Goal: Communication & Community: Share content

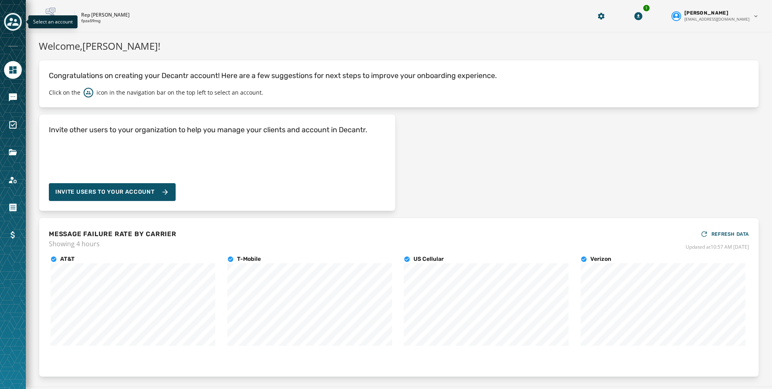
click at [15, 17] on icon "Toggle account select drawer" at bounding box center [12, 21] width 11 height 11
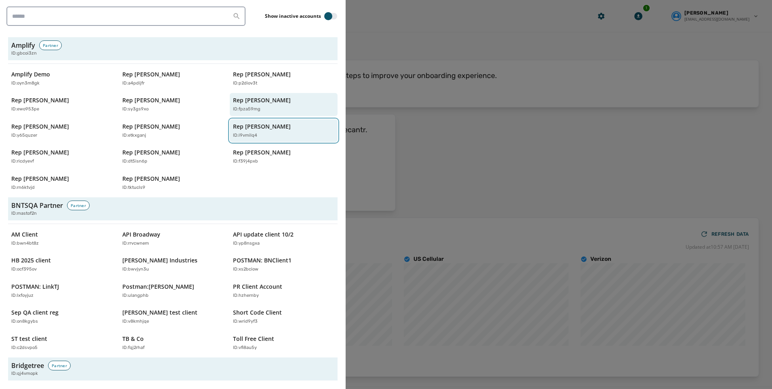
click at [260, 123] on p "Rep [PERSON_NAME]" at bounding box center [262, 126] width 58 height 8
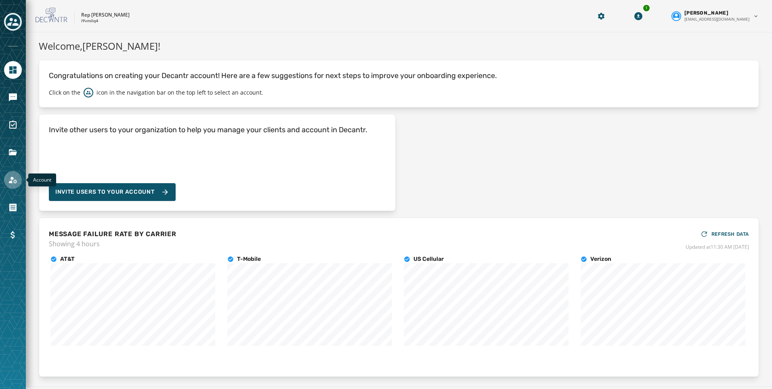
click at [14, 181] on icon "Navigate to Account" at bounding box center [13, 180] width 8 height 7
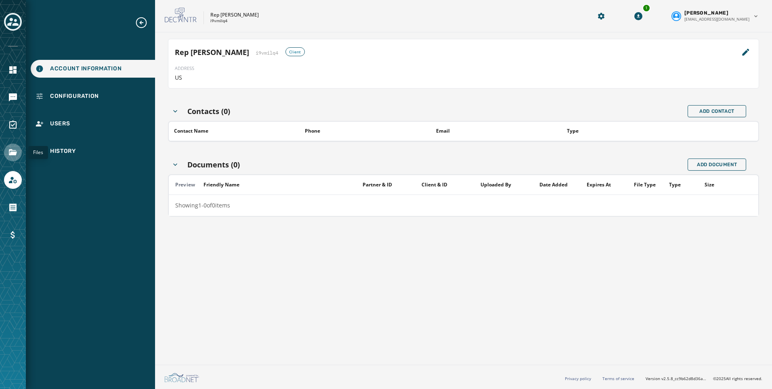
click at [14, 147] on icon "Navigate to Files" at bounding box center [13, 152] width 10 height 10
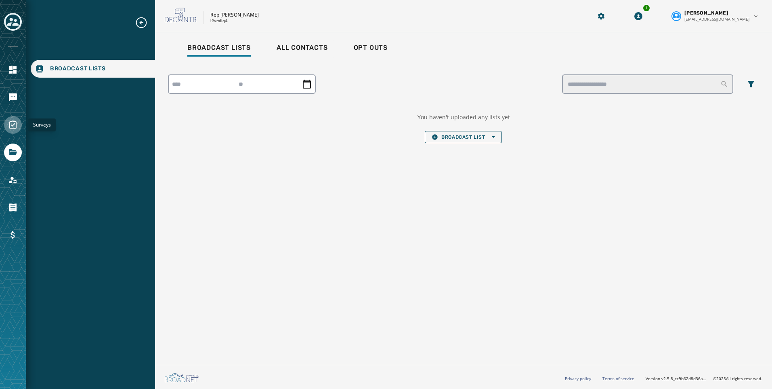
click at [11, 123] on icon "Navigate to Surveys" at bounding box center [13, 125] width 10 height 10
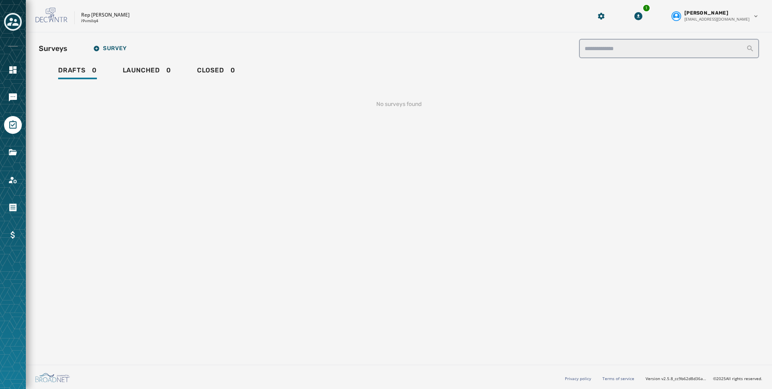
click at [4, 90] on div at bounding box center [13, 97] width 18 height 18
click at [8, 92] on link "Navigate to Messaging" at bounding box center [13, 97] width 18 height 18
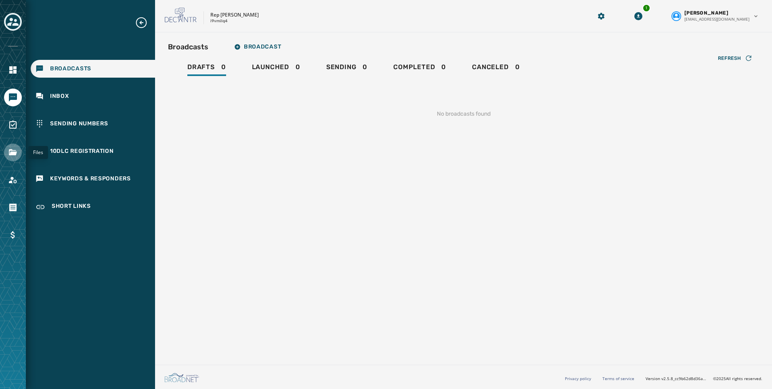
click at [14, 151] on icon "Navigate to Files" at bounding box center [13, 152] width 10 height 10
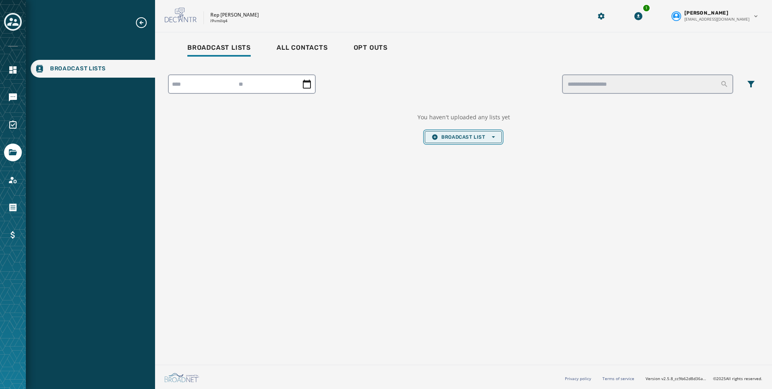
click at [446, 133] on button "Broadcast List Open options" at bounding box center [463, 137] width 77 height 12
click at [454, 150] on span "Upload List" at bounding box center [463, 149] width 63 height 6
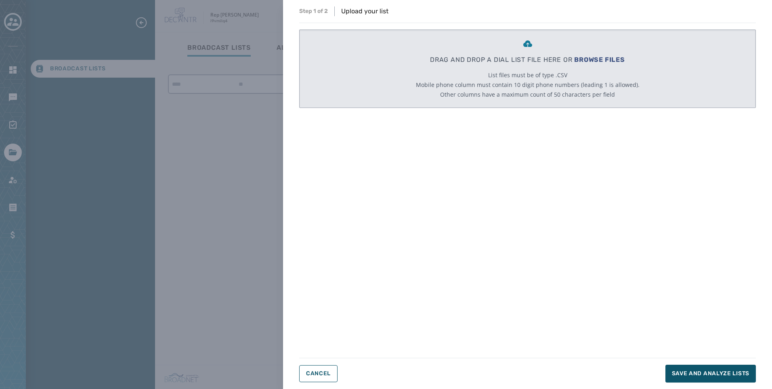
click at [580, 59] on span "BROWSE FILES" at bounding box center [599, 60] width 51 height 8
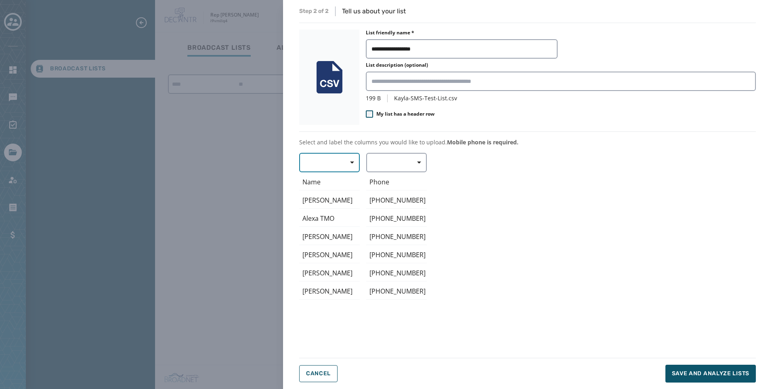
click at [337, 161] on button "button" at bounding box center [329, 162] width 61 height 19
click at [333, 212] on span "First Name" at bounding box center [327, 210] width 37 height 8
click at [383, 169] on button "button" at bounding box center [396, 162] width 61 height 19
click at [387, 187] on div "Mobile Phone" at bounding box center [394, 181] width 57 height 15
click at [708, 378] on button "Save and analyze lists" at bounding box center [711, 373] width 90 height 18
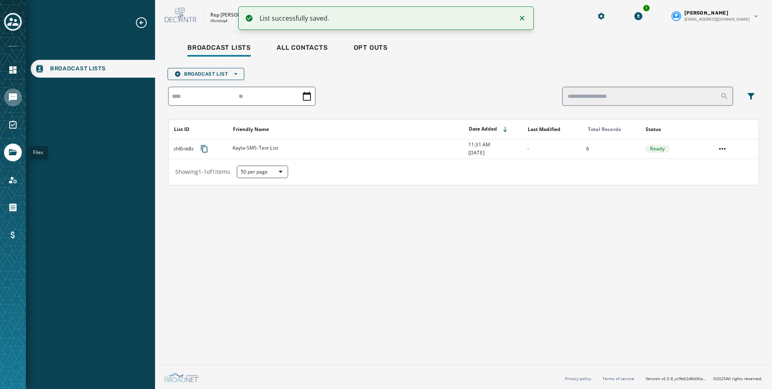
click at [9, 95] on icon "Navigate to Messaging" at bounding box center [13, 97] width 8 height 8
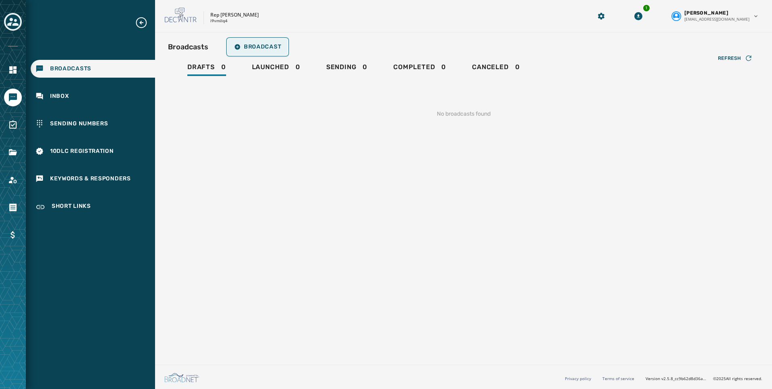
click at [246, 49] on span "Broadcast" at bounding box center [257, 47] width 47 height 6
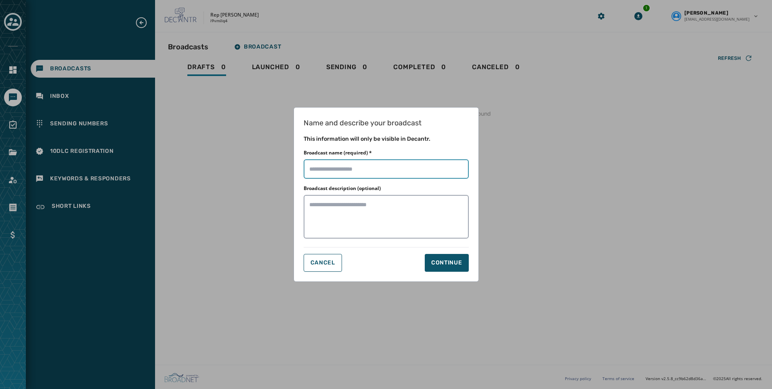
click at [374, 172] on input "Broadcast name (required) *" at bounding box center [386, 168] width 165 height 19
type input "*******"
click at [448, 266] on div "Continue" at bounding box center [446, 262] width 31 height 8
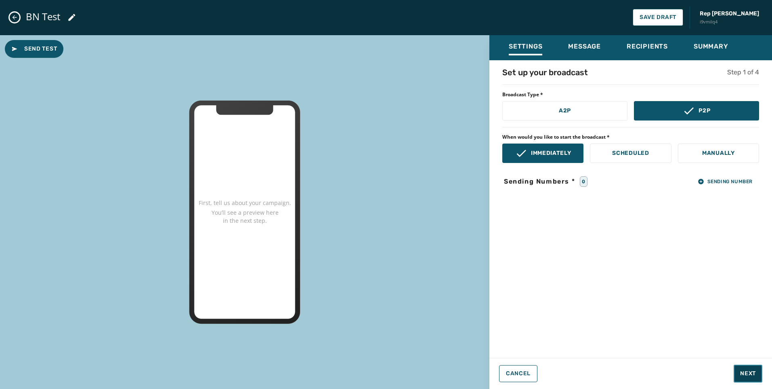
click at [744, 376] on span "Next" at bounding box center [748, 373] width 16 height 8
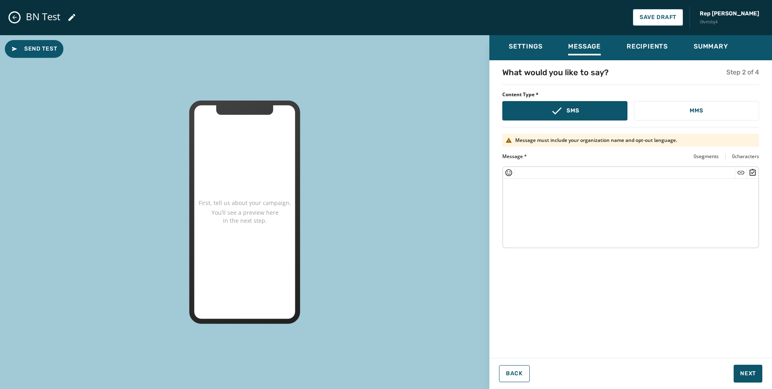
click at [549, 228] on textarea at bounding box center [630, 212] width 255 height 66
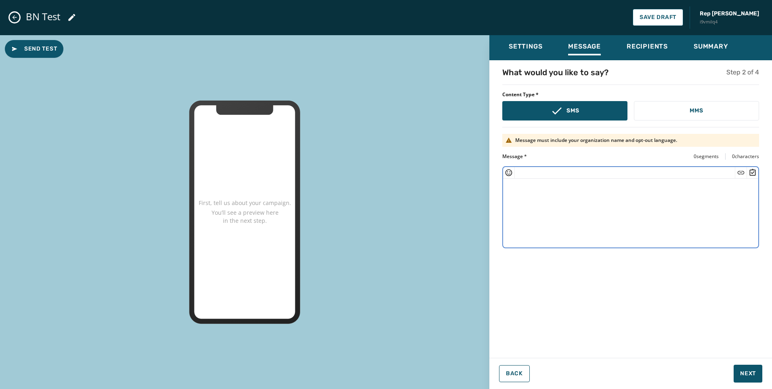
paste textarea "**********"
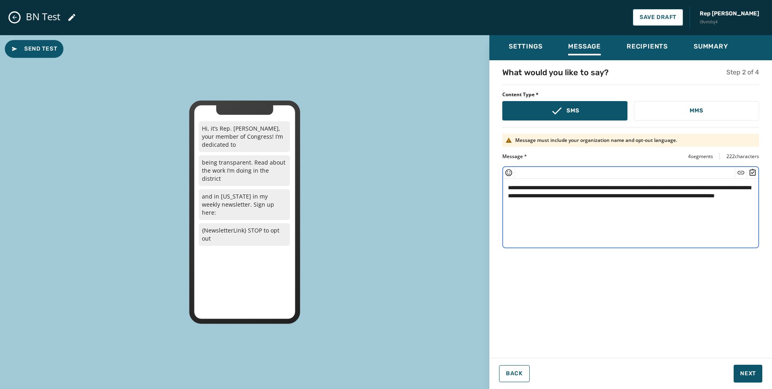
drag, startPoint x: 642, startPoint y: 186, endPoint x: 567, endPoint y: 214, distance: 79.2
click at [567, 214] on textarea "**********" at bounding box center [630, 212] width 255 height 66
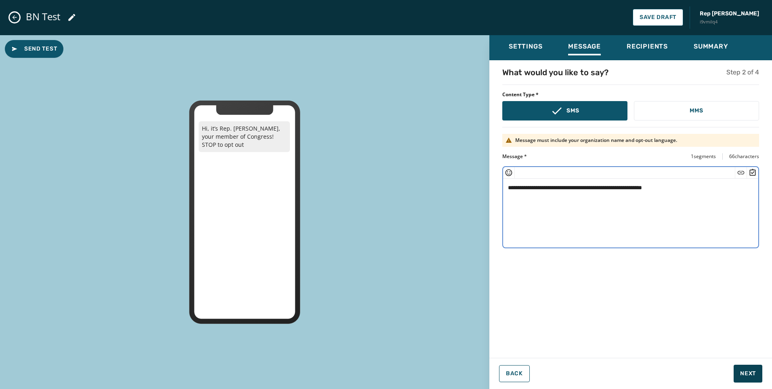
type textarea "**********"
click at [744, 376] on span "Next" at bounding box center [748, 373] width 16 height 8
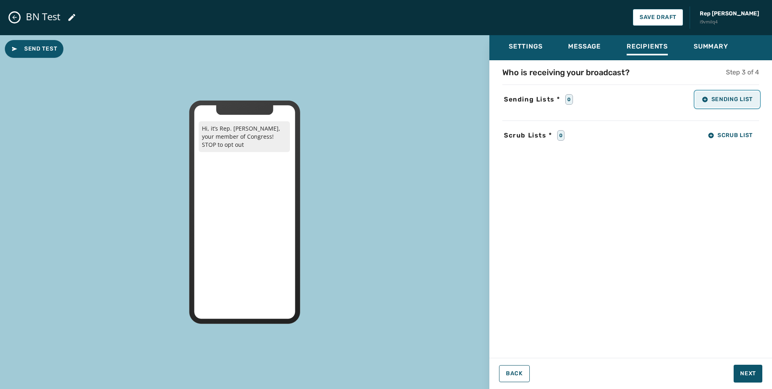
click at [748, 102] on span "Sending List" at bounding box center [727, 99] width 51 height 6
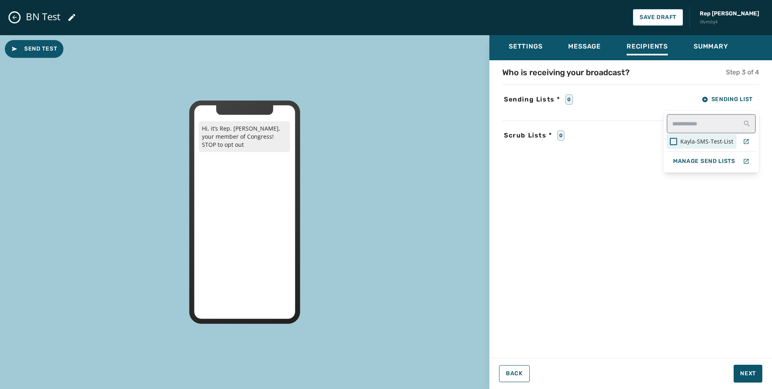
click at [725, 144] on span "Kayla-SMS-Test-List" at bounding box center [707, 141] width 53 height 8
click at [745, 368] on div "Settings Message Recipients Summary Who is receiving your broadcast? Step 3 of …" at bounding box center [631, 208] width 283 height 347
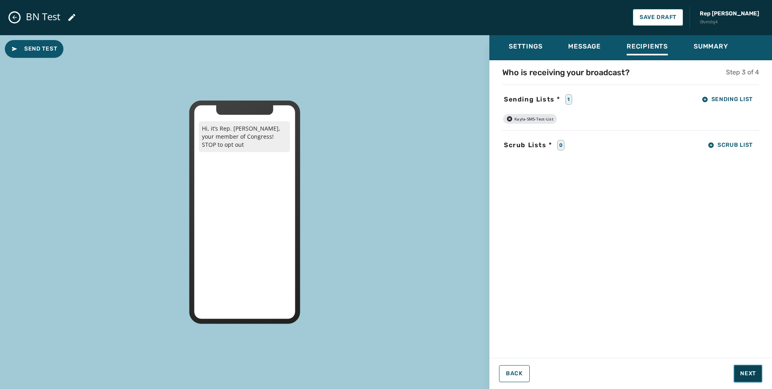
click at [753, 372] on span "Next" at bounding box center [748, 373] width 16 height 8
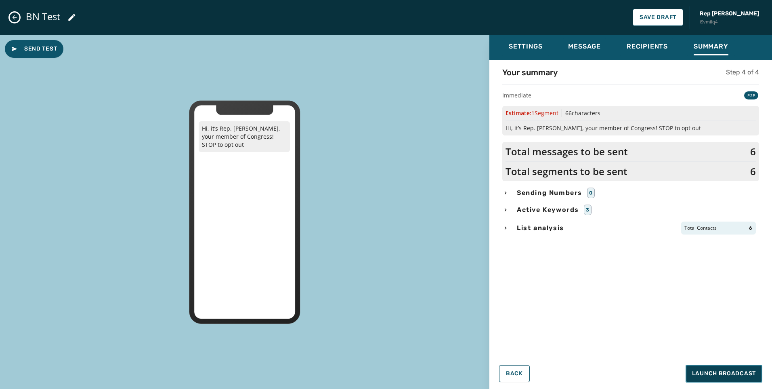
click at [752, 371] on span "Launch Broadcast" at bounding box center [724, 373] width 64 height 8
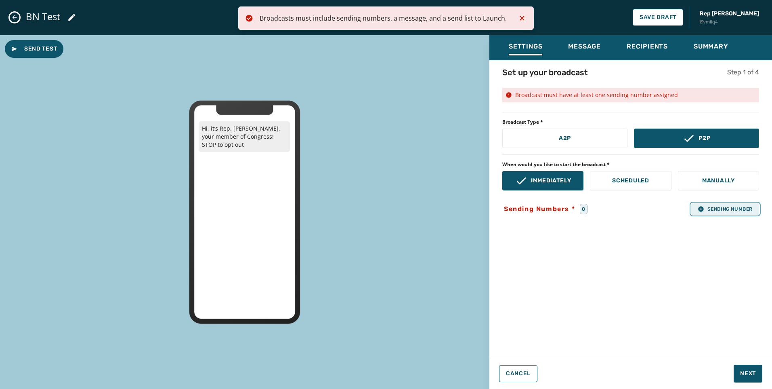
click at [735, 208] on span "Sending Number" at bounding box center [725, 209] width 55 height 6
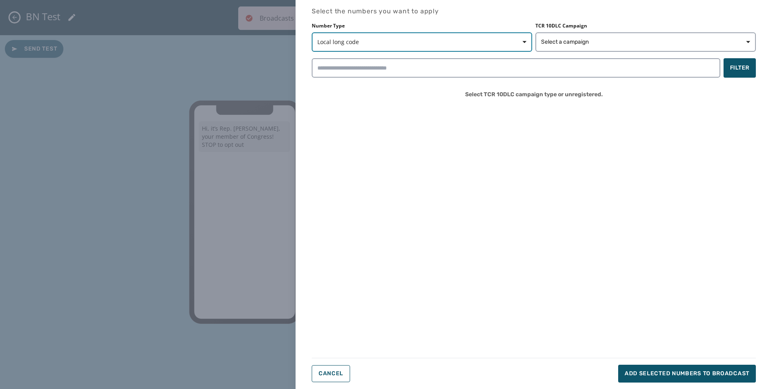
click at [450, 38] on button "Local long code" at bounding box center [422, 41] width 221 height 19
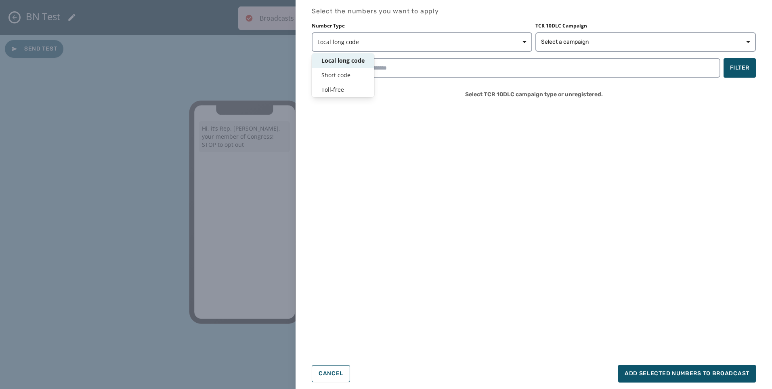
click at [346, 57] on span "Local long code" at bounding box center [343, 61] width 43 height 8
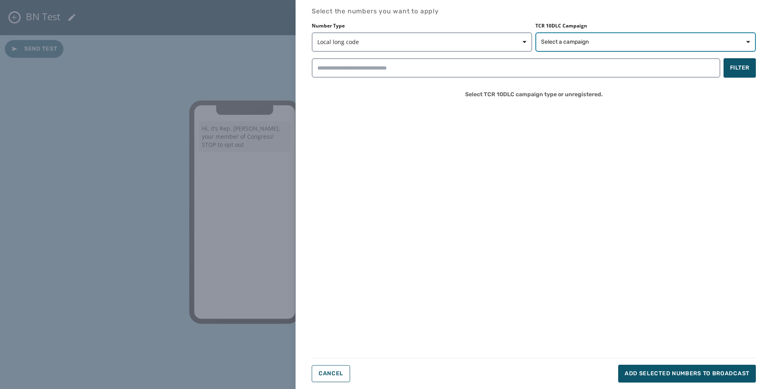
click at [591, 37] on button "Select a campaign" at bounding box center [646, 41] width 221 height 19
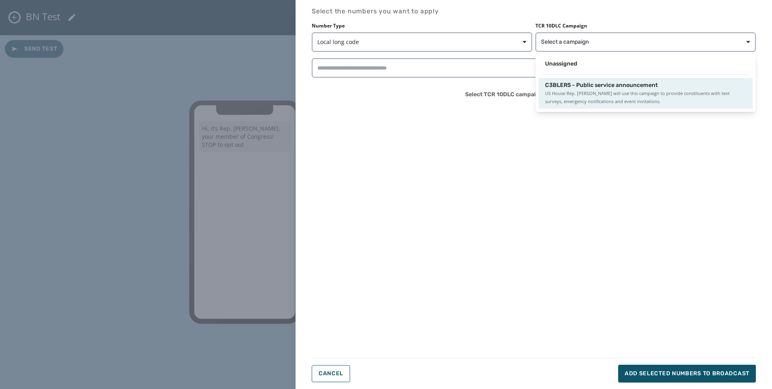
click at [588, 84] on span "C3BLERS - Public service announcement" at bounding box center [601, 85] width 113 height 8
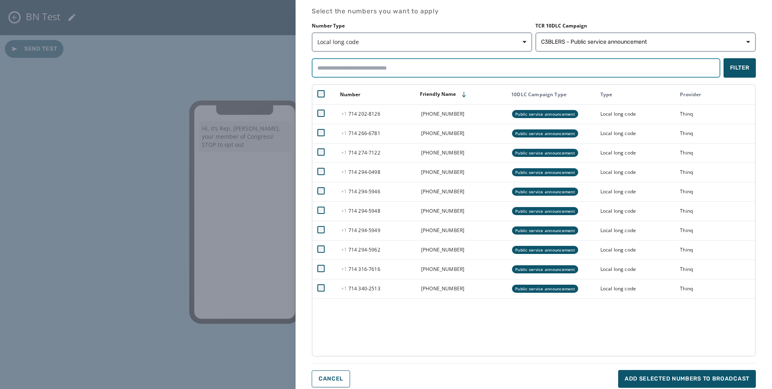
click at [451, 62] on input "search" at bounding box center [516, 67] width 409 height 19
drag, startPoint x: 430, startPoint y: 65, endPoint x: 416, endPoint y: 74, distance: 17.1
click at [430, 65] on input "search" at bounding box center [516, 67] width 409 height 19
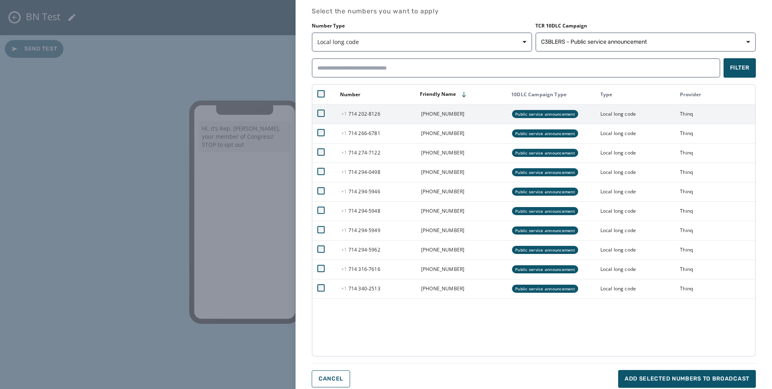
click at [317, 112] on td at bounding box center [325, 113] width 24 height 19
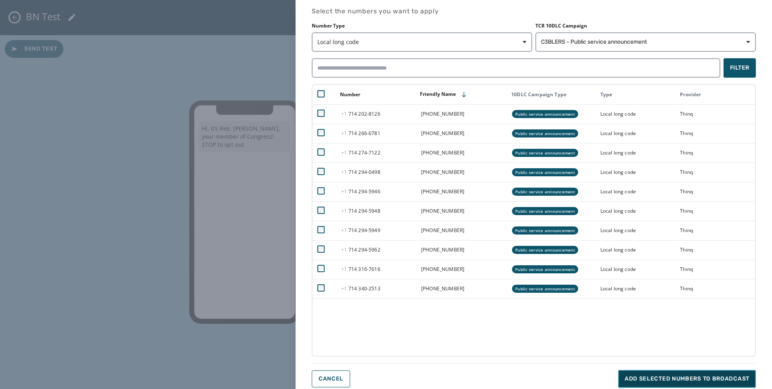
click at [694, 370] on button "Add selected numbers to broadcast" at bounding box center [687, 379] width 138 height 18
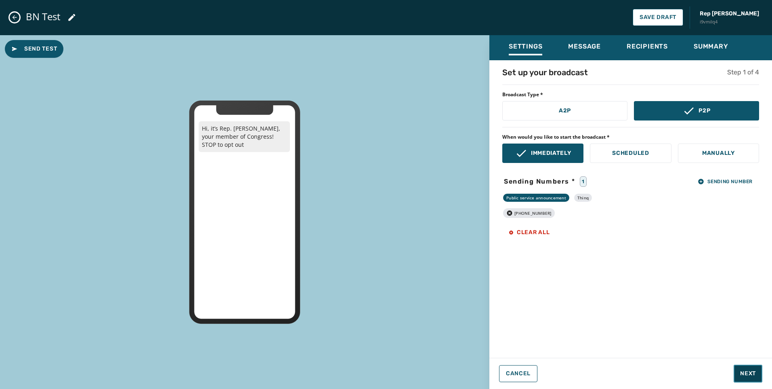
click at [754, 369] on span "Next" at bounding box center [748, 373] width 16 height 8
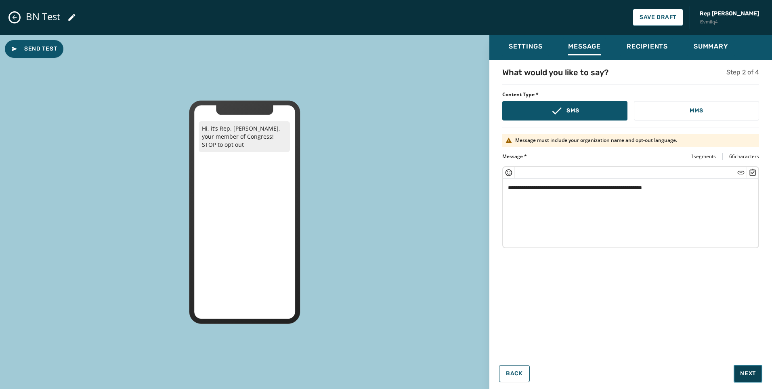
click at [750, 369] on span "Next" at bounding box center [748, 373] width 16 height 8
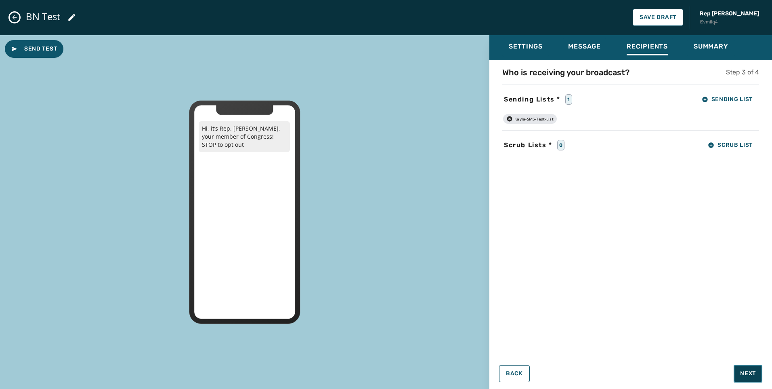
click at [750, 369] on span "Next" at bounding box center [748, 373] width 16 height 8
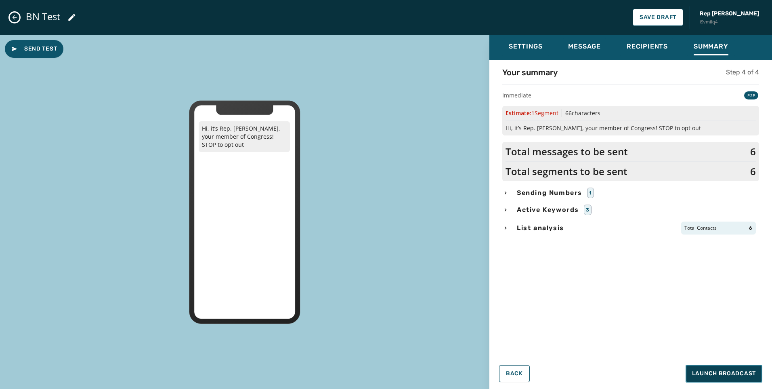
click at [750, 369] on span "Launch Broadcast" at bounding box center [724, 373] width 64 height 8
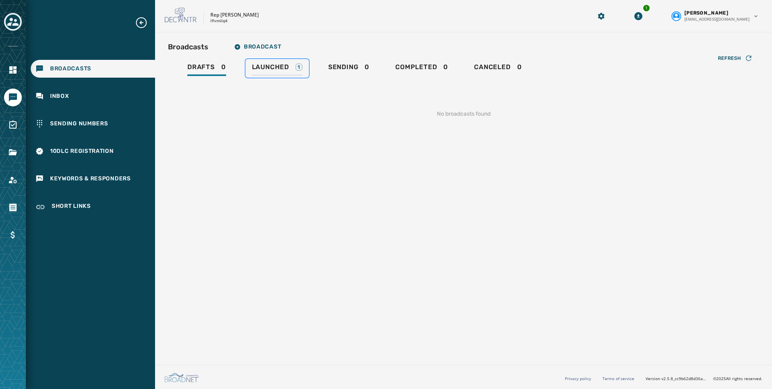
click at [288, 66] on span "Launched" at bounding box center [270, 67] width 37 height 8
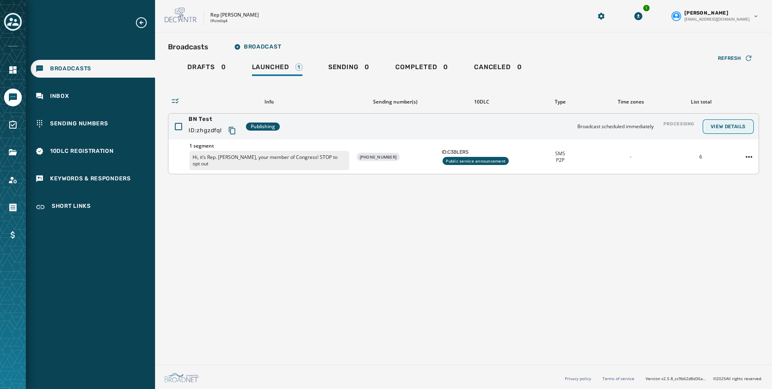
click at [726, 128] on span "View Details" at bounding box center [728, 126] width 35 height 6
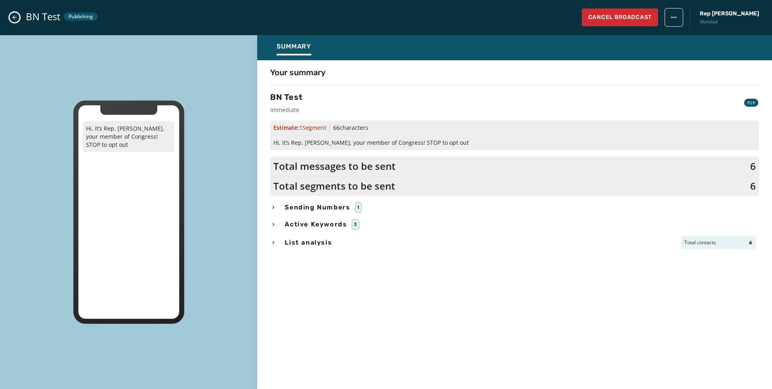
click at [19, 13] on div "BN Test Publishing Cancel Broadcast Rep [PERSON_NAME] i9vmilq4" at bounding box center [386, 17] width 772 height 35
click at [15, 15] on icon "Close admin drawer" at bounding box center [15, 17] width 4 height 4
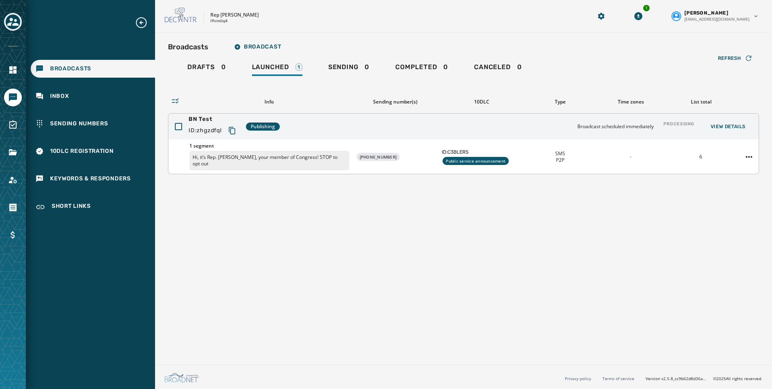
click at [757, 153] on div at bounding box center [749, 156] width 19 height 13
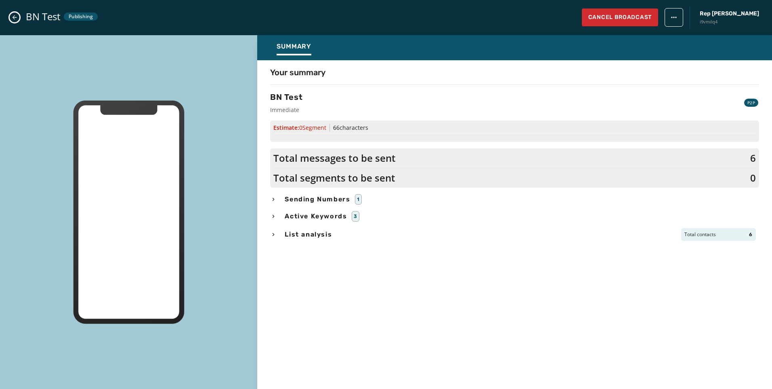
click at [257, 153] on div at bounding box center [128, 212] width 257 height 354
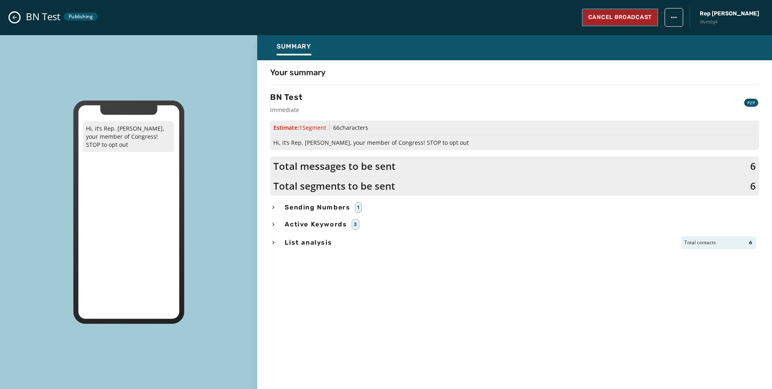
click at [618, 19] on span "Cancel Broadcast" at bounding box center [619, 17] width 63 height 8
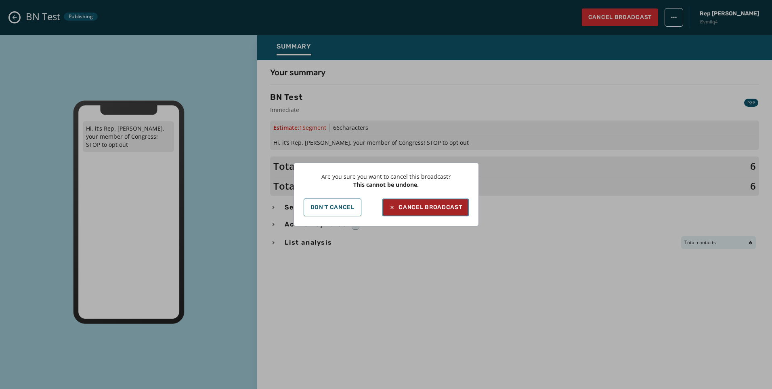
click at [428, 202] on button "Cancel Broadcast" at bounding box center [425, 207] width 86 height 18
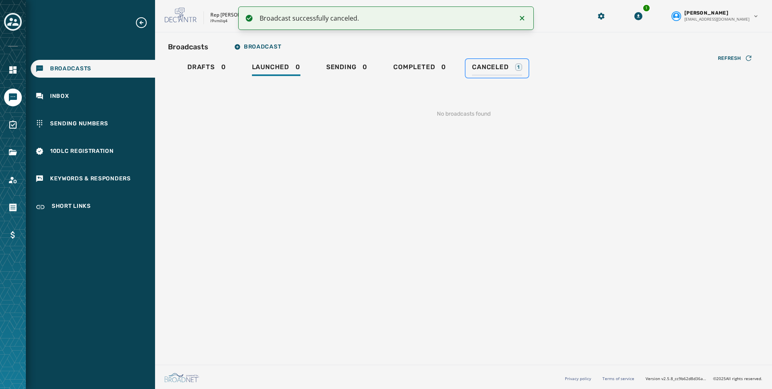
click at [494, 64] on span "Canceled" at bounding box center [490, 67] width 36 height 8
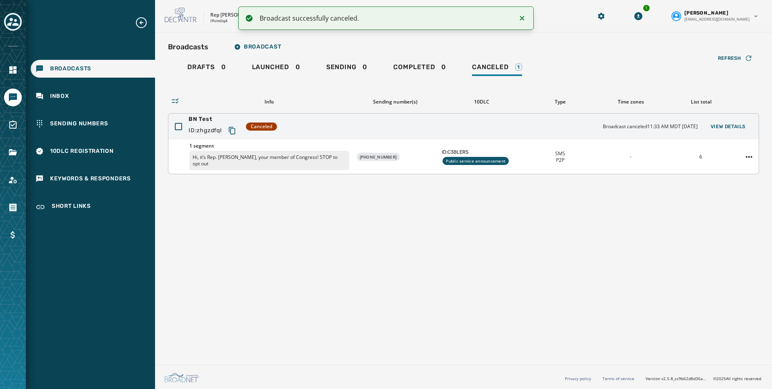
click at [751, 146] on div "1 segment Hi, it’s Rep. [PERSON_NAME], your member of Congress! STOP to opt out…" at bounding box center [463, 156] width 591 height 34
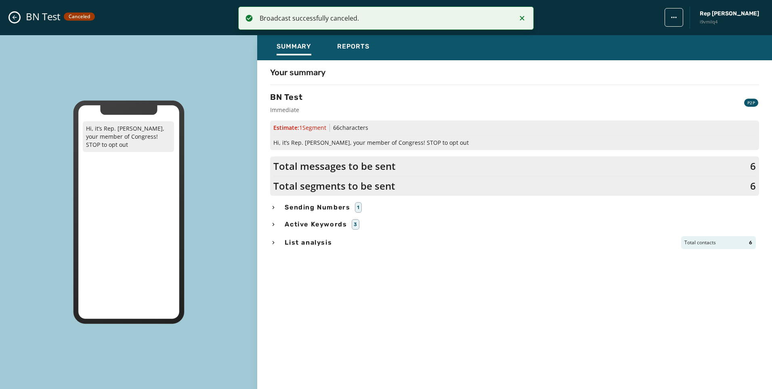
click at [524, 16] on icon "Notifications (F8)" at bounding box center [522, 18] width 10 height 10
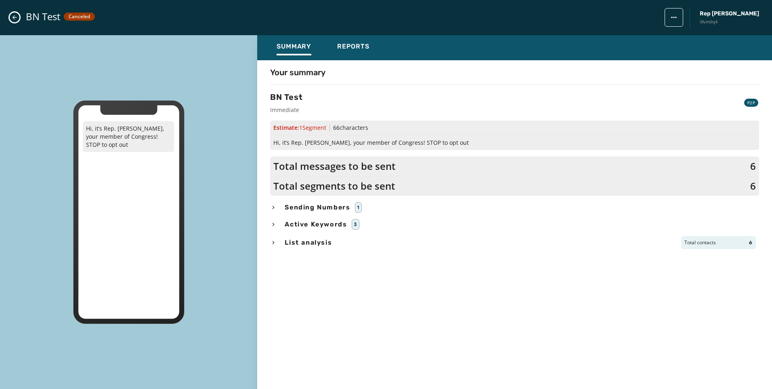
click at [19, 11] on div "BN Test Canceled Rep [PERSON_NAME] i9vmilq4" at bounding box center [386, 17] width 772 height 35
click at [14, 15] on icon "Close admin drawer" at bounding box center [14, 17] width 6 height 6
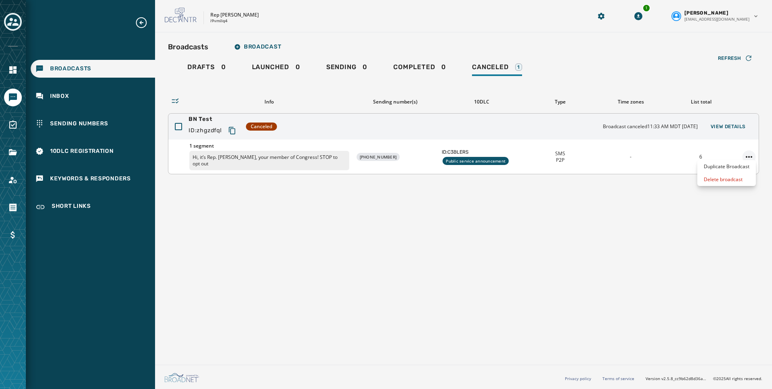
click at [748, 154] on html "Broadcasts Inbox Sending Numbers 10DLC Registration Keywords & Responders Short…" at bounding box center [386, 194] width 772 height 389
click at [739, 180] on div "Delete broadcast" at bounding box center [727, 179] width 59 height 13
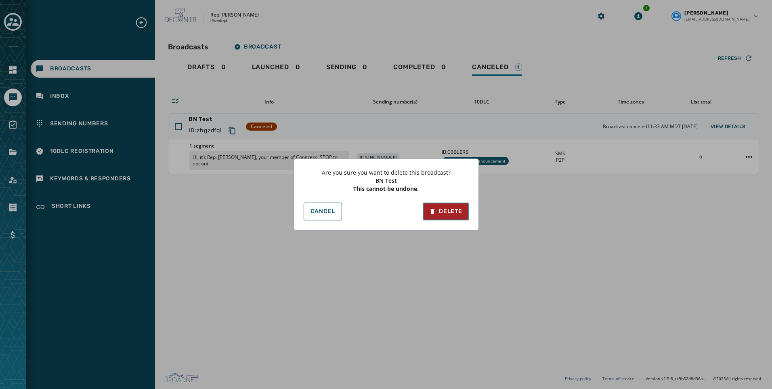
click at [453, 214] on div "Delete" at bounding box center [445, 211] width 33 height 8
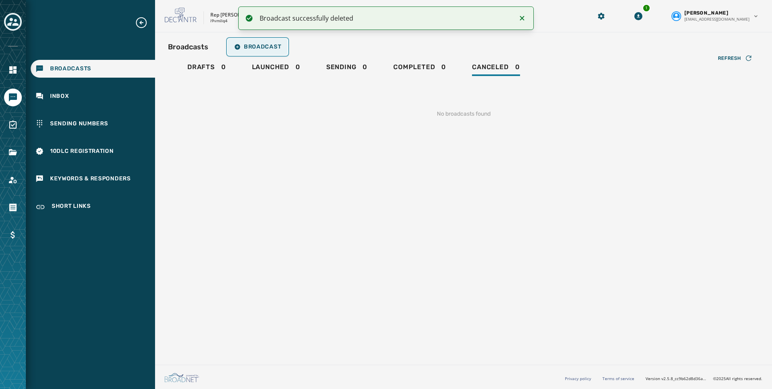
click at [273, 42] on button "Broadcast" at bounding box center [258, 47] width 60 height 16
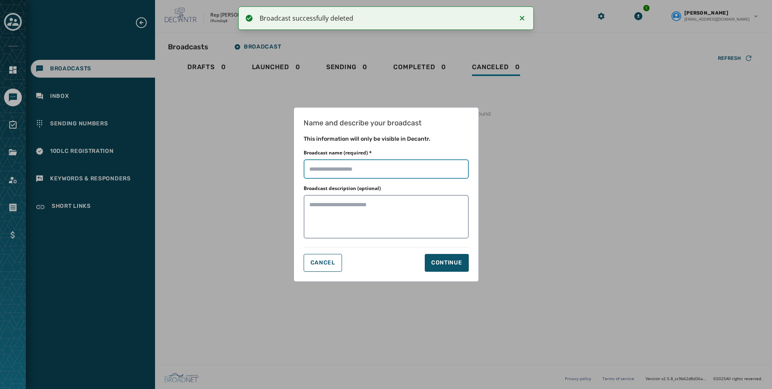
click at [350, 162] on input "Broadcast name (required) *" at bounding box center [386, 168] width 165 height 19
type input "*******"
click at [461, 269] on button "Continue" at bounding box center [447, 263] width 44 height 18
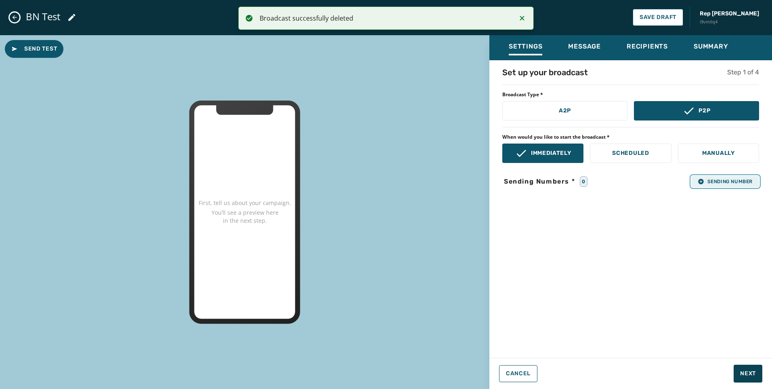
click at [708, 182] on span "Sending Number" at bounding box center [725, 181] width 55 height 6
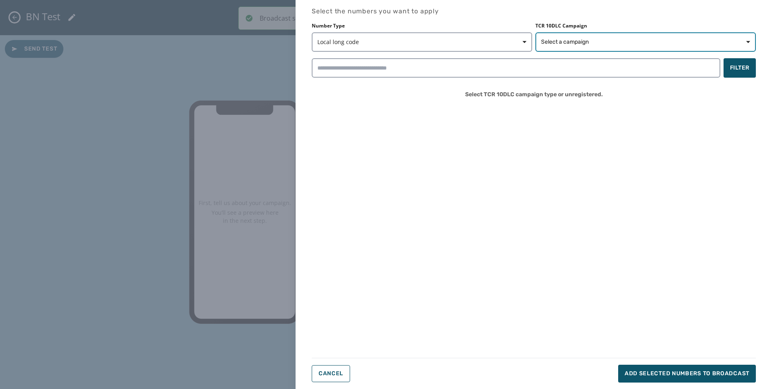
click at [542, 50] on button "Select a campaign" at bounding box center [646, 41] width 221 height 19
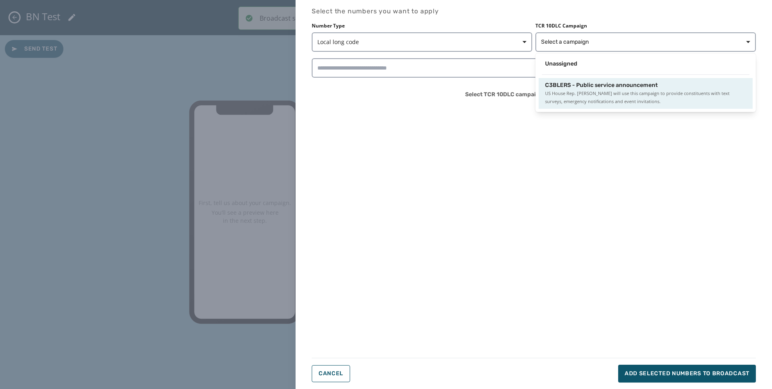
click at [557, 78] on div "C3BLERS - Public service announcement US House Rep. [PERSON_NAME] will use this…" at bounding box center [646, 93] width 214 height 31
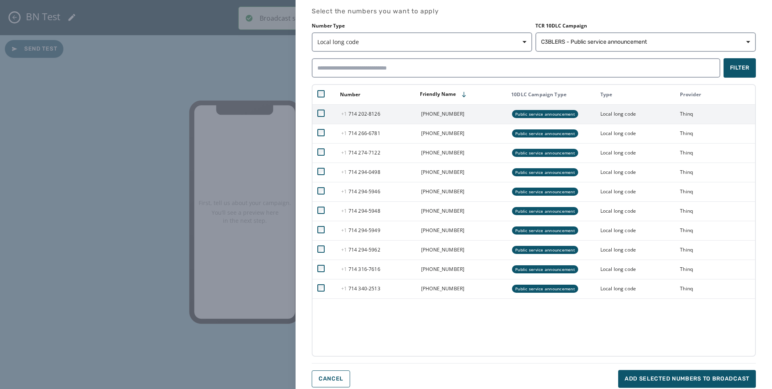
click at [325, 110] on td at bounding box center [325, 113] width 24 height 19
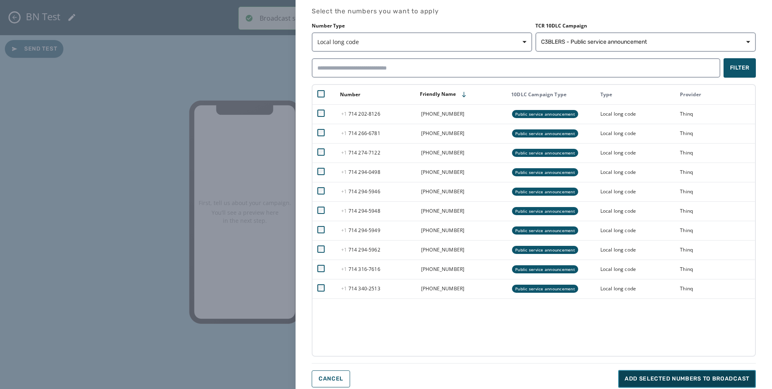
click at [654, 378] on span "Add selected numbers to broadcast" at bounding box center [687, 378] width 125 height 8
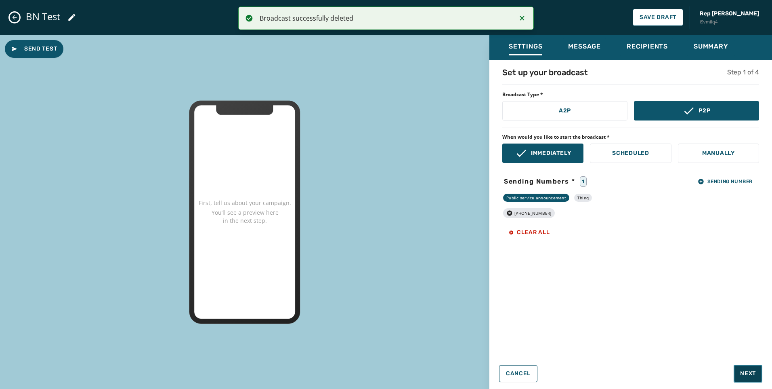
click at [757, 374] on button "Next" at bounding box center [748, 373] width 29 height 18
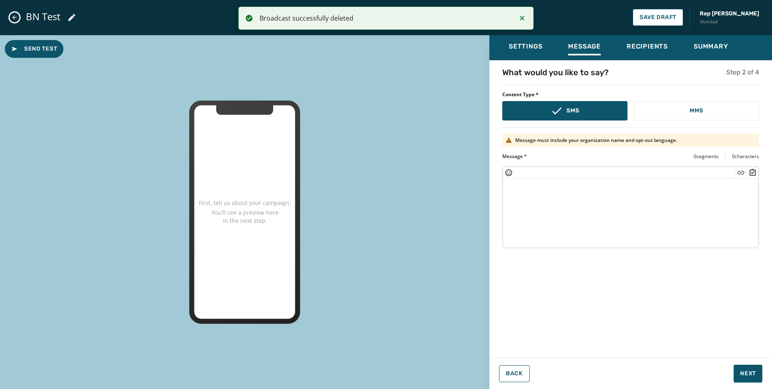
click at [659, 201] on textarea at bounding box center [630, 212] width 255 height 66
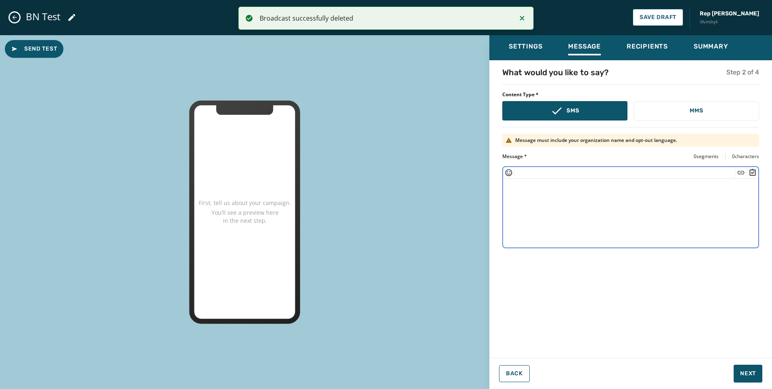
paste textarea "**********"
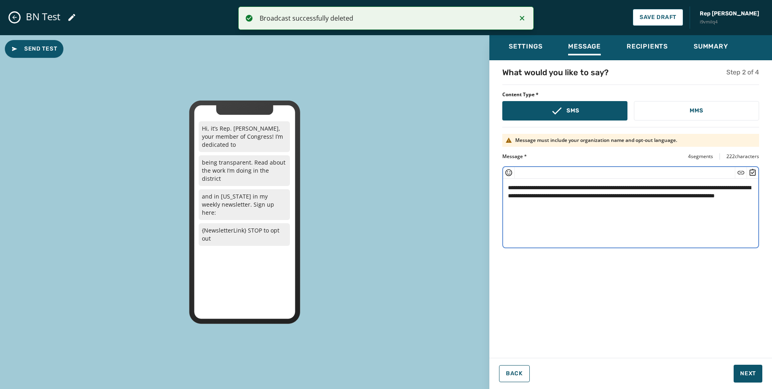
drag, startPoint x: 566, startPoint y: 204, endPoint x: 642, endPoint y: 187, distance: 77.7
click at [642, 187] on textarea "**********" at bounding box center [630, 212] width 255 height 66
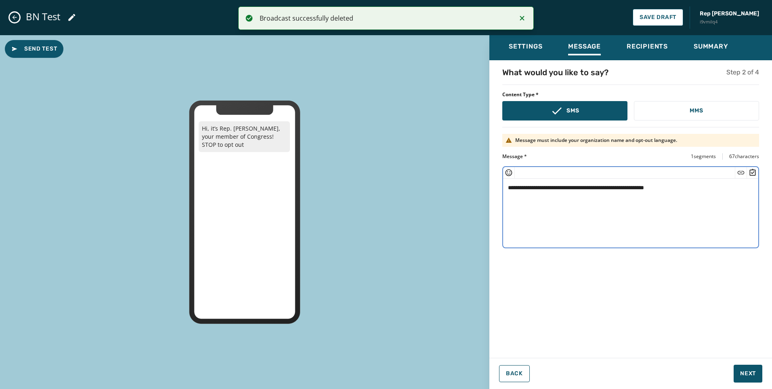
click at [689, 190] on textarea "**********" at bounding box center [630, 212] width 255 height 66
type textarea "**********"
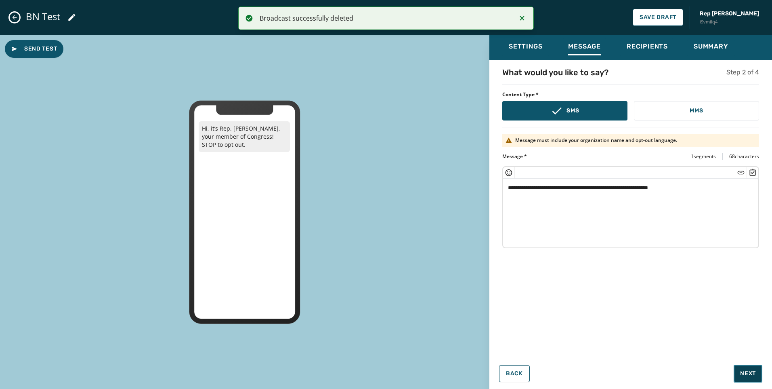
click at [745, 367] on button "Next" at bounding box center [748, 373] width 29 height 18
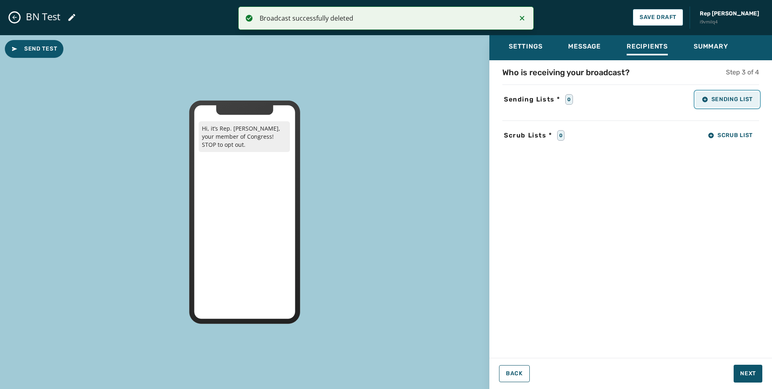
click at [726, 102] on span "Sending List" at bounding box center [727, 99] width 51 height 6
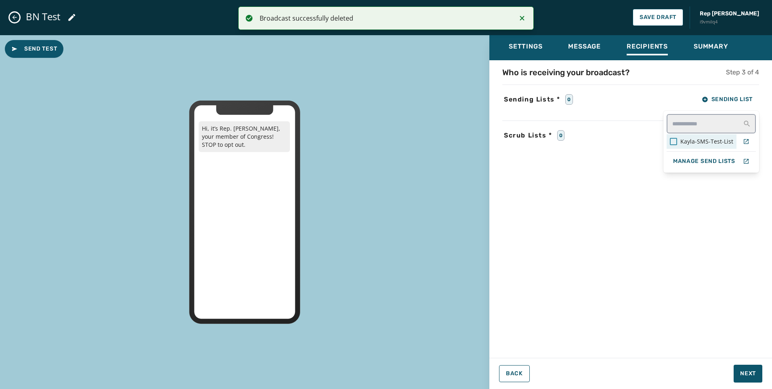
click at [677, 142] on div at bounding box center [673, 141] width 7 height 7
click at [710, 175] on div "Who is receiving your broadcast? Step 3 of 4 Sending Lists * 1 Sending List Kay…" at bounding box center [631, 206] width 283 height 279
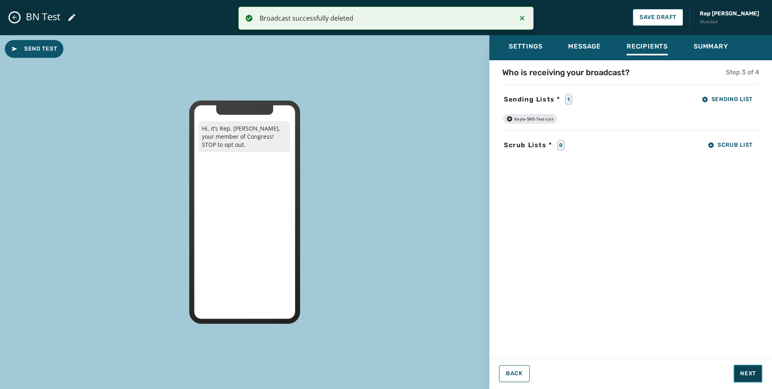
click at [736, 368] on button "Next" at bounding box center [748, 373] width 29 height 18
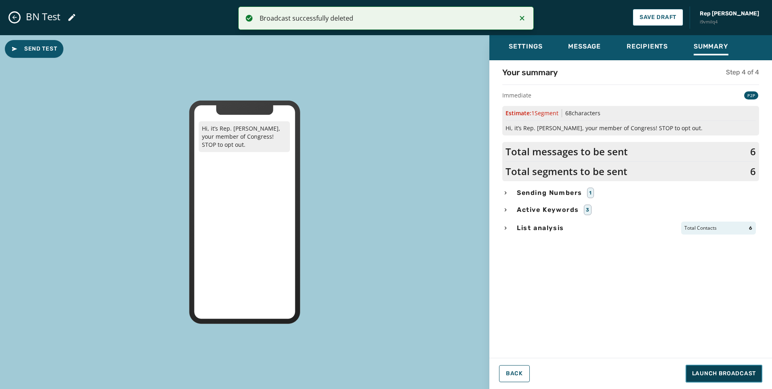
click at [723, 370] on span "Launch Broadcast" at bounding box center [724, 373] width 64 height 8
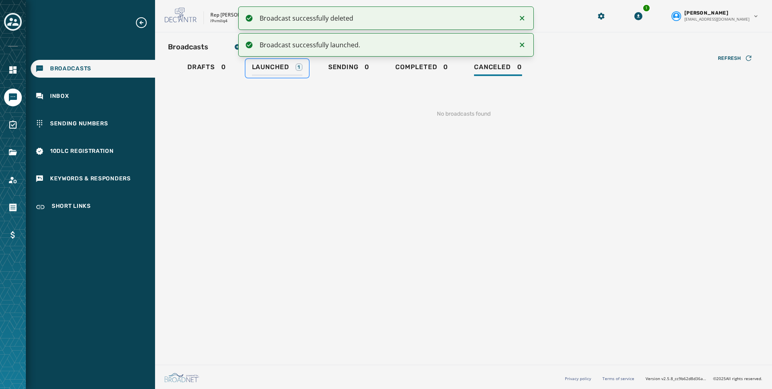
click at [279, 71] on div "Launched 1" at bounding box center [277, 69] width 50 height 13
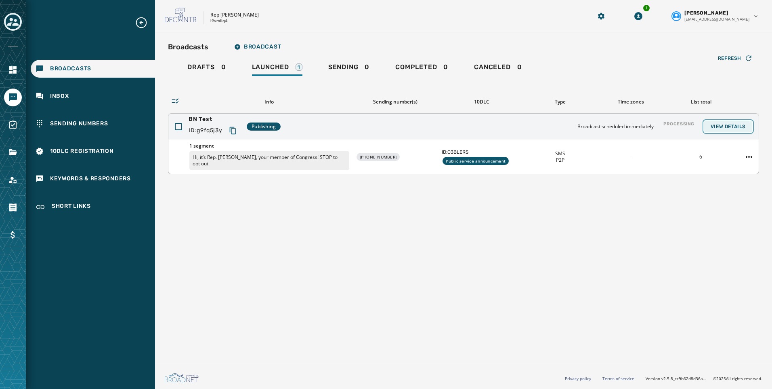
click at [710, 127] on button "View Details" at bounding box center [728, 126] width 48 height 11
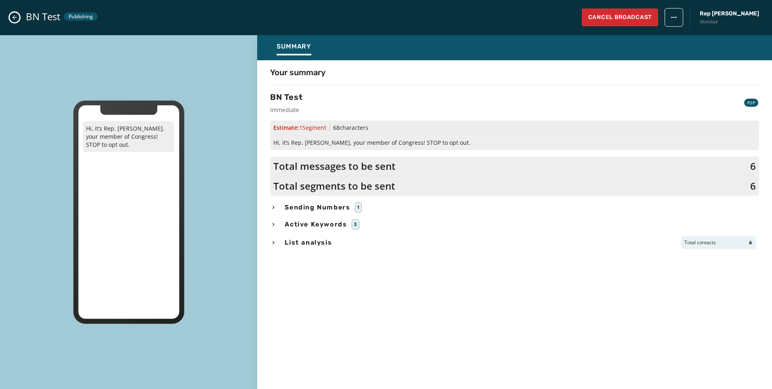
click at [17, 17] on icon "Close admin drawer" at bounding box center [14, 17] width 6 height 6
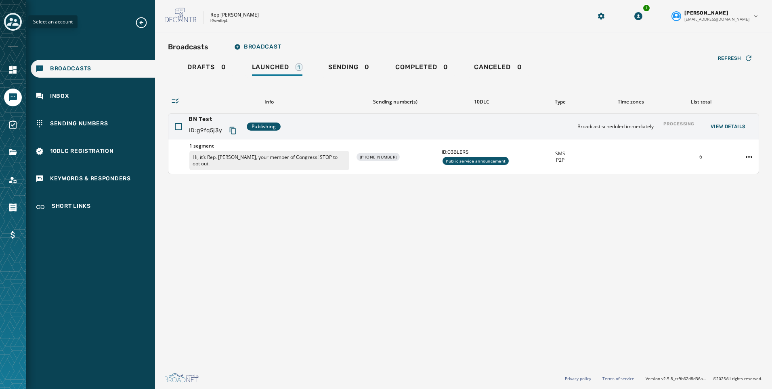
click at [5, 26] on button "Toggle account select drawer" at bounding box center [13, 22] width 18 height 18
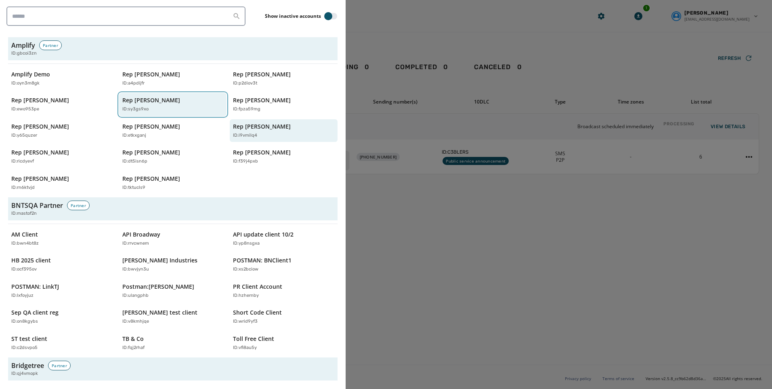
click at [181, 96] on button "Rep [PERSON_NAME] ID: sy3gs9xo" at bounding box center [173, 104] width 108 height 23
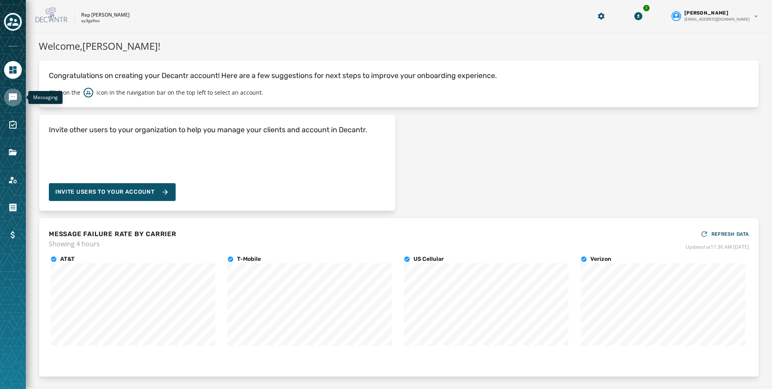
click at [21, 99] on link "Navigate to Messaging" at bounding box center [13, 97] width 18 height 18
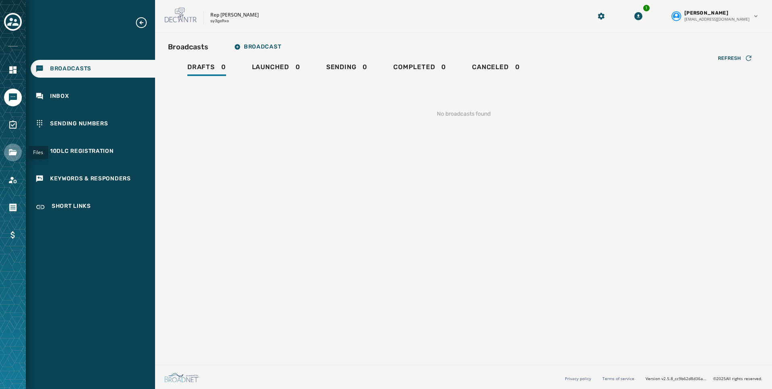
click at [13, 155] on icon "Navigate to Files" at bounding box center [13, 152] width 8 height 6
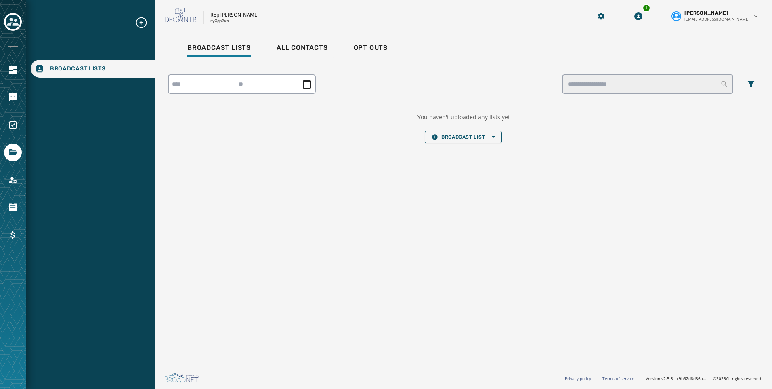
click at [385, 39] on div "Broadcast Lists All Contacts Opt Outs You haven't uploaded any lists yet Broadc…" at bounding box center [463, 94] width 591 height 111
click at [450, 139] on span "Broadcast List Open options" at bounding box center [463, 137] width 63 height 6
click at [450, 154] on button "Upload List" at bounding box center [463, 148] width 76 height 11
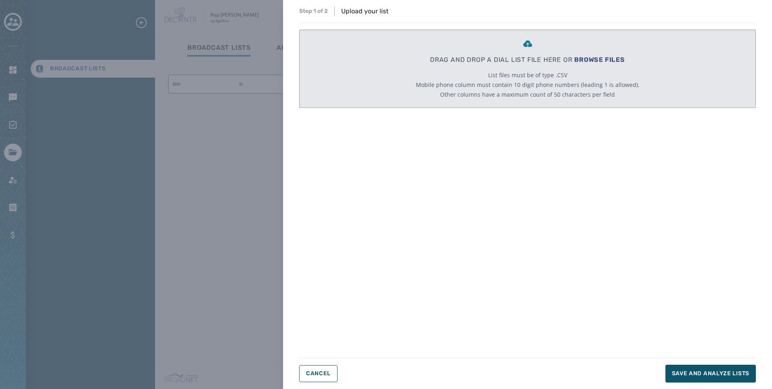
click at [610, 55] on p "DRAG AND DROP A DIAL LIST FILE HERE OR BROWSE FILES" at bounding box center [527, 60] width 195 height 10
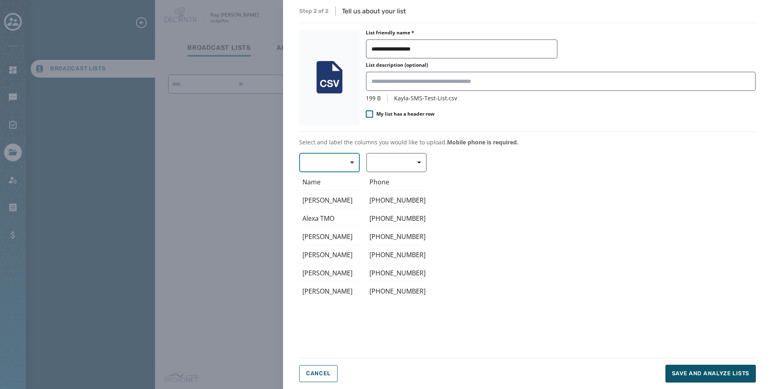
click at [333, 158] on button "button" at bounding box center [329, 162] width 61 height 19
click at [328, 208] on span "First Name" at bounding box center [327, 210] width 37 height 8
click at [399, 163] on button "button" at bounding box center [396, 162] width 61 height 19
click at [403, 187] on div "Mobile Phone" at bounding box center [394, 181] width 57 height 15
click at [703, 376] on span "Save and analyze lists" at bounding box center [711, 373] width 78 height 8
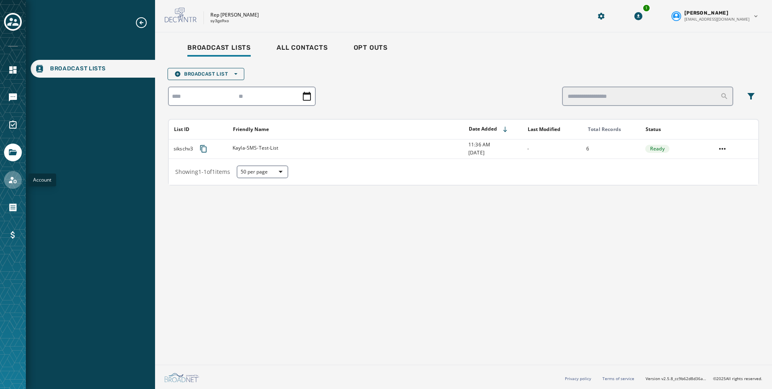
click at [8, 184] on icon "Navigate to Account" at bounding box center [13, 180] width 10 height 10
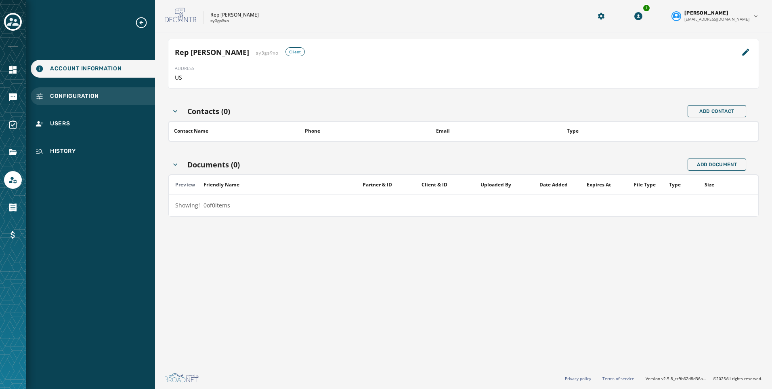
click at [44, 92] on div "Configuration" at bounding box center [93, 96] width 124 height 18
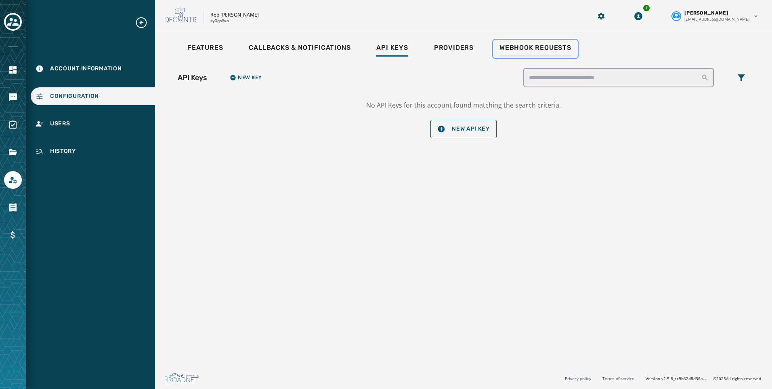
click at [527, 52] on div "Webhook Requests" at bounding box center [536, 50] width 72 height 13
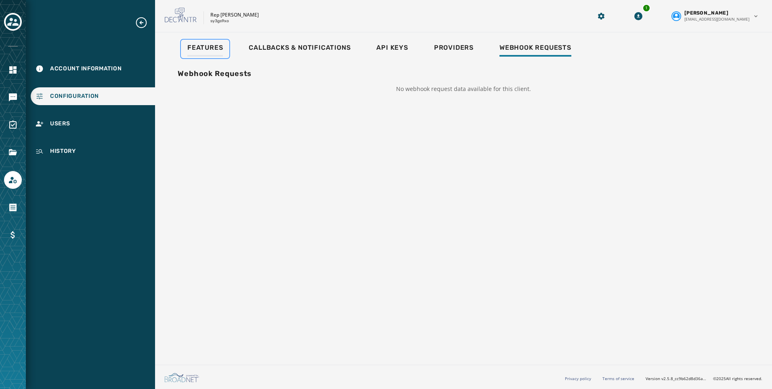
click at [225, 52] on link "Features" at bounding box center [205, 49] width 48 height 19
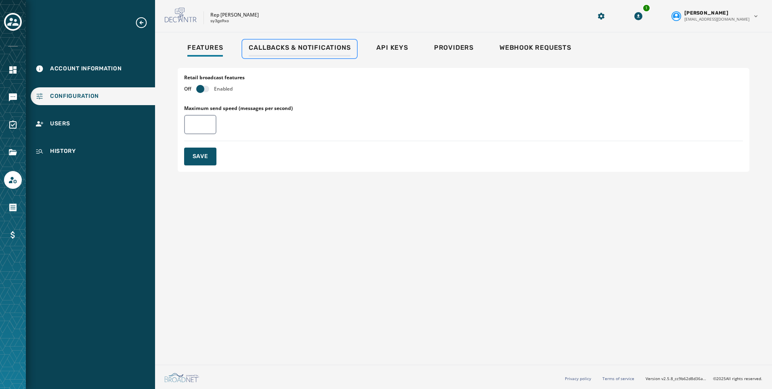
click at [266, 50] on span "Callbacks & Notifications" at bounding box center [300, 48] width 102 height 8
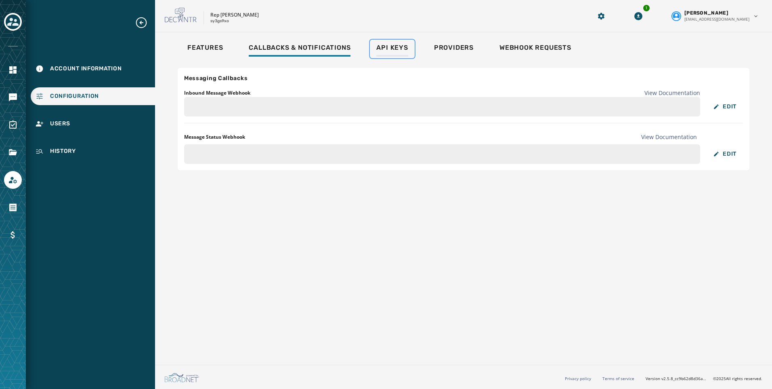
click at [385, 44] on span "Api Keys" at bounding box center [392, 48] width 32 height 8
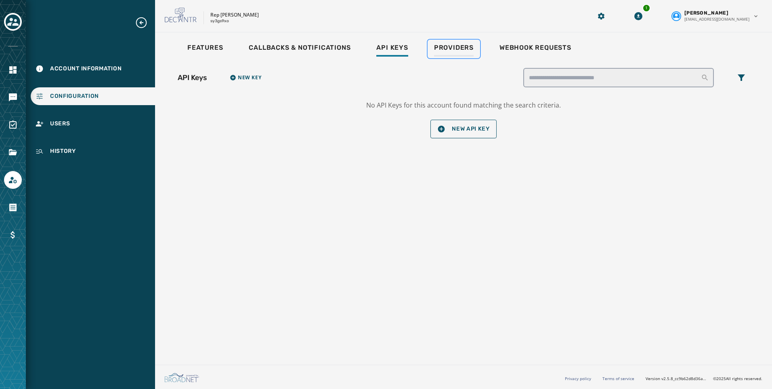
click at [474, 44] on link "Providers" at bounding box center [454, 49] width 53 height 19
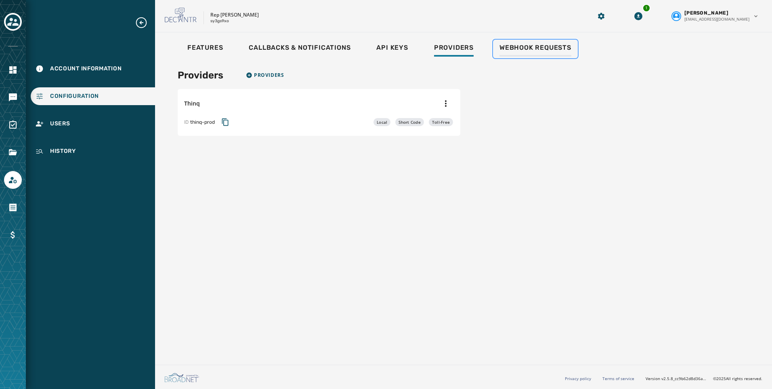
click at [528, 44] on span "Webhook Requests" at bounding box center [536, 48] width 72 height 8
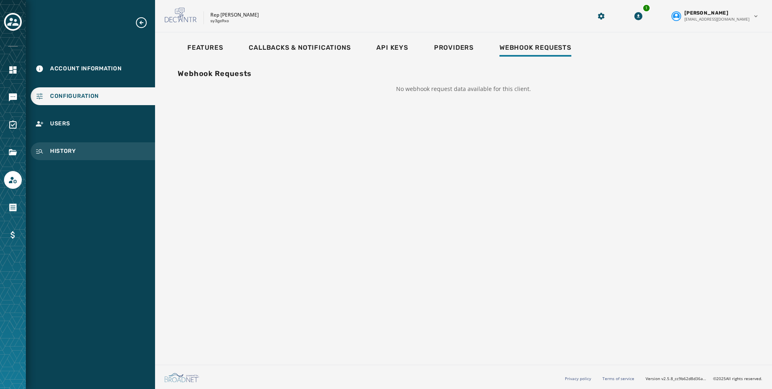
click at [74, 149] on span "History" at bounding box center [63, 151] width 26 height 8
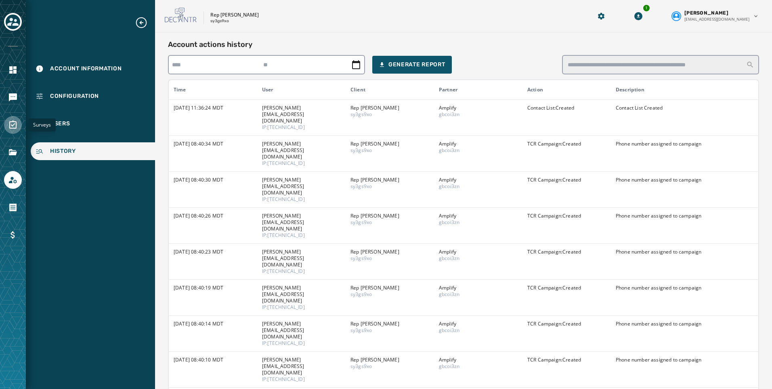
click at [8, 127] on link "Navigate to Surveys" at bounding box center [13, 125] width 18 height 18
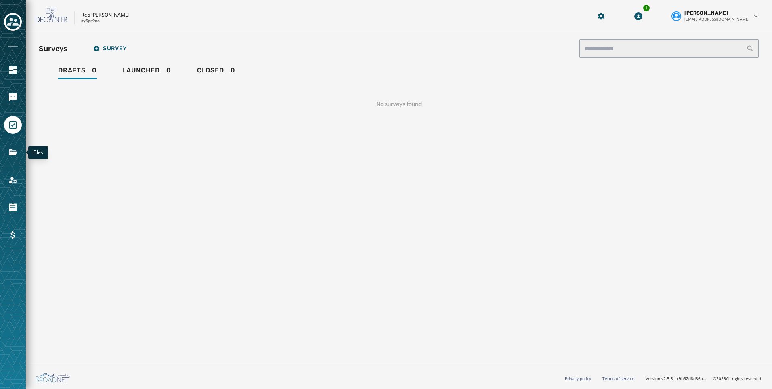
click at [18, 166] on div "Files" at bounding box center [13, 194] width 26 height 389
click at [19, 150] on link "Navigate to Files" at bounding box center [13, 152] width 18 height 18
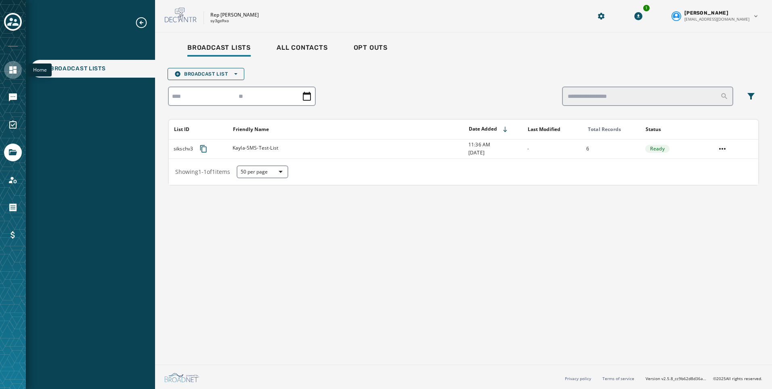
click at [10, 73] on icon "Navigate to Home" at bounding box center [12, 69] width 7 height 7
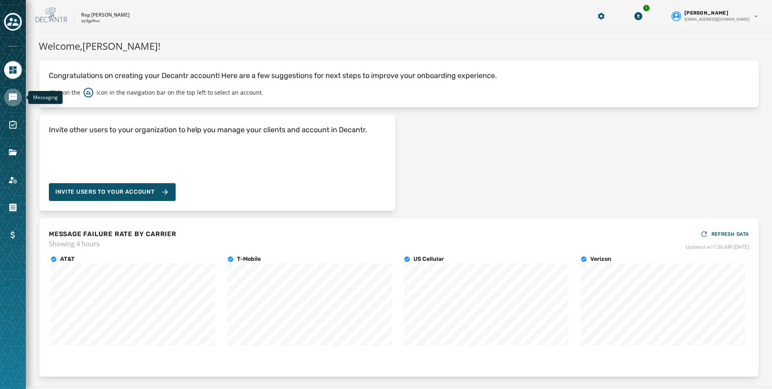
click at [15, 103] on link "Navigate to Messaging" at bounding box center [13, 97] width 18 height 18
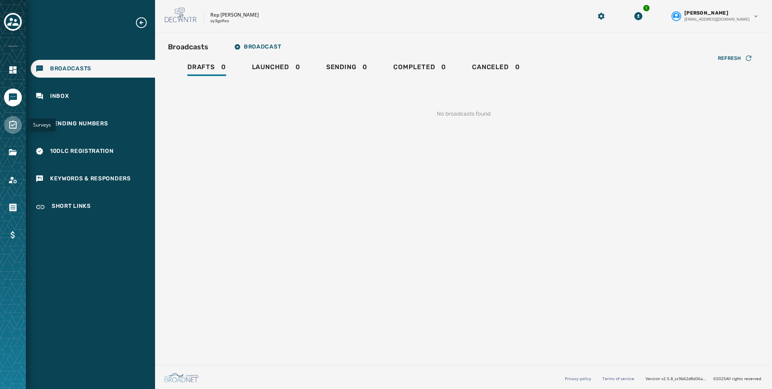
click at [15, 127] on icon "Navigate to Surveys" at bounding box center [13, 125] width 10 height 10
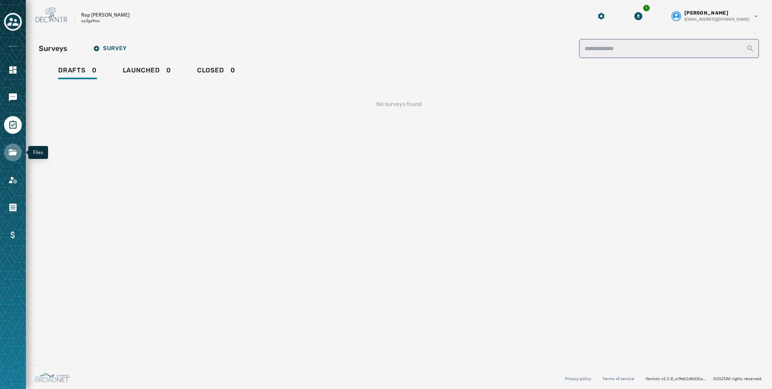
click at [14, 157] on link "Navigate to Files" at bounding box center [13, 152] width 18 height 18
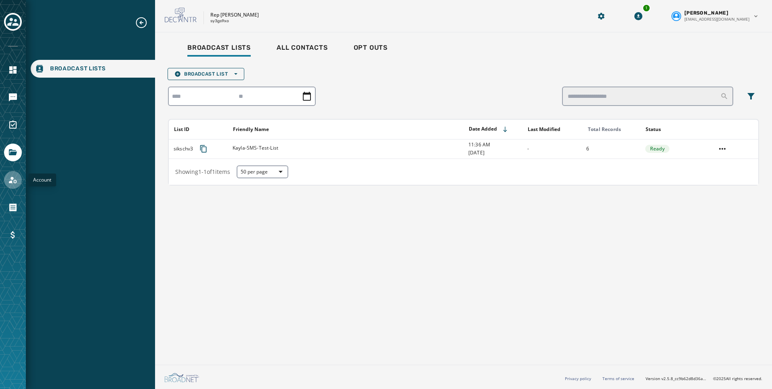
click at [11, 175] on icon "Navigate to Account" at bounding box center [13, 180] width 10 height 10
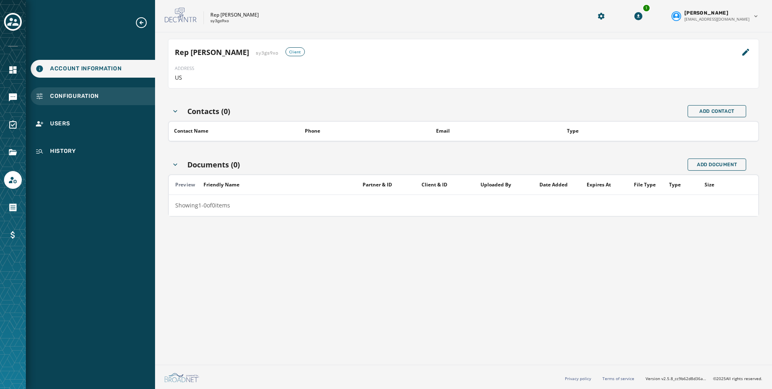
click at [68, 93] on span "Configuration" at bounding box center [74, 96] width 49 height 8
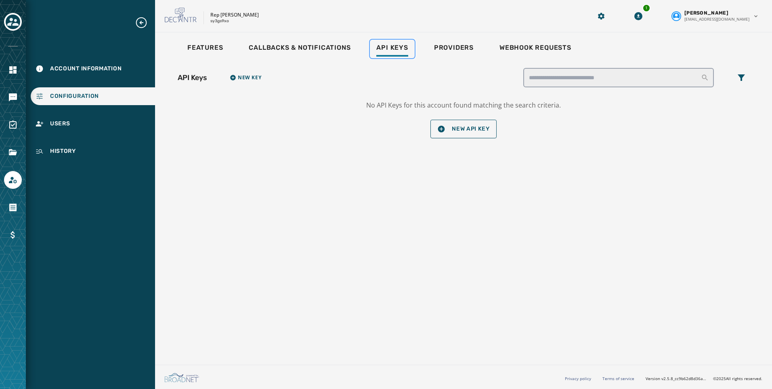
click at [413, 52] on link "Api Keys" at bounding box center [392, 49] width 44 height 19
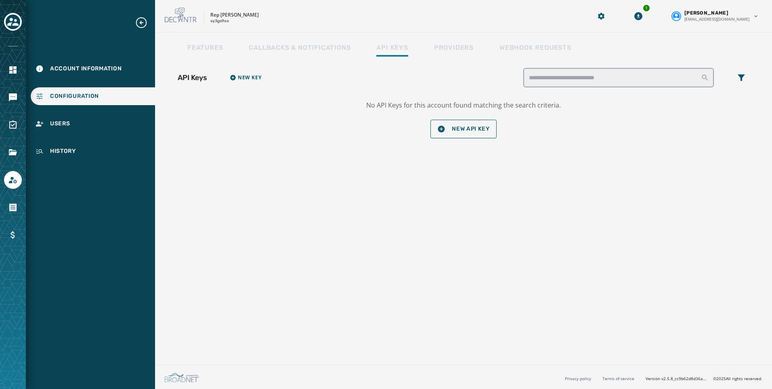
click at [508, 52] on div "Features Callbacks & Notifications Api Keys Providers Webhook Requests" at bounding box center [463, 49] width 591 height 19
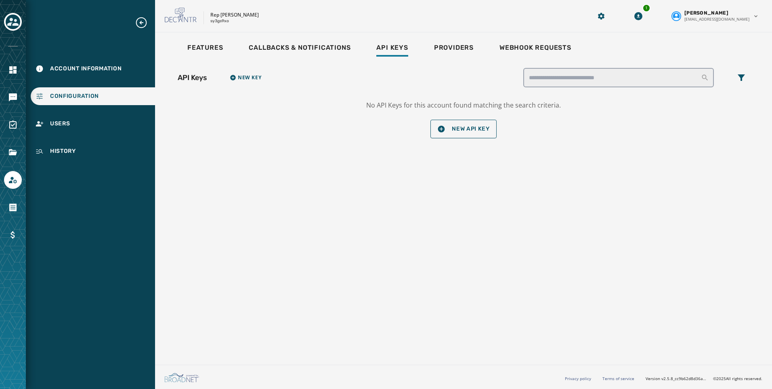
click at [483, 51] on div "Features Callbacks & Notifications Api Keys Providers Webhook Requests" at bounding box center [463, 49] width 591 height 19
click at [420, 51] on div "Features Callbacks & Notifications Api Keys Providers Webhook Requests" at bounding box center [463, 49] width 591 height 19
click at [440, 46] on span "Providers" at bounding box center [454, 48] width 40 height 8
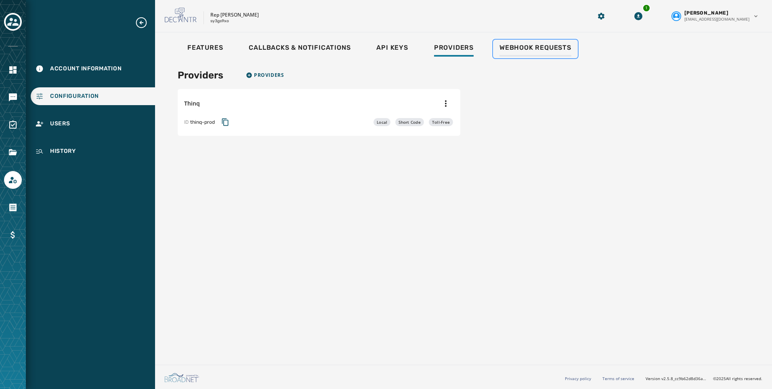
click at [540, 47] on span "Webhook Requests" at bounding box center [536, 48] width 72 height 8
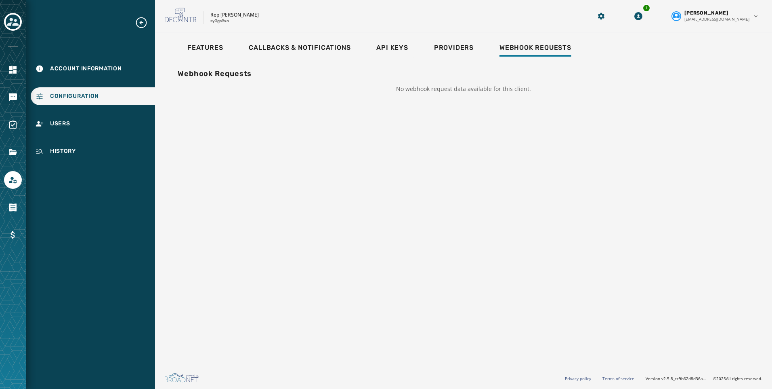
click at [237, 45] on div "Features Callbacks & Notifications Api Keys Providers Webhook Requests" at bounding box center [463, 49] width 591 height 19
click at [223, 46] on link "Features" at bounding box center [205, 49] width 48 height 19
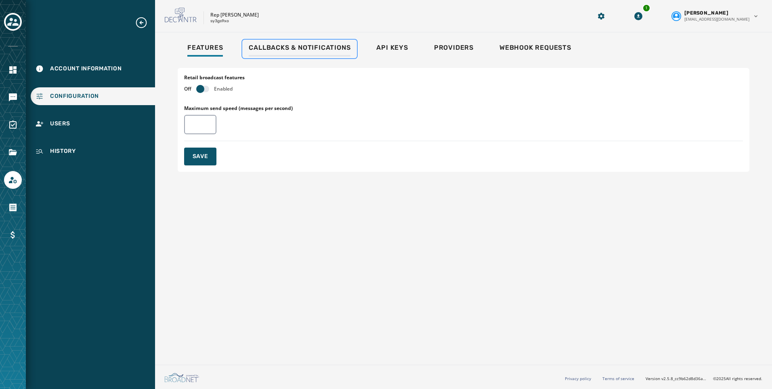
click at [260, 44] on span "Callbacks & Notifications" at bounding box center [300, 48] width 102 height 8
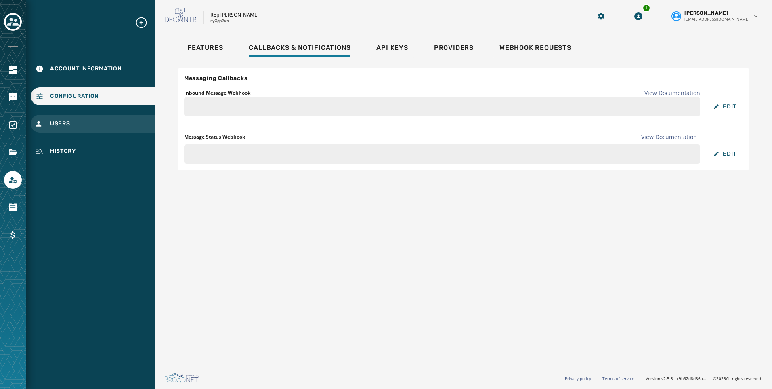
click at [71, 121] on div "Users" at bounding box center [93, 124] width 124 height 18
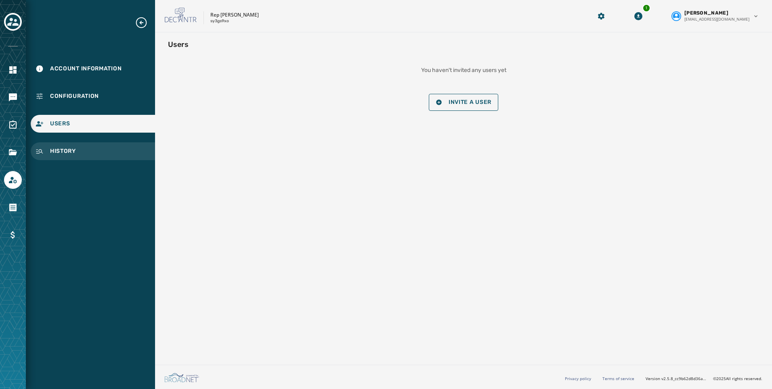
click at [73, 151] on span "History" at bounding box center [63, 151] width 26 height 8
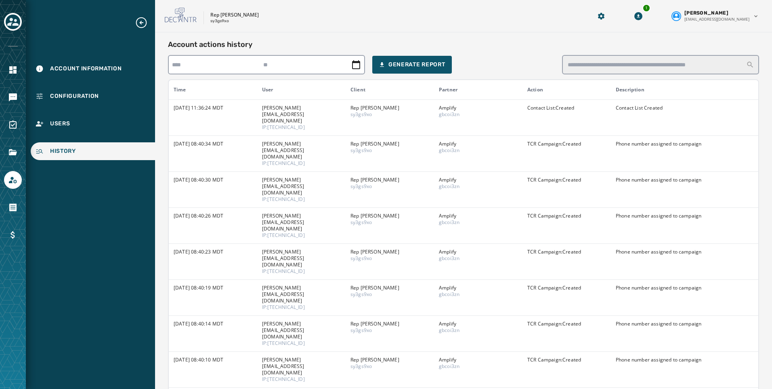
click at [5, 212] on div at bounding box center [13, 207] width 18 height 18
click at [8, 212] on link "Navigate to Orders" at bounding box center [13, 207] width 18 height 18
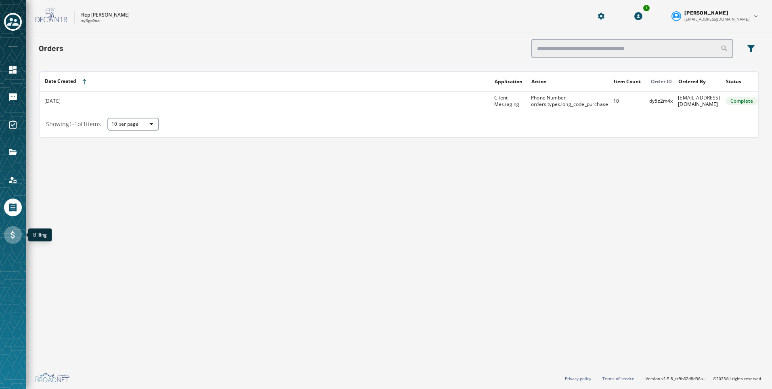
click at [7, 238] on link "Navigate to Billing" at bounding box center [13, 235] width 18 height 18
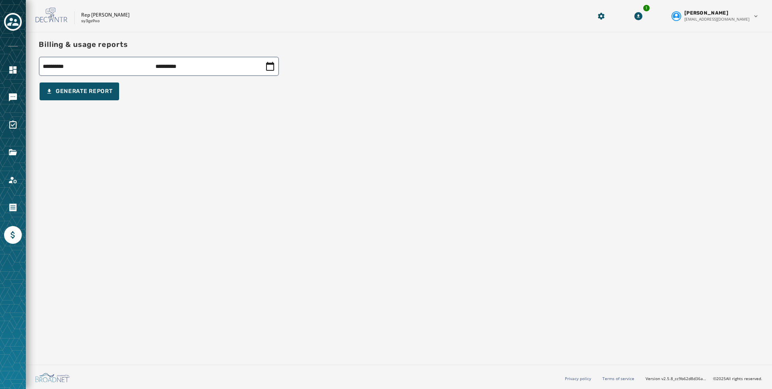
click at [11, 135] on div at bounding box center [13, 194] width 26 height 389
click at [14, 126] on icon "Navigate to Surveys" at bounding box center [13, 125] width 10 height 10
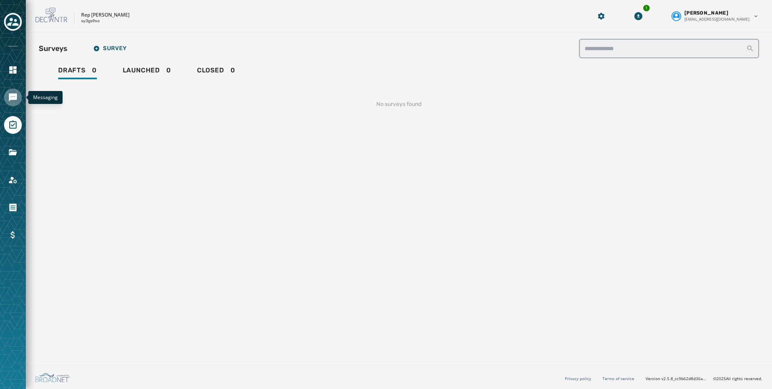
click at [13, 95] on icon "Navigate to Messaging" at bounding box center [13, 97] width 8 height 8
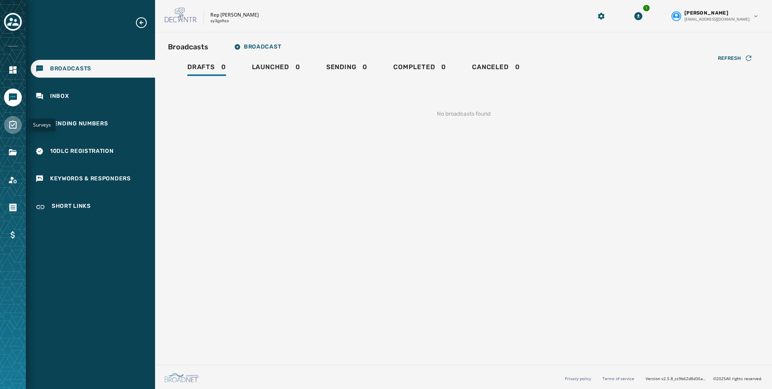
click at [14, 121] on icon "Navigate to Surveys" at bounding box center [13, 125] width 10 height 10
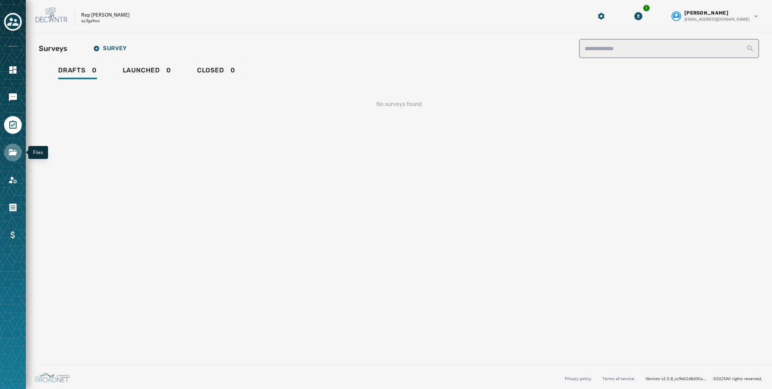
click at [13, 153] on icon "Navigate to Files" at bounding box center [13, 152] width 8 height 6
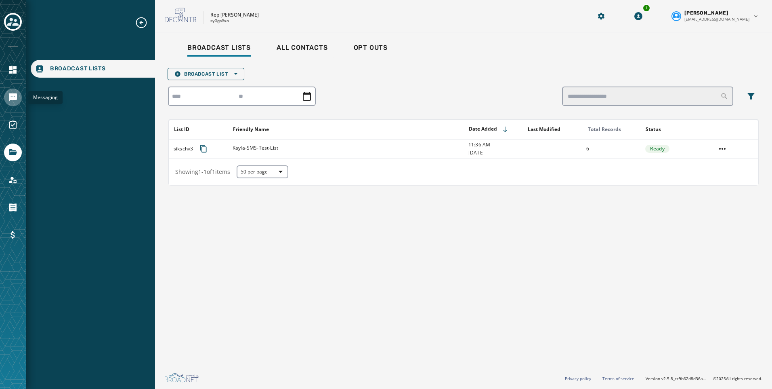
click at [8, 92] on icon "Navigate to Messaging" at bounding box center [13, 97] width 10 height 10
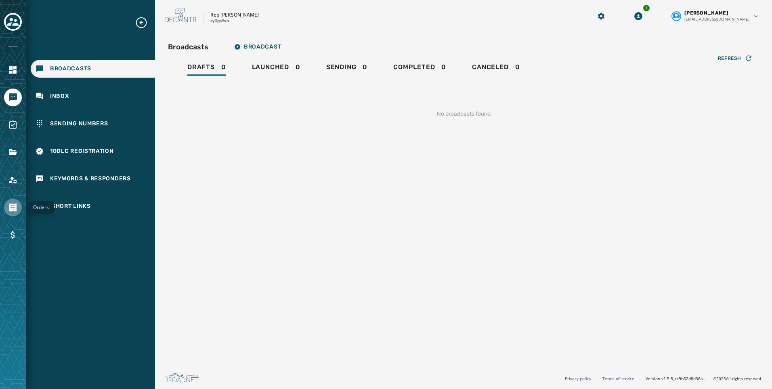
click at [17, 205] on icon "Navigate to Orders" at bounding box center [13, 207] width 10 height 10
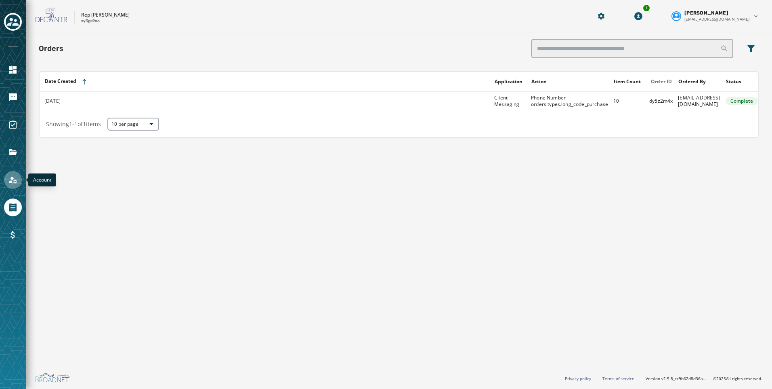
click at [16, 179] on icon "Navigate to Account" at bounding box center [13, 180] width 10 height 10
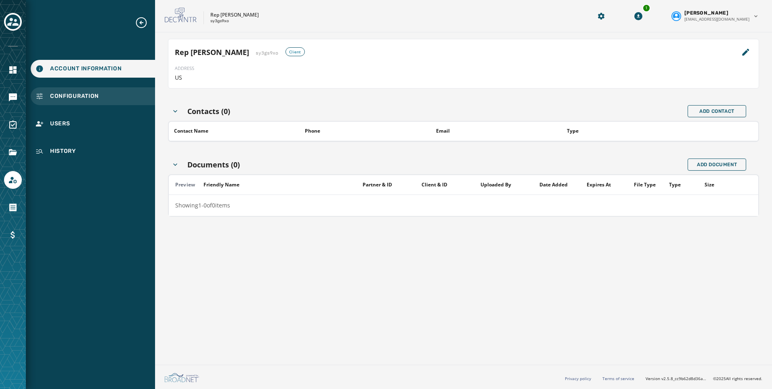
click at [80, 96] on span "Configuration" at bounding box center [74, 96] width 49 height 8
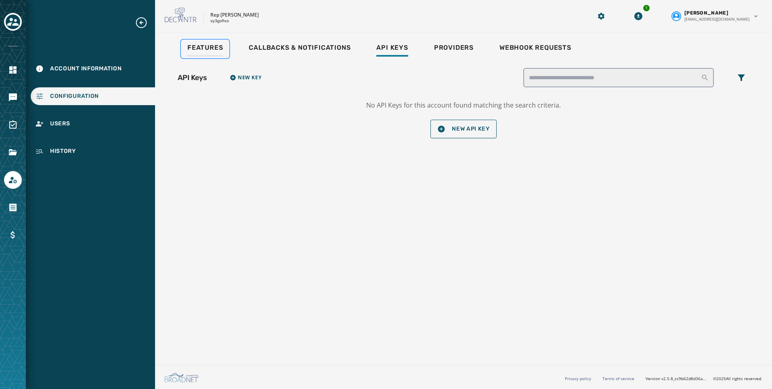
click at [220, 48] on span "Features" at bounding box center [205, 48] width 36 height 8
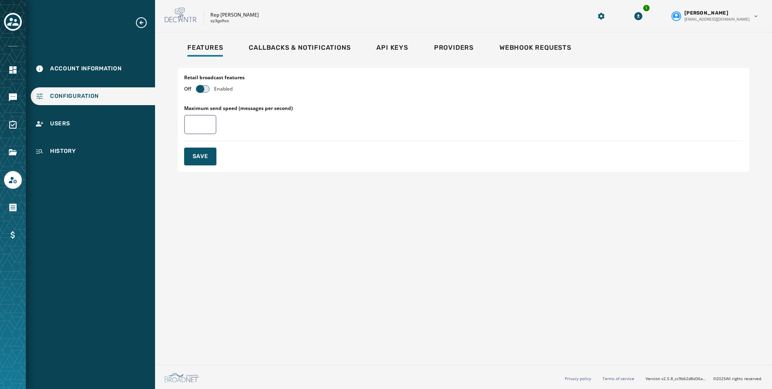
click at [201, 85] on span "button" at bounding box center [200, 89] width 8 height 8
click at [7, 23] on div "Toggle account select drawer" at bounding box center [13, 22] width 15 height 15
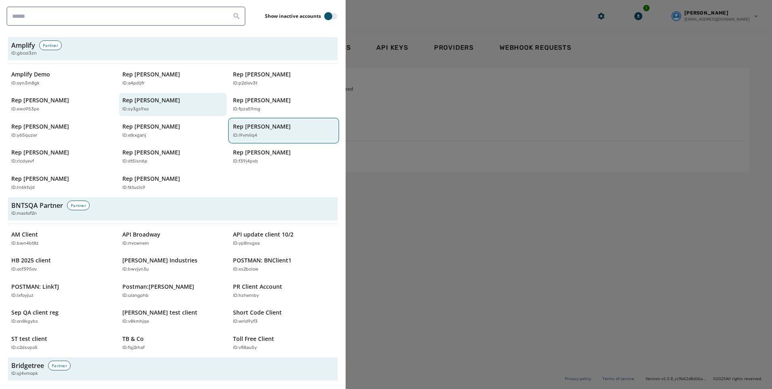
click at [252, 126] on p "Rep [PERSON_NAME]" at bounding box center [262, 126] width 58 height 8
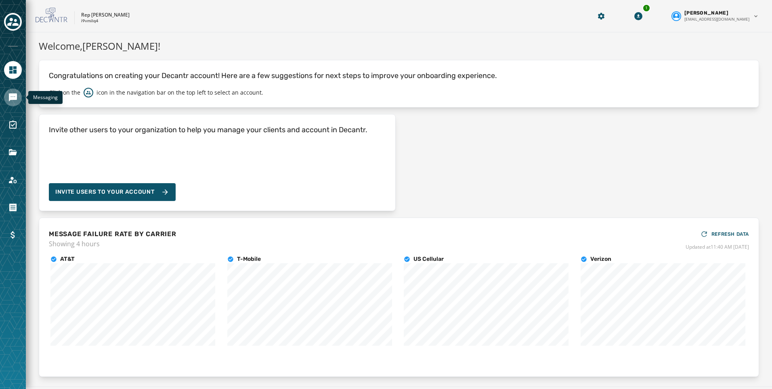
click at [11, 99] on icon "Navigate to Messaging" at bounding box center [13, 97] width 8 height 8
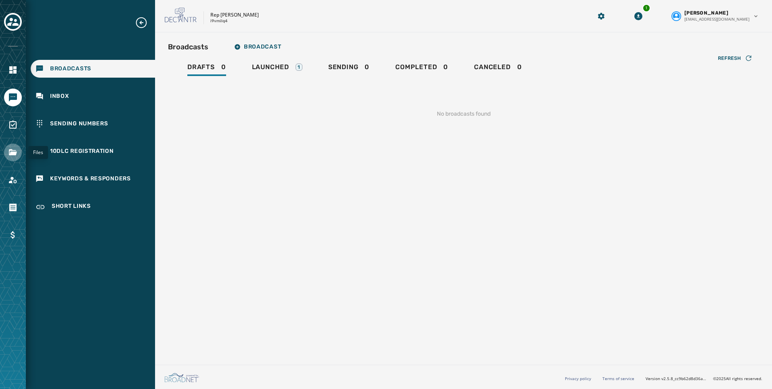
click at [14, 150] on icon "Navigate to Files" at bounding box center [13, 152] width 8 height 6
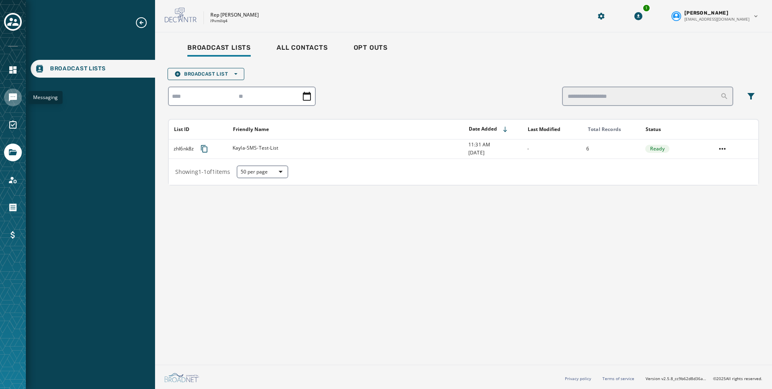
click at [10, 99] on icon "Navigate to Messaging" at bounding box center [13, 97] width 8 height 8
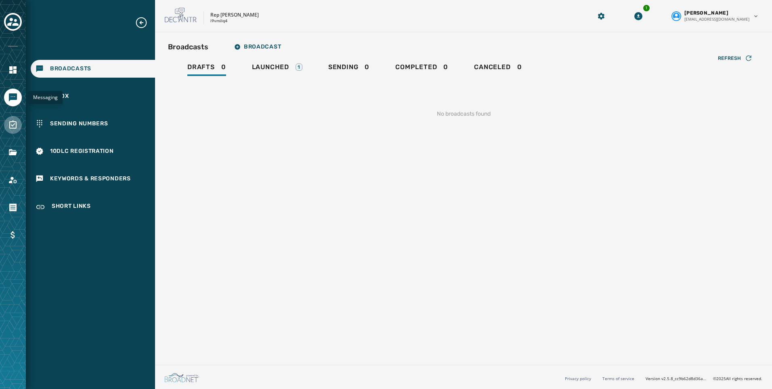
click at [15, 125] on icon "Navigate to Surveys" at bounding box center [13, 125] width 10 height 10
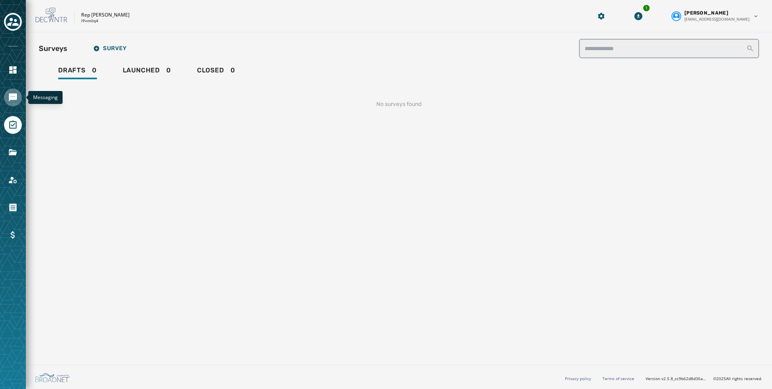
click at [11, 103] on link "Navigate to Messaging" at bounding box center [13, 97] width 18 height 18
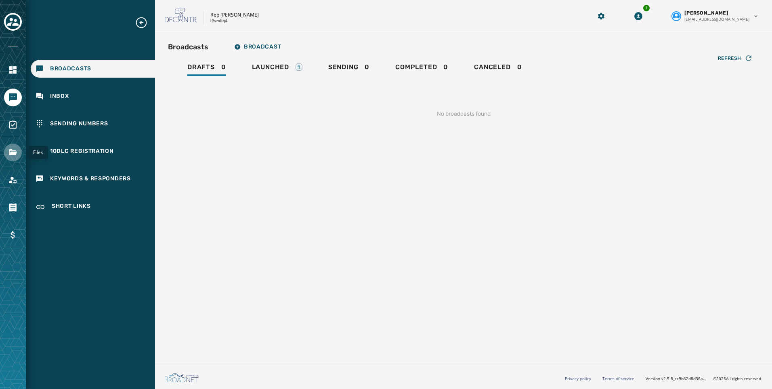
click at [17, 153] on icon "Navigate to Files" at bounding box center [13, 152] width 10 height 10
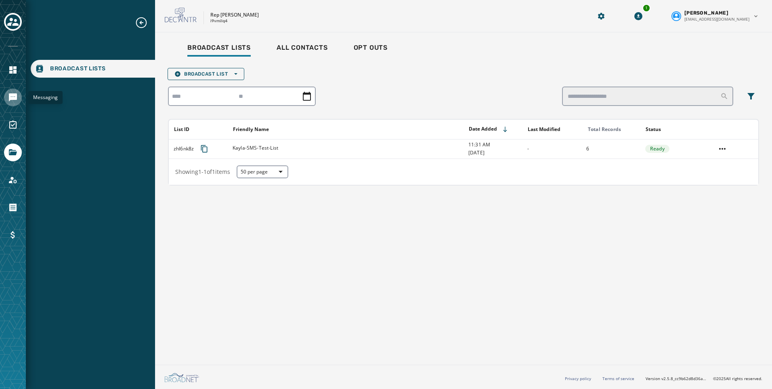
click at [11, 103] on link "Navigate to Messaging" at bounding box center [13, 97] width 18 height 18
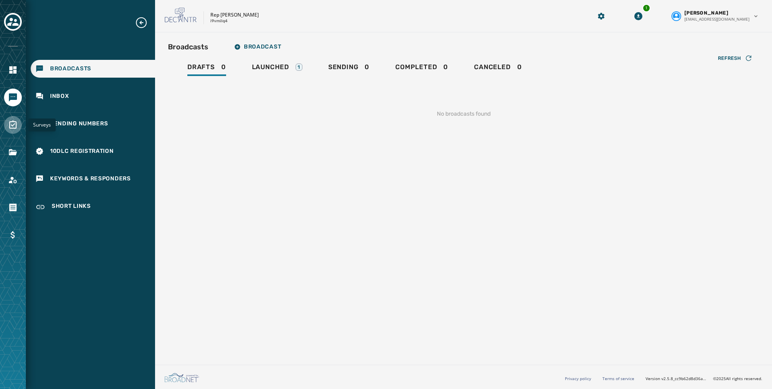
click at [12, 123] on icon "Navigate to Surveys" at bounding box center [13, 125] width 10 height 10
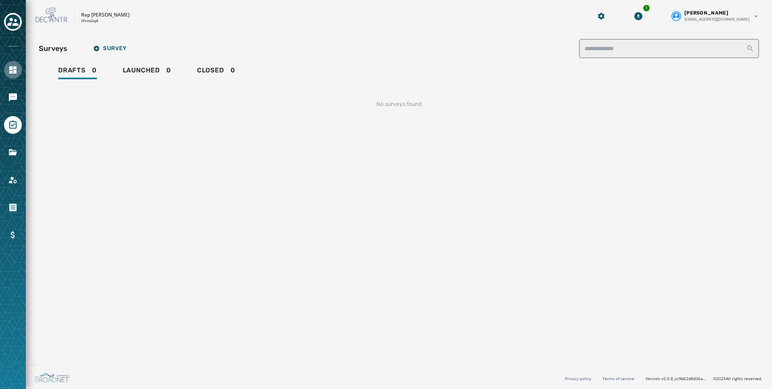
click at [4, 73] on link "Navigate to Home" at bounding box center [13, 70] width 18 height 18
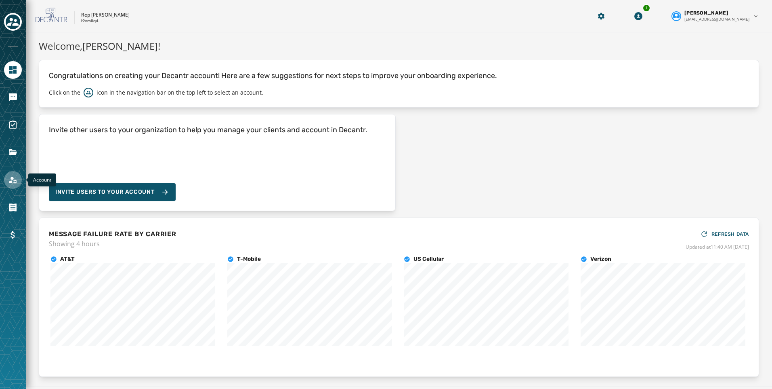
click at [15, 179] on icon "Navigate to Account" at bounding box center [13, 180] width 10 height 10
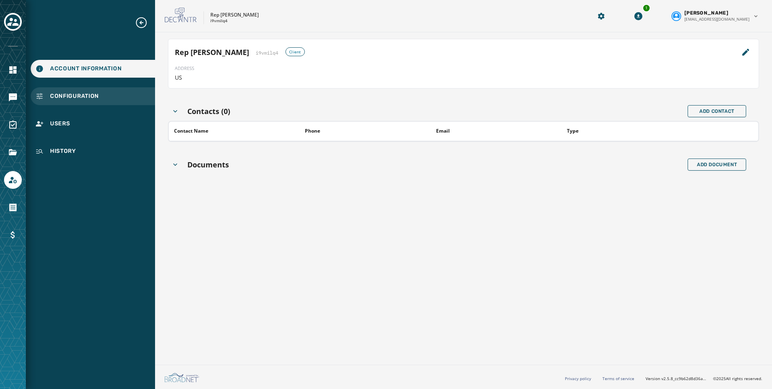
click at [65, 95] on span "Configuration" at bounding box center [74, 96] width 49 height 8
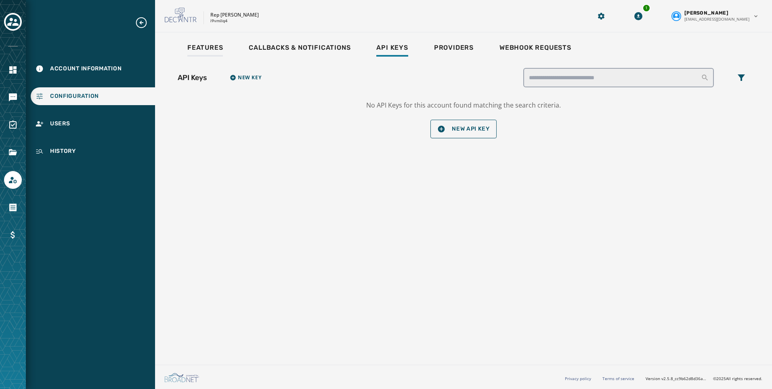
drag, startPoint x: 206, startPoint y: 37, endPoint x: 209, endPoint y: 52, distance: 14.9
click at [206, 37] on div "Features Callbacks & Notifications Api Keys Providers Webhook Requests API Keys…" at bounding box center [463, 196] width 617 height 329
click at [209, 52] on div "Features" at bounding box center [205, 50] width 36 height 13
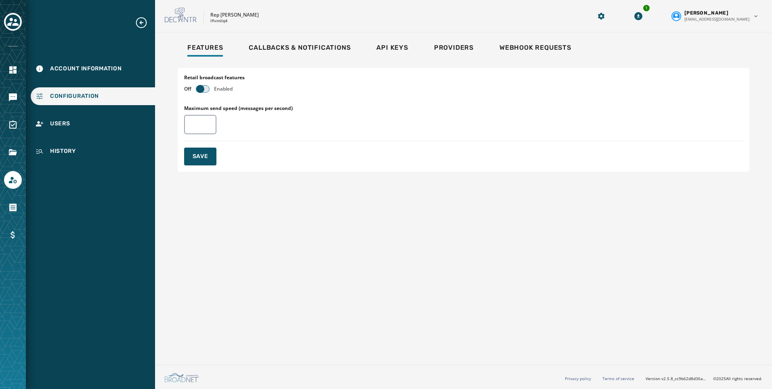
click at [200, 87] on span "button" at bounding box center [200, 89] width 8 height 8
click at [8, 99] on link "Navigate to Messaging" at bounding box center [13, 97] width 18 height 18
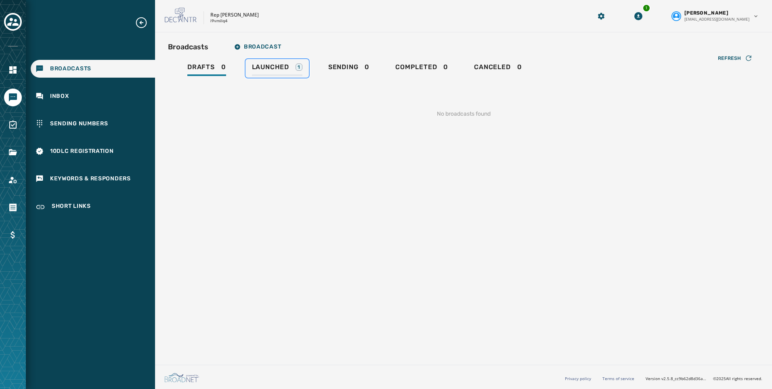
click at [270, 67] on span "Launched" at bounding box center [270, 67] width 37 height 8
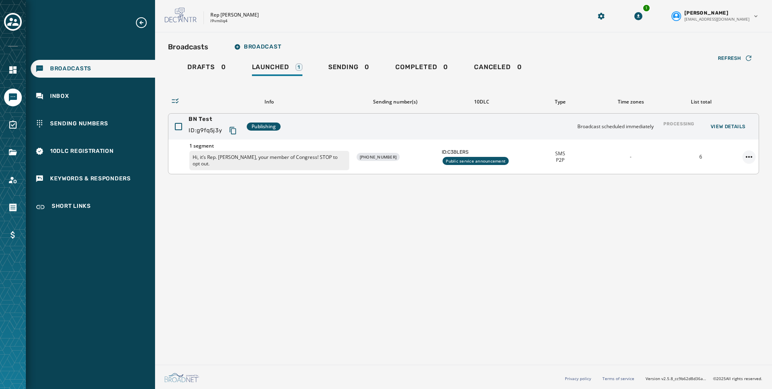
click at [748, 151] on html "Broadcasts Inbox Sending Numbers 10DLC Registration Keywords & Responders Short…" at bounding box center [386, 194] width 772 height 389
click at [735, 174] on div "Delete broadcast" at bounding box center [727, 179] width 59 height 13
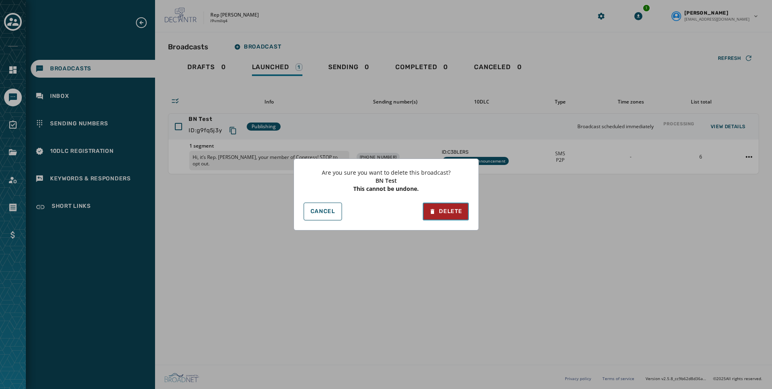
click at [448, 205] on button "Delete" at bounding box center [446, 211] width 46 height 18
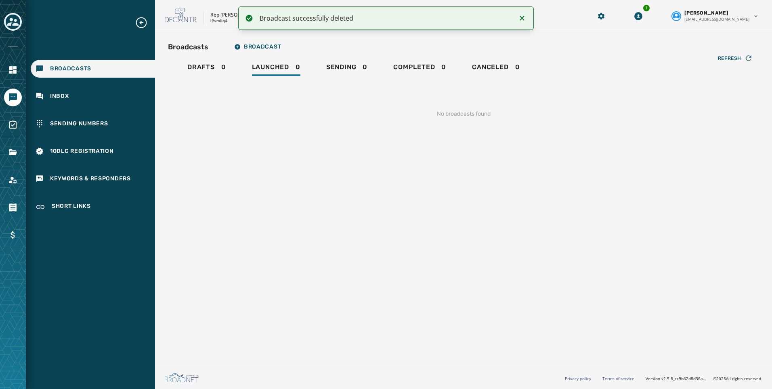
click at [13, 23] on icon "Toggle account select drawer" at bounding box center [12, 21] width 11 height 11
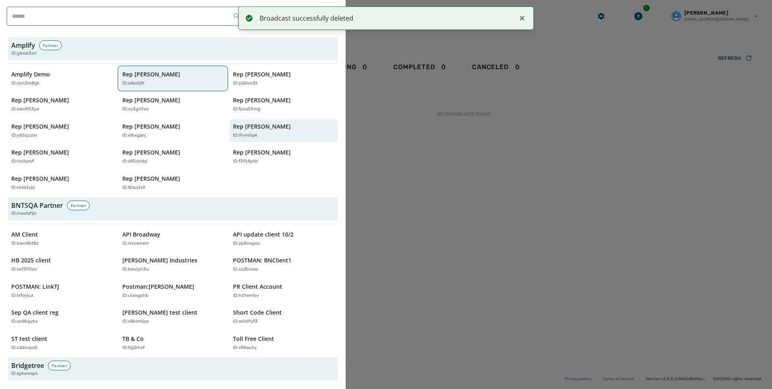
click at [146, 83] on div "ID: a4pdijfr" at bounding box center [168, 83] width 93 height 7
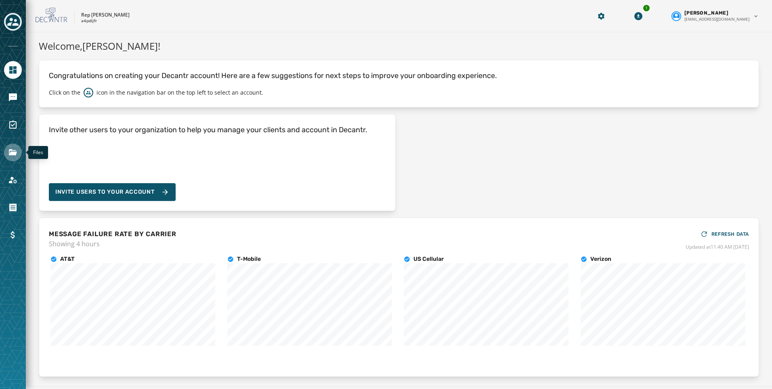
click at [15, 145] on link "Navigate to Files" at bounding box center [13, 152] width 18 height 18
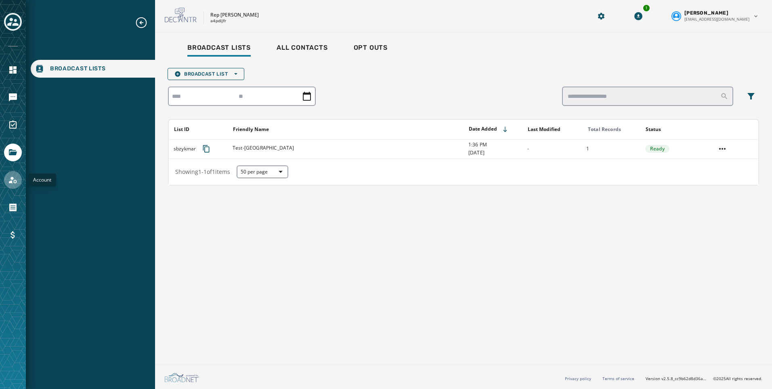
click at [11, 174] on link "Navigate to Account" at bounding box center [13, 180] width 18 height 18
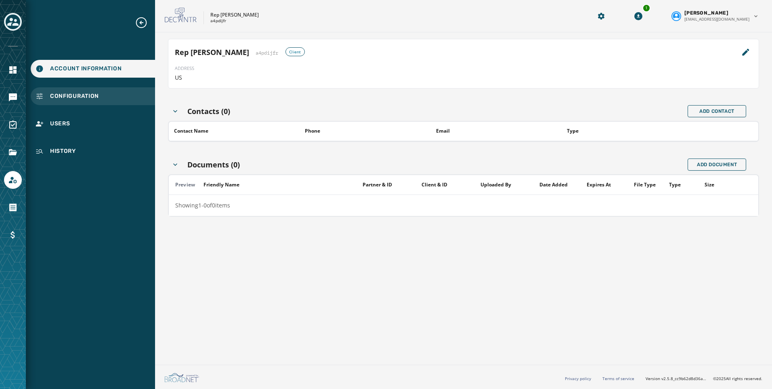
click at [69, 92] on span "Configuration" at bounding box center [74, 96] width 49 height 8
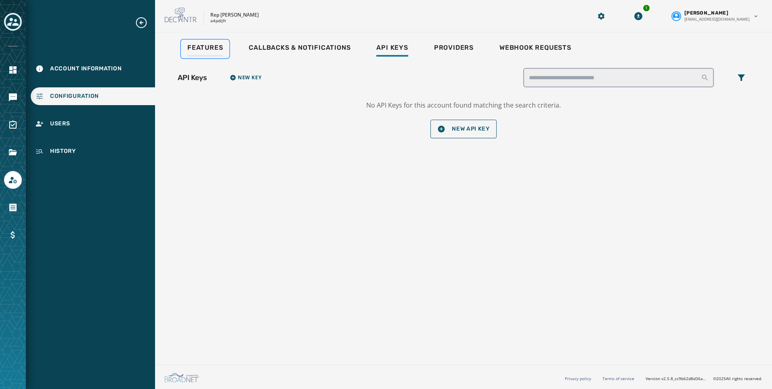
click at [200, 48] on span "Features" at bounding box center [205, 48] width 36 height 8
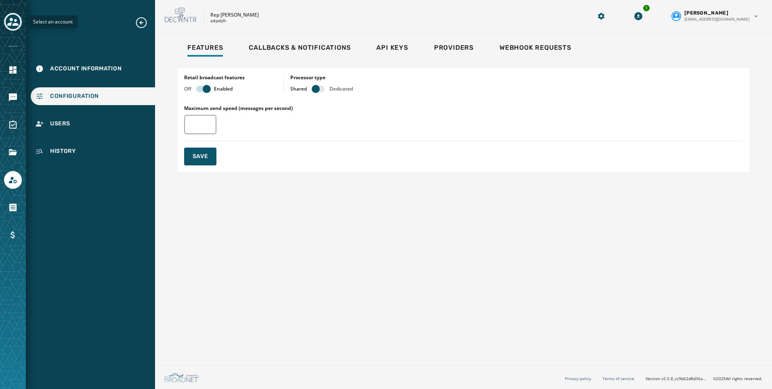
click at [13, 22] on icon "Toggle account select drawer" at bounding box center [12, 21] width 11 height 11
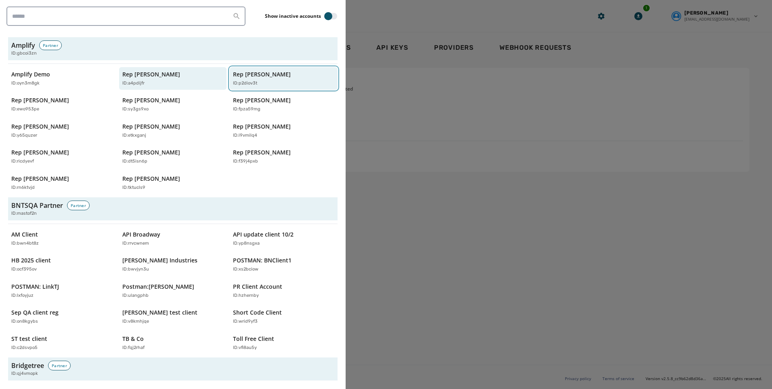
click at [234, 75] on p "Rep [PERSON_NAME]" at bounding box center [262, 74] width 58 height 8
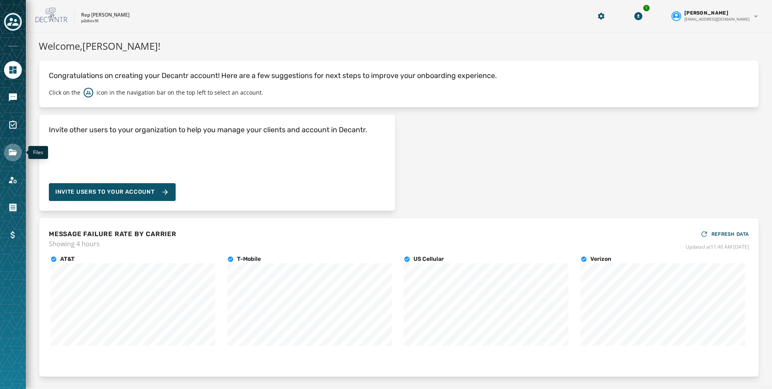
click at [13, 156] on icon "Navigate to Files" at bounding box center [13, 152] width 10 height 10
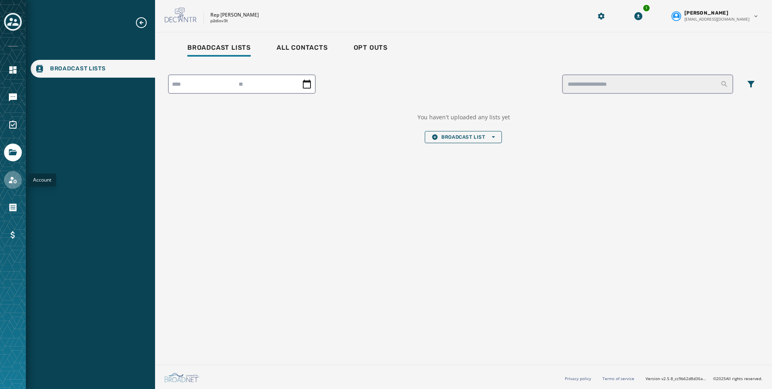
click at [13, 185] on link "Navigate to Account" at bounding box center [13, 180] width 18 height 18
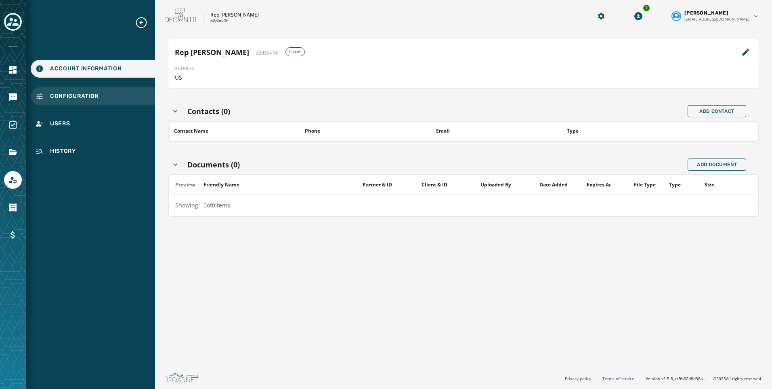
click at [57, 95] on span "Configuration" at bounding box center [74, 96] width 49 height 8
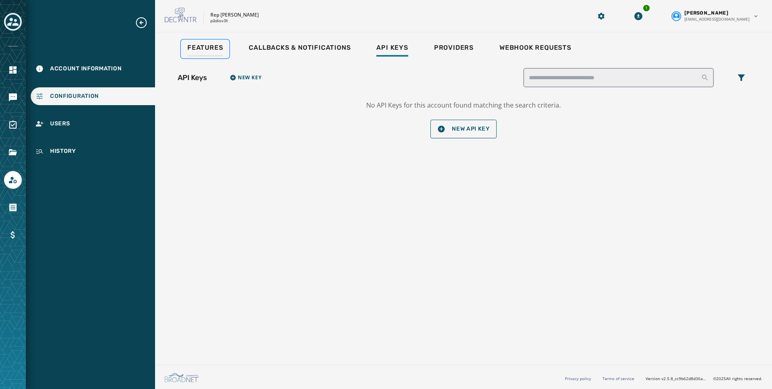
click at [202, 48] on span "Features" at bounding box center [205, 48] width 36 height 8
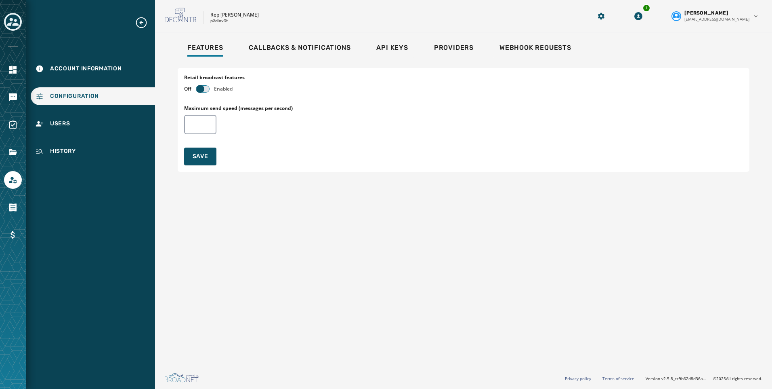
click at [198, 89] on span "button" at bounding box center [200, 89] width 8 height 8
click at [11, 26] on icon "Toggle account select drawer" at bounding box center [12, 21] width 11 height 11
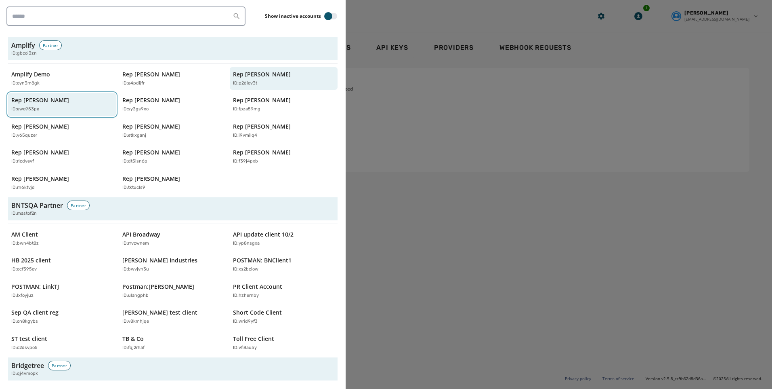
click at [35, 95] on button "Rep [PERSON_NAME] ID: ewo953pe" at bounding box center [62, 104] width 108 height 23
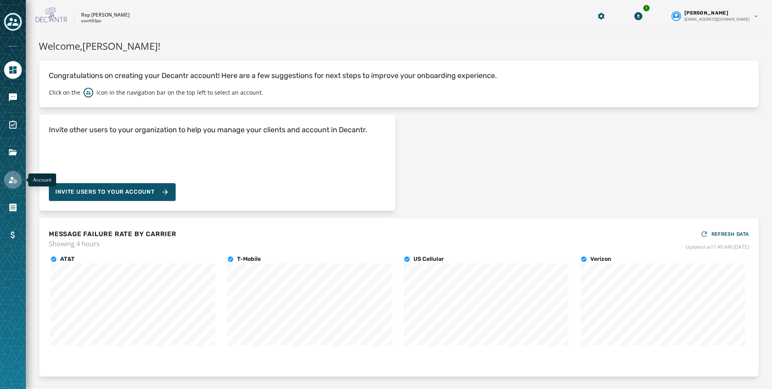
click at [18, 179] on link "Navigate to Account" at bounding box center [13, 180] width 18 height 18
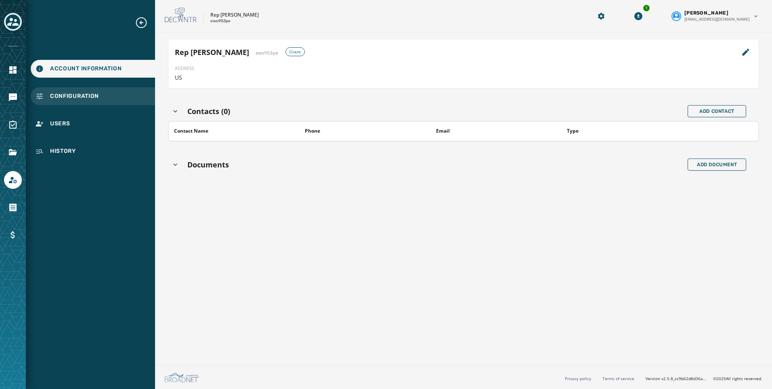
click at [81, 95] on span "Configuration" at bounding box center [74, 96] width 49 height 8
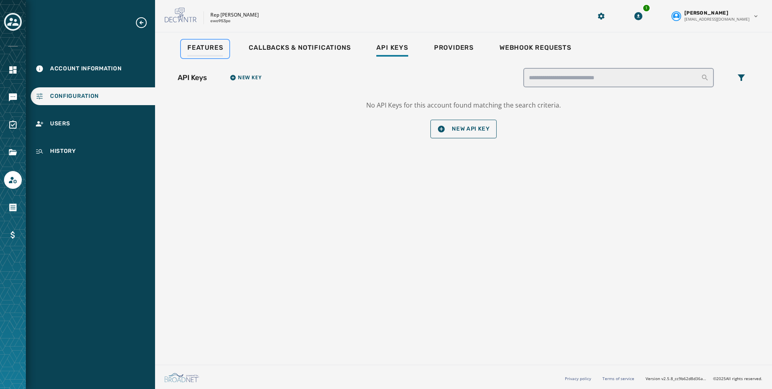
click at [200, 49] on span "Features" at bounding box center [205, 48] width 36 height 8
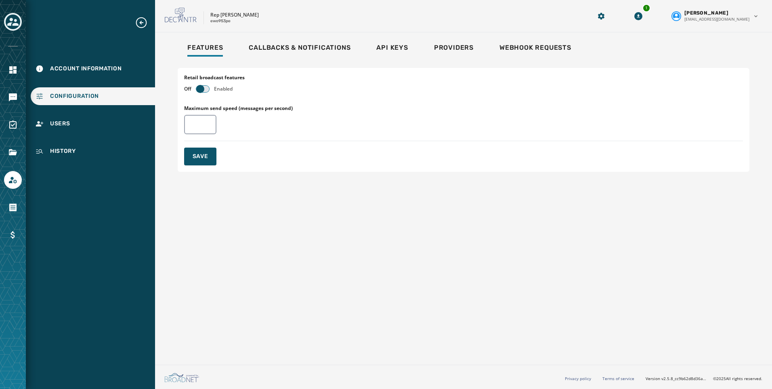
click at [201, 88] on span "button" at bounding box center [200, 89] width 8 height 8
click at [17, 22] on icon "Toggle account select drawer" at bounding box center [12, 21] width 11 height 11
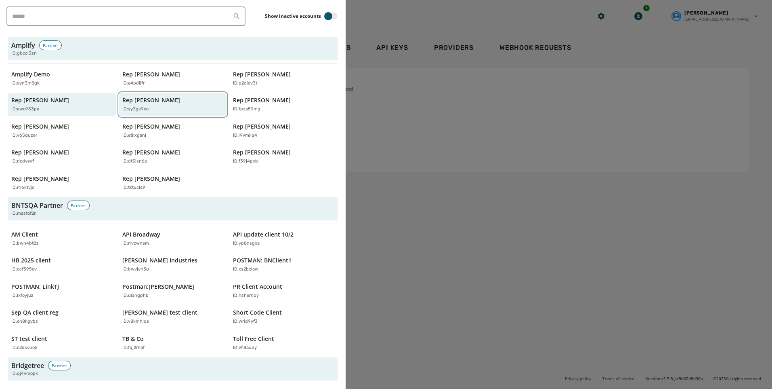
click at [122, 112] on p "ID: sy3gs9xo" at bounding box center [135, 109] width 26 height 7
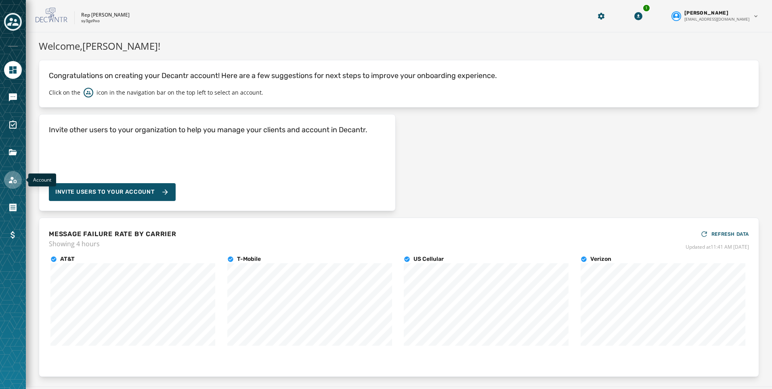
click at [17, 176] on icon "Navigate to Account" at bounding box center [13, 180] width 10 height 10
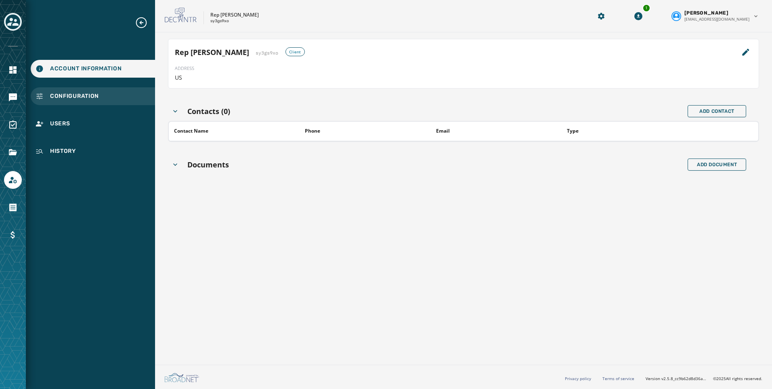
click at [74, 89] on div "Configuration" at bounding box center [93, 96] width 124 height 18
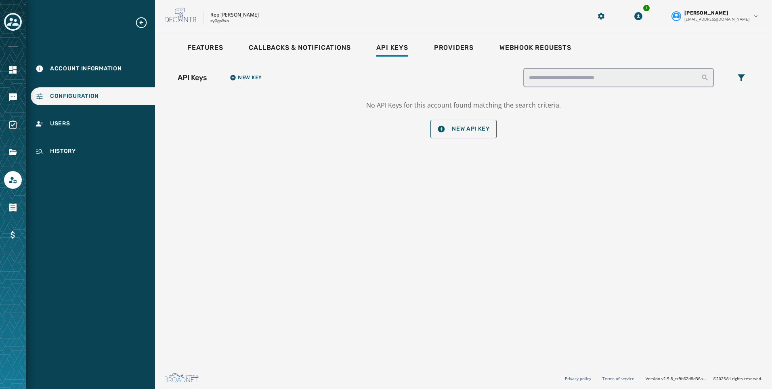
click at [202, 38] on div "Features Callbacks & Notifications Api Keys Providers Webhook Requests API Keys…" at bounding box center [463, 196] width 617 height 329
drag, startPoint x: 204, startPoint y: 46, endPoint x: 211, endPoint y: 65, distance: 20.1
click at [205, 46] on span "Features" at bounding box center [205, 48] width 36 height 8
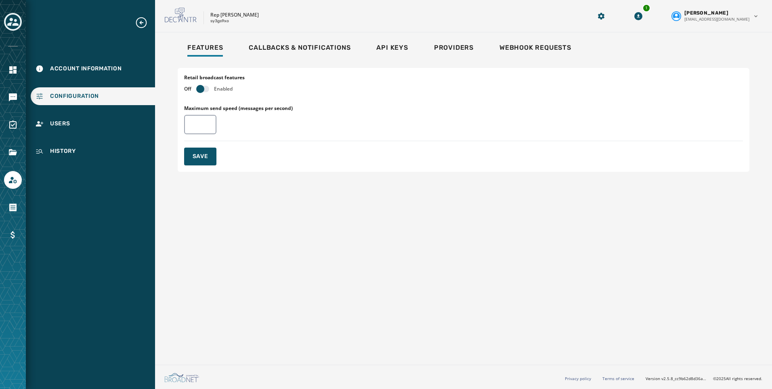
click at [195, 88] on div "Off Enabled" at bounding box center [214, 89] width 61 height 6
click at [206, 88] on button "button" at bounding box center [202, 89] width 13 height 6
click at [18, 21] on icon "Toggle account select drawer" at bounding box center [12, 21] width 11 height 11
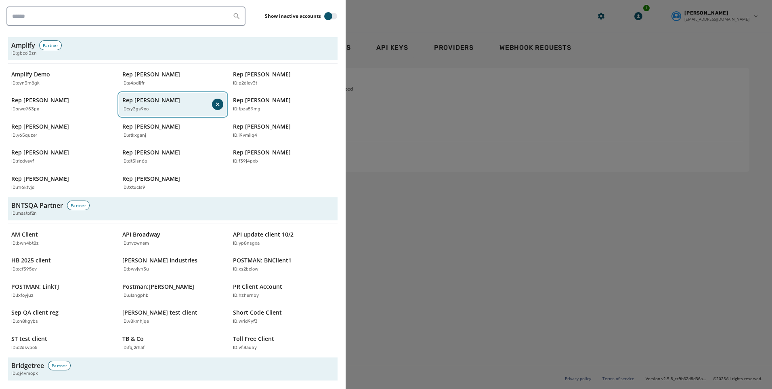
click at [220, 109] on button "Rep [PERSON_NAME] ID: sy3gs9xo" at bounding box center [173, 104] width 108 height 23
click at [223, 103] on div "Amplify Demo ID: oyn3m8gk Rep [PERSON_NAME] ID: a4pdijfr Rep [PERSON_NAME] ID: …" at bounding box center [173, 130] width 330 height 127
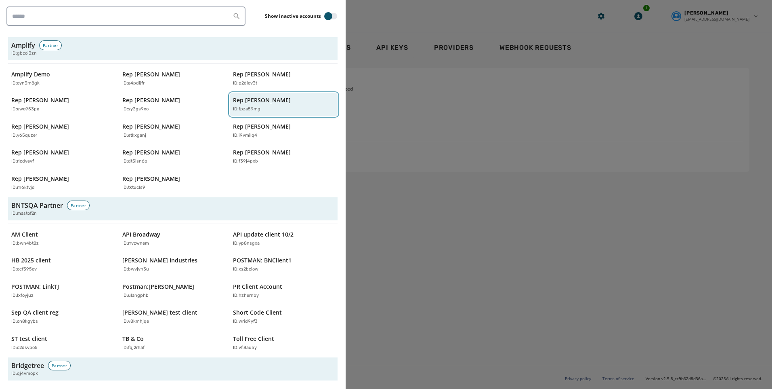
click at [245, 103] on p "Rep [PERSON_NAME]" at bounding box center [262, 100] width 58 height 8
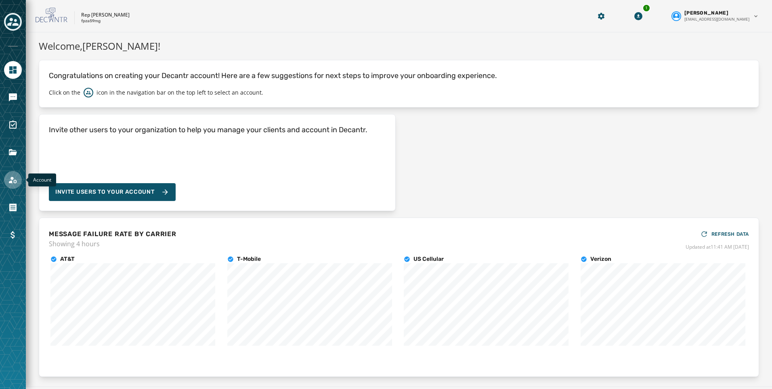
click at [18, 176] on link "Navigate to Account" at bounding box center [13, 180] width 18 height 18
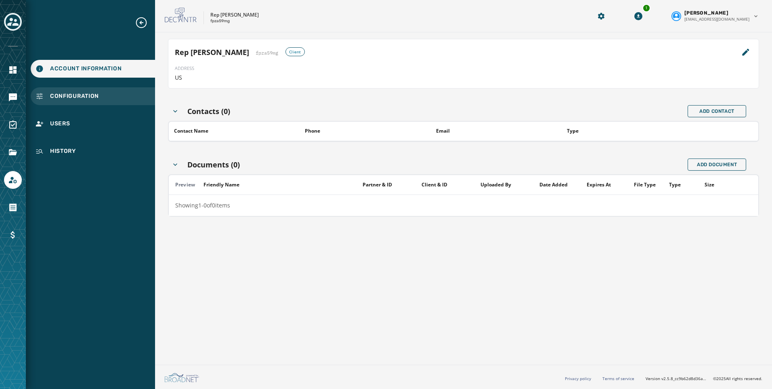
click at [88, 88] on div "Configuration" at bounding box center [93, 96] width 124 height 18
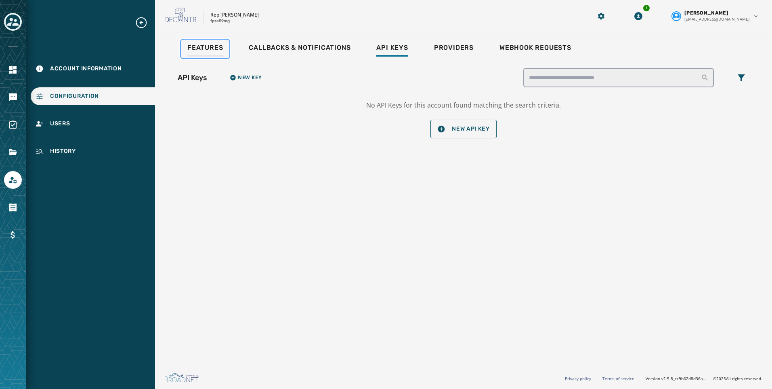
click at [205, 49] on span "Features" at bounding box center [205, 48] width 36 height 8
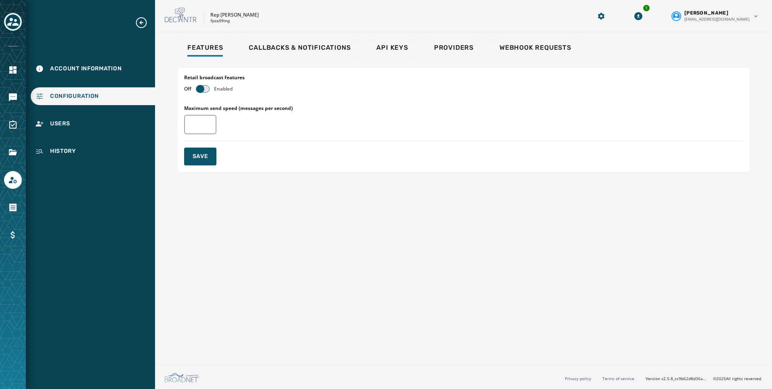
click at [200, 88] on span "button" at bounding box center [200, 89] width 8 height 8
click at [7, 20] on div "Toggle account select drawer" at bounding box center [13, 22] width 15 height 15
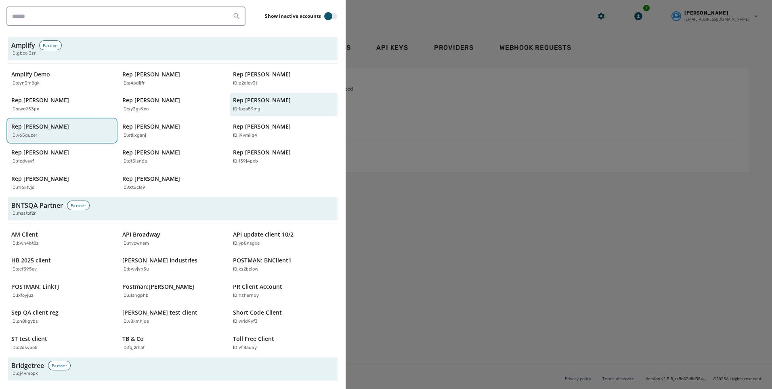
click at [38, 126] on p "Rep [PERSON_NAME]" at bounding box center [40, 126] width 58 height 8
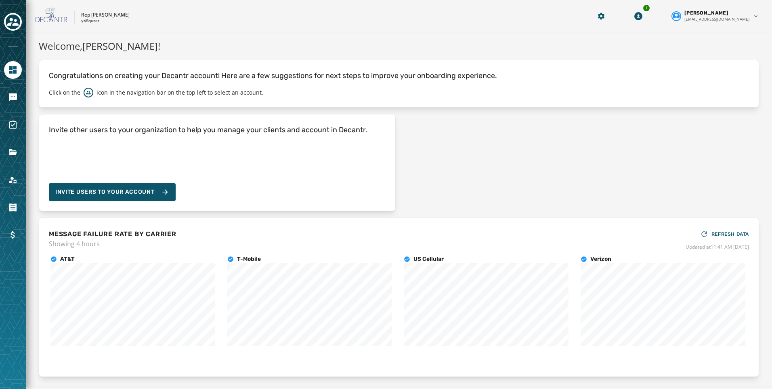
click at [15, 169] on div at bounding box center [13, 194] width 26 height 389
drag, startPoint x: 16, startPoint y: 170, endPoint x: 34, endPoint y: 171, distance: 17.8
click at [16, 171] on div at bounding box center [13, 194] width 26 height 389
click at [11, 178] on icon "Navigate to Account" at bounding box center [13, 180] width 8 height 7
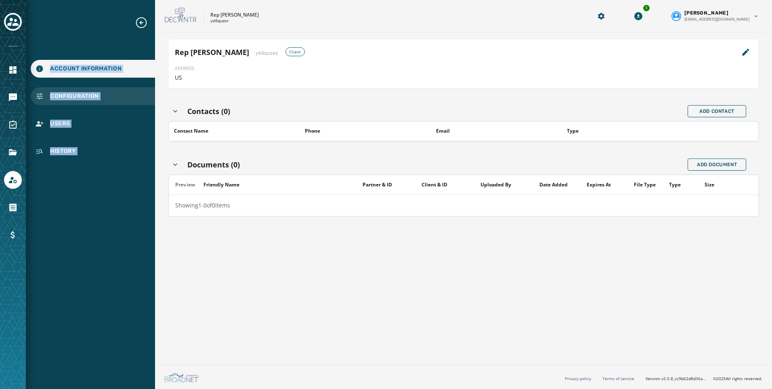
click at [90, 99] on span "Configuration" at bounding box center [74, 96] width 49 height 8
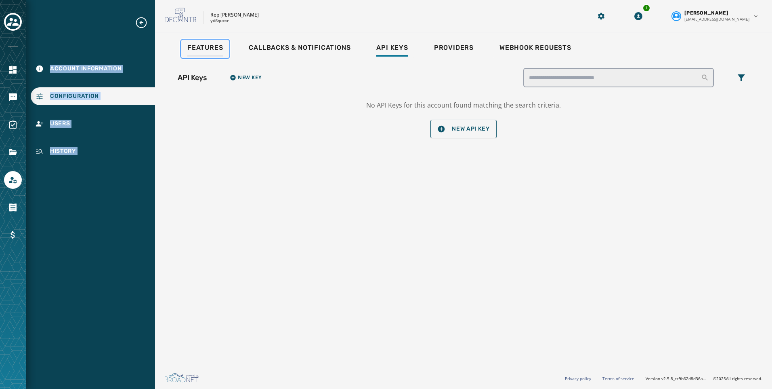
click at [213, 51] on span "Features" at bounding box center [205, 48] width 36 height 8
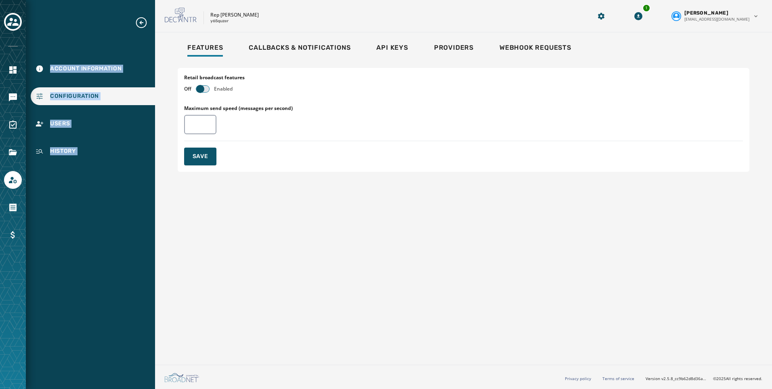
click at [204, 91] on span "button" at bounding box center [200, 89] width 8 height 8
click at [18, 25] on icon "Toggle account select drawer" at bounding box center [12, 22] width 11 height 8
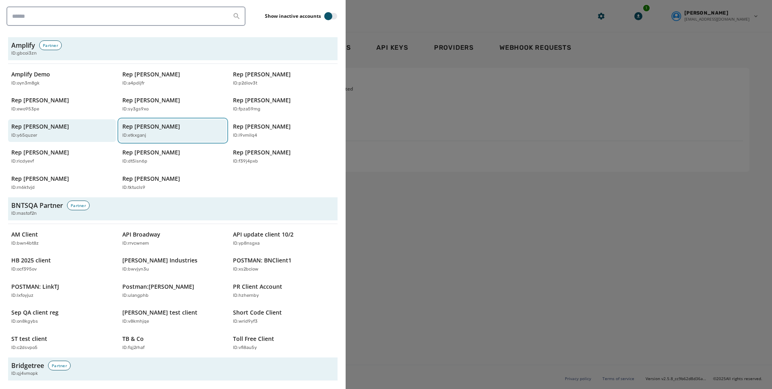
click at [148, 124] on p "Rep [PERSON_NAME]" at bounding box center [151, 126] width 58 height 8
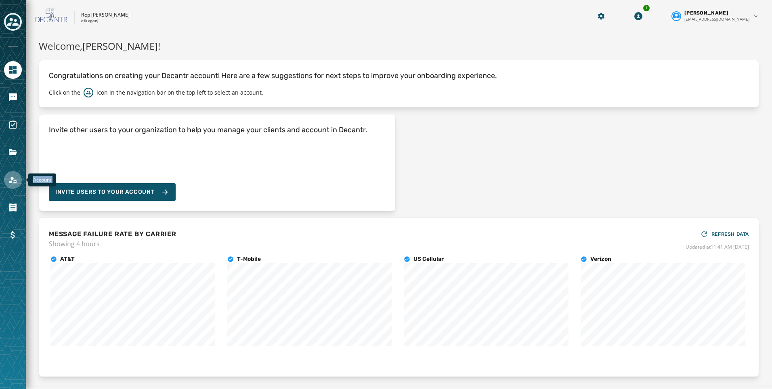
click at [12, 181] on icon "Navigate to Account" at bounding box center [13, 180] width 8 height 7
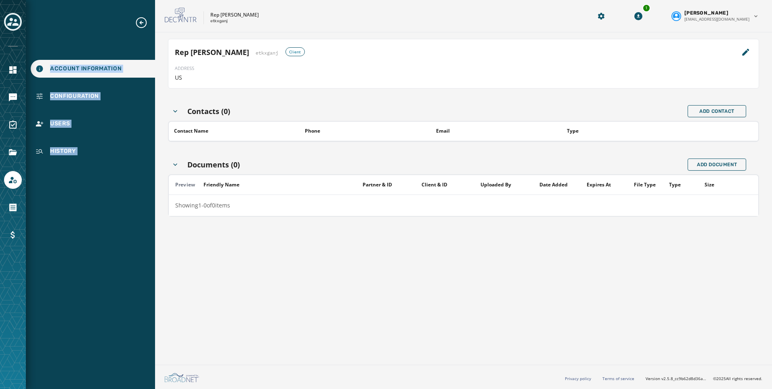
click at [73, 202] on div "Account Information Configuration Users History" at bounding box center [90, 194] width 129 height 389
click at [64, 98] on span "Configuration" at bounding box center [74, 96] width 49 height 8
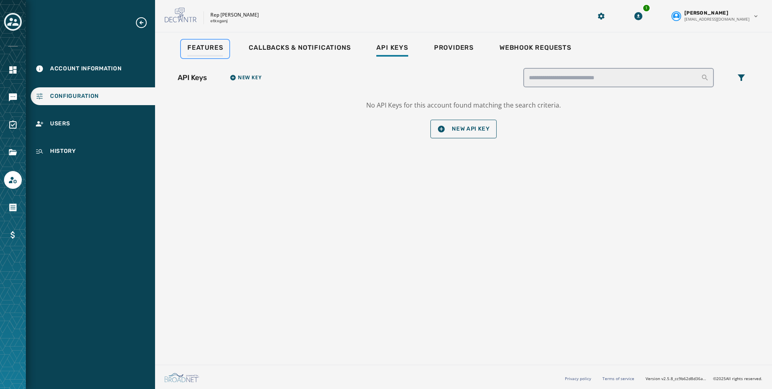
click at [208, 49] on span "Features" at bounding box center [205, 48] width 36 height 8
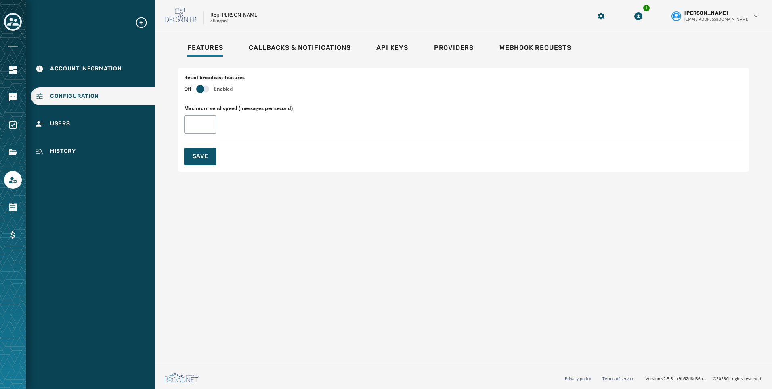
click at [196, 86] on div "Off Enabled" at bounding box center [214, 89] width 61 height 6
click at [197, 86] on div "Off Enabled" at bounding box center [214, 89] width 61 height 6
click at [202, 87] on span "button" at bounding box center [200, 89] width 8 height 8
click at [18, 19] on icon "Toggle account select drawer" at bounding box center [12, 21] width 11 height 11
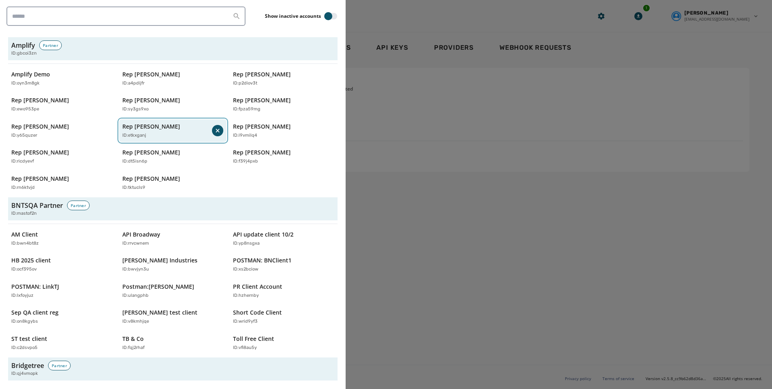
click at [214, 120] on button "Rep [PERSON_NAME] ID: etkxganj" at bounding box center [173, 130] width 108 height 23
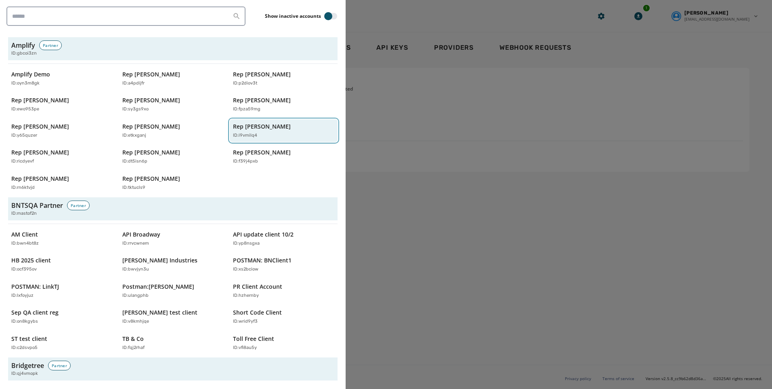
click at [261, 130] on p "Rep [PERSON_NAME]" at bounding box center [262, 126] width 58 height 8
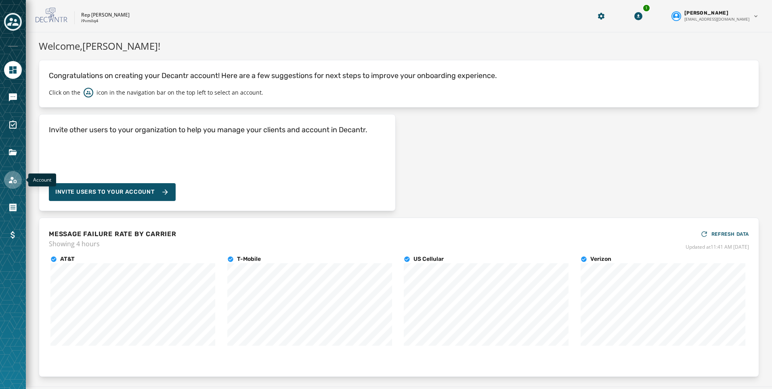
click at [12, 181] on icon "Navigate to Account" at bounding box center [13, 180] width 8 height 7
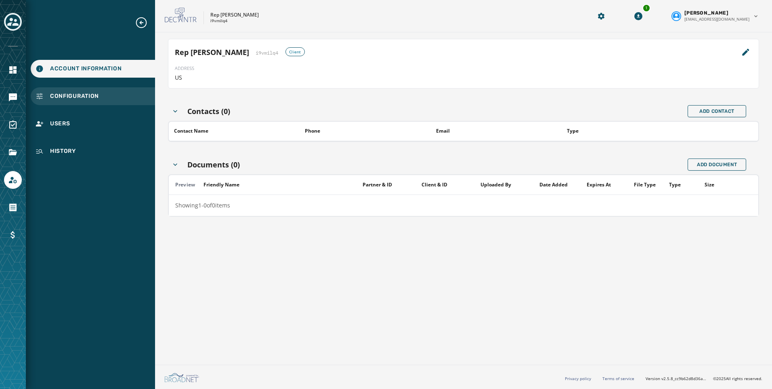
click at [63, 96] on span "Configuration" at bounding box center [74, 96] width 49 height 8
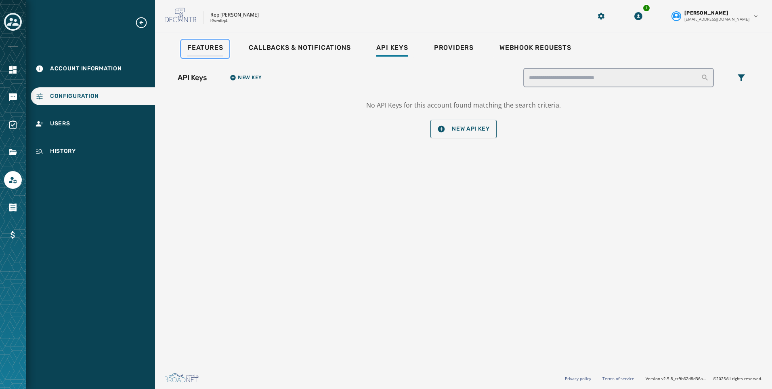
click at [201, 56] on div "Features" at bounding box center [205, 50] width 36 height 13
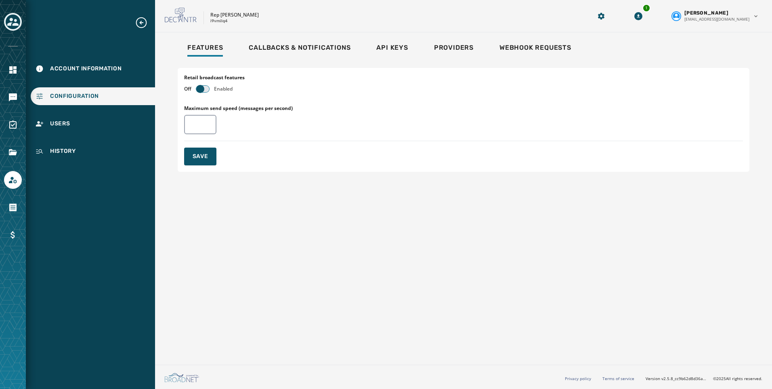
click at [198, 88] on span "button" at bounding box center [200, 89] width 8 height 8
click at [13, 19] on icon "Toggle account select drawer" at bounding box center [12, 21] width 11 height 11
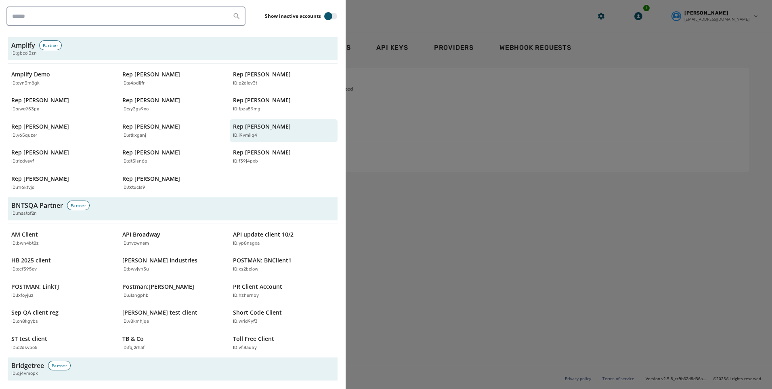
click at [49, 168] on div "Amplify Demo ID: oyn3m8gk Rep [PERSON_NAME] ID: a4pdijfr Rep [PERSON_NAME] ID: …" at bounding box center [173, 130] width 330 height 127
click at [48, 157] on div "Rep [PERSON_NAME] ID: [PERSON_NAME]" at bounding box center [57, 156] width 93 height 17
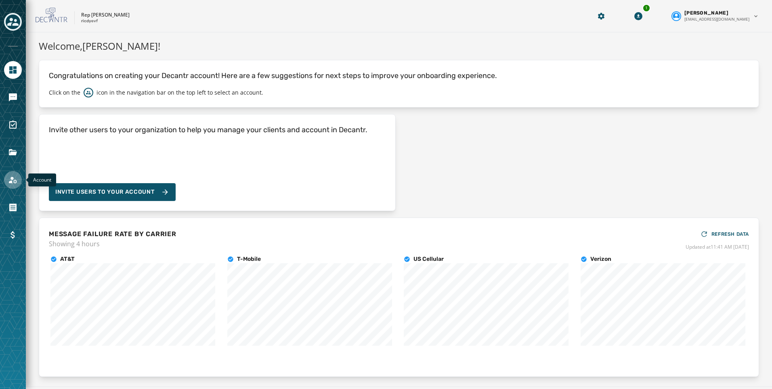
click at [18, 174] on link "Navigate to Account" at bounding box center [13, 180] width 18 height 18
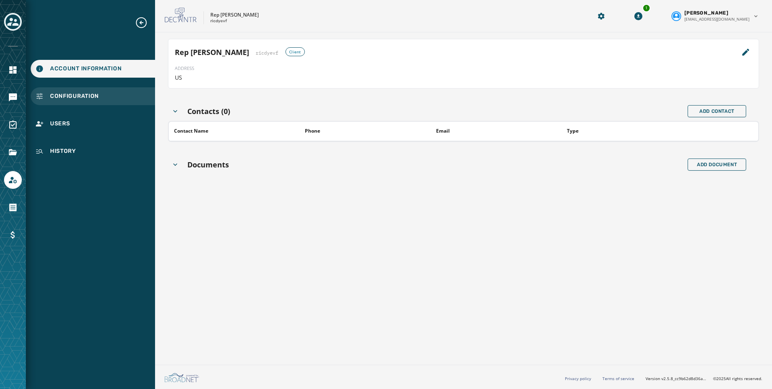
click at [84, 92] on span "Configuration" at bounding box center [74, 96] width 49 height 8
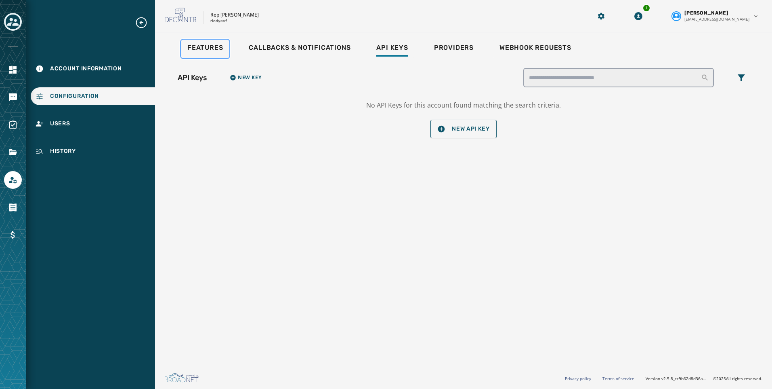
drag, startPoint x: 198, startPoint y: 55, endPoint x: 198, endPoint y: 60, distance: 4.8
click at [198, 55] on div "Features" at bounding box center [205, 50] width 36 height 13
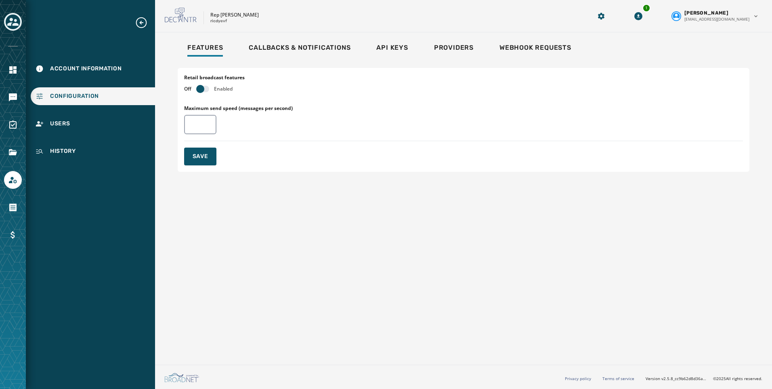
click at [193, 87] on div "Off Enabled" at bounding box center [214, 89] width 61 height 6
click at [204, 89] on span "button" at bounding box center [200, 89] width 8 height 8
click at [20, 28] on div at bounding box center [13, 22] width 18 height 19
click at [17, 21] on icon "Toggle account select drawer" at bounding box center [12, 22] width 11 height 8
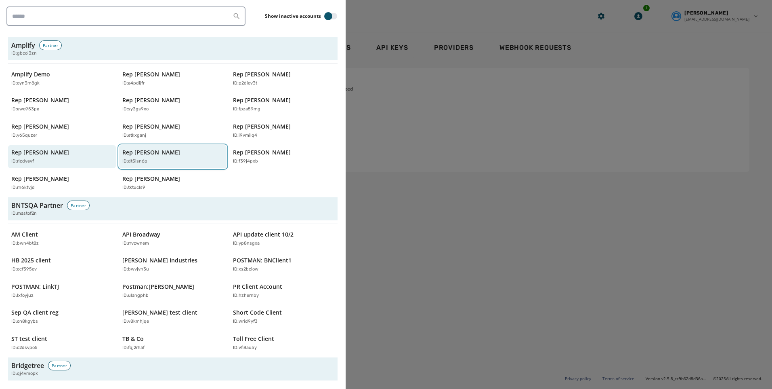
click at [182, 157] on div "Rep [PERSON_NAME] ID: dt5isn6p" at bounding box center [168, 156] width 93 height 17
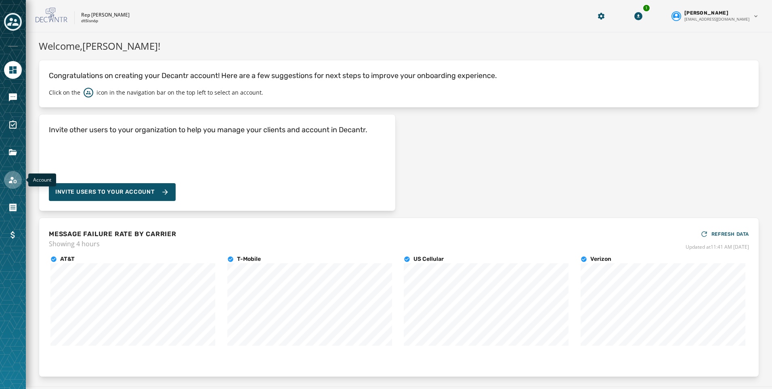
click at [15, 181] on icon "Navigate to Account" at bounding box center [13, 180] width 10 height 10
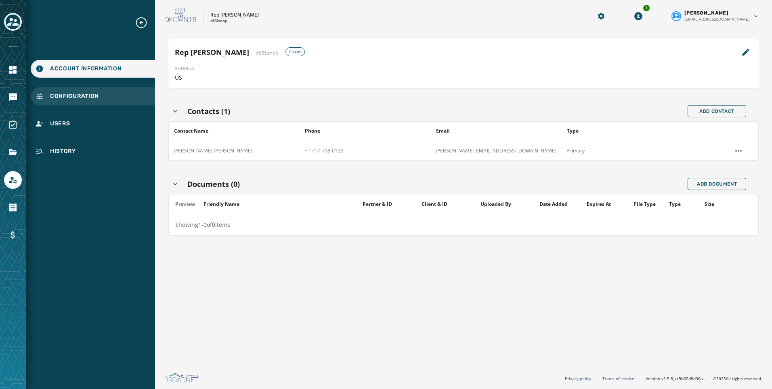
click at [67, 92] on div "Configuration" at bounding box center [93, 96] width 124 height 18
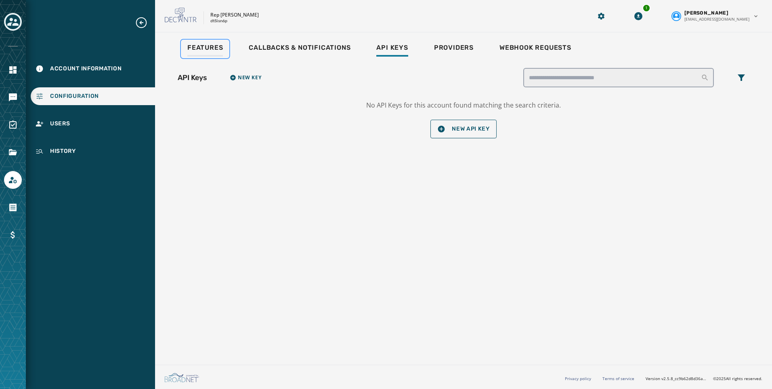
click at [216, 50] on span "Features" at bounding box center [205, 48] width 36 height 8
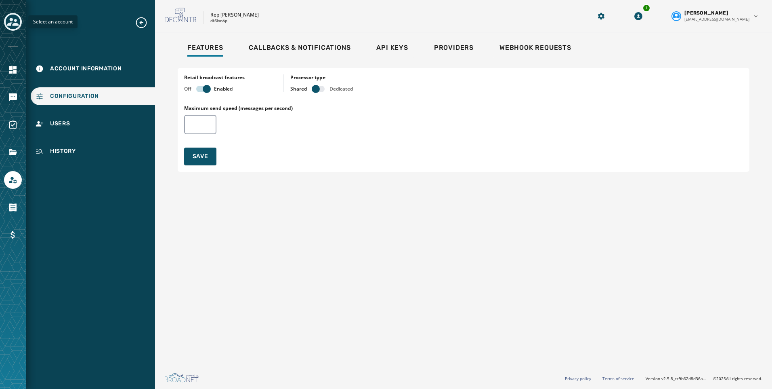
click at [13, 19] on icon "Toggle account select drawer" at bounding box center [12, 21] width 11 height 11
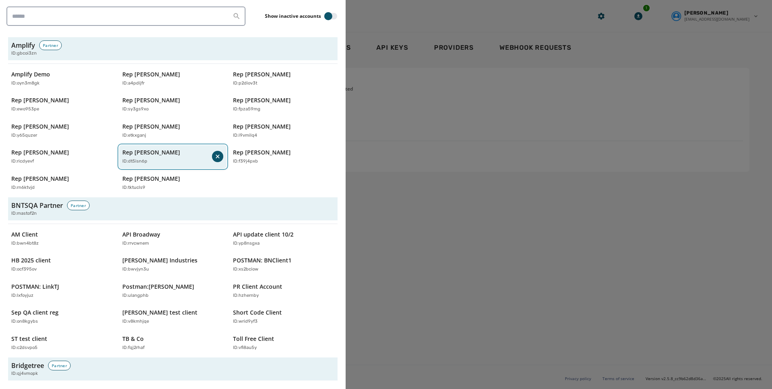
click at [143, 157] on div "Rep [PERSON_NAME] ID: dt5isn6p" at bounding box center [167, 156] width 90 height 17
click at [151, 156] on p "Rep [PERSON_NAME]" at bounding box center [151, 152] width 58 height 8
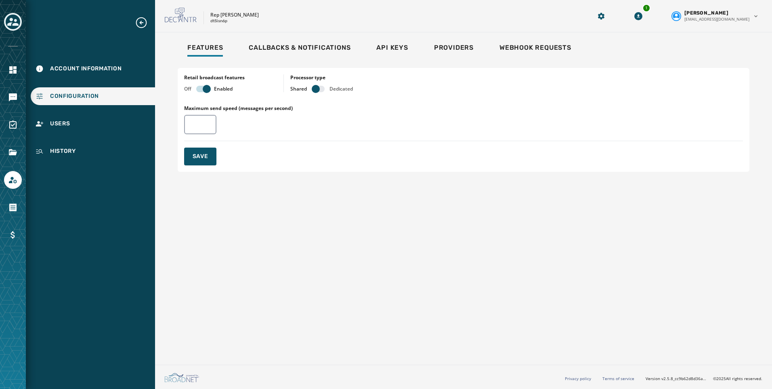
click at [5, 13] on div at bounding box center [13, 22] width 18 height 19
click at [3, 14] on div "Select an account" at bounding box center [13, 194] width 26 height 389
click at [7, 20] on div "Toggle account select drawer" at bounding box center [13, 22] width 15 height 15
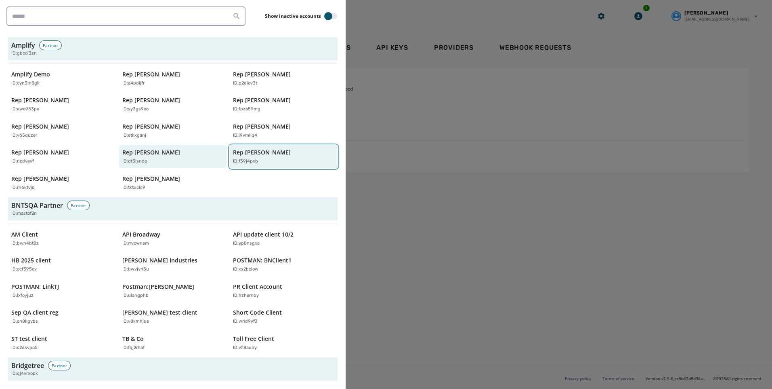
click at [238, 157] on div "Rep [PERSON_NAME] ID: f39j4pxb" at bounding box center [279, 156] width 93 height 17
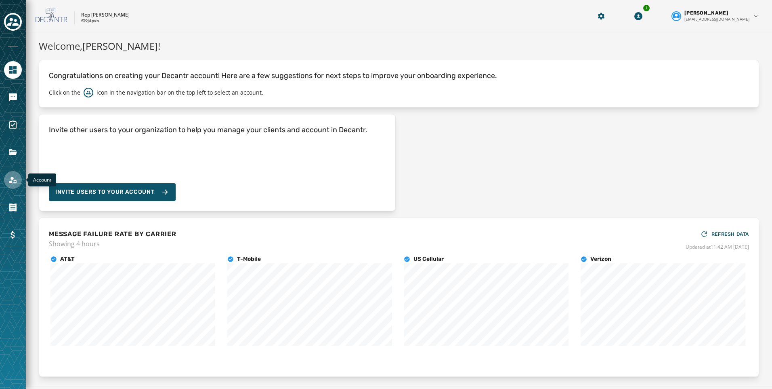
click at [9, 177] on icon "Navigate to Account" at bounding box center [13, 180] width 10 height 10
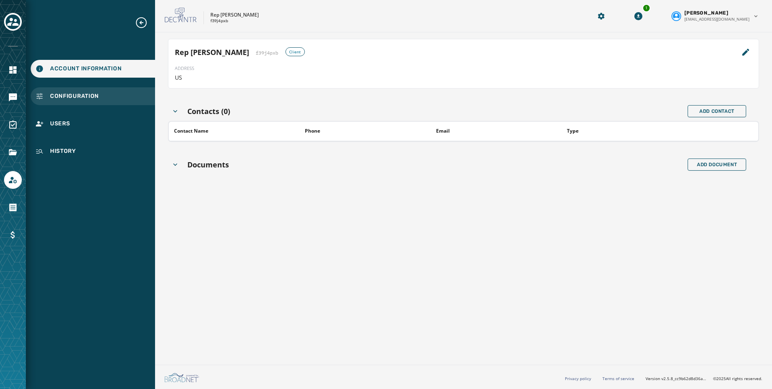
click at [85, 99] on span "Configuration" at bounding box center [74, 96] width 49 height 8
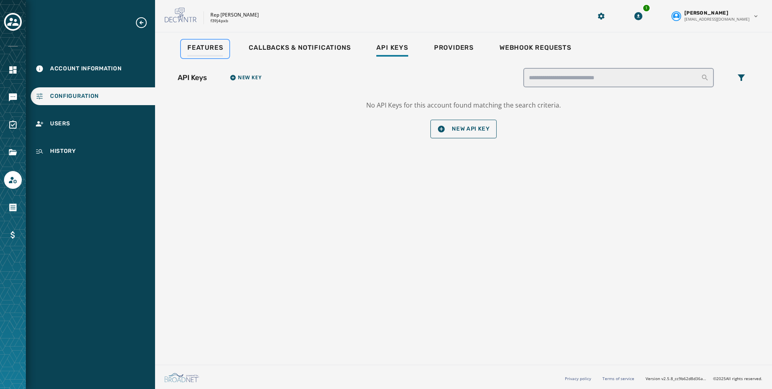
click at [202, 42] on link "Features" at bounding box center [205, 49] width 48 height 19
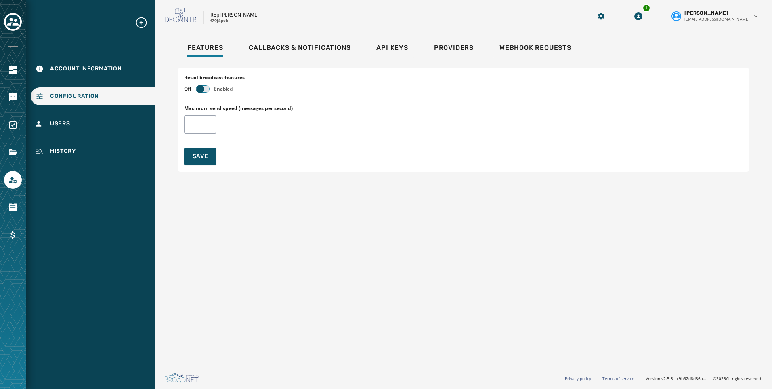
click at [203, 87] on span "button" at bounding box center [200, 89] width 8 height 8
click at [20, 18] on button "Toggle account select drawer" at bounding box center [13, 22] width 18 height 18
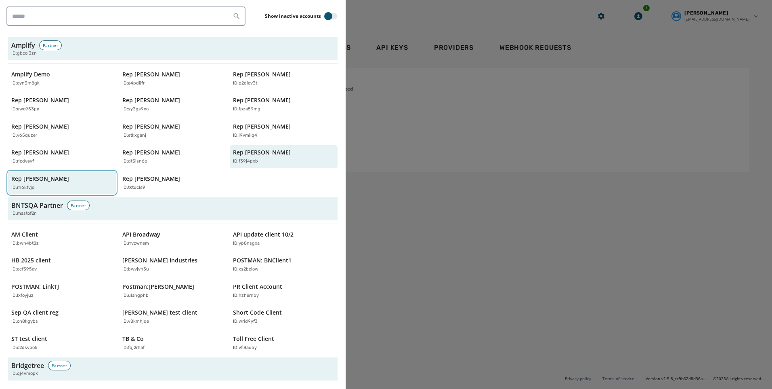
click at [34, 189] on p "ID: rn6ktvjd" at bounding box center [22, 187] width 23 height 7
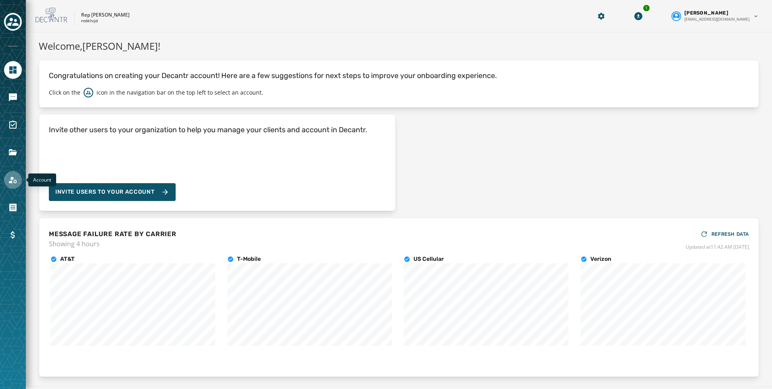
click at [17, 181] on icon "Navigate to Account" at bounding box center [13, 180] width 10 height 10
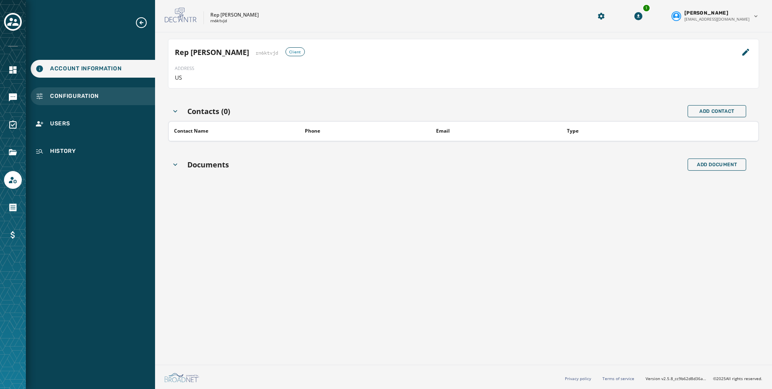
click at [88, 99] on span "Configuration" at bounding box center [74, 96] width 49 height 8
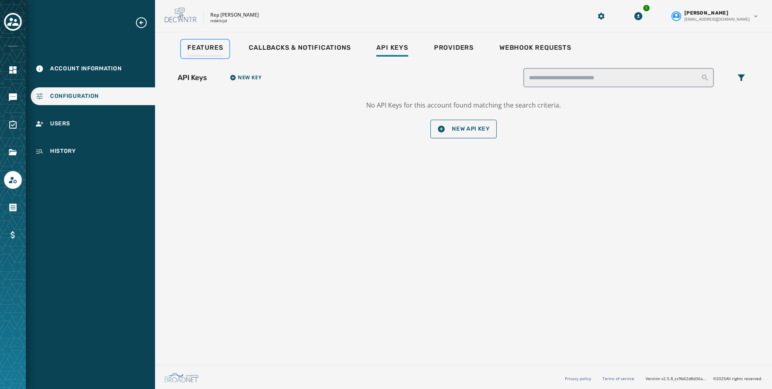
click at [192, 48] on span "Features" at bounding box center [205, 48] width 36 height 8
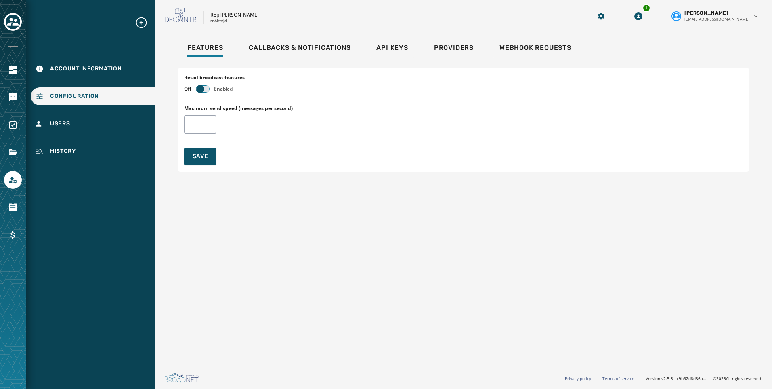
click at [197, 89] on span "button" at bounding box center [200, 89] width 8 height 8
click at [16, 27] on div "Toggle account select drawer" at bounding box center [13, 22] width 15 height 15
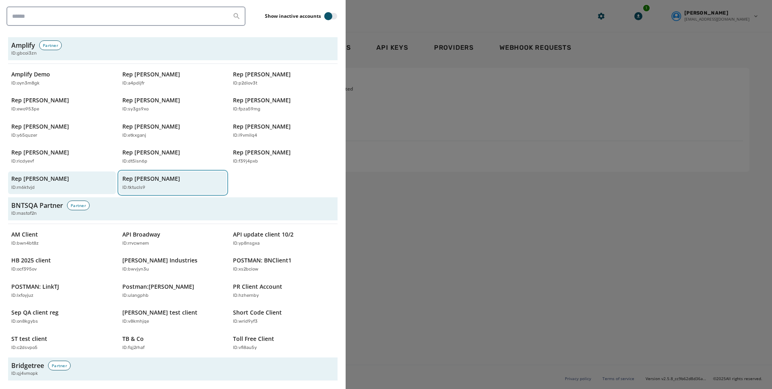
click at [136, 179] on p "Rep [PERSON_NAME]" at bounding box center [151, 178] width 58 height 8
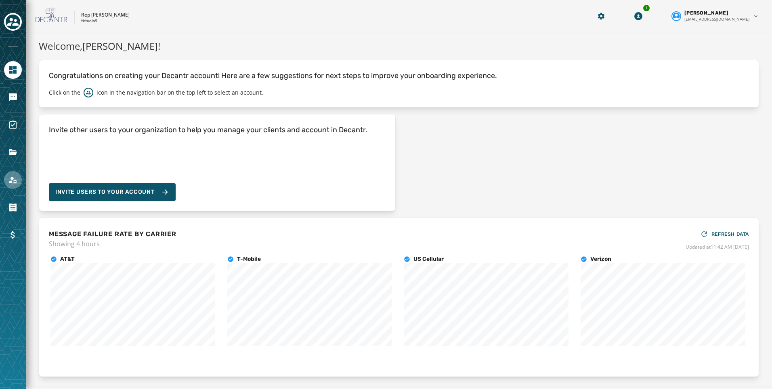
click at [13, 179] on icon "Navigate to Account" at bounding box center [13, 180] width 8 height 7
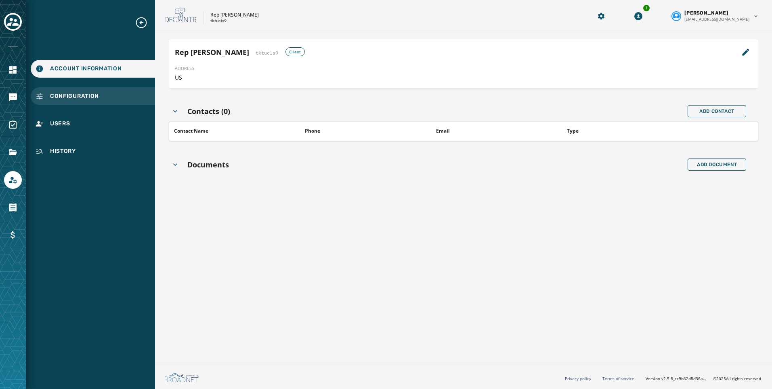
click at [71, 95] on span "Configuration" at bounding box center [74, 96] width 49 height 8
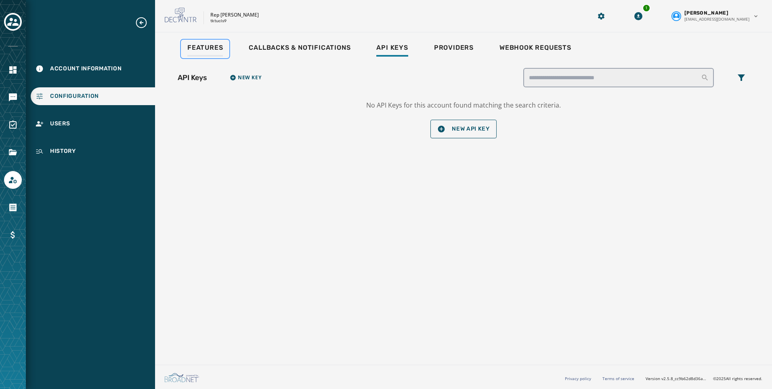
click at [195, 49] on span "Features" at bounding box center [205, 48] width 36 height 8
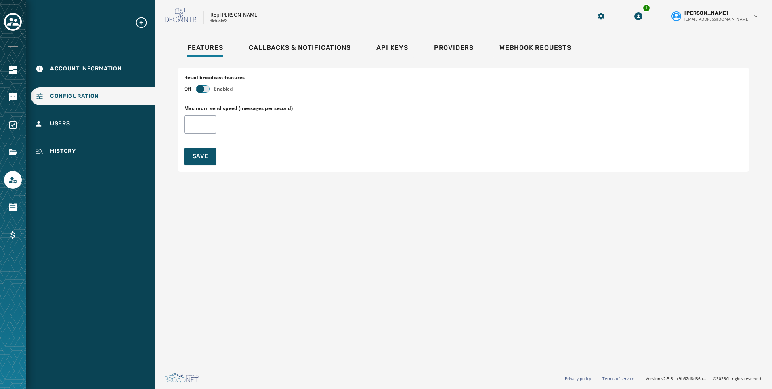
click at [202, 86] on span "button" at bounding box center [200, 89] width 8 height 8
click at [12, 21] on icon "Toggle account select drawer" at bounding box center [12, 22] width 11 height 8
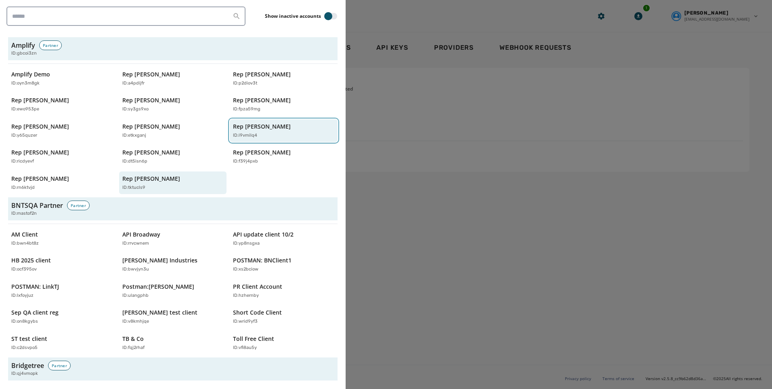
click at [246, 125] on p "Rep [PERSON_NAME]" at bounding box center [262, 126] width 58 height 8
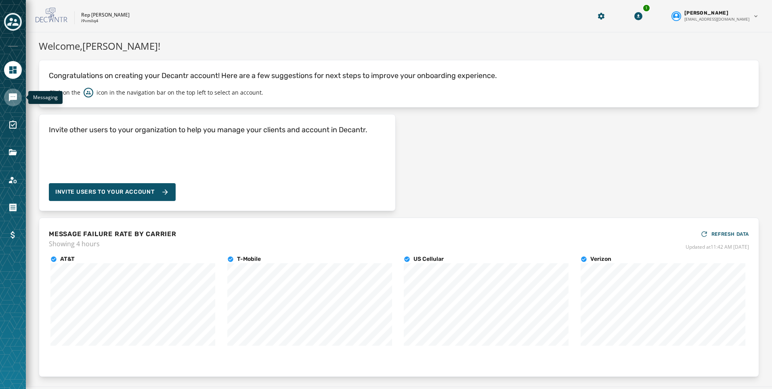
click at [17, 102] on link "Navigate to Messaging" at bounding box center [13, 97] width 18 height 18
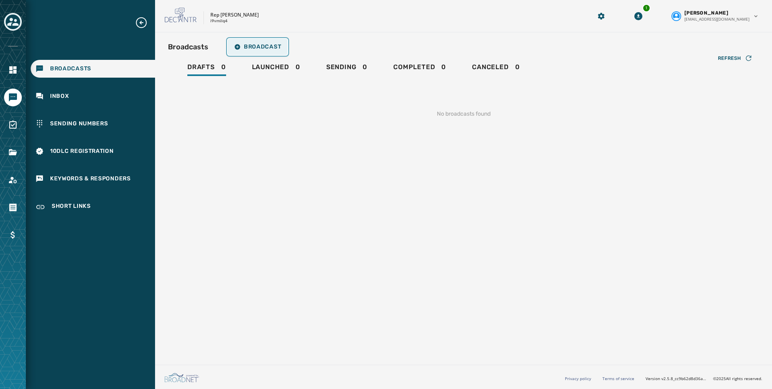
click at [262, 46] on span "Broadcast" at bounding box center [257, 47] width 47 height 6
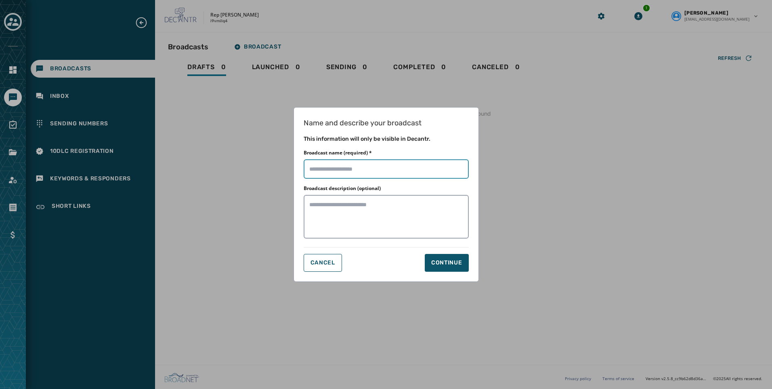
click at [331, 164] on input "Broadcast name (required) *" at bounding box center [386, 168] width 165 height 19
type input "**********"
click at [443, 258] on button "Continue" at bounding box center [447, 263] width 44 height 18
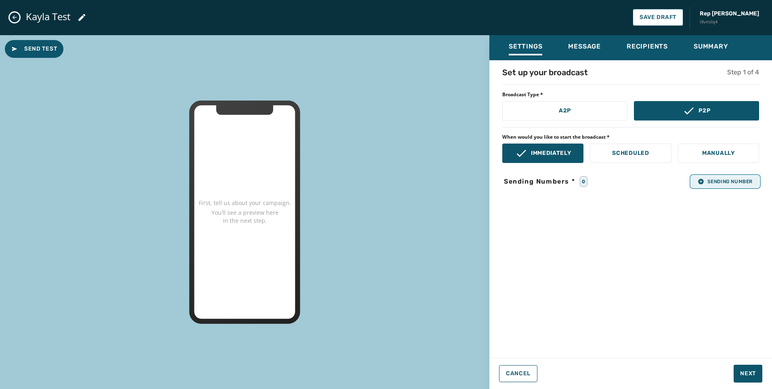
click at [715, 182] on span "Sending Number" at bounding box center [725, 181] width 55 height 6
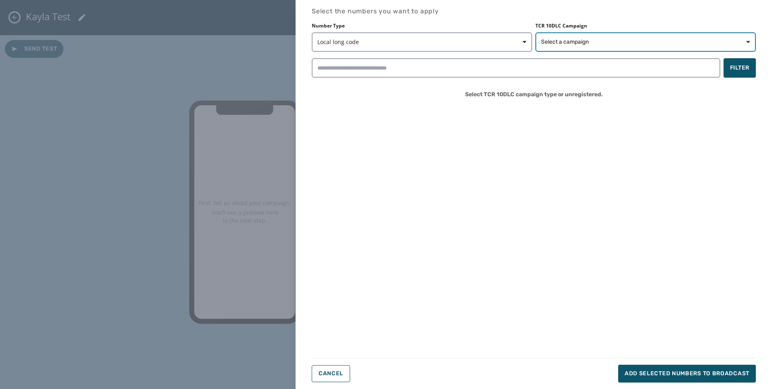
click at [575, 42] on span "Select a campaign" at bounding box center [565, 42] width 48 height 8
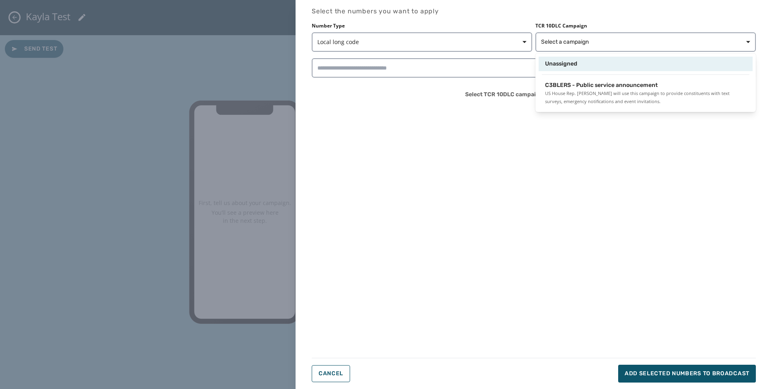
click at [571, 61] on span "Unassigned" at bounding box center [561, 64] width 32 height 8
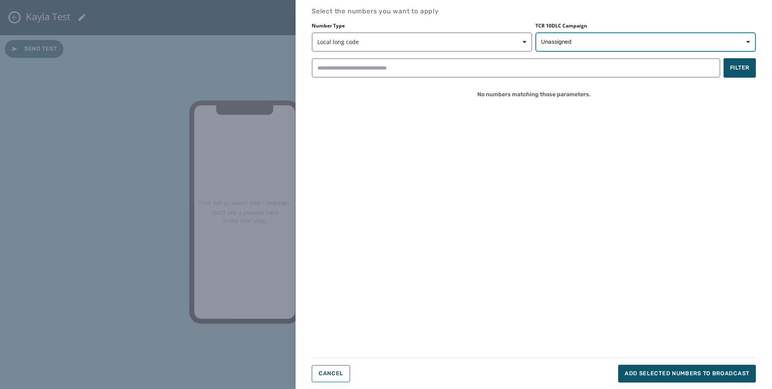
click at [557, 44] on span "Unassigned" at bounding box center [556, 42] width 30 height 8
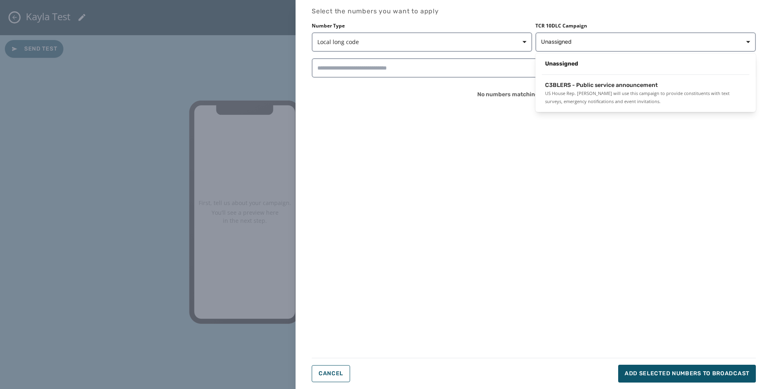
click at [573, 91] on span "US House Rep. [PERSON_NAME] will use this campaign to provide constituents with…" at bounding box center [645, 97] width 201 height 16
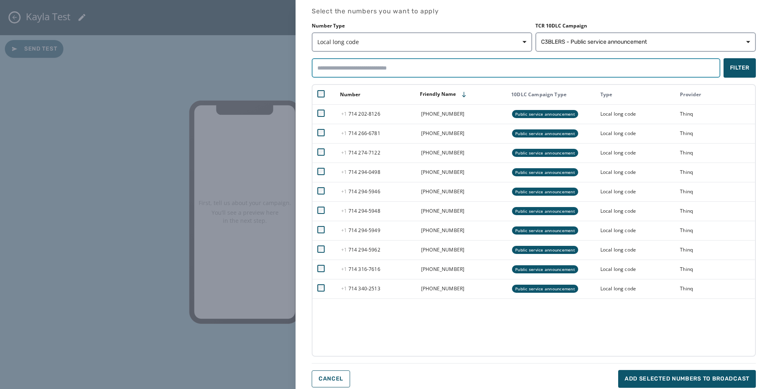
drag, startPoint x: 509, startPoint y: 67, endPoint x: 496, endPoint y: 86, distance: 22.5
click at [508, 67] on input "search" at bounding box center [516, 67] width 409 height 19
click at [706, 381] on span "Add selected numbers to broadcast" at bounding box center [687, 378] width 125 height 8
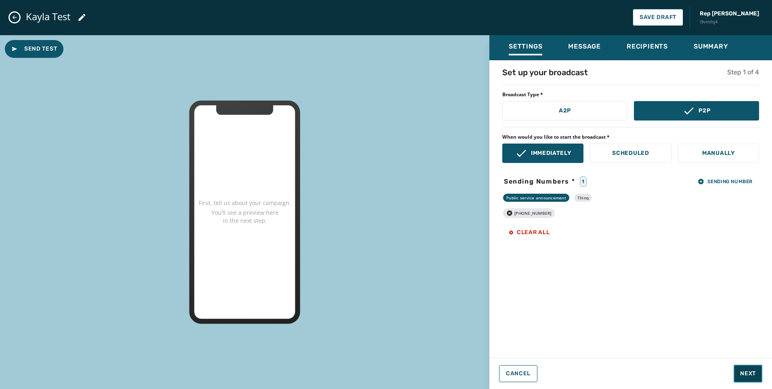
click at [744, 377] on button "Next" at bounding box center [748, 373] width 29 height 18
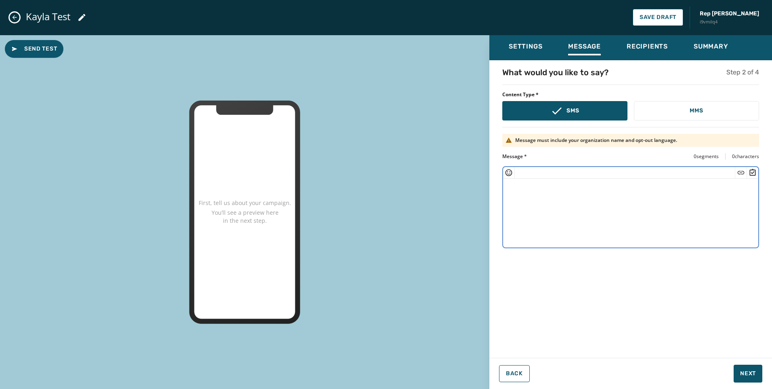
paste textarea "**********"
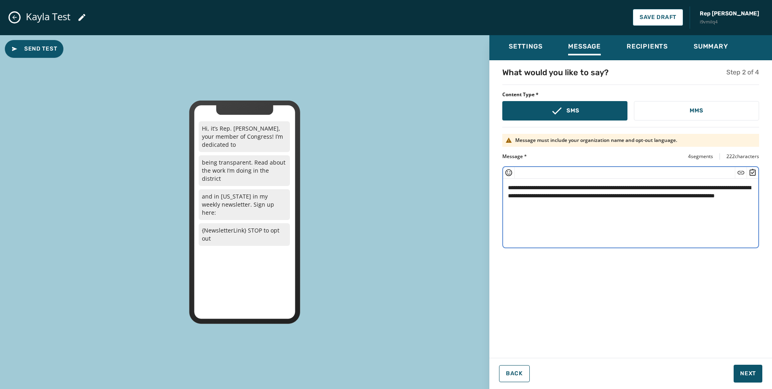
drag, startPoint x: 641, startPoint y: 186, endPoint x: 701, endPoint y: 220, distance: 68.7
click at [701, 220] on textarea "**********" at bounding box center [630, 212] width 255 height 66
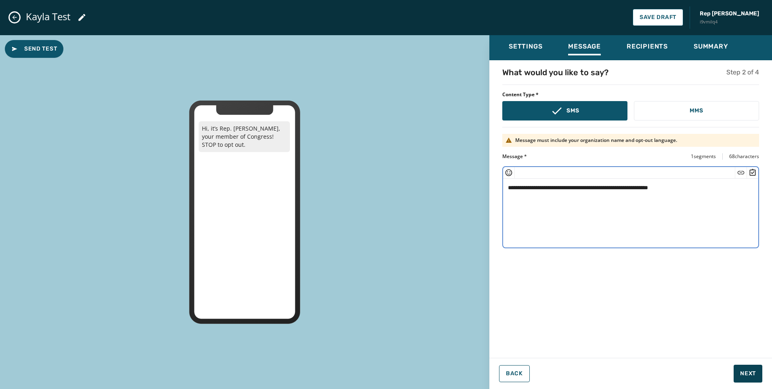
type textarea "**********"
click at [742, 373] on span "Next" at bounding box center [748, 373] width 16 height 8
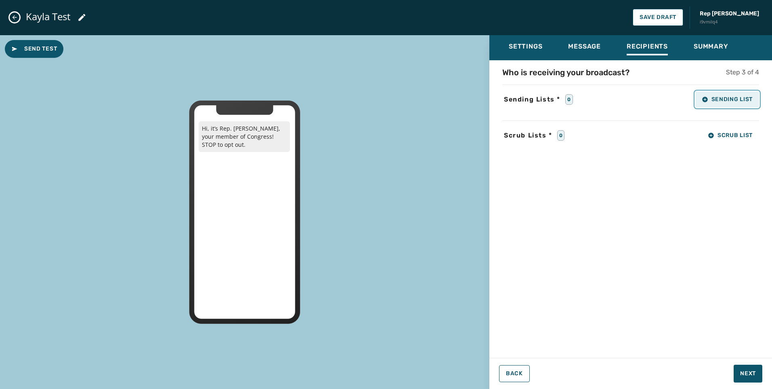
click at [735, 98] on span "Sending List" at bounding box center [727, 99] width 51 height 6
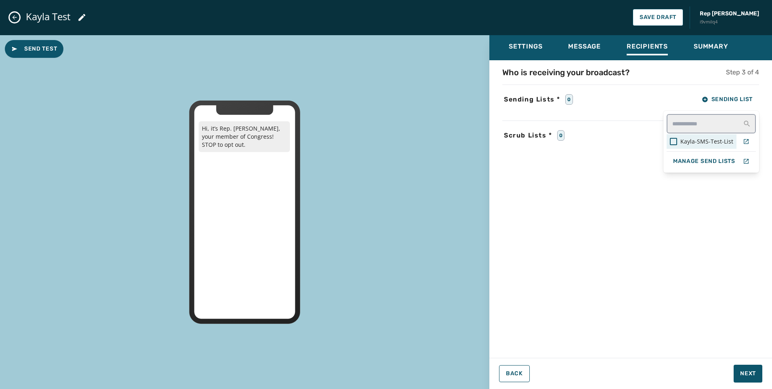
click at [716, 144] on span "Kayla-SMS-Test-List" at bounding box center [707, 141] width 53 height 8
click at [743, 374] on div "Settings Message Recipients Summary Who is receiving your broadcast? Step 3 of …" at bounding box center [631, 208] width 283 height 347
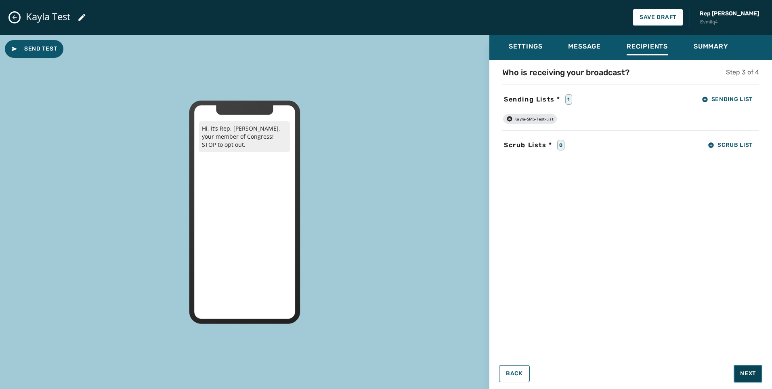
click at [748, 370] on span "Next" at bounding box center [748, 373] width 16 height 8
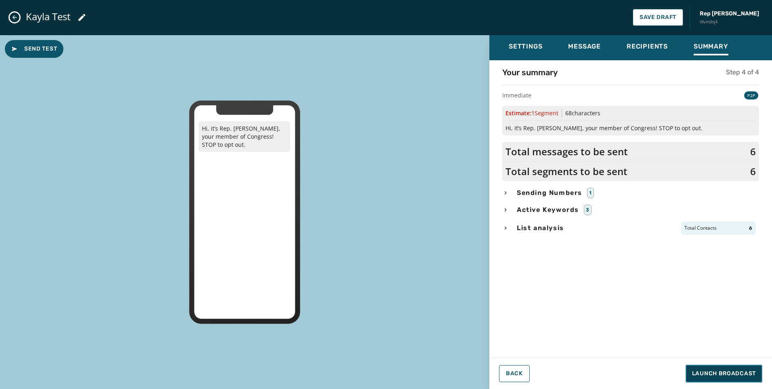
click at [748, 370] on span "Launch Broadcast" at bounding box center [724, 373] width 64 height 8
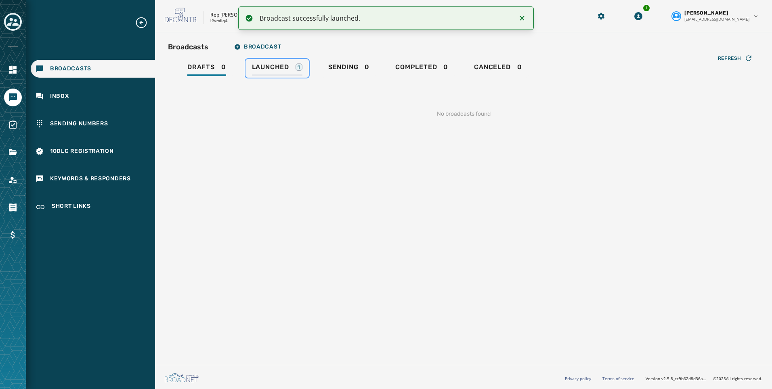
click at [266, 65] on span "Launched" at bounding box center [270, 67] width 37 height 8
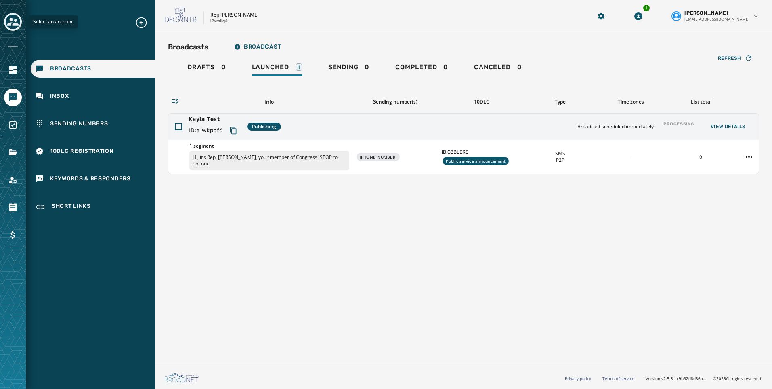
click at [14, 17] on icon "Toggle account select drawer" at bounding box center [12, 21] width 11 height 11
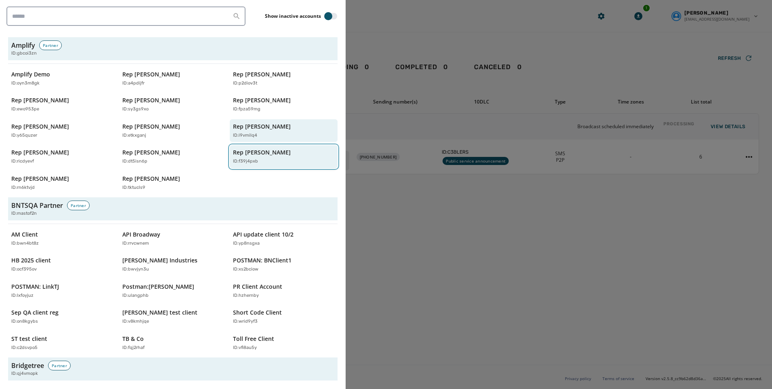
click at [233, 166] on button "Rep [PERSON_NAME] ID: f39j4pxb" at bounding box center [284, 156] width 108 height 23
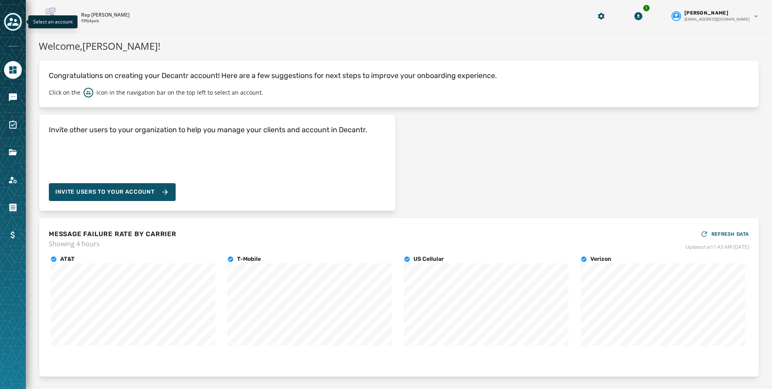
click at [21, 22] on button "Toggle account select drawer" at bounding box center [13, 22] width 18 height 18
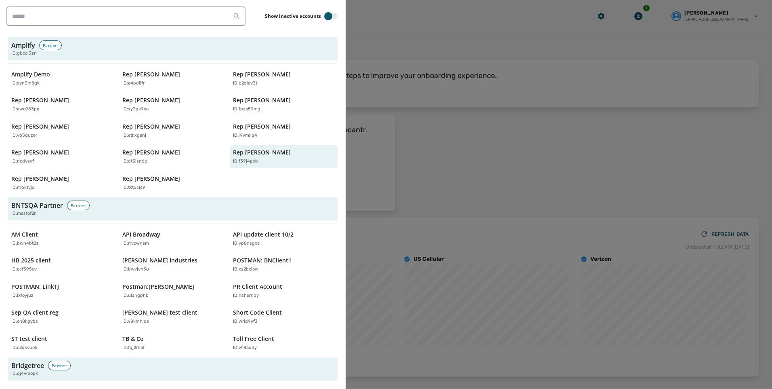
click at [141, 92] on div "Amplify Demo ID: oyn3m8gk Rep [PERSON_NAME] ID: a4pdijfr Rep [PERSON_NAME] ID: …" at bounding box center [173, 130] width 330 height 127
click at [145, 99] on p "Rep [PERSON_NAME]" at bounding box center [151, 100] width 58 height 8
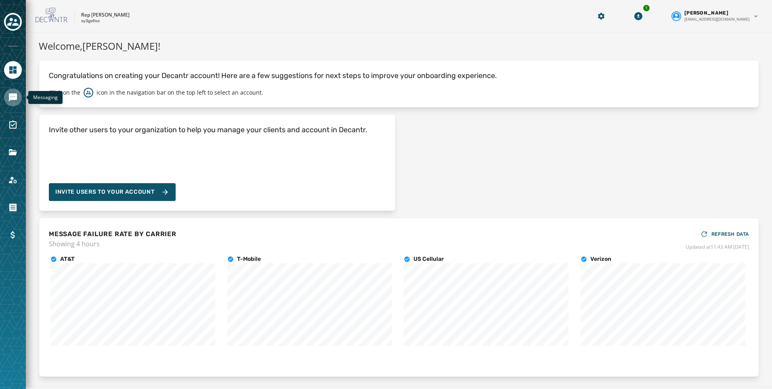
click at [13, 95] on icon "Navigate to Messaging" at bounding box center [13, 97] width 8 height 8
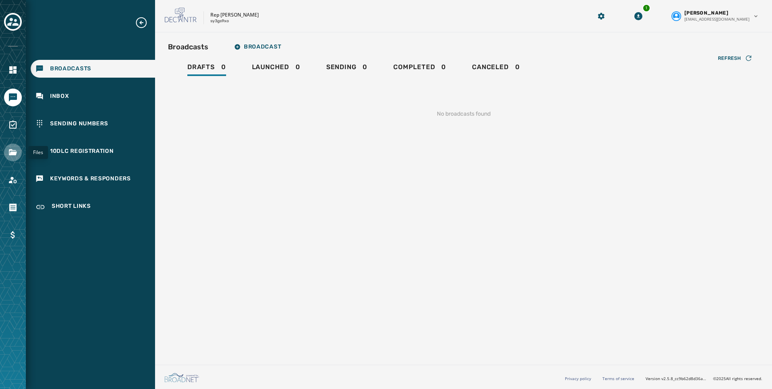
click at [11, 157] on link "Navigate to Files" at bounding box center [13, 152] width 18 height 18
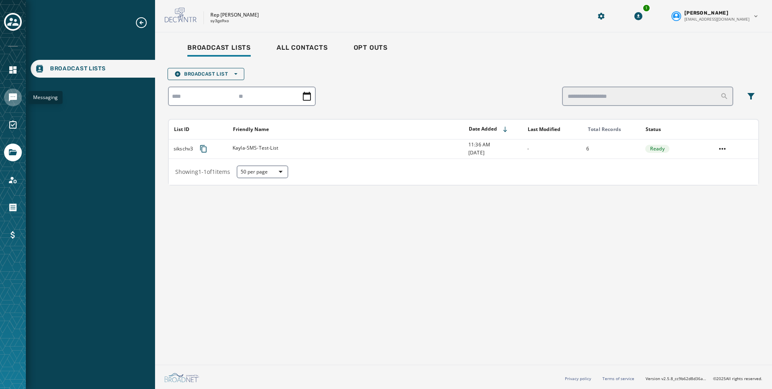
click at [13, 99] on icon "Navigate to Messaging" at bounding box center [13, 97] width 8 height 8
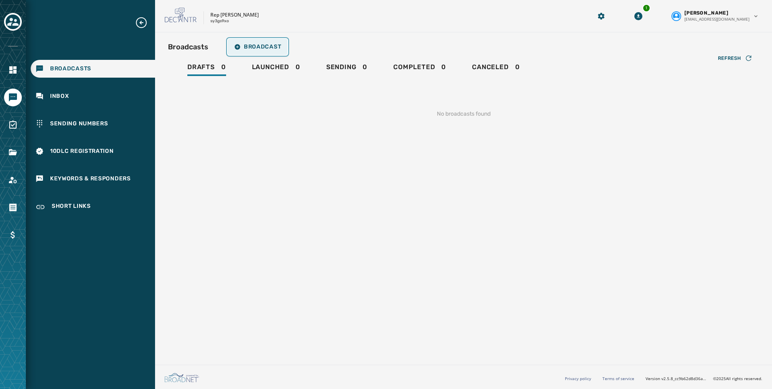
click at [267, 42] on button "Broadcast" at bounding box center [258, 47] width 60 height 16
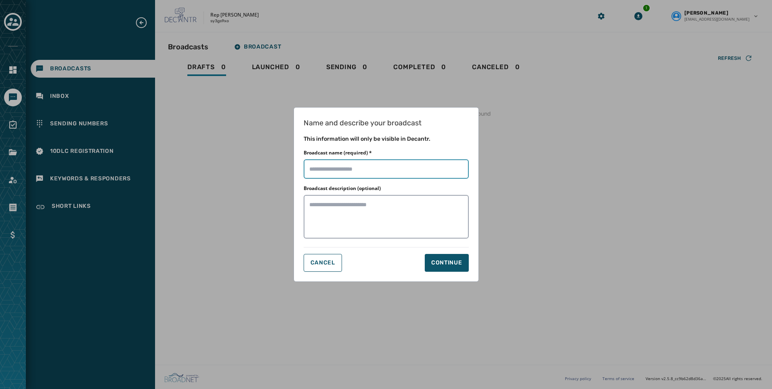
click at [396, 166] on input "Broadcast name (required) *" at bounding box center [386, 168] width 165 height 19
type input "**********"
click at [454, 258] on button "Continue" at bounding box center [447, 263] width 44 height 18
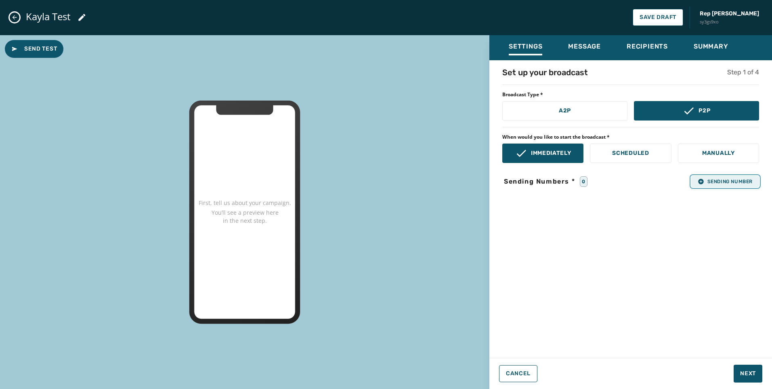
click at [724, 178] on span "Sending Number" at bounding box center [725, 181] width 55 height 6
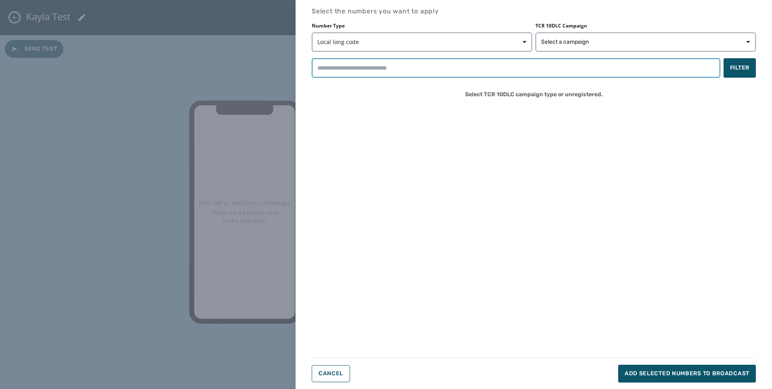
click at [542, 67] on input "search" at bounding box center [516, 67] width 409 height 19
click at [553, 45] on span "Select a campaign" at bounding box center [565, 42] width 48 height 8
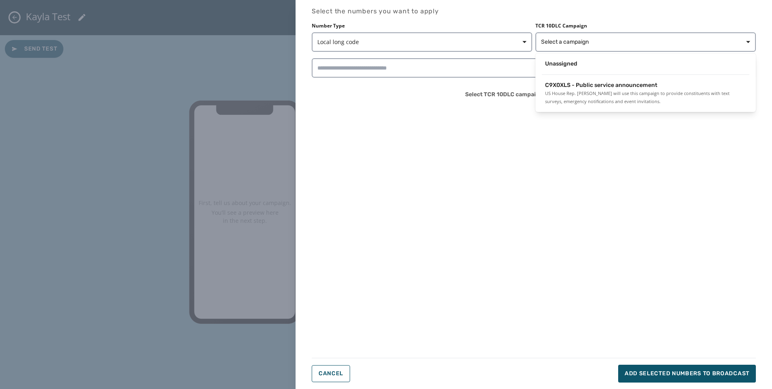
click at [558, 77] on div "Unassigned C9X0XLS - Public service announcement US House Rep. [PERSON_NAME] wi…" at bounding box center [646, 82] width 221 height 59
click at [560, 89] on span "US House Rep. [PERSON_NAME] will use this campaign to provide constituents with…" at bounding box center [645, 97] width 201 height 16
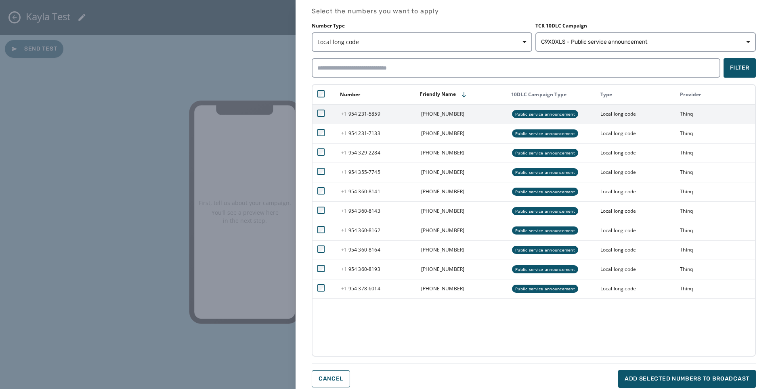
click at [316, 109] on td at bounding box center [325, 113] width 24 height 19
click at [327, 115] on td at bounding box center [325, 113] width 24 height 19
click at [316, 111] on td at bounding box center [325, 113] width 24 height 19
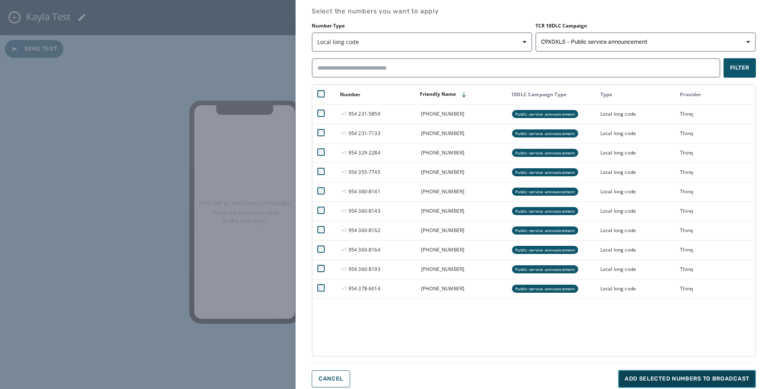
click at [670, 380] on span "Add selected numbers to broadcast" at bounding box center [687, 378] width 125 height 8
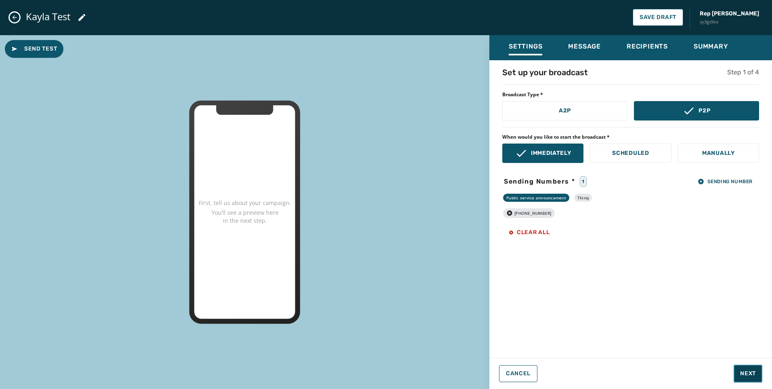
click at [752, 370] on span "Next" at bounding box center [748, 373] width 16 height 8
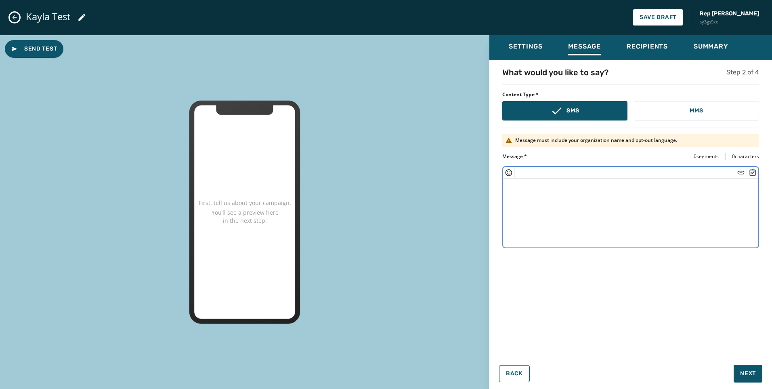
paste textarea "**********"
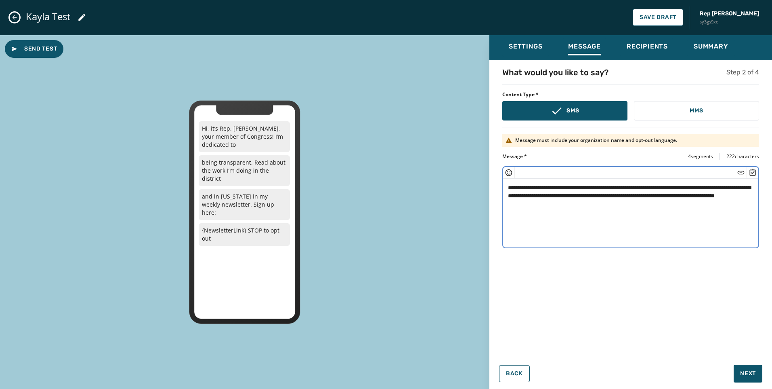
drag, startPoint x: 642, startPoint y: 187, endPoint x: 567, endPoint y: 210, distance: 78.0
click at [567, 210] on textarea "**********" at bounding box center [630, 212] width 255 height 66
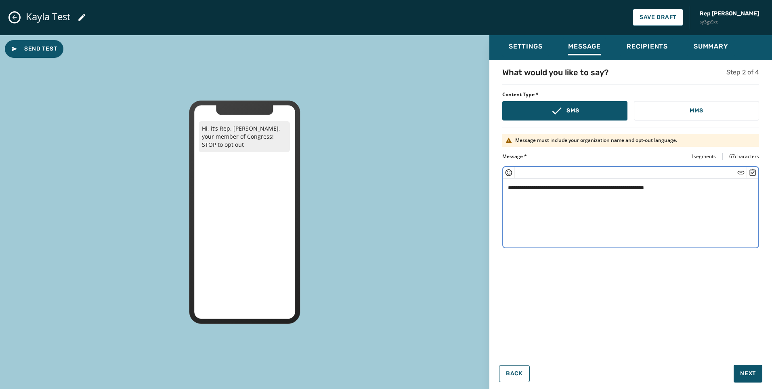
drag, startPoint x: 540, startPoint y: 187, endPoint x: 570, endPoint y: 187, distance: 29.9
click at [570, 187] on textarea "**********" at bounding box center [630, 212] width 255 height 66
click at [752, 187] on textarea "**********" at bounding box center [630, 212] width 255 height 66
click at [522, 186] on textarea "**********" at bounding box center [630, 212] width 255 height 66
click at [588, 223] on textarea "**********" at bounding box center [630, 212] width 255 height 66
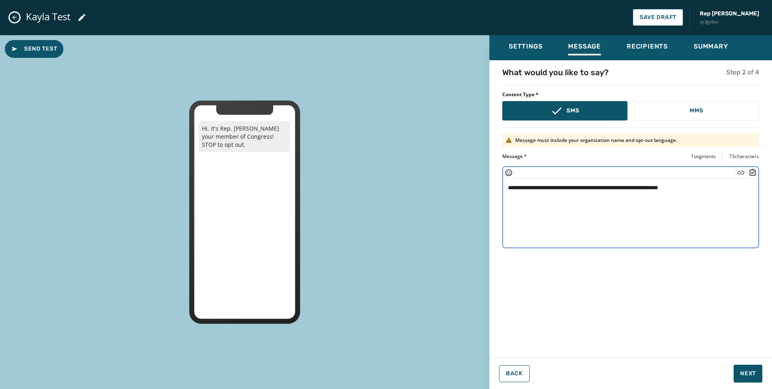
click at [564, 214] on textarea "**********" at bounding box center [630, 212] width 255 height 66
type textarea "**********"
click at [750, 365] on button "Next" at bounding box center [748, 373] width 29 height 18
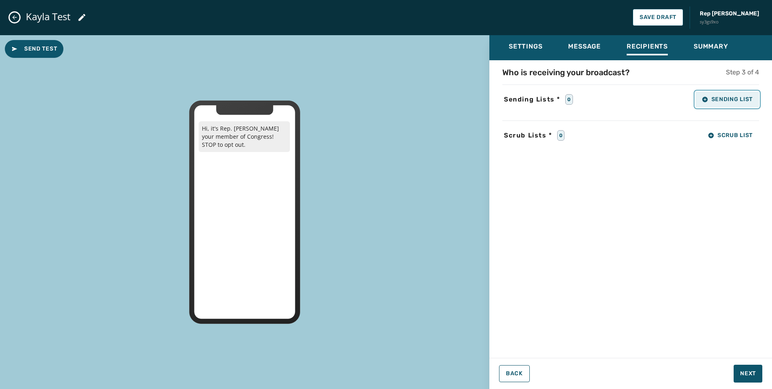
click at [743, 95] on button "Sending List" at bounding box center [728, 99] width 64 height 16
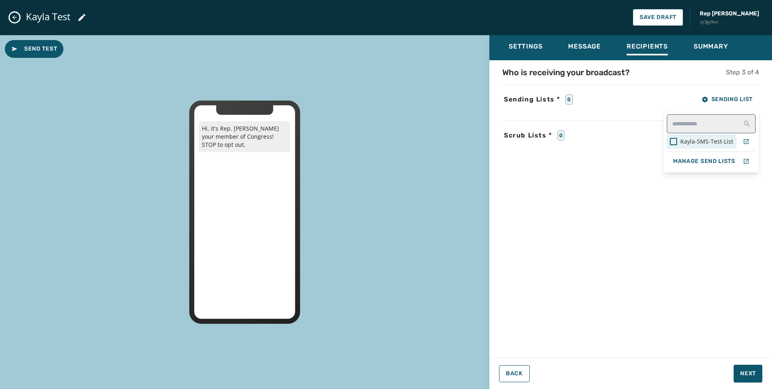
click at [717, 141] on span "Kayla-SMS-Test-List" at bounding box center [707, 141] width 53 height 8
click at [750, 382] on div "Settings Message Recipients Summary Who is receiving your broadcast? Step 3 of …" at bounding box center [631, 212] width 283 height 354
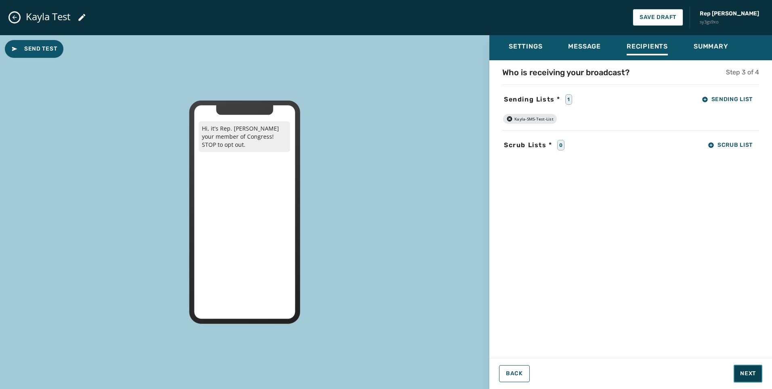
click at [742, 379] on button "Next" at bounding box center [748, 373] width 29 height 18
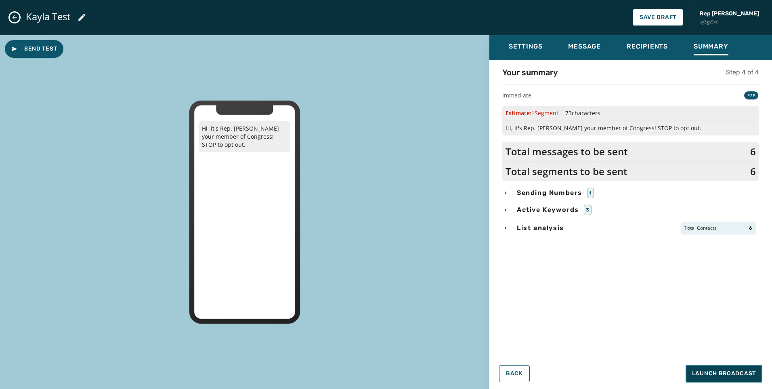
click at [739, 373] on span "Launch Broadcast" at bounding box center [724, 373] width 64 height 8
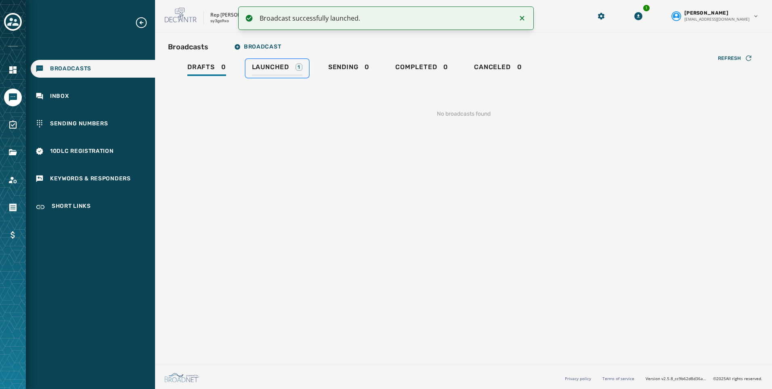
click at [271, 71] on div "Launched 1" at bounding box center [277, 69] width 50 height 13
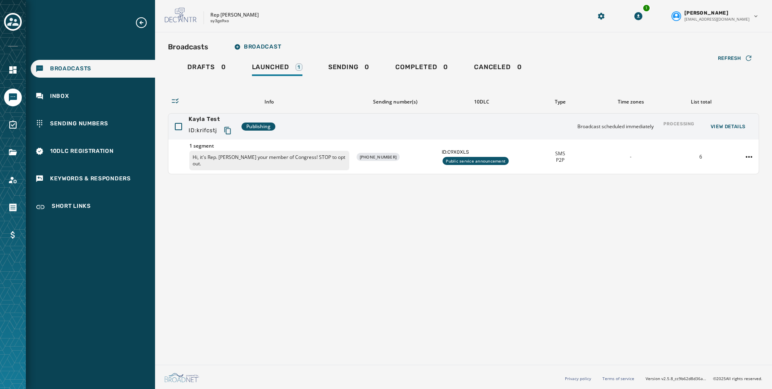
click at [22, 16] on div at bounding box center [13, 194] width 26 height 389
click at [13, 19] on icon "Toggle account select drawer" at bounding box center [12, 21] width 11 height 11
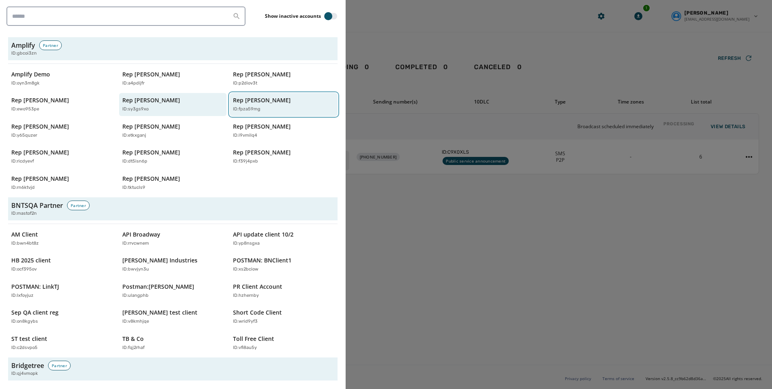
click at [243, 112] on p "ID: fpza59mg" at bounding box center [246, 109] width 27 height 7
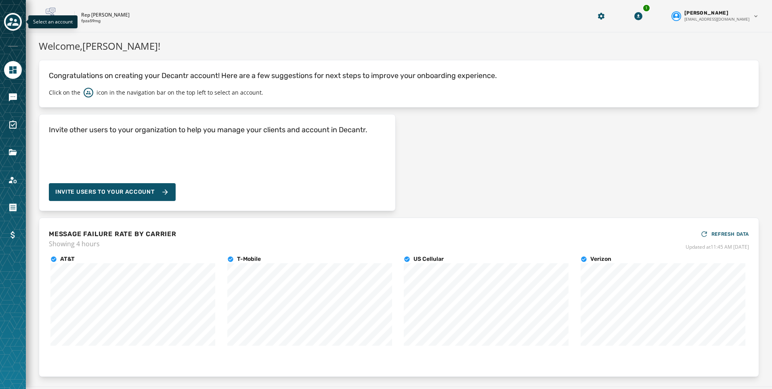
click at [16, 26] on icon "Toggle account select drawer" at bounding box center [12, 21] width 11 height 11
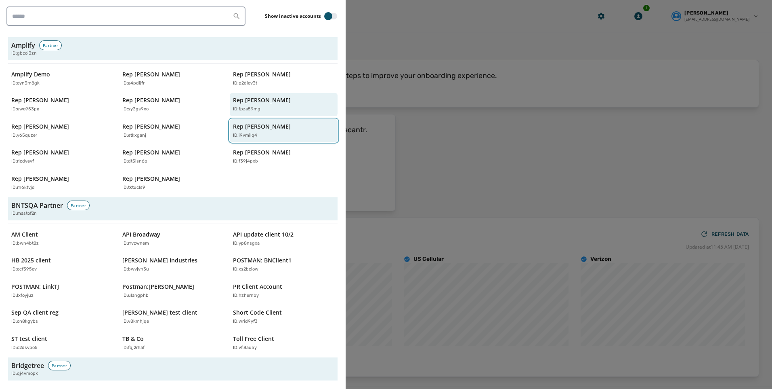
click at [274, 128] on div "Rep [PERSON_NAME] ID: i9vmilq4" at bounding box center [279, 130] width 93 height 17
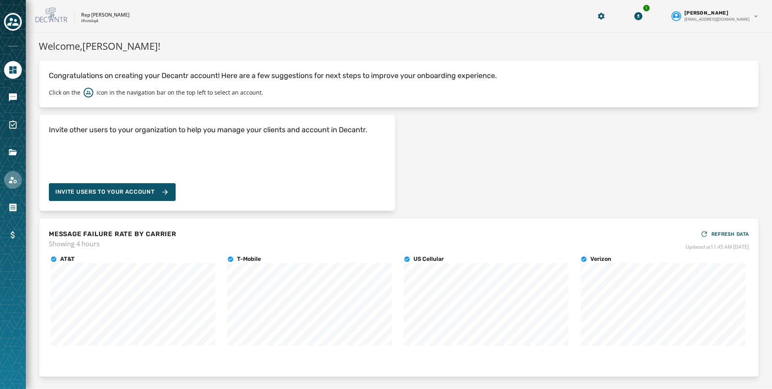
click at [8, 183] on link "Navigate to Account" at bounding box center [13, 180] width 18 height 18
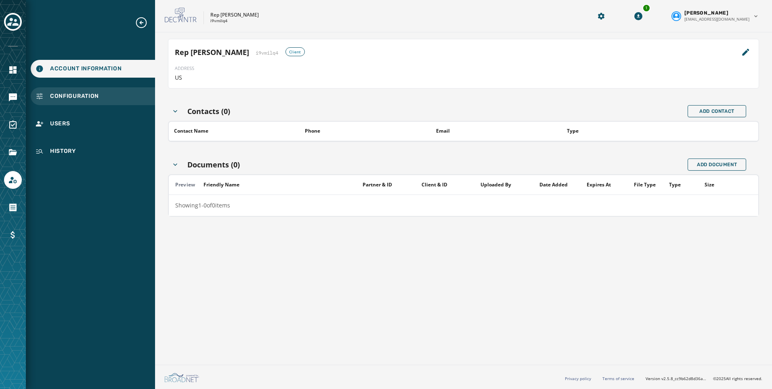
click at [67, 96] on span "Configuration" at bounding box center [74, 96] width 49 height 8
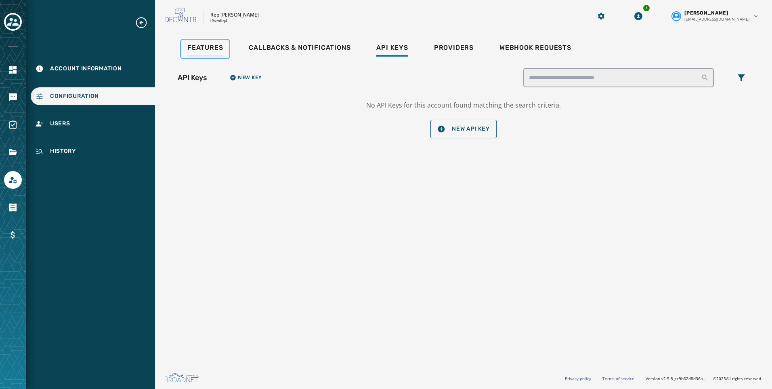
click at [204, 47] on span "Features" at bounding box center [205, 48] width 36 height 8
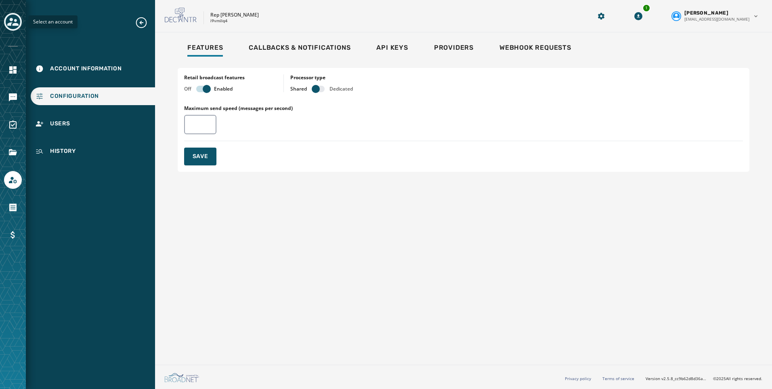
click at [20, 21] on button "Toggle account select drawer" at bounding box center [13, 22] width 18 height 18
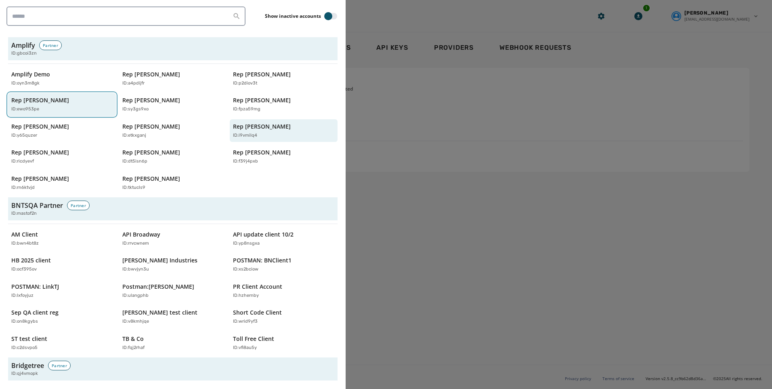
click at [20, 103] on p "Rep [PERSON_NAME]" at bounding box center [40, 100] width 58 height 8
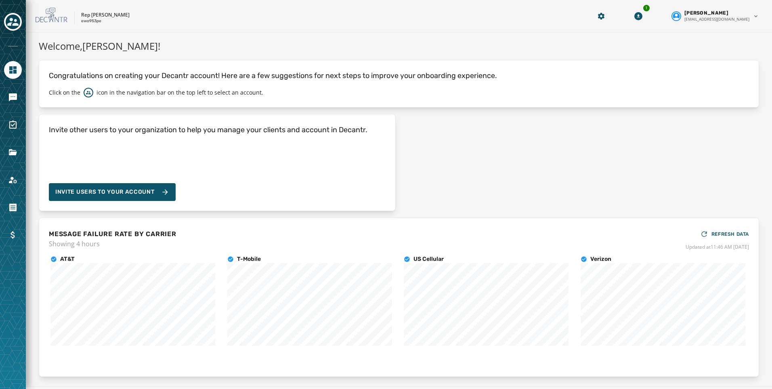
click at [14, 189] on div at bounding box center [13, 194] width 26 height 389
click at [14, 181] on icon "Navigate to Account" at bounding box center [13, 180] width 8 height 7
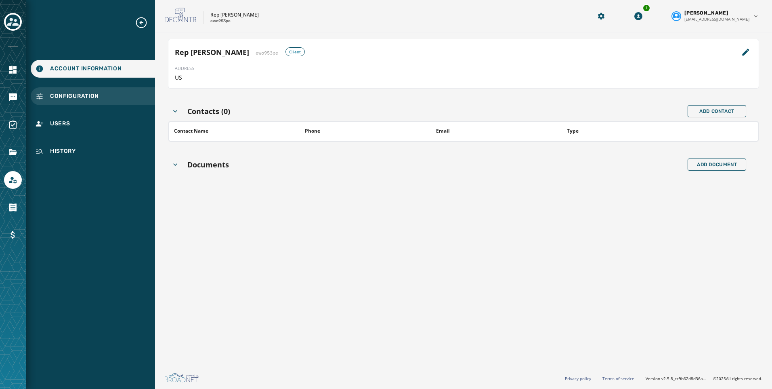
click at [73, 103] on div "Configuration" at bounding box center [93, 96] width 124 height 18
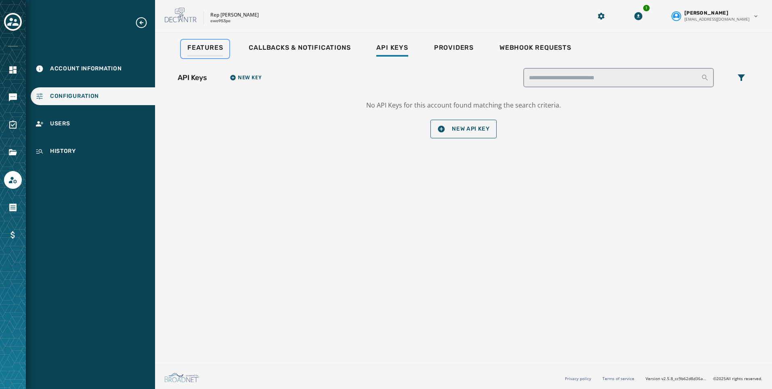
click at [212, 46] on span "Features" at bounding box center [205, 48] width 36 height 8
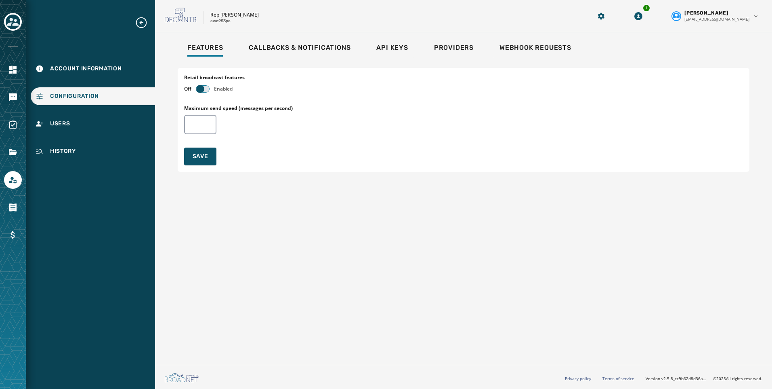
click at [204, 86] on button "button" at bounding box center [202, 89] width 13 height 6
click at [11, 12] on div "Select an account" at bounding box center [13, 194] width 26 height 389
click at [12, 23] on icon "Toggle account select drawer" at bounding box center [12, 22] width 11 height 8
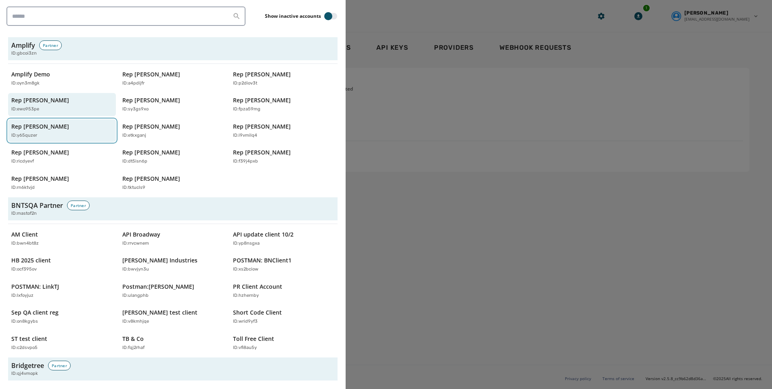
click at [34, 136] on p "ID: y65quzer" at bounding box center [24, 135] width 26 height 7
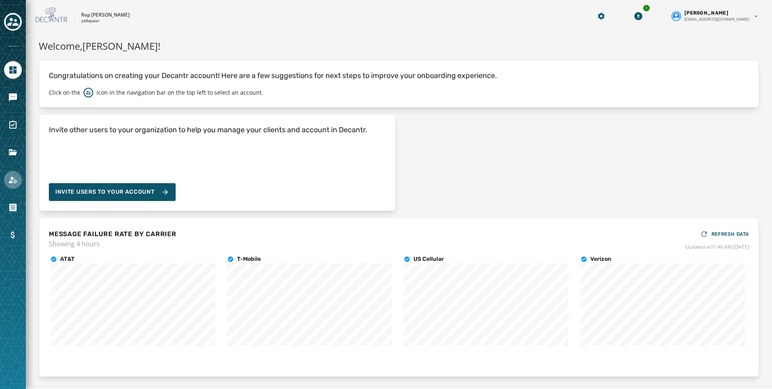
click at [9, 186] on link "Navigate to Account" at bounding box center [13, 180] width 18 height 18
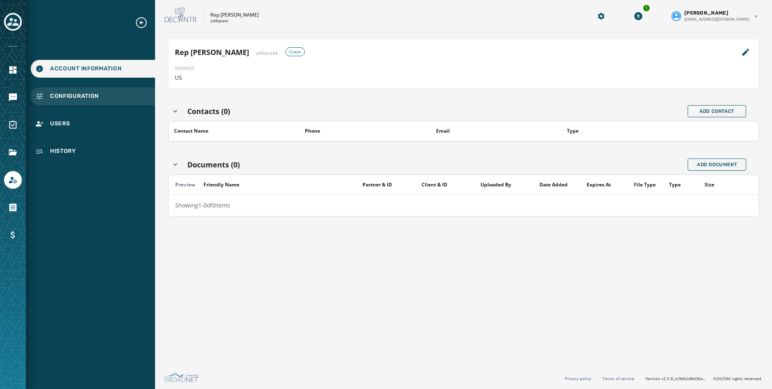
click at [82, 95] on span "Configuration" at bounding box center [74, 96] width 49 height 8
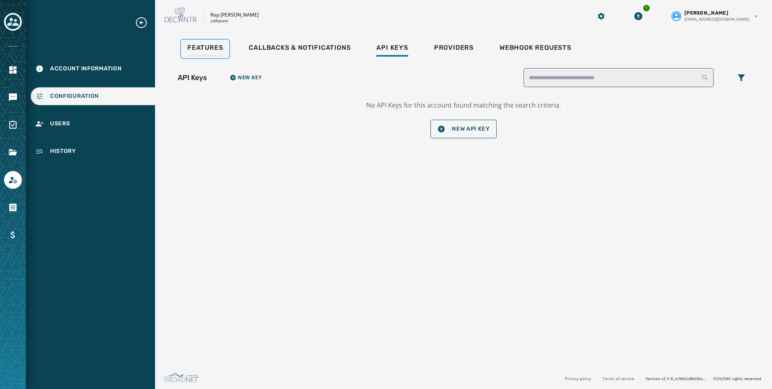
click at [214, 52] on div "Features" at bounding box center [205, 50] width 36 height 13
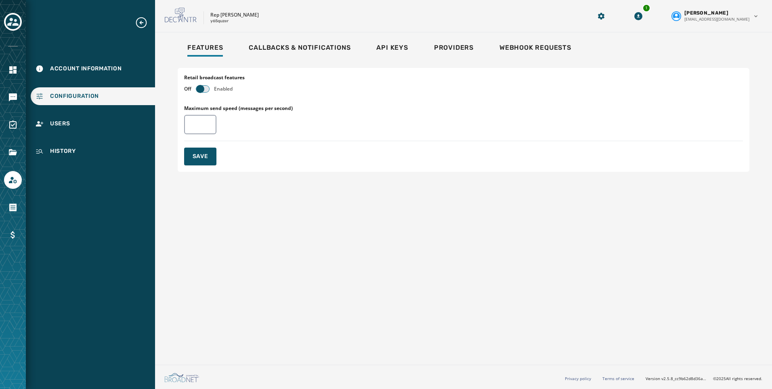
drag, startPoint x: 208, startPoint y: 90, endPoint x: 198, endPoint y: 90, distance: 10.9
click at [208, 90] on button "button" at bounding box center [202, 89] width 13 height 6
click at [11, 25] on icon "Toggle account select drawer" at bounding box center [12, 22] width 11 height 8
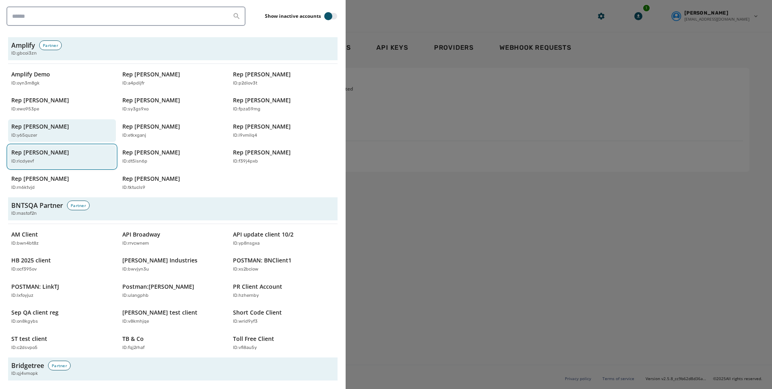
click at [46, 162] on div "ID: ricdyevf" at bounding box center [57, 161] width 93 height 7
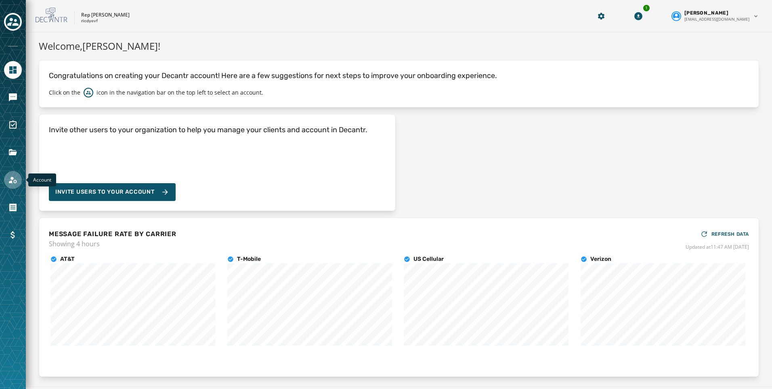
click at [8, 185] on link "Navigate to Account" at bounding box center [13, 180] width 18 height 18
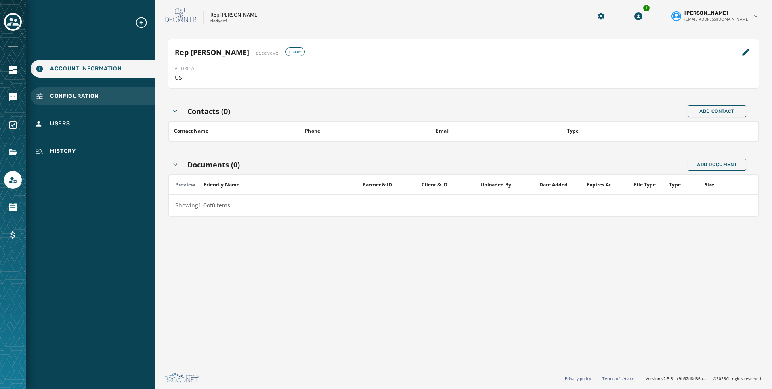
click at [78, 96] on span "Configuration" at bounding box center [74, 96] width 49 height 8
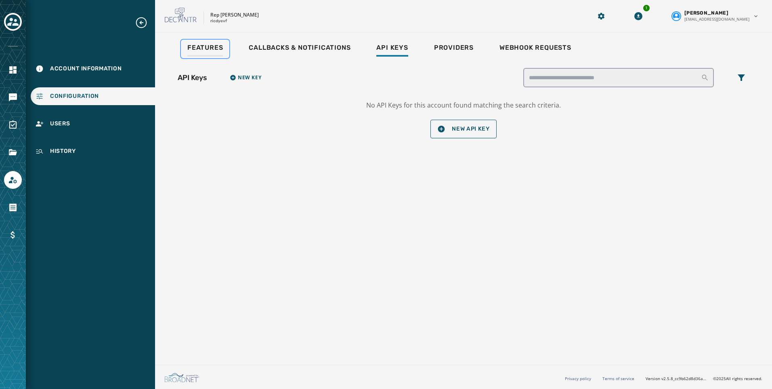
click at [200, 46] on span "Features" at bounding box center [205, 48] width 36 height 8
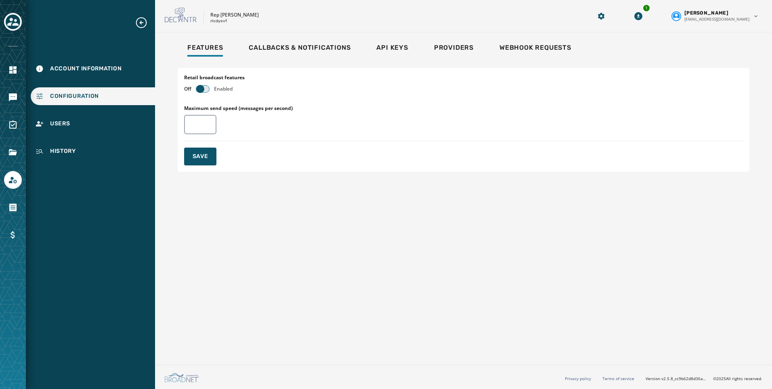
click at [202, 88] on span "button" at bounding box center [200, 89] width 8 height 8
click at [18, 23] on icon "Toggle account select drawer" at bounding box center [12, 21] width 11 height 11
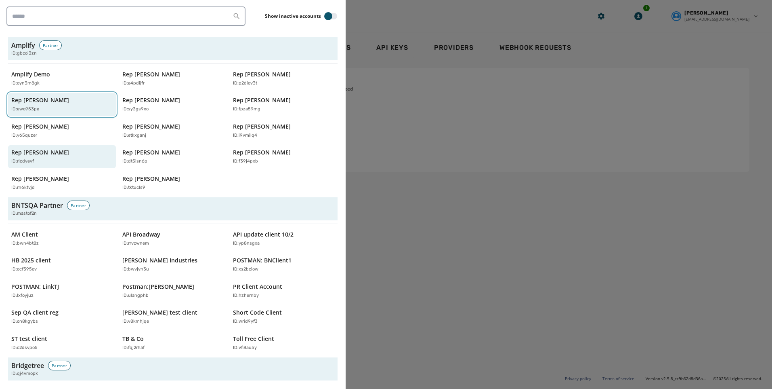
click at [51, 106] on div "ID: ewo953pe" at bounding box center [57, 109] width 93 height 7
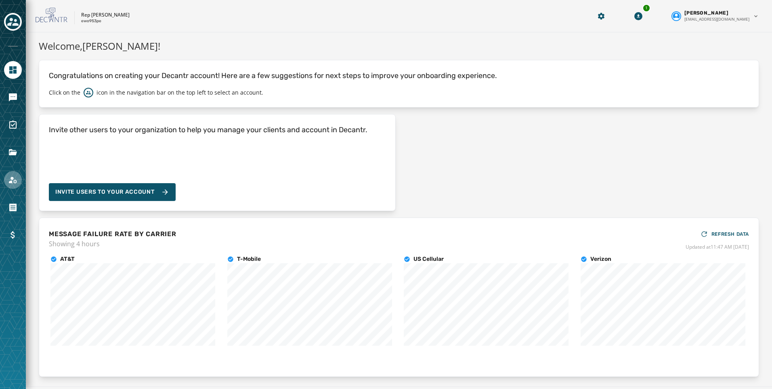
click at [7, 185] on link "Navigate to Account" at bounding box center [13, 180] width 18 height 18
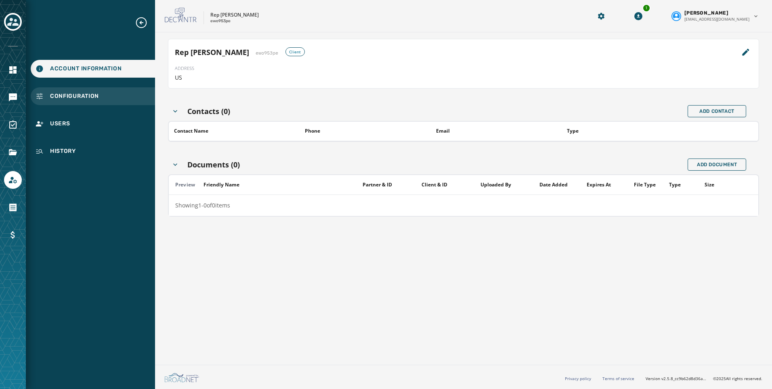
click at [94, 99] on span "Configuration" at bounding box center [74, 96] width 49 height 8
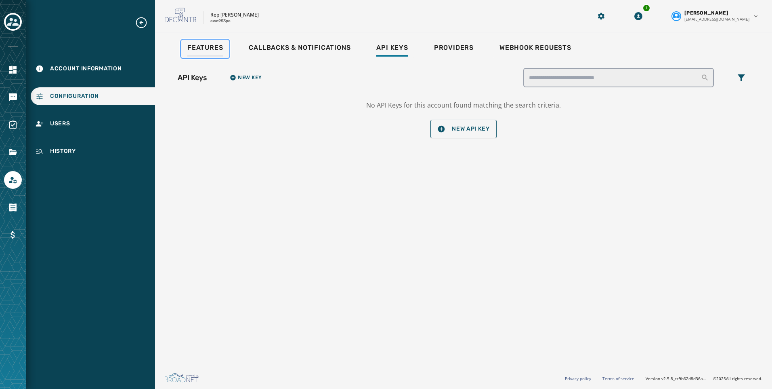
click at [220, 49] on span "Features" at bounding box center [205, 48] width 36 height 8
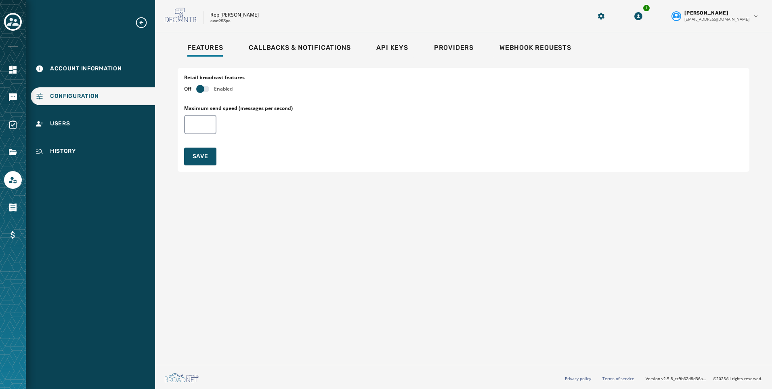
drag, startPoint x: 4, startPoint y: 29, endPoint x: 11, endPoint y: 26, distance: 7.4
click at [4, 29] on div at bounding box center [13, 22] width 18 height 19
click at [13, 25] on icon "Toggle account select drawer" at bounding box center [12, 22] width 11 height 8
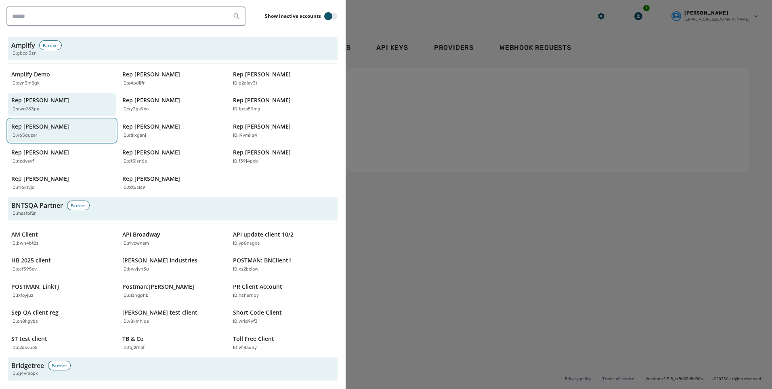
click at [50, 131] on div "Rep [PERSON_NAME] ID: y65quzer" at bounding box center [57, 130] width 93 height 17
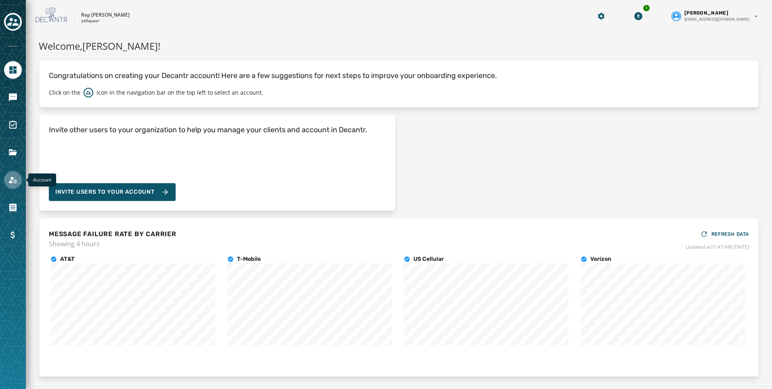
click at [16, 183] on icon "Navigate to Account" at bounding box center [13, 180] width 10 height 10
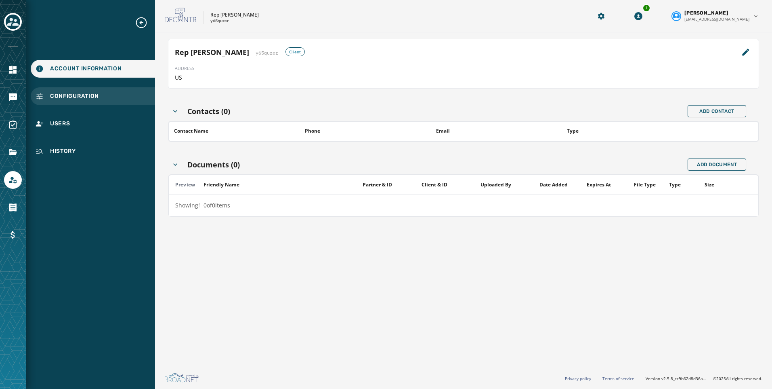
click at [99, 98] on div "Configuration" at bounding box center [93, 96] width 124 height 18
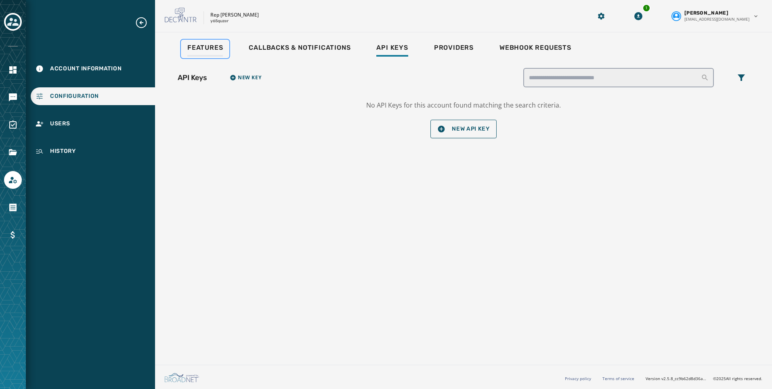
click at [195, 50] on span "Features" at bounding box center [205, 48] width 36 height 8
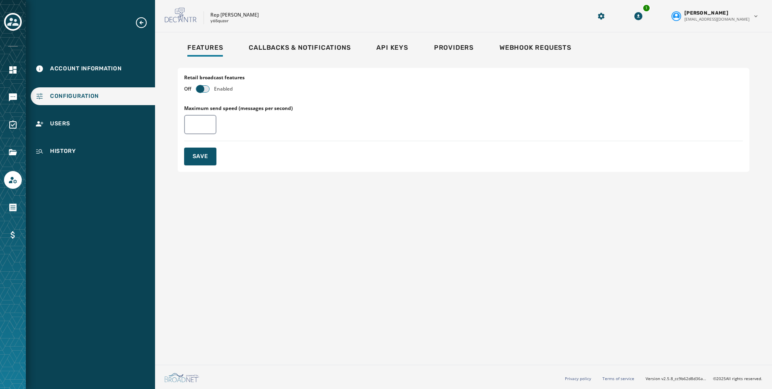
click at [201, 87] on span "button" at bounding box center [200, 89] width 8 height 8
click at [190, 148] on button "Save" at bounding box center [200, 156] width 32 height 18
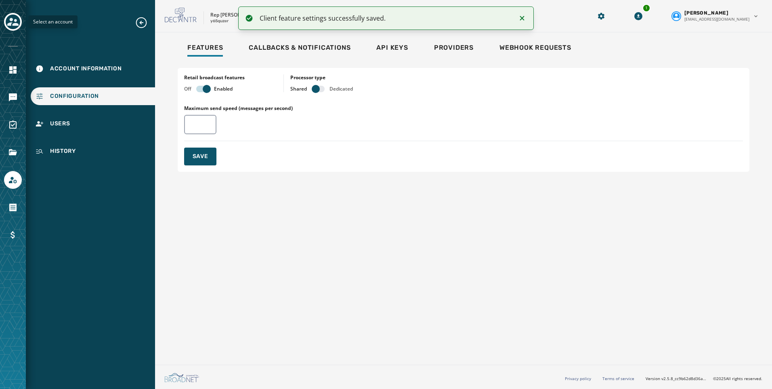
click at [16, 27] on icon "Toggle account select drawer" at bounding box center [12, 21] width 11 height 11
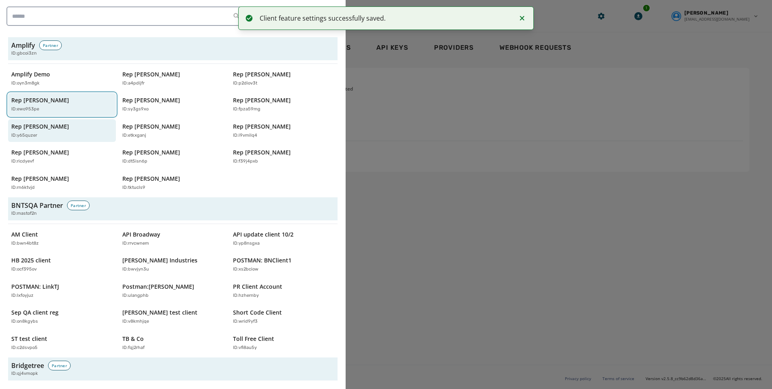
click at [40, 105] on div "Rep [PERSON_NAME] ID: ewo953pe" at bounding box center [57, 104] width 93 height 17
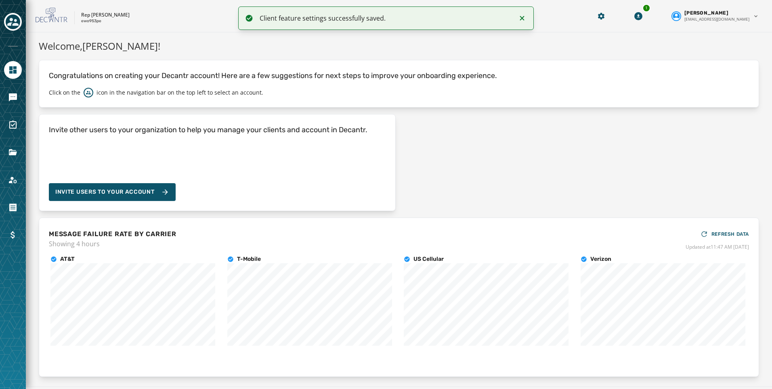
click at [10, 25] on icon "Toggle account select drawer" at bounding box center [12, 22] width 11 height 8
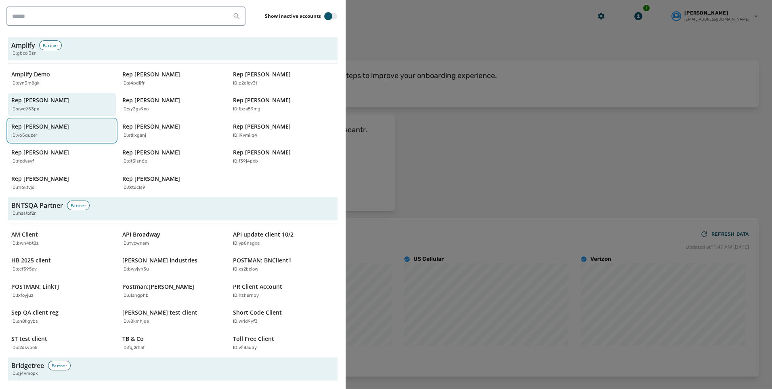
click at [63, 140] on button "Rep [PERSON_NAME] ID: y65quzer" at bounding box center [62, 130] width 108 height 23
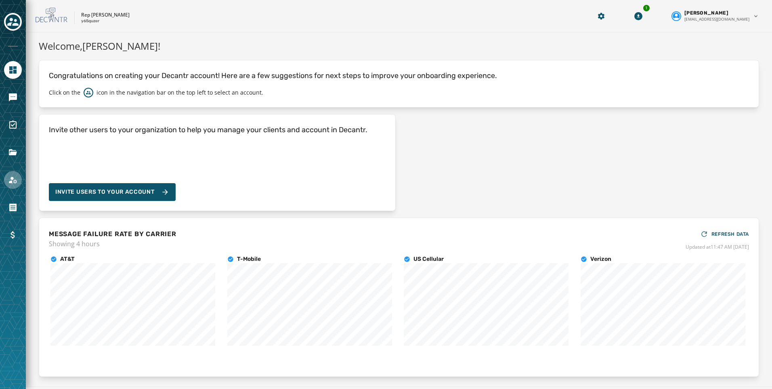
click at [16, 183] on icon "Navigate to Account" at bounding box center [13, 180] width 10 height 10
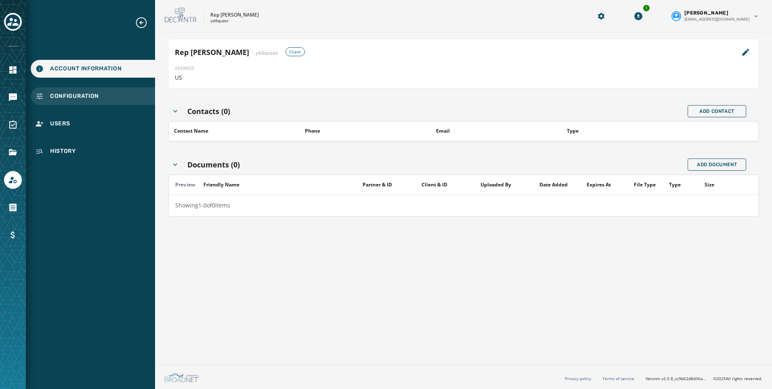
click at [63, 97] on span "Configuration" at bounding box center [74, 96] width 49 height 8
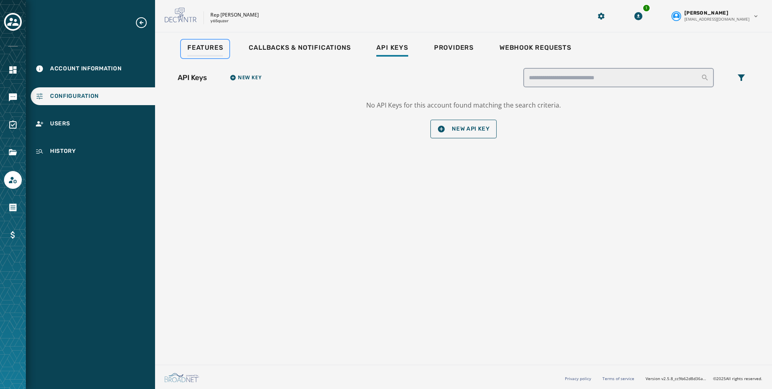
click at [211, 44] on span "Features" at bounding box center [205, 48] width 36 height 8
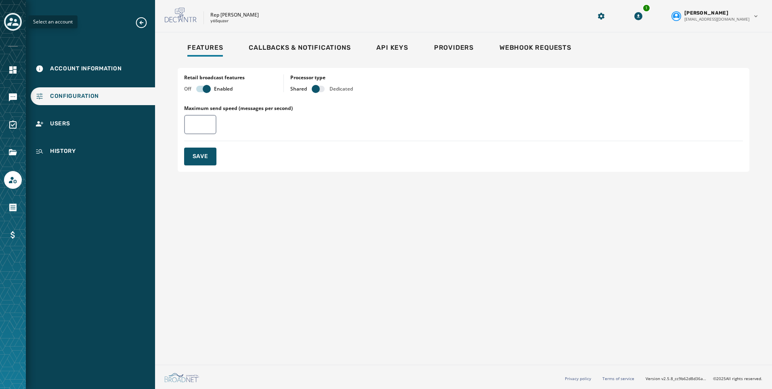
click at [13, 26] on icon "Toggle account select drawer" at bounding box center [12, 21] width 11 height 11
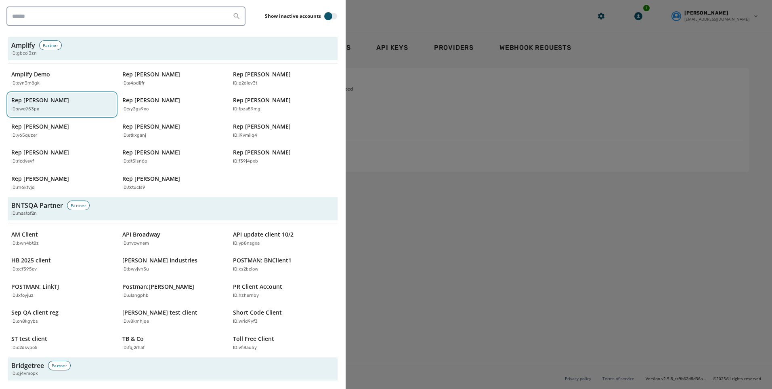
click at [29, 102] on p "Rep [PERSON_NAME]" at bounding box center [40, 100] width 58 height 8
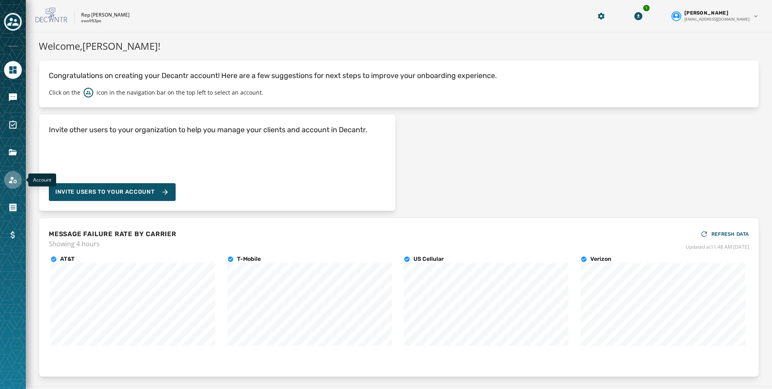
click at [19, 186] on link "Navigate to Account" at bounding box center [13, 180] width 18 height 18
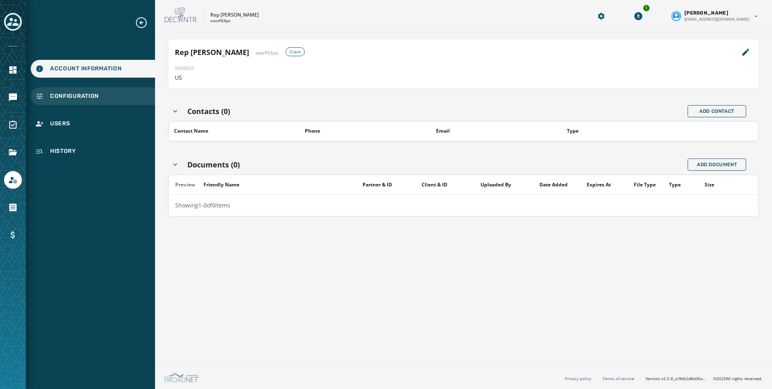
click at [87, 93] on span "Configuration" at bounding box center [74, 96] width 49 height 8
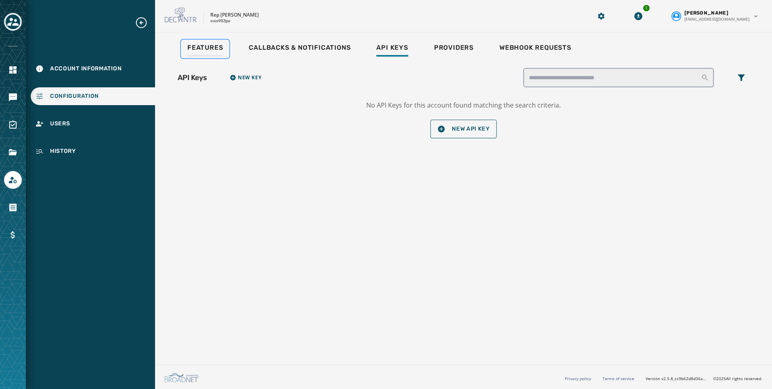
click at [216, 44] on span "Features" at bounding box center [205, 48] width 36 height 8
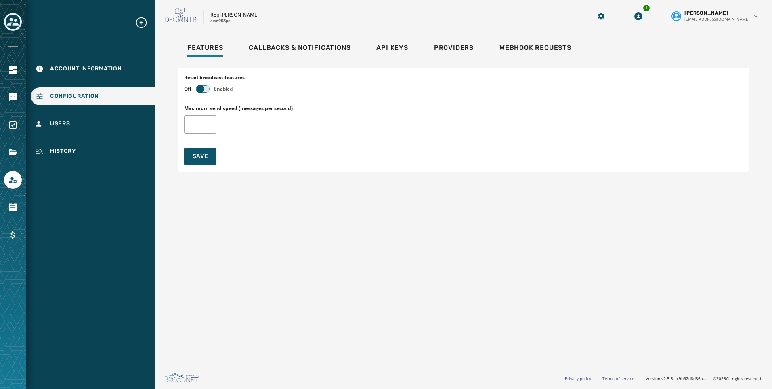
click at [200, 90] on span "button" at bounding box center [200, 89] width 8 height 8
click at [200, 153] on span "Save" at bounding box center [201, 156] width 16 height 8
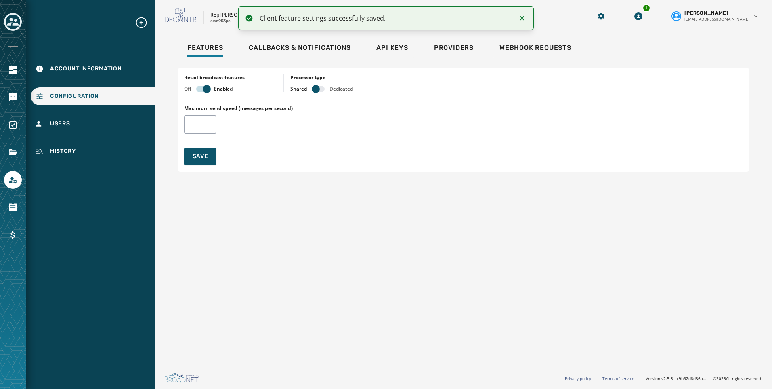
click at [16, 23] on icon "Toggle account select drawer" at bounding box center [12, 22] width 11 height 8
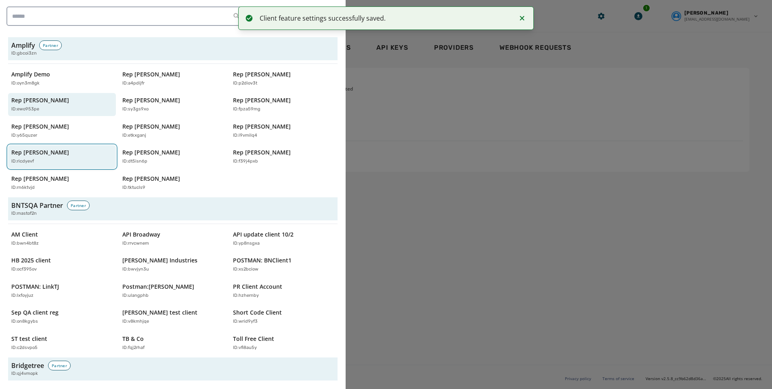
click at [30, 149] on p "Rep [PERSON_NAME]" at bounding box center [40, 152] width 58 height 8
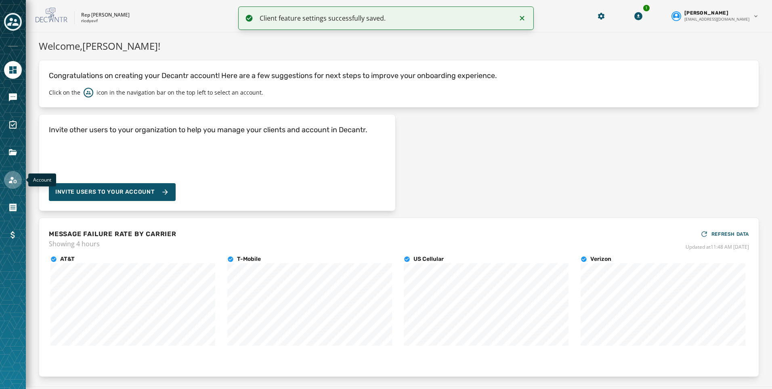
click at [17, 177] on icon "Navigate to Account" at bounding box center [13, 180] width 10 height 10
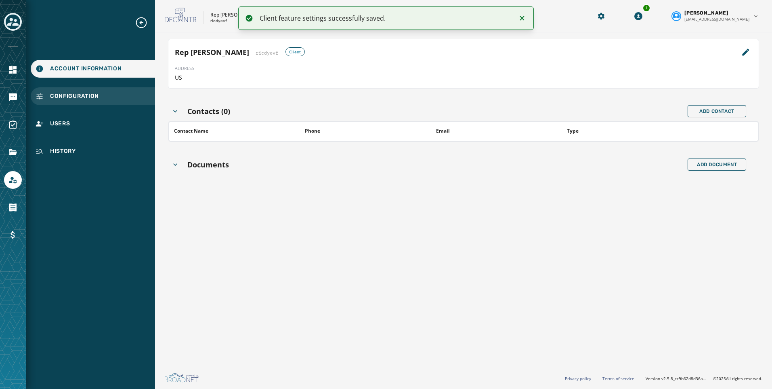
click at [69, 96] on span "Configuration" at bounding box center [74, 96] width 49 height 8
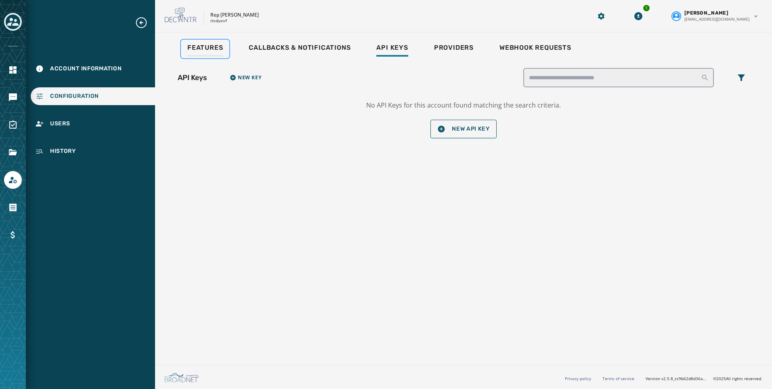
click at [213, 50] on span "Features" at bounding box center [205, 48] width 36 height 8
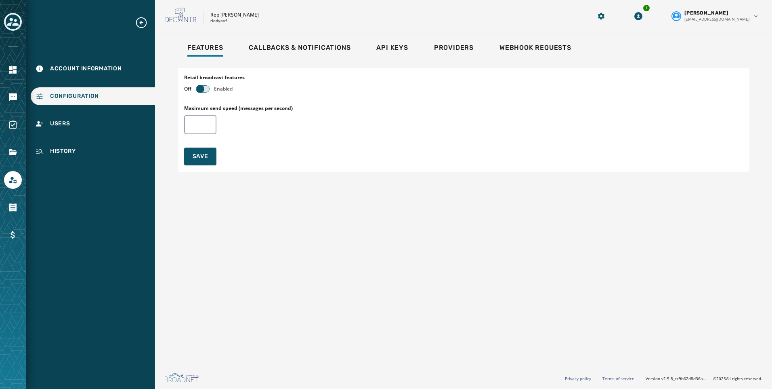
click at [207, 90] on button "button" at bounding box center [202, 89] width 13 height 6
click at [189, 154] on button "Save" at bounding box center [200, 156] width 32 height 18
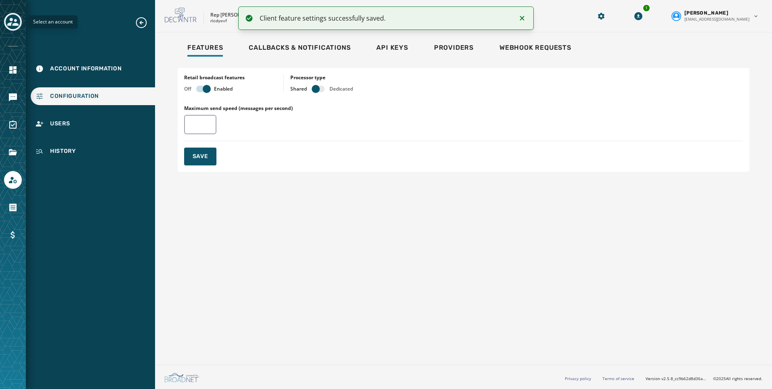
click at [17, 19] on icon "Toggle account select drawer" at bounding box center [12, 21] width 11 height 11
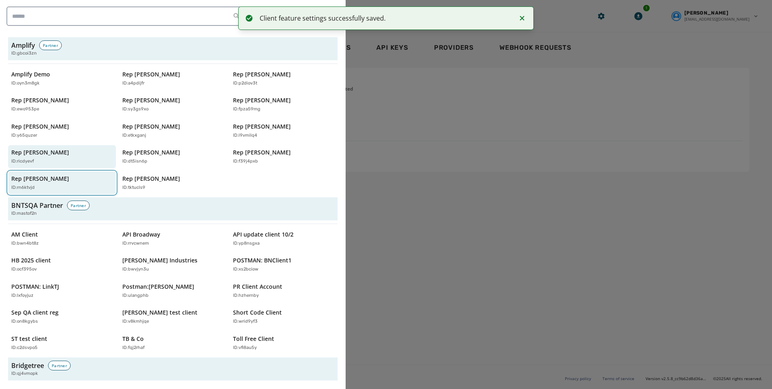
click at [47, 188] on div "ID: rn6ktvjd" at bounding box center [57, 187] width 93 height 7
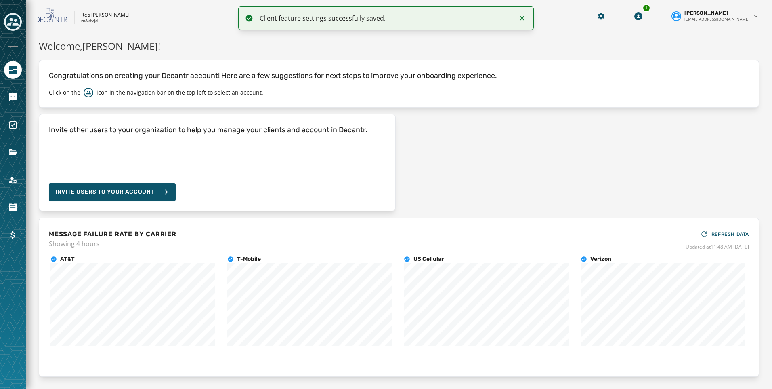
click at [17, 189] on div at bounding box center [13, 194] width 26 height 389
click at [17, 184] on icon "Navigate to Account" at bounding box center [13, 180] width 10 height 10
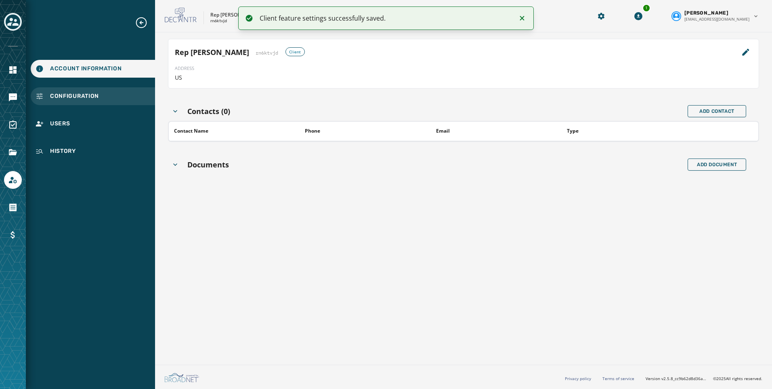
click at [87, 99] on span "Configuration" at bounding box center [74, 96] width 49 height 8
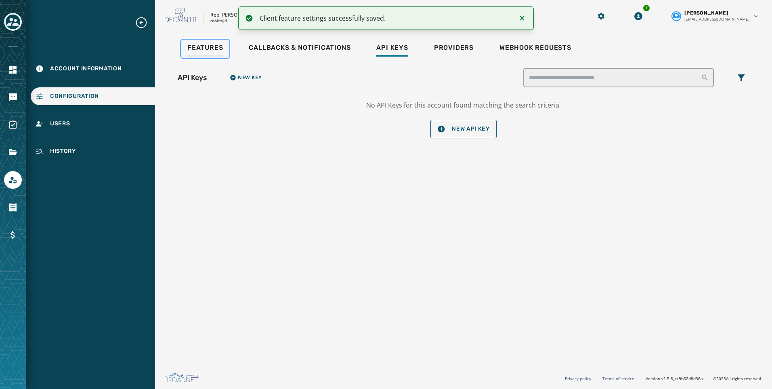
click at [189, 57] on link "Features" at bounding box center [205, 49] width 48 height 19
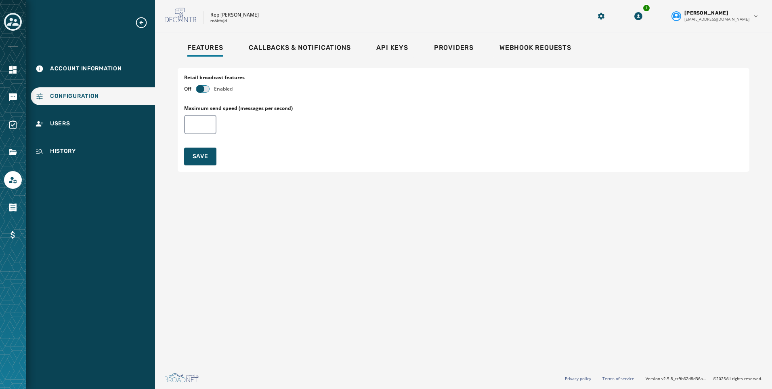
click at [205, 90] on button "button" at bounding box center [202, 89] width 13 height 6
click at [210, 160] on button "Save" at bounding box center [200, 156] width 32 height 18
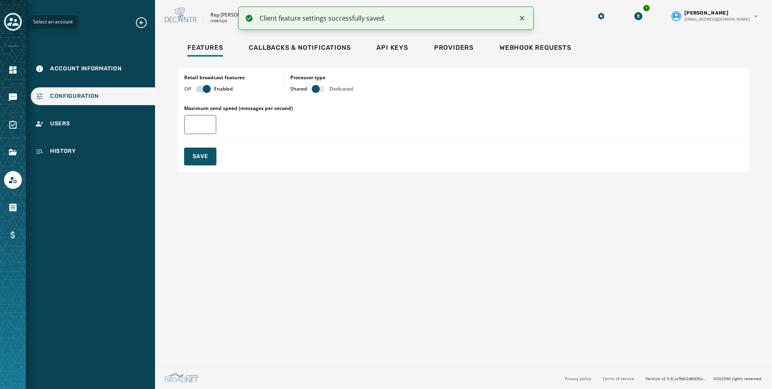
click at [14, 22] on icon "Toggle account select drawer" at bounding box center [12, 21] width 11 height 11
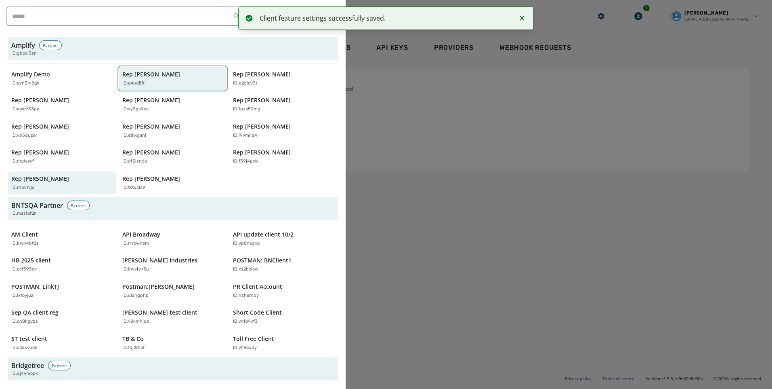
click at [142, 80] on p "ID: a4pdijfr" at bounding box center [133, 83] width 22 height 7
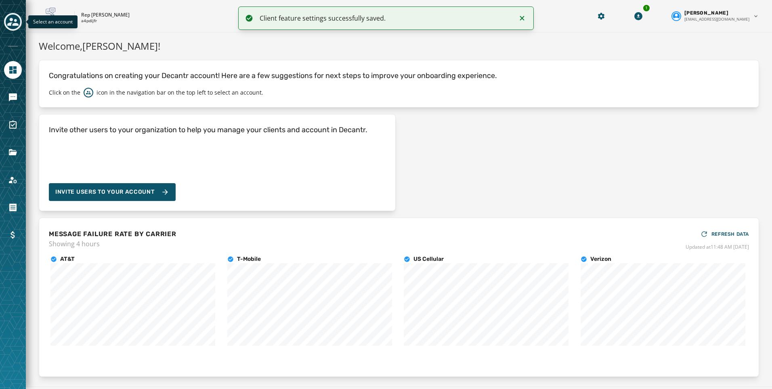
click at [14, 21] on icon "Toggle account select drawer" at bounding box center [12, 21] width 11 height 11
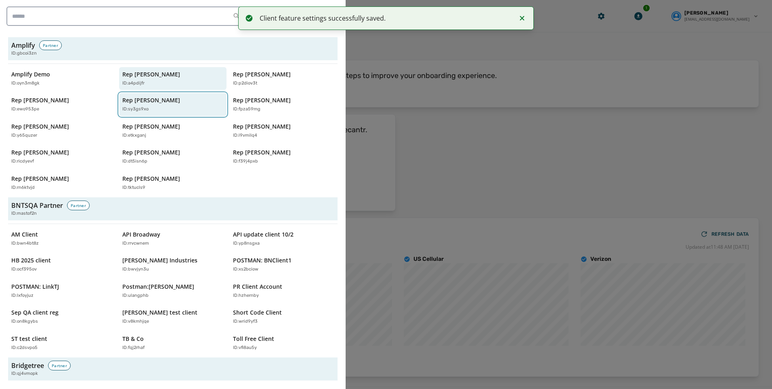
click at [137, 105] on div "Rep [PERSON_NAME] ID: sy3gs9xo" at bounding box center [168, 104] width 93 height 17
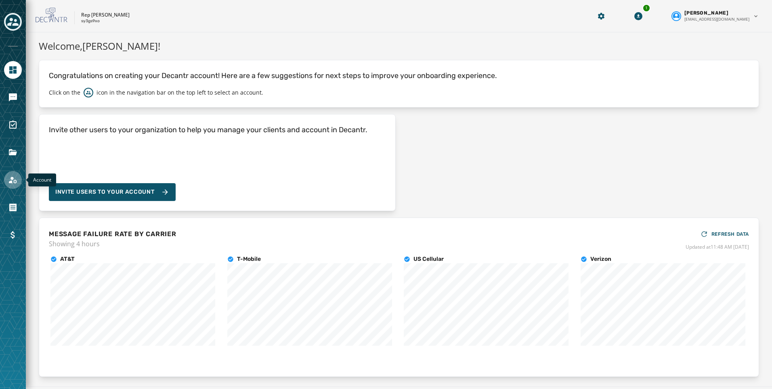
click at [14, 174] on link "Navigate to Account" at bounding box center [13, 180] width 18 height 18
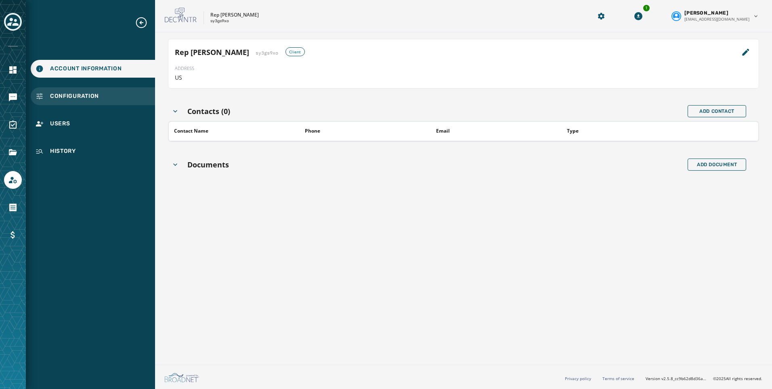
click at [67, 98] on span "Configuration" at bounding box center [74, 96] width 49 height 8
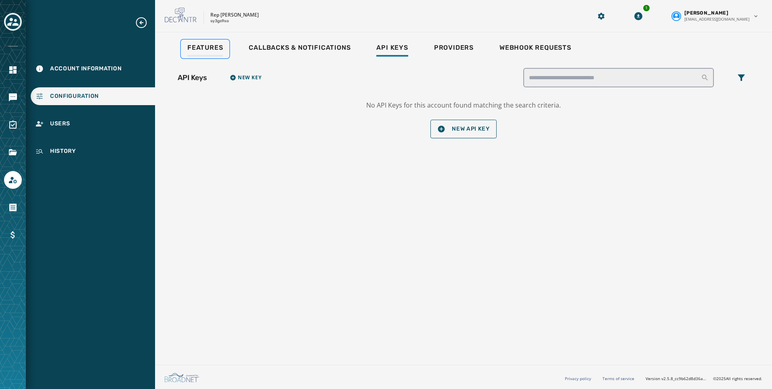
click at [215, 53] on div "Features" at bounding box center [205, 50] width 36 height 13
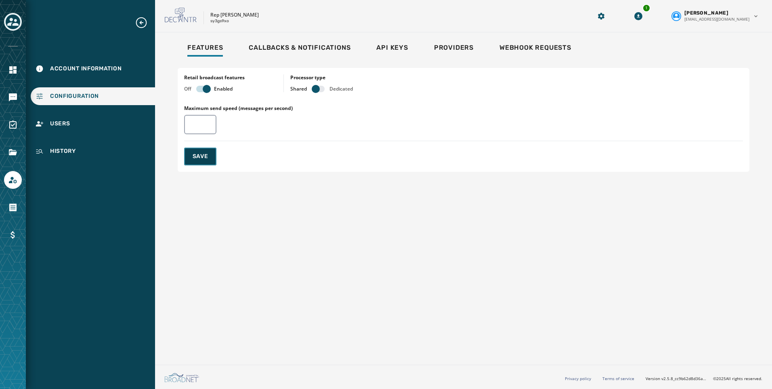
click at [202, 160] on button "Save" at bounding box center [200, 156] width 32 height 18
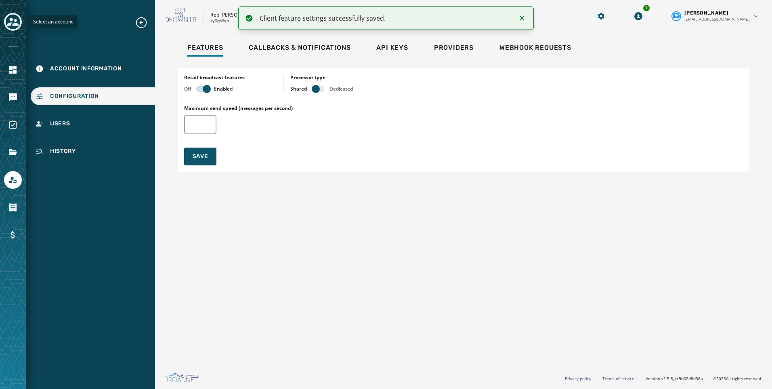
click at [21, 24] on button "Toggle account select drawer" at bounding box center [13, 22] width 18 height 18
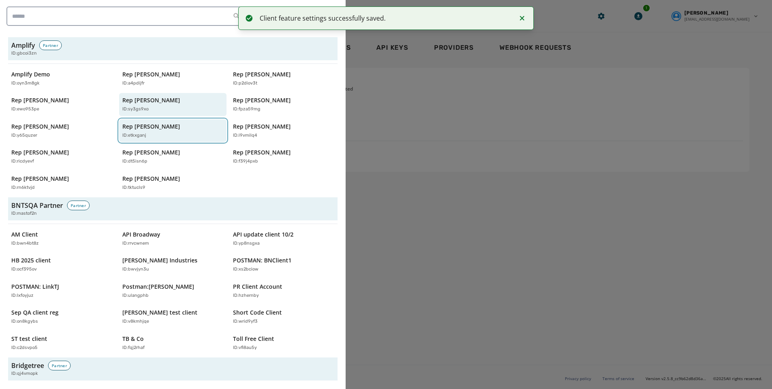
click at [164, 139] on button "Rep [PERSON_NAME] ID: etkxganj" at bounding box center [173, 130] width 108 height 23
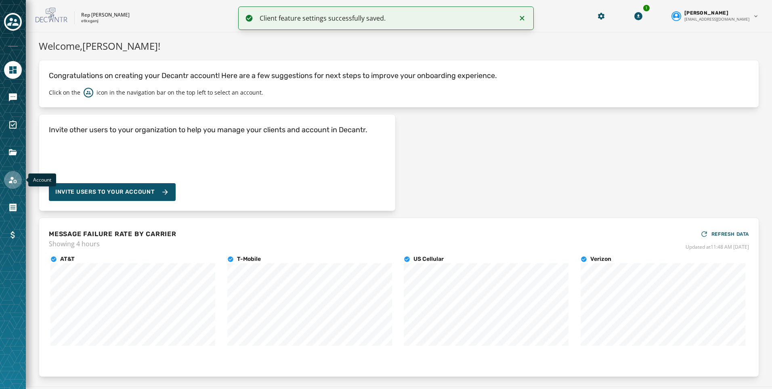
click at [13, 182] on icon "Navigate to Account" at bounding box center [13, 180] width 10 height 10
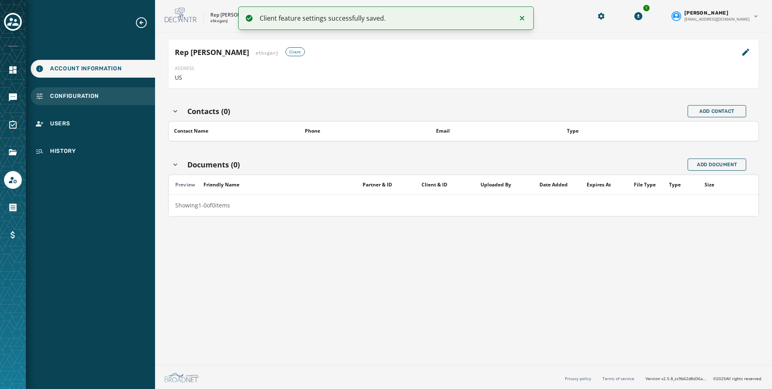
click at [96, 92] on span "Configuration" at bounding box center [74, 96] width 49 height 8
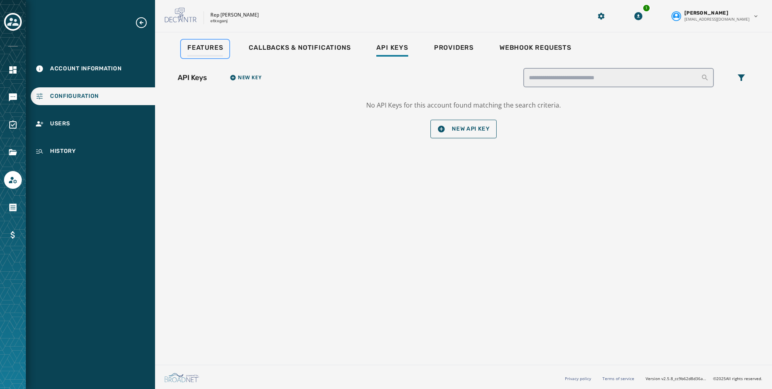
click at [198, 49] on span "Features" at bounding box center [205, 48] width 36 height 8
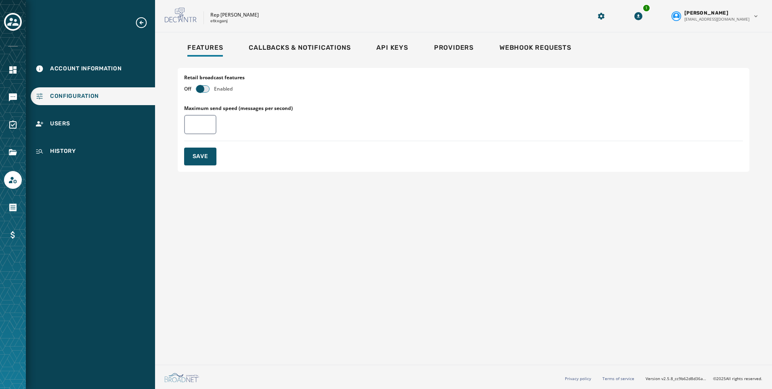
click at [198, 89] on span "button" at bounding box center [200, 89] width 8 height 8
click at [206, 150] on button "Save" at bounding box center [200, 156] width 32 height 18
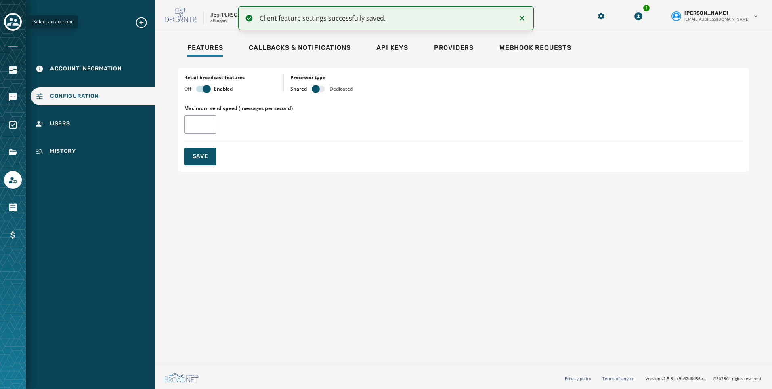
click at [14, 26] on icon "Toggle account select drawer" at bounding box center [12, 21] width 11 height 11
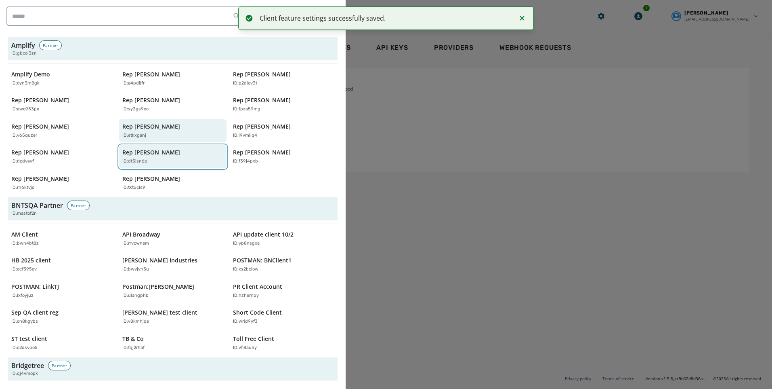
click at [160, 162] on div "ID: dt5isn6p" at bounding box center [168, 161] width 93 height 7
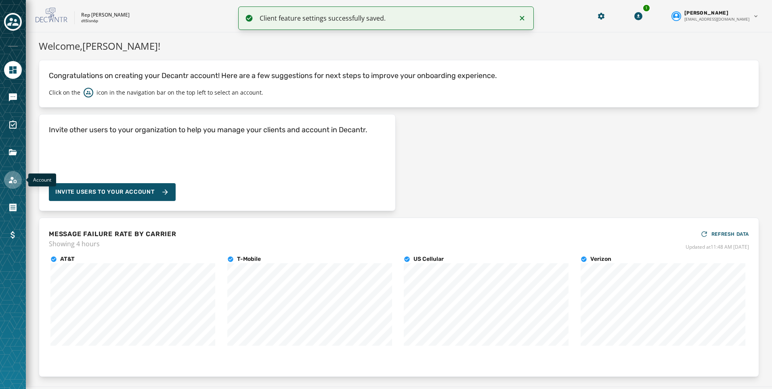
click at [7, 185] on link "Navigate to Account" at bounding box center [13, 180] width 18 height 18
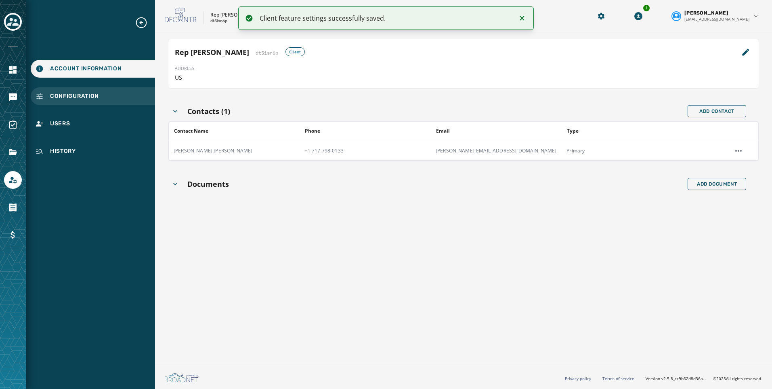
drag, startPoint x: 78, startPoint y: 96, endPoint x: 106, endPoint y: 97, distance: 27.9
click at [78, 95] on span "Configuration" at bounding box center [74, 96] width 49 height 8
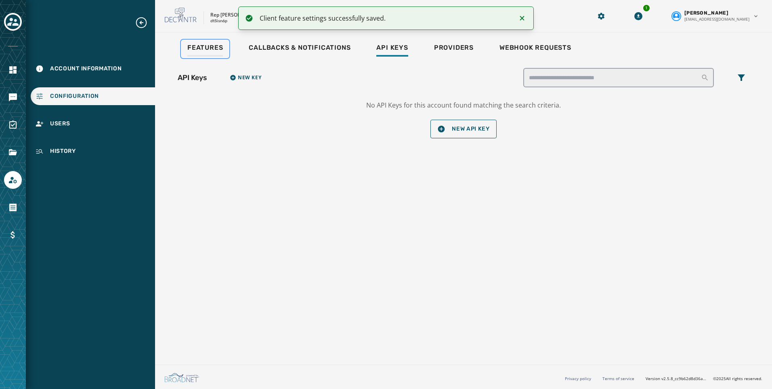
click at [204, 53] on div "Features" at bounding box center [205, 50] width 36 height 13
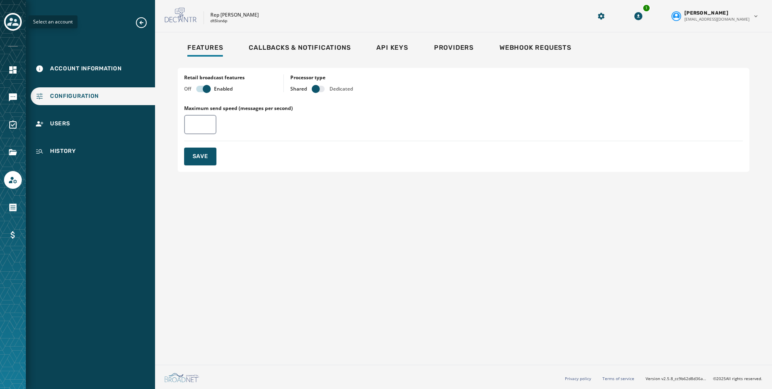
click at [12, 26] on icon "Toggle account select drawer" at bounding box center [12, 21] width 11 height 11
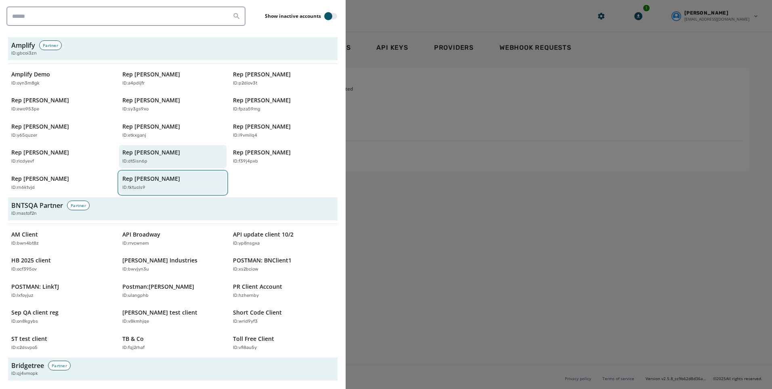
click at [139, 182] on p "Rep [PERSON_NAME]" at bounding box center [151, 178] width 58 height 8
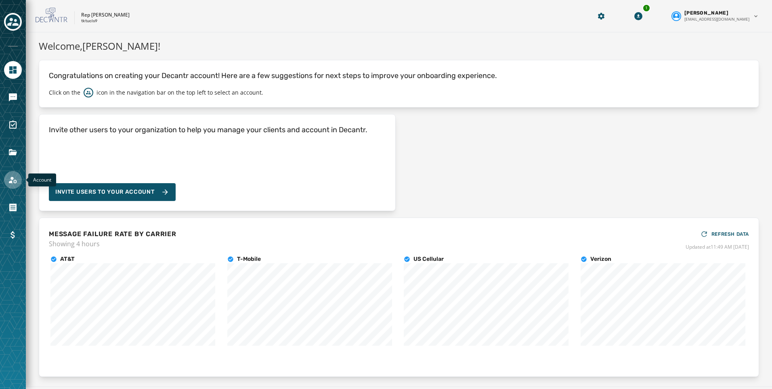
click at [5, 179] on link "Navigate to Account" at bounding box center [13, 180] width 18 height 18
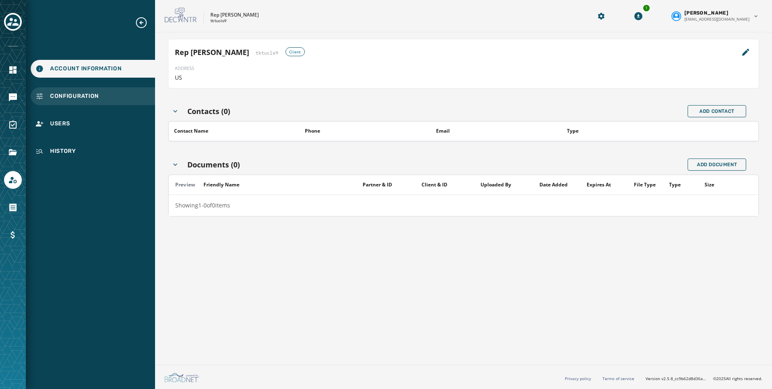
click at [86, 102] on div "Configuration" at bounding box center [93, 96] width 124 height 18
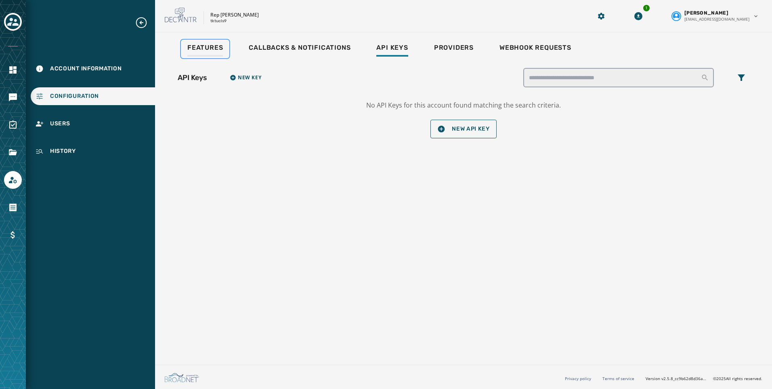
click at [210, 54] on div "Features" at bounding box center [205, 50] width 36 height 13
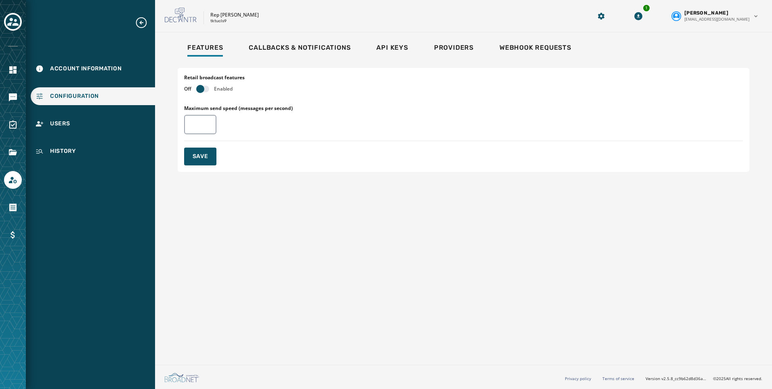
click at [203, 85] on div "Retail broadcast features Off Enabled" at bounding box center [214, 83] width 61 height 18
click at [198, 84] on div "Retail broadcast features Off Enabled" at bounding box center [214, 83] width 61 height 18
click at [200, 88] on span "button" at bounding box center [200, 89] width 8 height 8
click at [202, 154] on span "Save" at bounding box center [201, 156] width 16 height 8
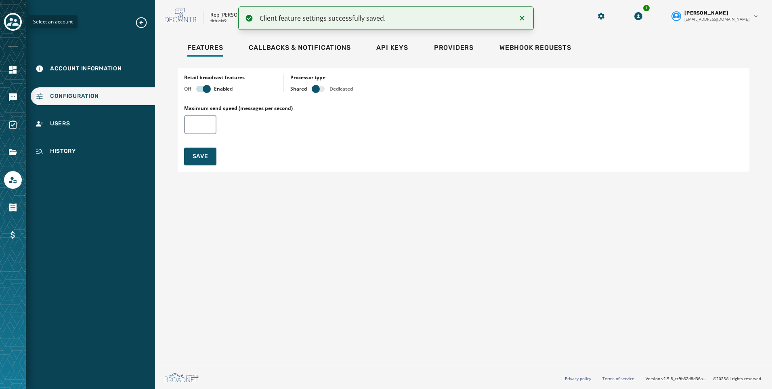
click at [19, 24] on div "Toggle account select drawer" at bounding box center [13, 22] width 15 height 15
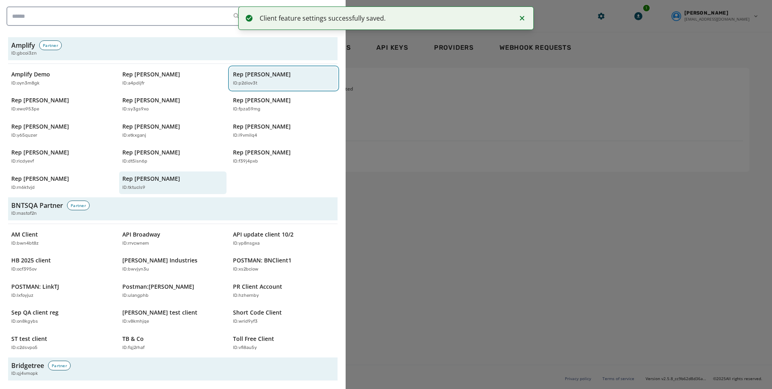
click at [266, 86] on div "ID: p2diov3t" at bounding box center [279, 83] width 93 height 7
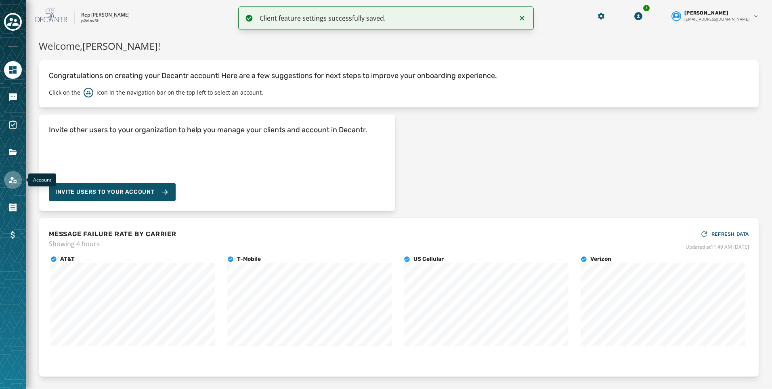
click at [10, 183] on icon "Navigate to Account" at bounding box center [13, 180] width 10 height 10
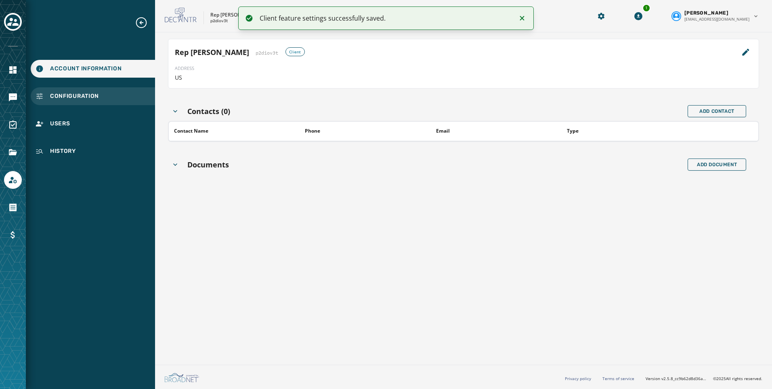
click at [76, 104] on div "Configuration" at bounding box center [93, 96] width 124 height 18
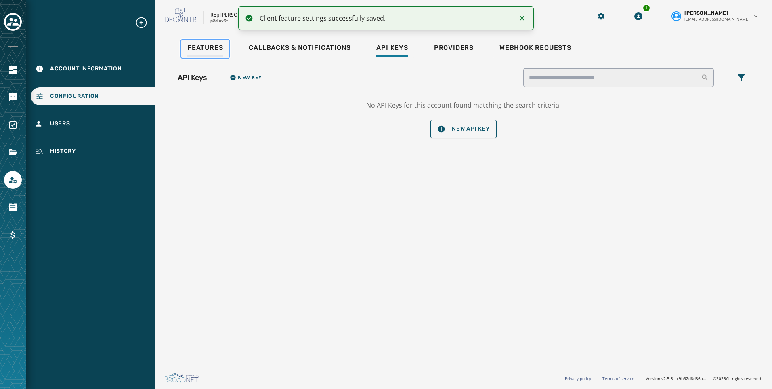
click at [206, 46] on span "Features" at bounding box center [205, 48] width 36 height 8
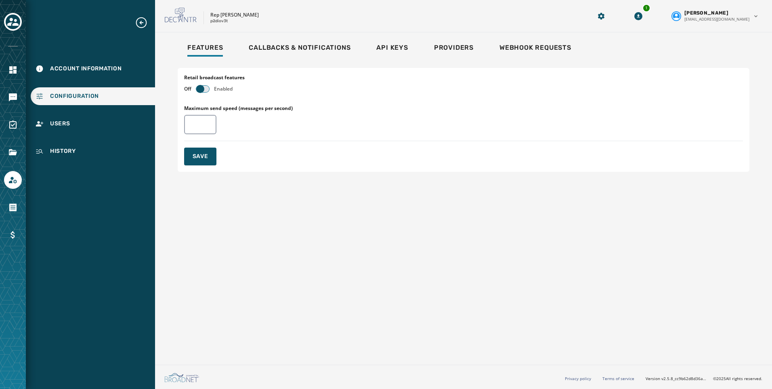
click at [196, 90] on span "button" at bounding box center [200, 89] width 8 height 8
click at [201, 157] on span "Save" at bounding box center [201, 156] width 16 height 8
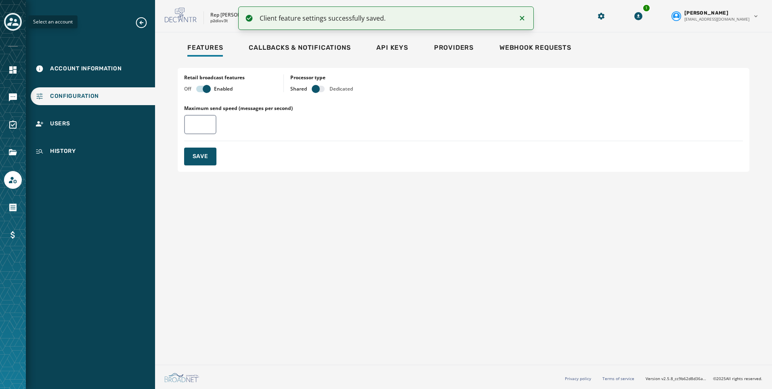
click at [13, 29] on div "Toggle account select drawer" at bounding box center [13, 22] width 15 height 15
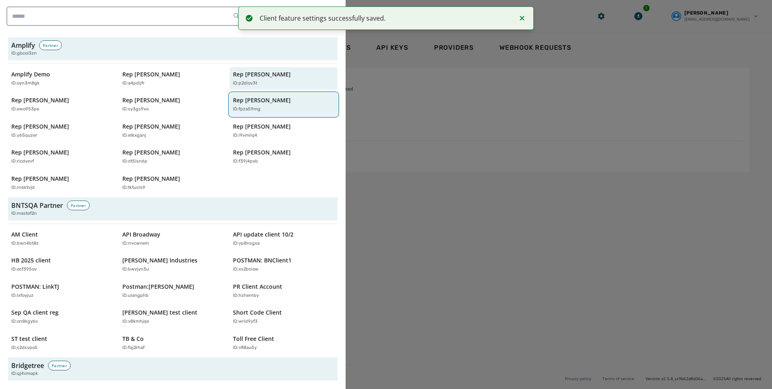
click at [253, 109] on p "ID: fpza59mg" at bounding box center [246, 109] width 27 height 7
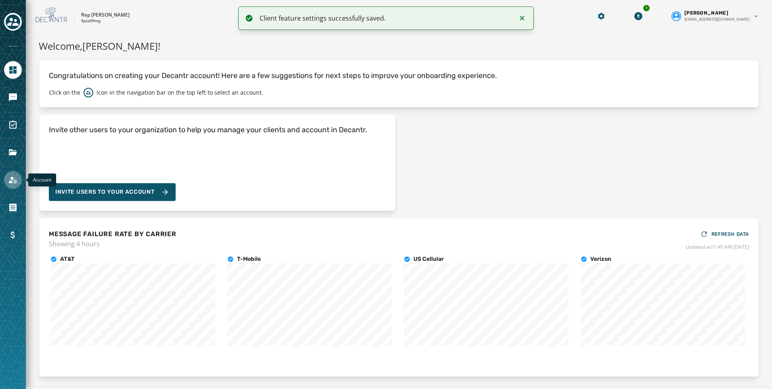
click at [15, 181] on icon "Navigate to Account" at bounding box center [13, 180] width 10 height 10
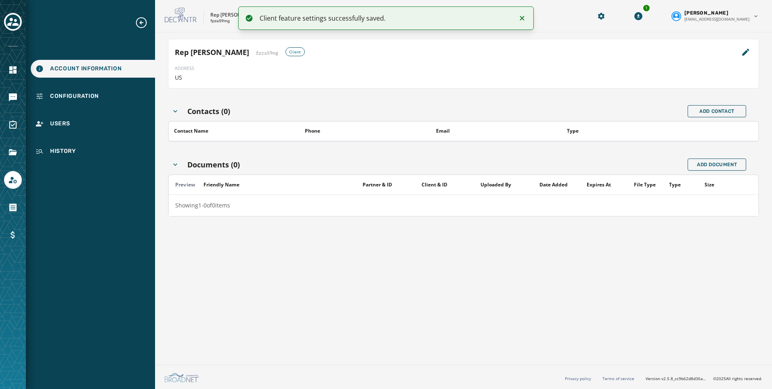
click at [85, 106] on div "Account Information Configuration Users History" at bounding box center [90, 88] width 129 height 144
click at [60, 101] on div "Configuration" at bounding box center [93, 96] width 124 height 18
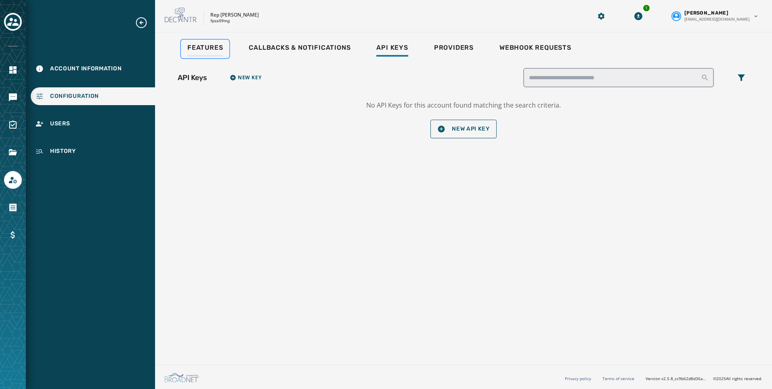
click at [205, 44] on span "Features" at bounding box center [205, 48] width 36 height 8
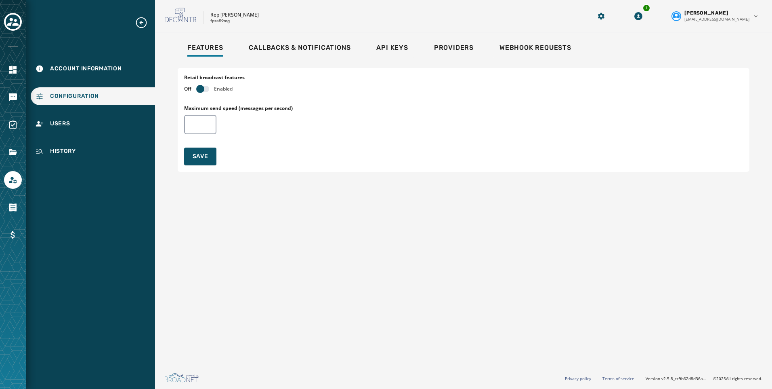
click at [196, 85] on div "Retail broadcast features Off Enabled" at bounding box center [214, 83] width 61 height 18
click at [197, 85] on div "Retail broadcast features Off Enabled" at bounding box center [214, 83] width 61 height 18
click at [203, 91] on span "button" at bounding box center [200, 89] width 8 height 8
click at [208, 152] on button "Save" at bounding box center [200, 156] width 32 height 18
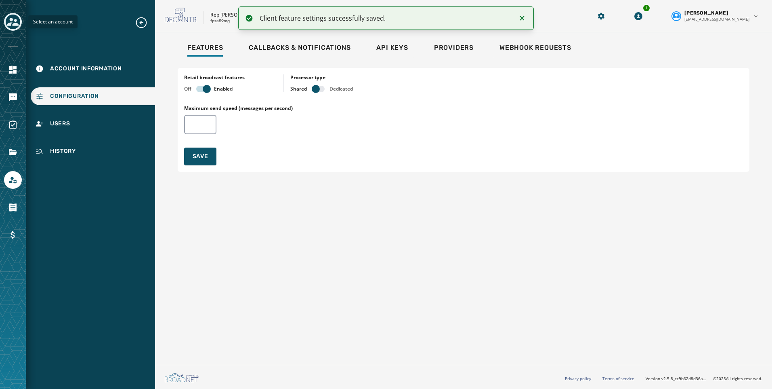
click at [13, 23] on icon "Toggle account select drawer" at bounding box center [12, 21] width 11 height 11
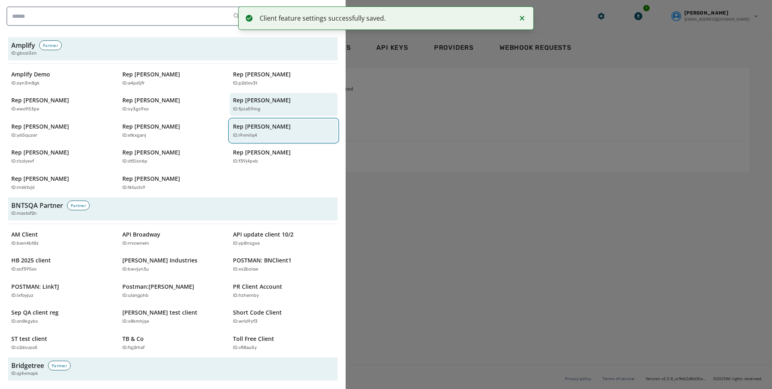
click at [270, 134] on div "ID: i9vmilq4" at bounding box center [279, 135] width 93 height 7
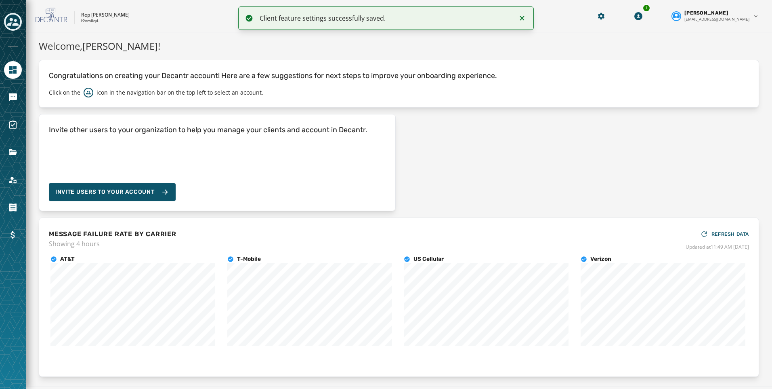
click at [23, 179] on div at bounding box center [13, 194] width 26 height 389
click at [22, 179] on div at bounding box center [13, 194] width 26 height 389
click at [10, 181] on icon "Navigate to Account" at bounding box center [13, 180] width 8 height 7
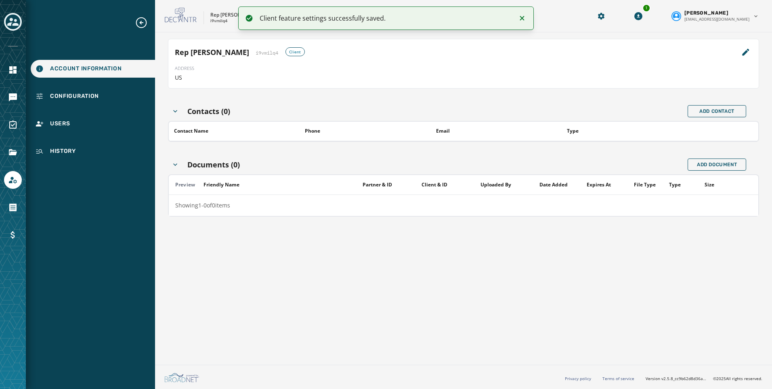
click at [84, 113] on div "Account Information Configuration Users History" at bounding box center [90, 88] width 129 height 144
click at [84, 95] on span "Configuration" at bounding box center [74, 96] width 49 height 8
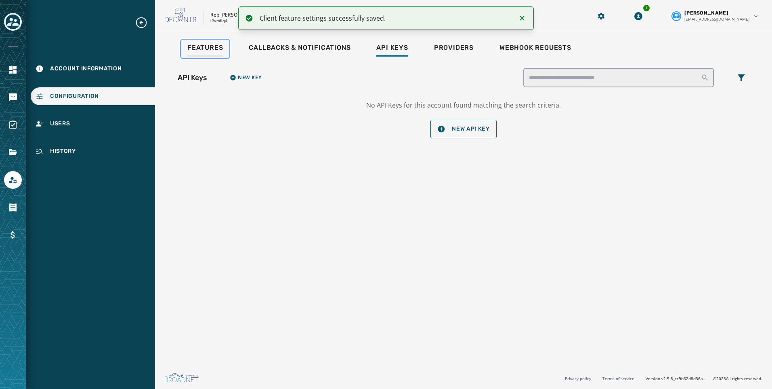
click at [201, 51] on span "Features" at bounding box center [205, 48] width 36 height 8
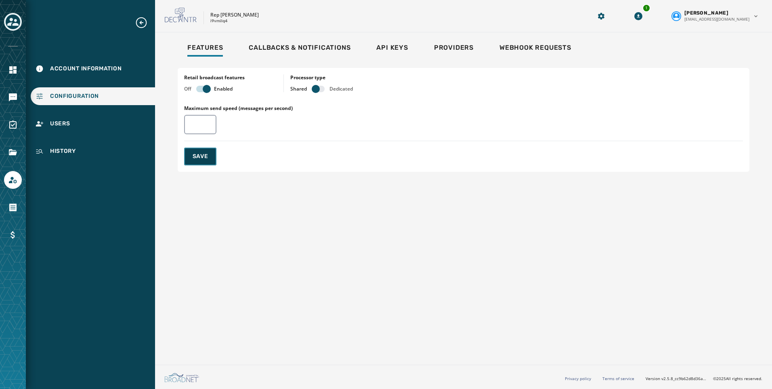
click at [196, 158] on span "Save" at bounding box center [201, 156] width 16 height 8
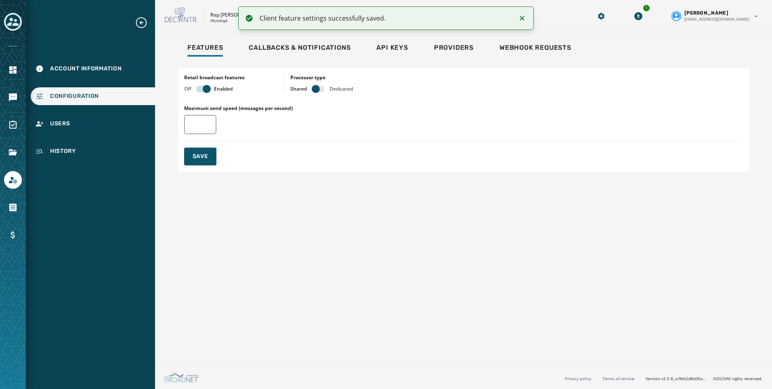
click at [22, 18] on div at bounding box center [13, 194] width 26 height 389
click at [8, 15] on button "Toggle account select drawer" at bounding box center [13, 22] width 18 height 18
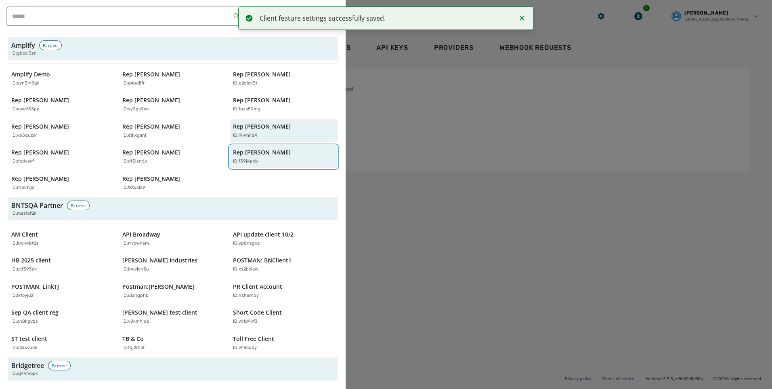
click at [246, 158] on p "ID: f39j4pxb" at bounding box center [245, 161] width 25 height 7
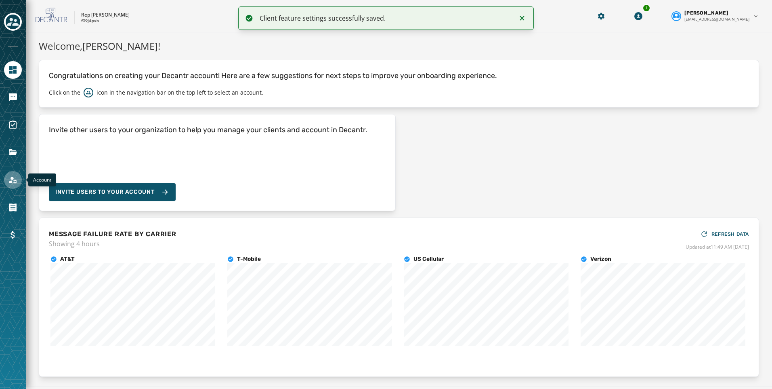
click at [15, 179] on icon "Navigate to Account" at bounding box center [13, 180] width 8 height 7
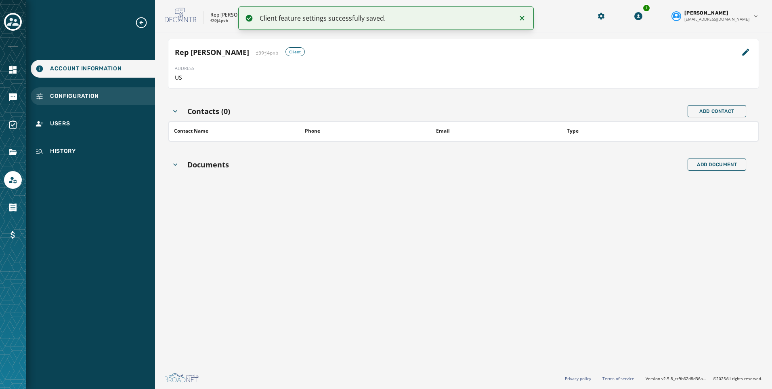
click at [99, 89] on div "Configuration" at bounding box center [93, 96] width 124 height 18
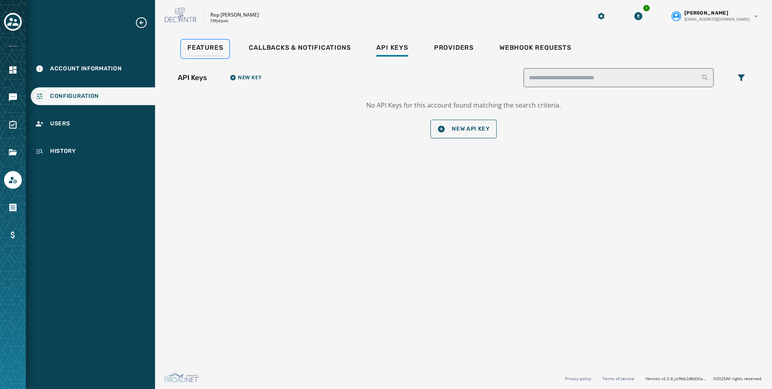
click at [203, 51] on span "Features" at bounding box center [205, 48] width 36 height 8
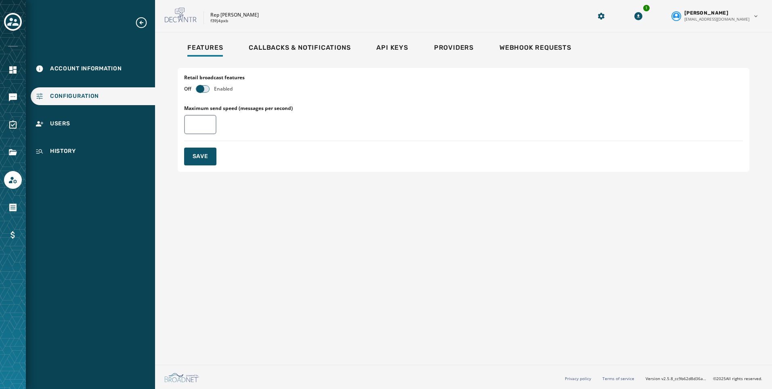
click at [200, 88] on span "button" at bounding box center [200, 89] width 8 height 8
click at [202, 164] on button "Save" at bounding box center [200, 156] width 32 height 18
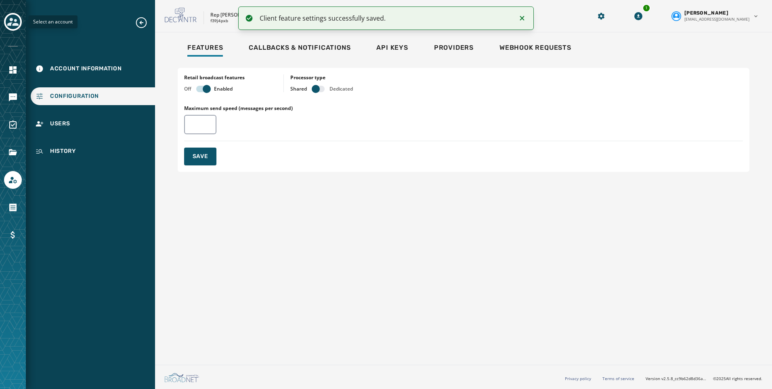
click at [13, 21] on icon "Toggle account select drawer" at bounding box center [12, 21] width 11 height 11
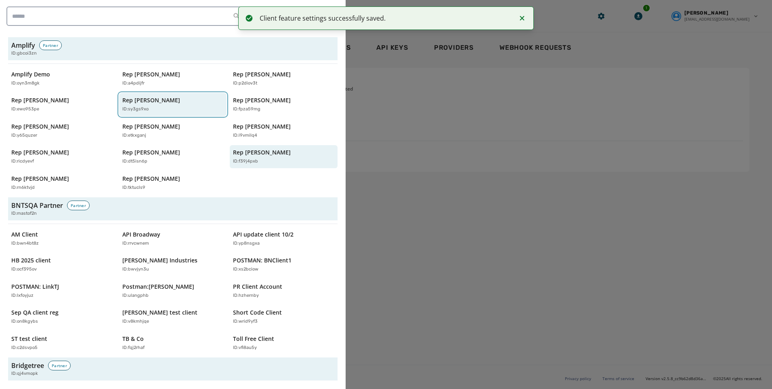
click at [143, 107] on p "ID: sy3gs9xo" at bounding box center [135, 109] width 26 height 7
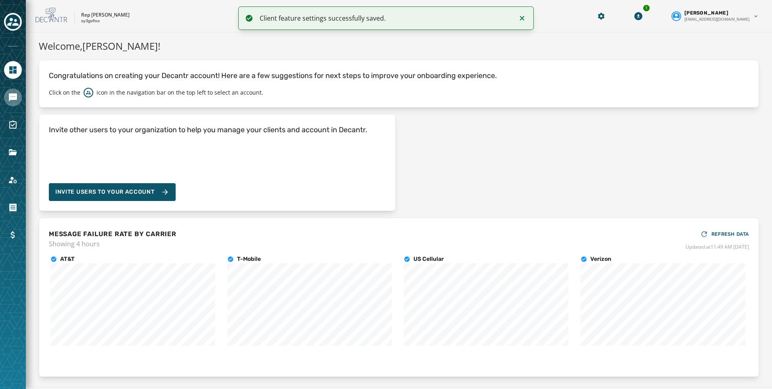
click at [13, 101] on icon "Navigate to Messaging" at bounding box center [13, 97] width 10 height 10
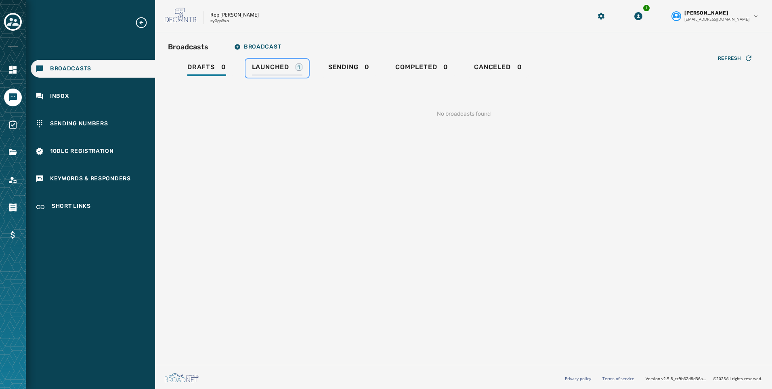
click at [283, 67] on span "Launched" at bounding box center [270, 67] width 37 height 8
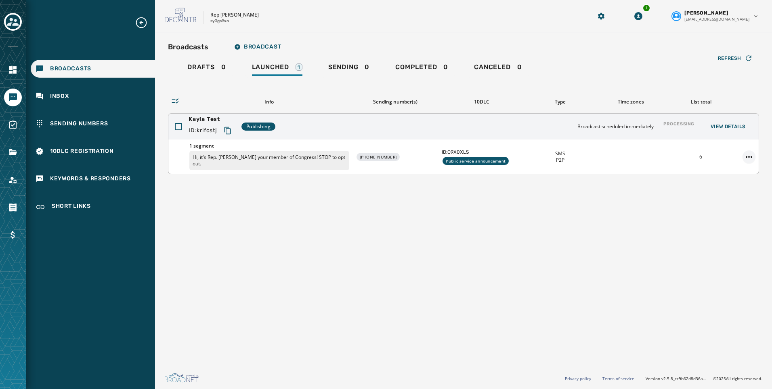
click at [751, 160] on html "Broadcasts Inbox Sending Numbers 10DLC Registration Keywords & Responders Short…" at bounding box center [386, 194] width 772 height 389
click at [741, 178] on div "Delete broadcast" at bounding box center [727, 182] width 59 height 13
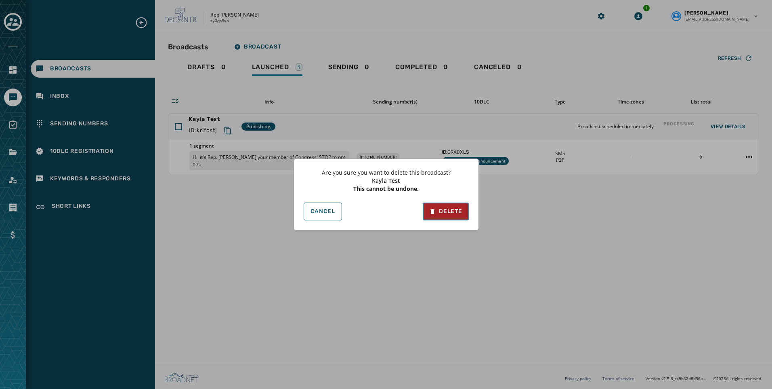
click at [456, 210] on div "Delete" at bounding box center [445, 211] width 33 height 8
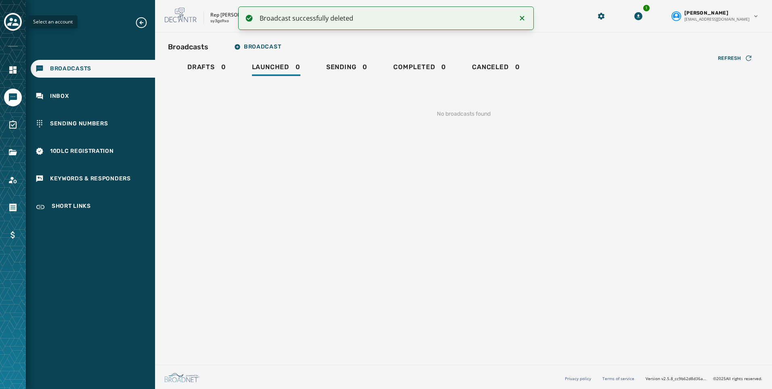
click at [16, 18] on icon "Toggle account select drawer" at bounding box center [12, 21] width 11 height 11
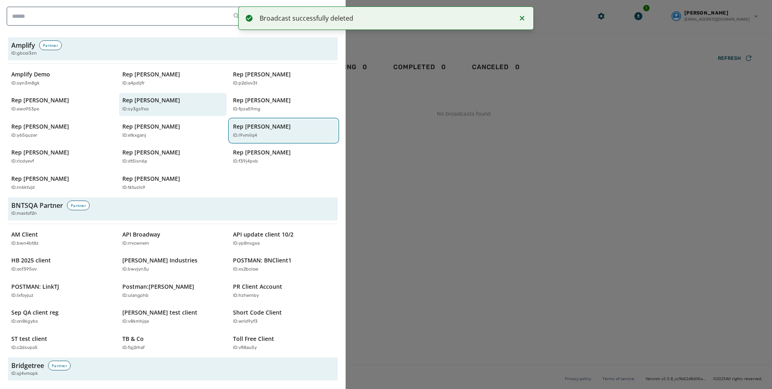
click at [267, 141] on button "Rep [PERSON_NAME] ID: i9vmilq4" at bounding box center [284, 130] width 108 height 23
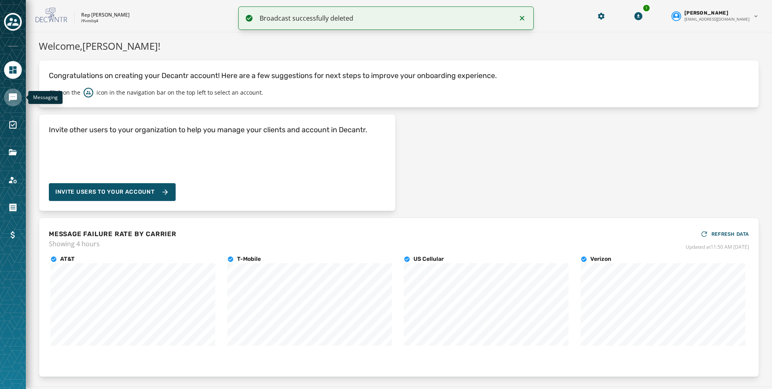
click at [8, 97] on icon "Navigate to Messaging" at bounding box center [13, 97] width 10 height 10
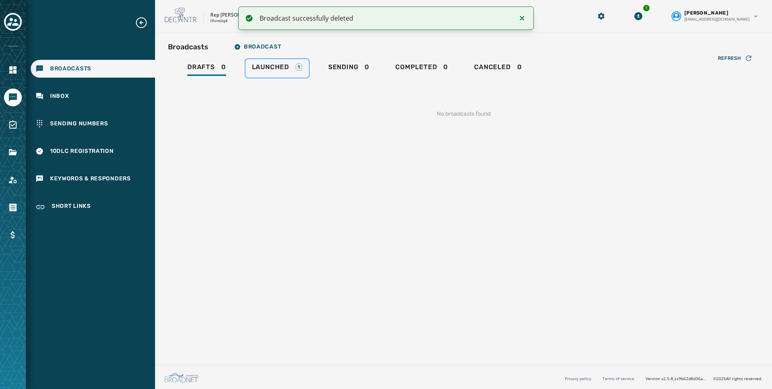
drag, startPoint x: 295, startPoint y: 64, endPoint x: 431, endPoint y: 95, distance: 139.1
click at [296, 64] on div "Launched 1" at bounding box center [277, 69] width 50 height 13
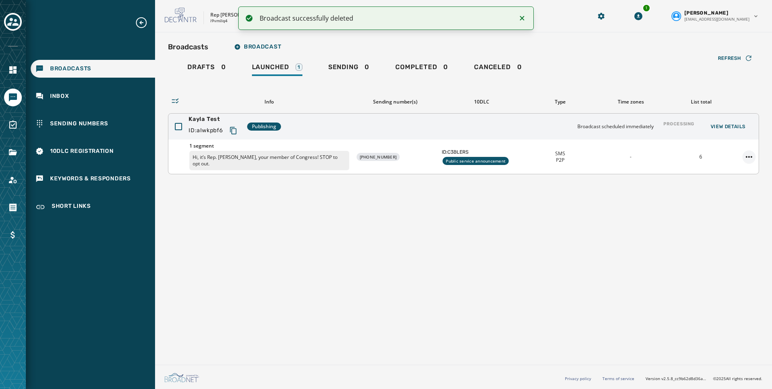
click at [754, 154] on html "Broadcast successfully deleted Broadcasts Inbox Sending Numbers 10DLC Registrat…" at bounding box center [386, 194] width 772 height 389
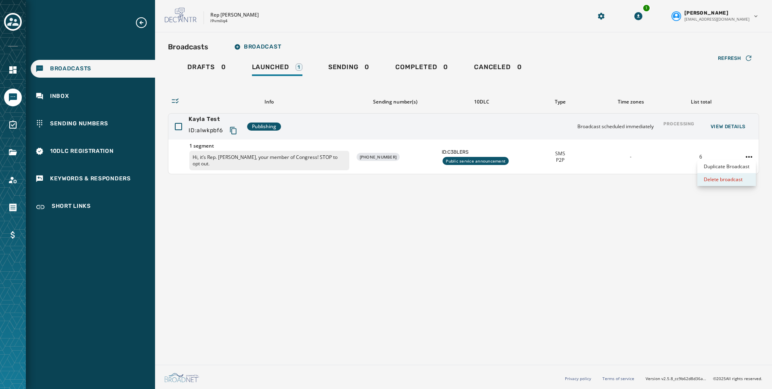
click at [746, 177] on div "Delete broadcast" at bounding box center [727, 179] width 59 height 13
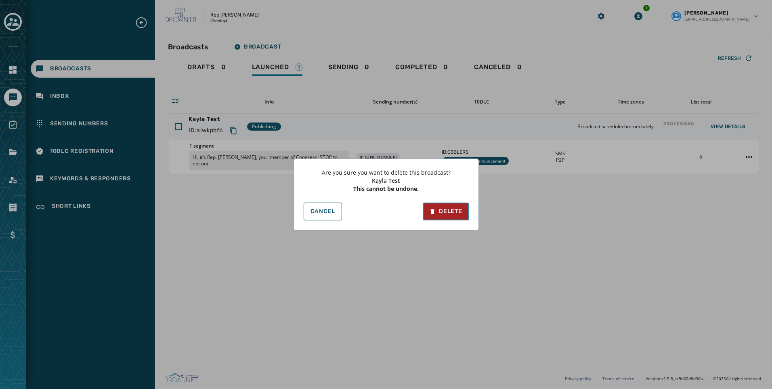
click at [456, 211] on div "Delete" at bounding box center [445, 211] width 33 height 8
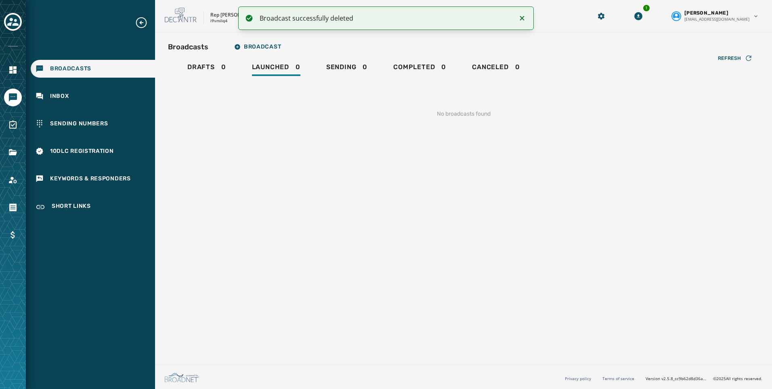
click at [6, 12] on div at bounding box center [13, 194] width 26 height 389
click at [20, 29] on div at bounding box center [13, 22] width 18 height 19
click at [17, 27] on icon "Toggle account select drawer" at bounding box center [12, 21] width 11 height 11
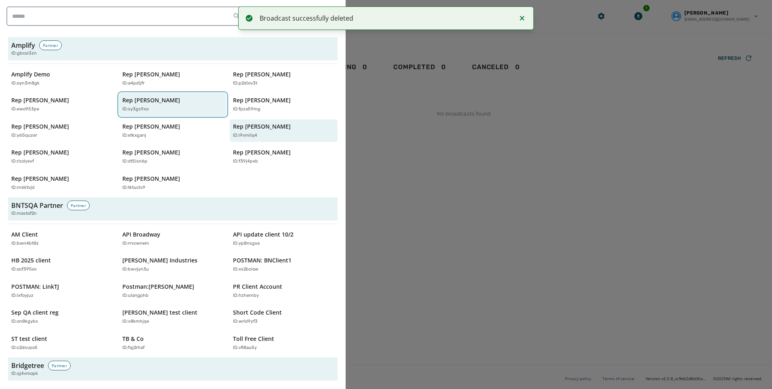
click at [153, 95] on button "Rep [PERSON_NAME] ID: sy3gs9xo" at bounding box center [173, 104] width 108 height 23
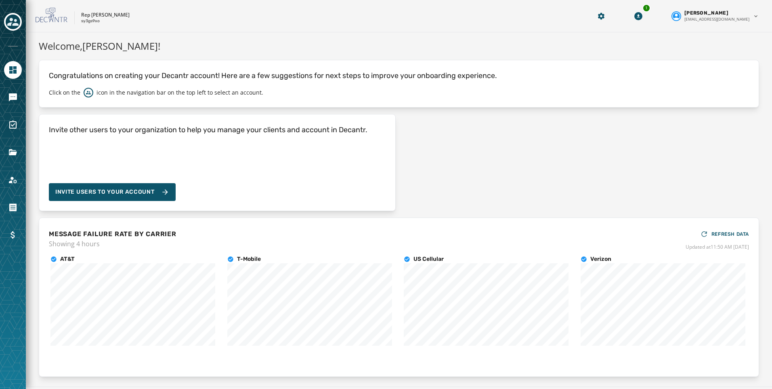
click at [4, 92] on div at bounding box center [13, 97] width 18 height 18
click at [10, 99] on icon "Navigate to Messaging" at bounding box center [13, 97] width 8 height 8
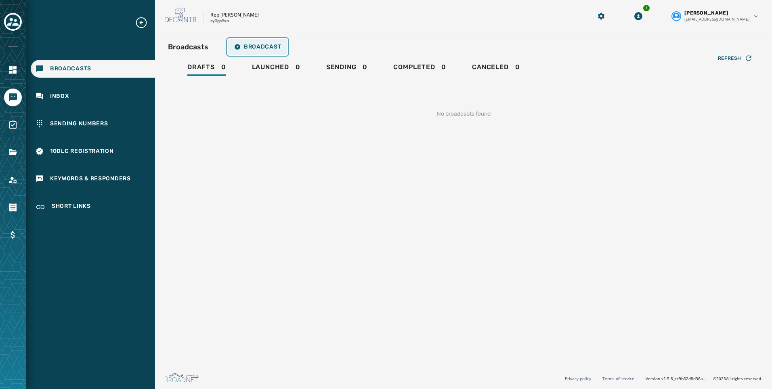
click at [261, 48] on span "Broadcast" at bounding box center [257, 47] width 47 height 6
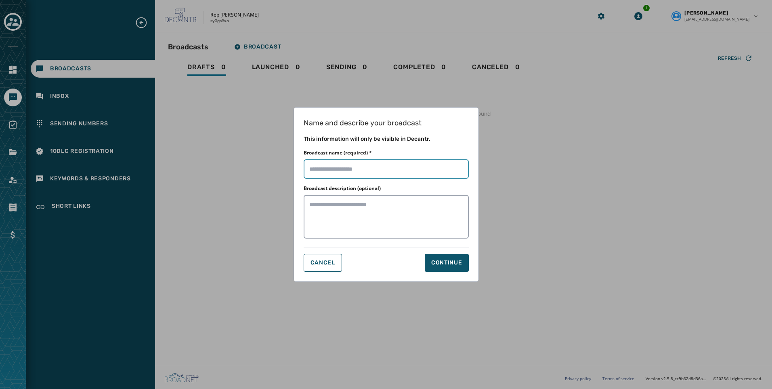
click at [371, 173] on input "Broadcast name (required) *" at bounding box center [386, 168] width 165 height 19
type input "**********"
click at [346, 210] on textarea "Broadcast description (optional)" at bounding box center [386, 217] width 165 height 44
click at [462, 264] on button "Continue" at bounding box center [447, 263] width 44 height 18
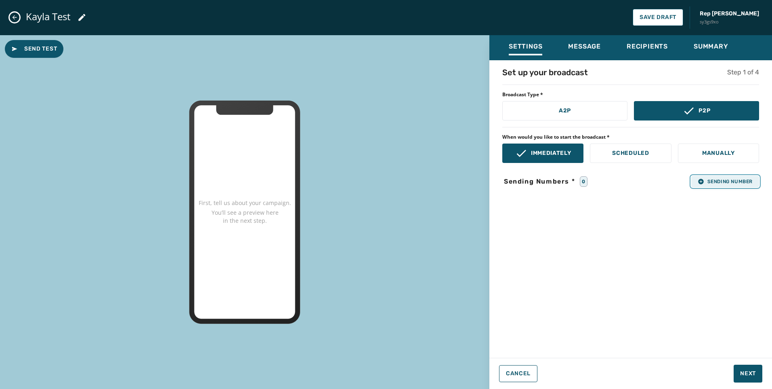
click at [730, 182] on span "Sending Number" at bounding box center [725, 181] width 55 height 6
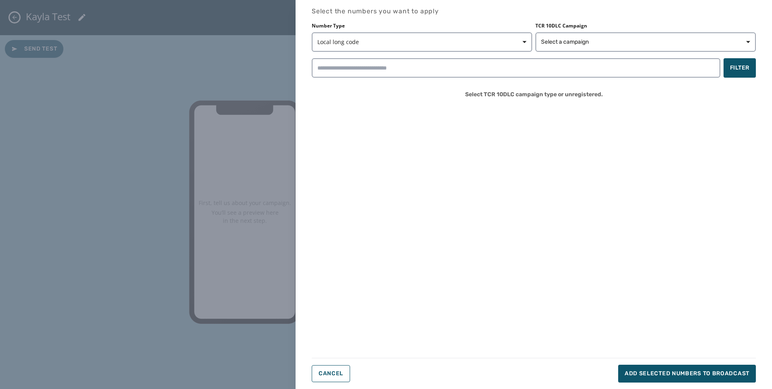
click at [448, 80] on div "Number Type Local long code TCR 10DLC Campaign Select a campaign Filter Select …" at bounding box center [534, 64] width 444 height 82
click at [548, 40] on span "Select a campaign" at bounding box center [565, 42] width 48 height 8
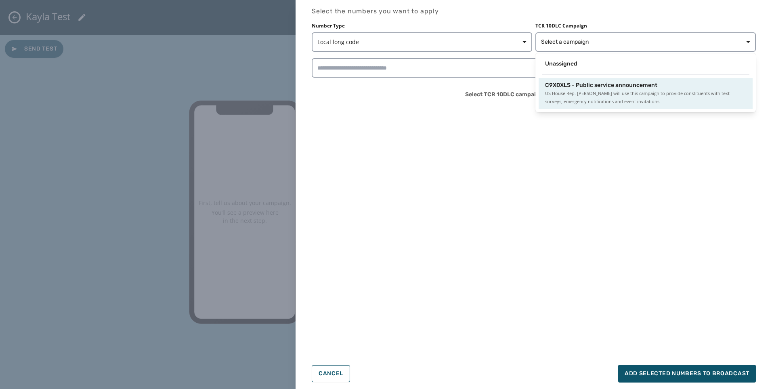
click at [561, 88] on span "C9X0XLS - Public service announcement" at bounding box center [601, 85] width 112 height 8
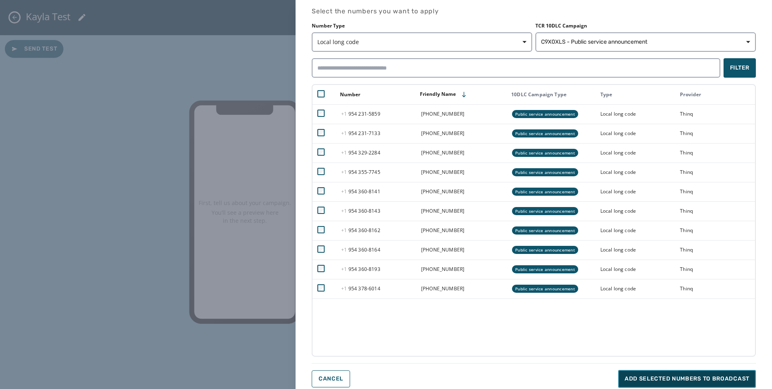
click at [661, 378] on span "Add selected numbers to broadcast" at bounding box center [687, 378] width 125 height 8
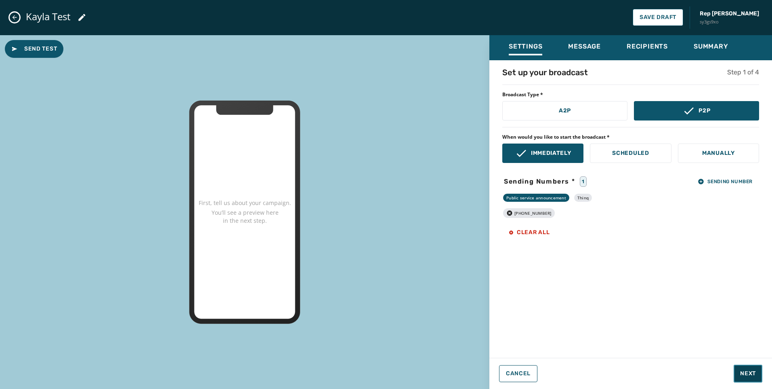
click at [752, 374] on span "Next" at bounding box center [748, 373] width 16 height 8
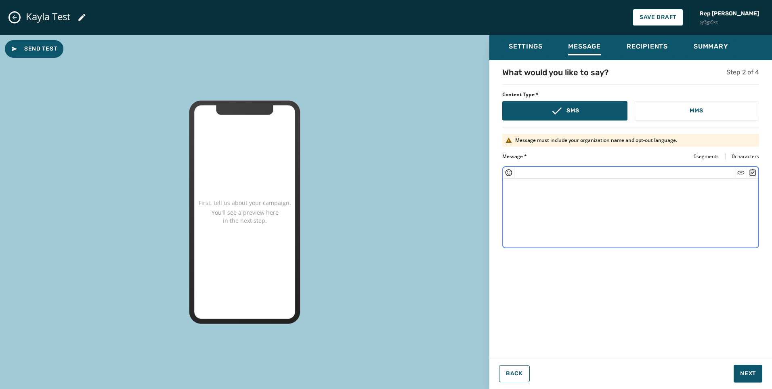
click at [600, 193] on textarea at bounding box center [630, 212] width 255 height 66
paste textarea "**********"
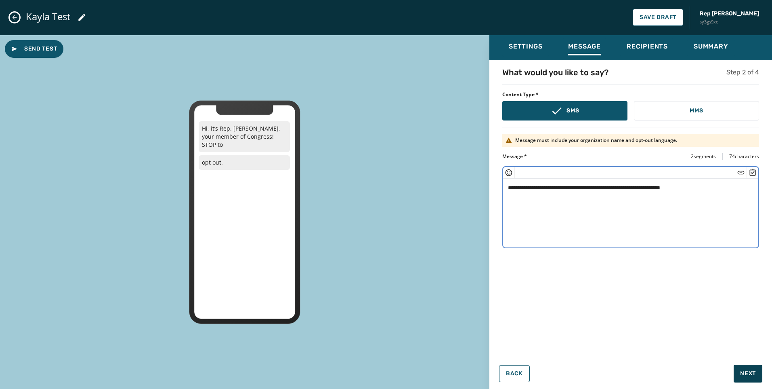
type textarea "**********"
click at [748, 372] on span "Next" at bounding box center [748, 373] width 16 height 8
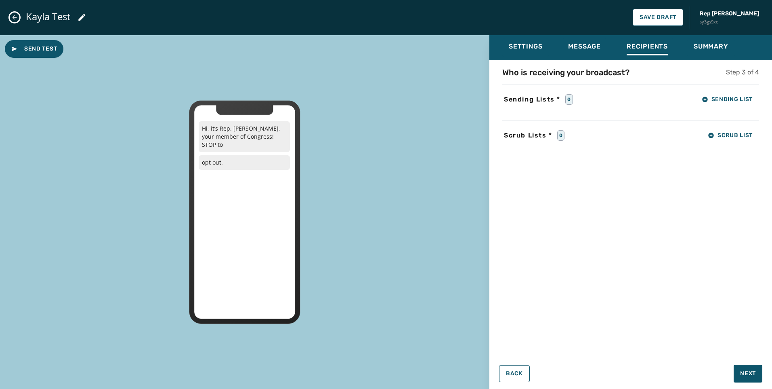
click at [728, 88] on div "Who is receiving your broadcast? Step 3 of 4 Sending Lists * 0 Sending List Scr…" at bounding box center [631, 206] width 283 height 279
click at [730, 97] on span "Sending List" at bounding box center [727, 99] width 51 height 6
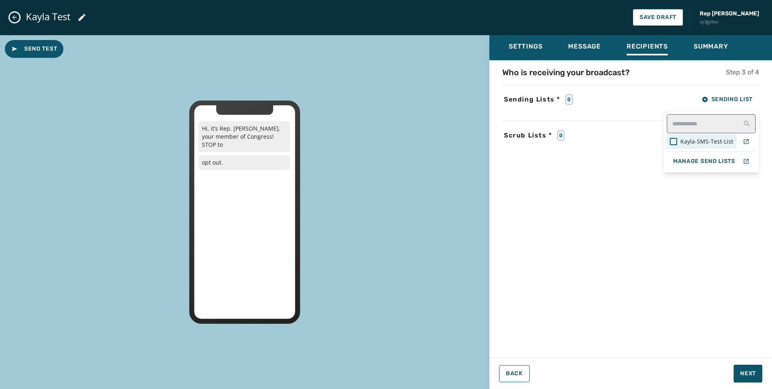
click at [702, 145] on span "Kayla-SMS-Test-List" at bounding box center [707, 141] width 53 height 8
click at [753, 370] on div "Settings Message Recipients Summary Who is receiving your broadcast? Step 3 of …" at bounding box center [631, 208] width 283 height 347
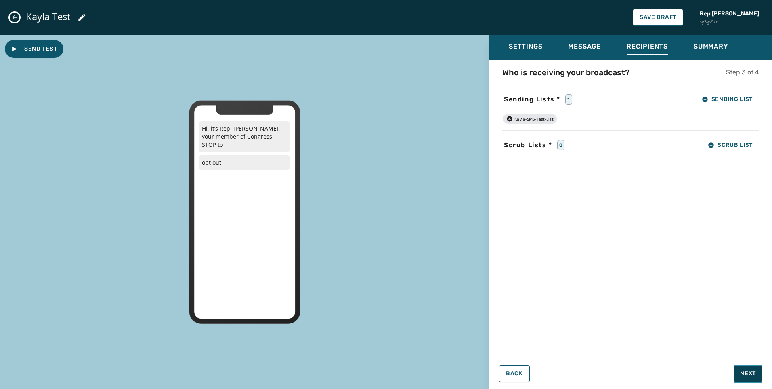
click at [753, 368] on button "Next" at bounding box center [748, 373] width 29 height 18
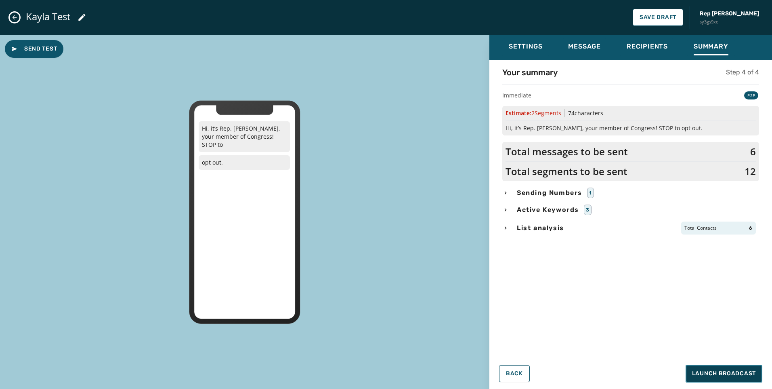
drag, startPoint x: 753, startPoint y: 368, endPoint x: 658, endPoint y: 189, distance: 202.7
click at [683, 254] on div "Settings Message Recipients Summary Your summary Step 4 of 4 Immediate P2P Esti…" at bounding box center [631, 208] width 283 height 347
click at [580, 46] on span "Message" at bounding box center [584, 46] width 33 height 8
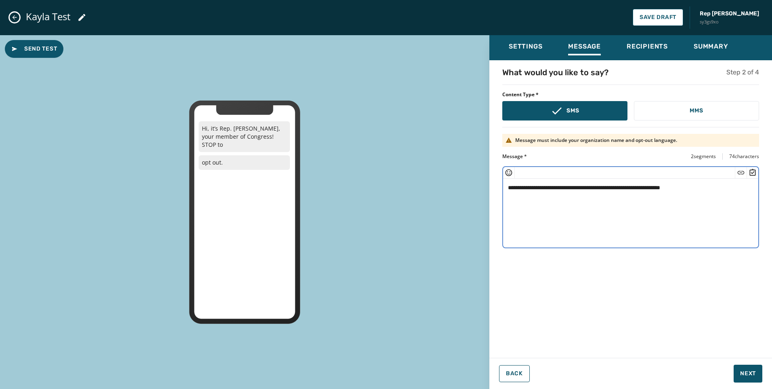
click at [519, 185] on textarea "**********" at bounding box center [630, 212] width 255 height 66
type textarea "**********"
click at [567, 247] on div "**********" at bounding box center [630, 207] width 257 height 82
click at [605, 223] on textarea "**********" at bounding box center [630, 212] width 255 height 66
click at [703, 208] on textarea "**********" at bounding box center [630, 212] width 255 height 66
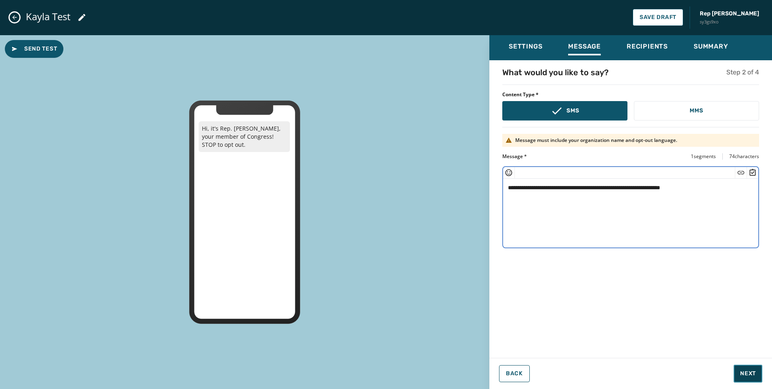
click at [750, 370] on span "Next" at bounding box center [748, 373] width 16 height 8
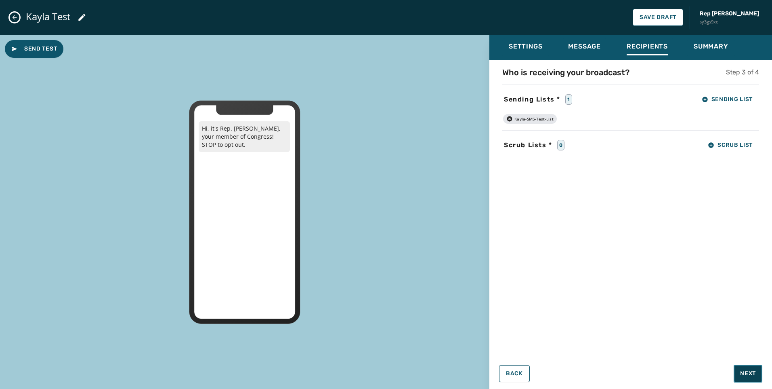
click at [747, 380] on button "Next" at bounding box center [748, 373] width 29 height 18
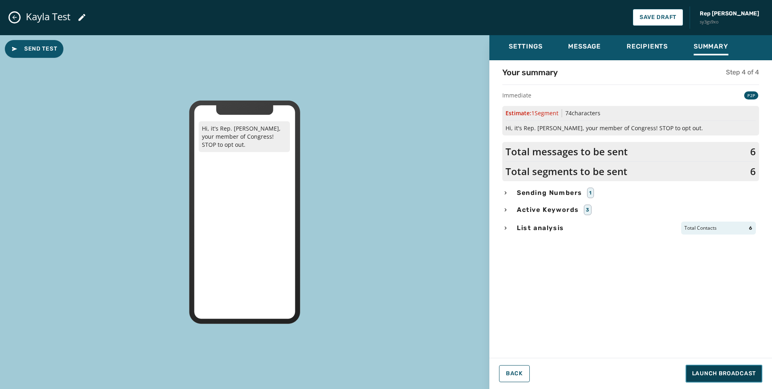
click at [732, 373] on span "Launch Broadcast" at bounding box center [724, 373] width 64 height 8
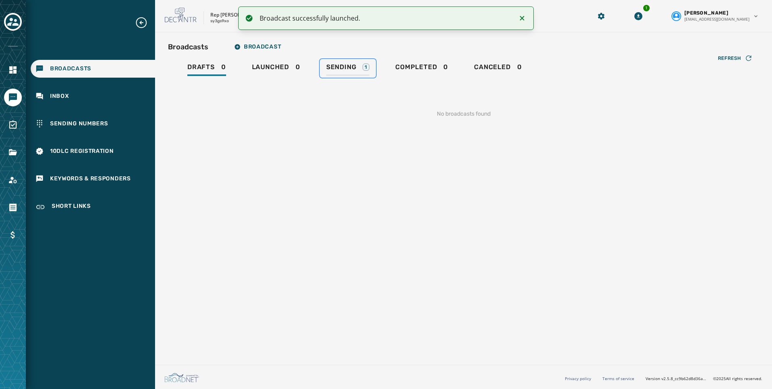
click at [338, 63] on link "Sending 1" at bounding box center [348, 68] width 56 height 19
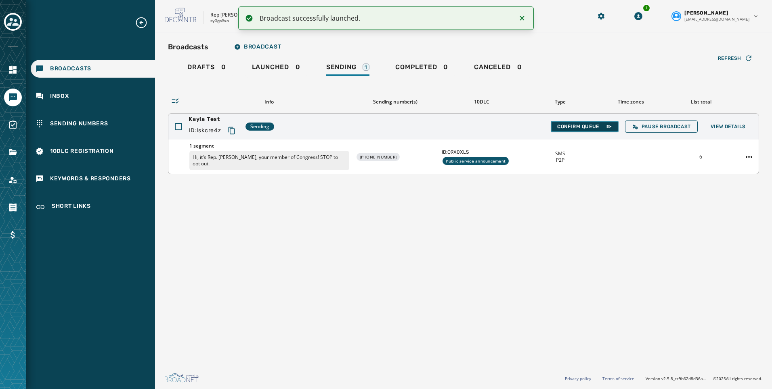
click at [590, 127] on span "Confirm Queue" at bounding box center [584, 126] width 55 height 6
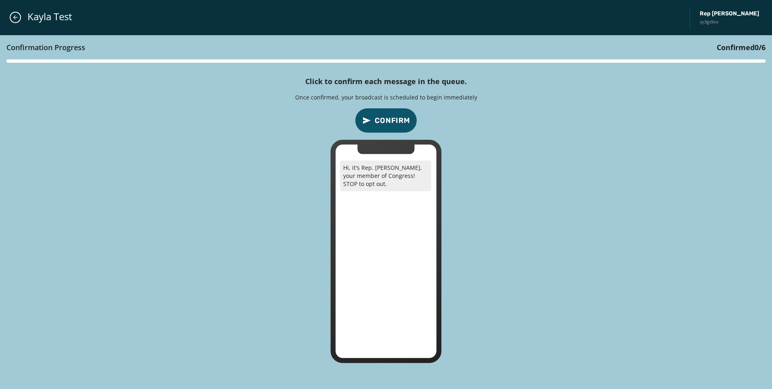
click at [394, 119] on span "Confirm" at bounding box center [393, 120] width 36 height 11
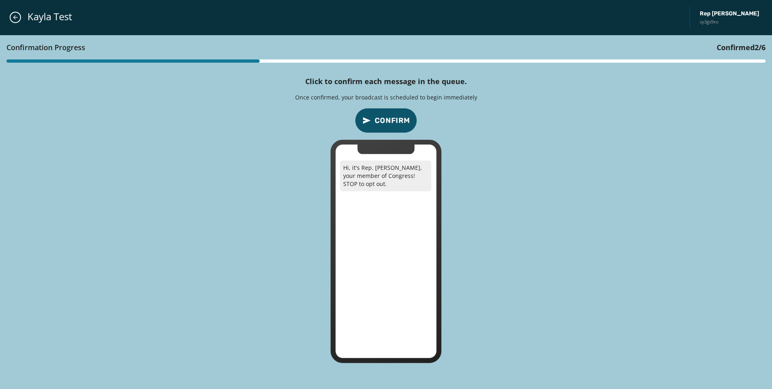
click at [394, 119] on span "Confirm" at bounding box center [393, 120] width 36 height 11
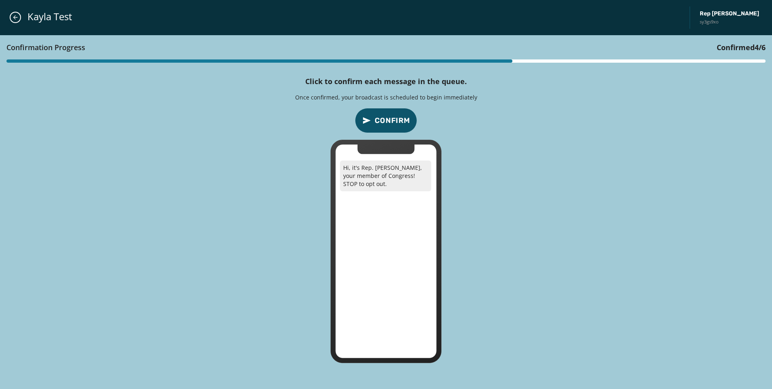
click at [394, 119] on span "Confirm" at bounding box center [393, 120] width 36 height 11
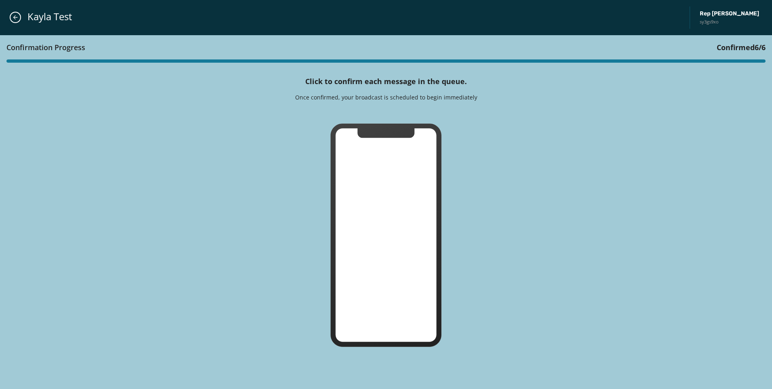
click at [394, 119] on div "Confirmation Progress Confirmed 6 / 6 Click to confirm each message in the queu…" at bounding box center [386, 212] width 772 height 354
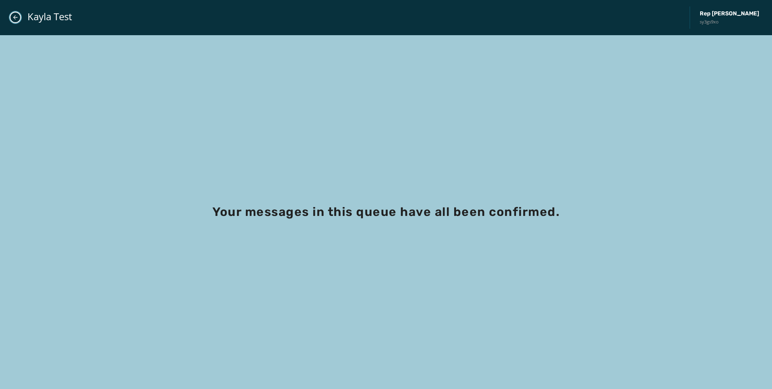
click at [17, 15] on icon "Close admin drawer" at bounding box center [15, 17] width 6 height 6
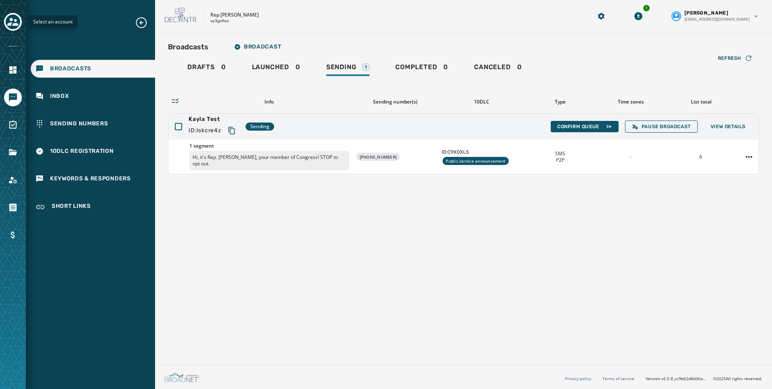
click at [11, 21] on icon "Toggle account select drawer" at bounding box center [12, 21] width 11 height 11
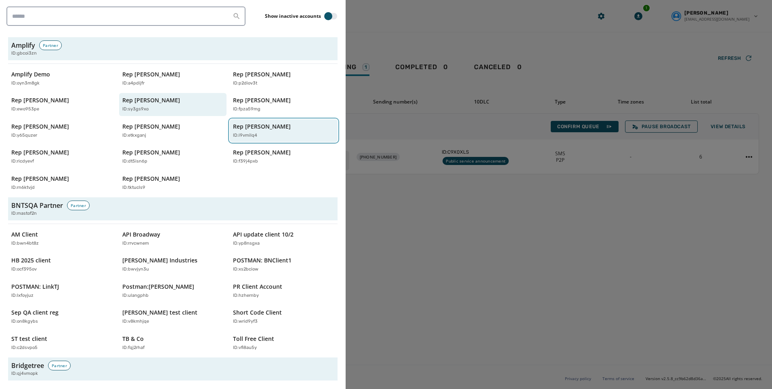
click at [281, 139] on button "Rep [PERSON_NAME] ID: i9vmilq4" at bounding box center [284, 130] width 108 height 23
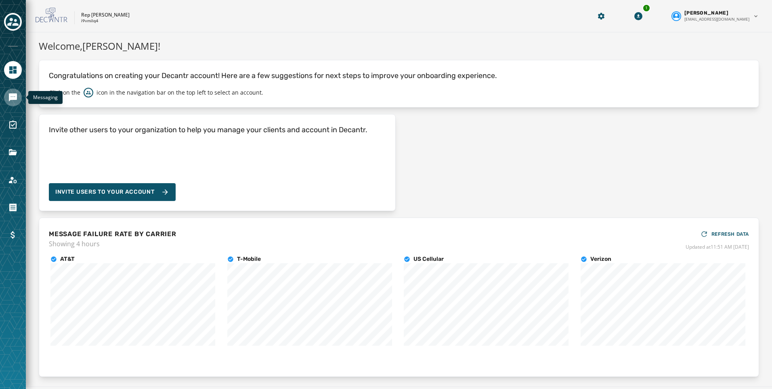
click at [11, 94] on icon "Navigate to Messaging" at bounding box center [13, 97] width 8 height 8
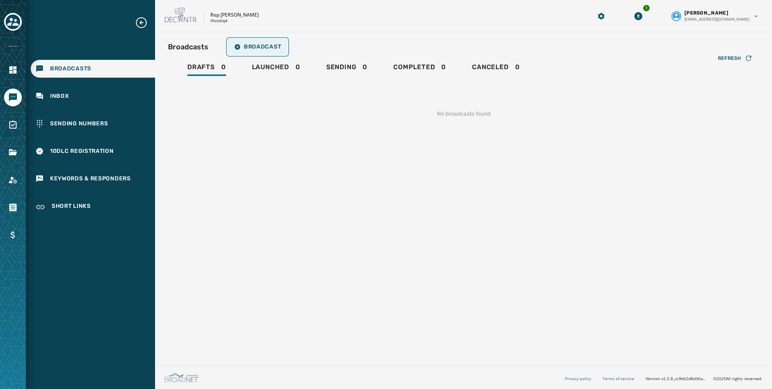
click at [275, 45] on span "Broadcast" at bounding box center [257, 47] width 47 height 6
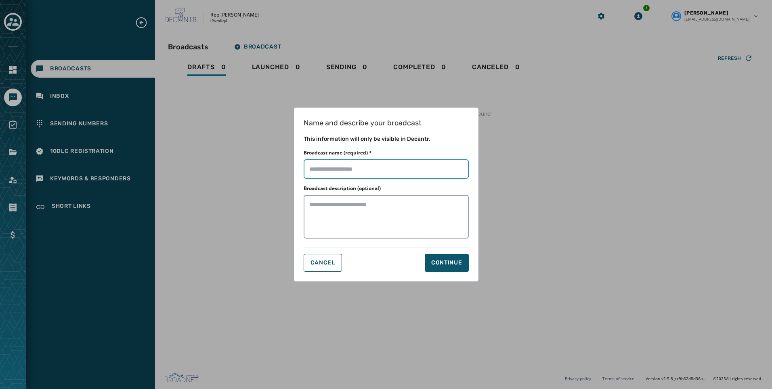
click at [377, 171] on input "Broadcast name (required) *" at bounding box center [386, 168] width 165 height 19
type input "**********"
click at [448, 257] on button "Continue" at bounding box center [447, 263] width 44 height 18
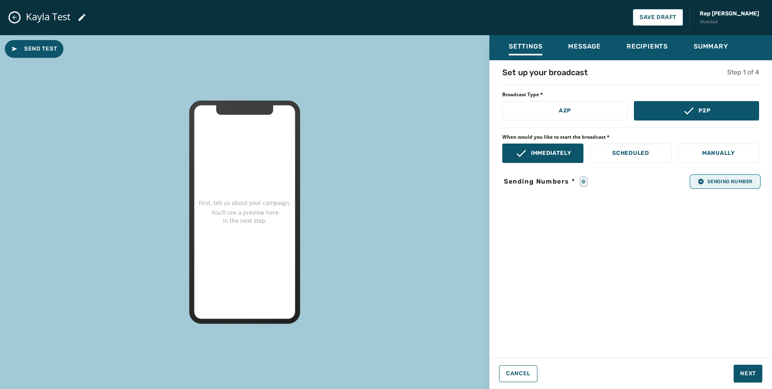
click at [732, 184] on span "Sending Number" at bounding box center [725, 181] width 55 height 6
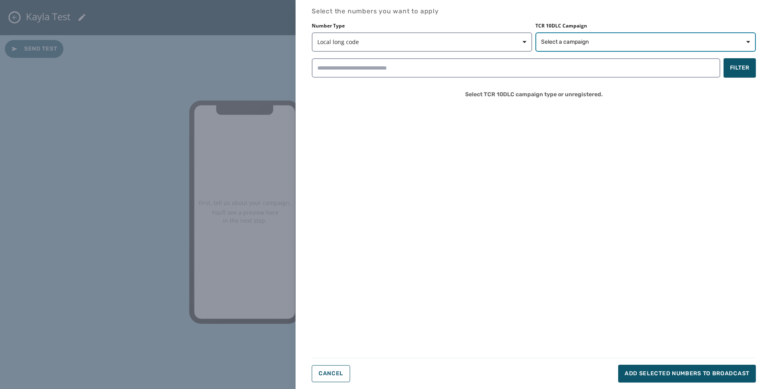
click at [555, 40] on span "Select a campaign" at bounding box center [565, 42] width 48 height 8
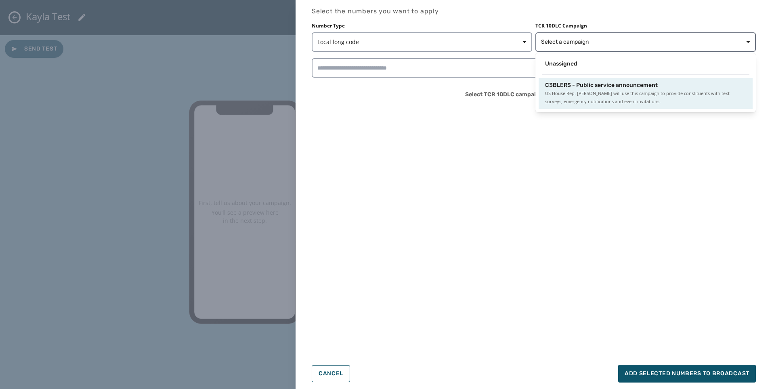
click at [569, 80] on div "C3BLERS - Public service announcement US House Rep. [PERSON_NAME] will use this…" at bounding box center [646, 93] width 214 height 31
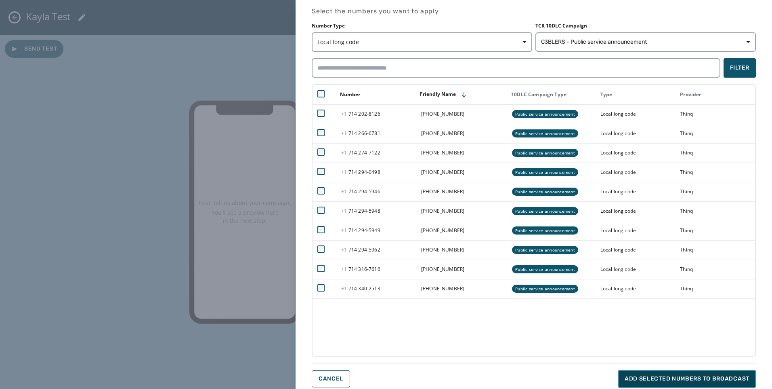
click at [658, 379] on span "Add selected numbers to broadcast" at bounding box center [687, 378] width 125 height 8
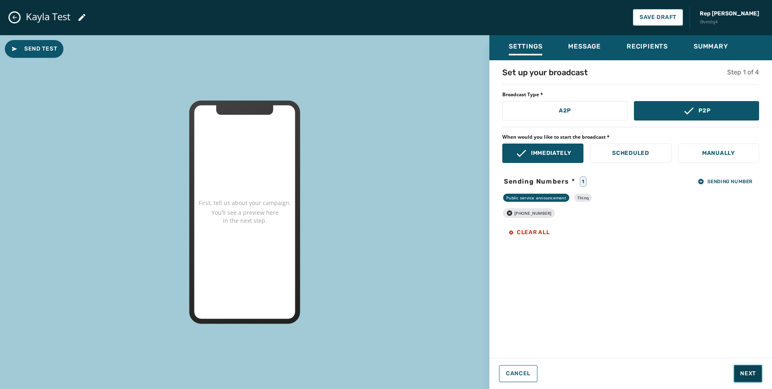
click at [747, 368] on button "Next" at bounding box center [748, 373] width 29 height 18
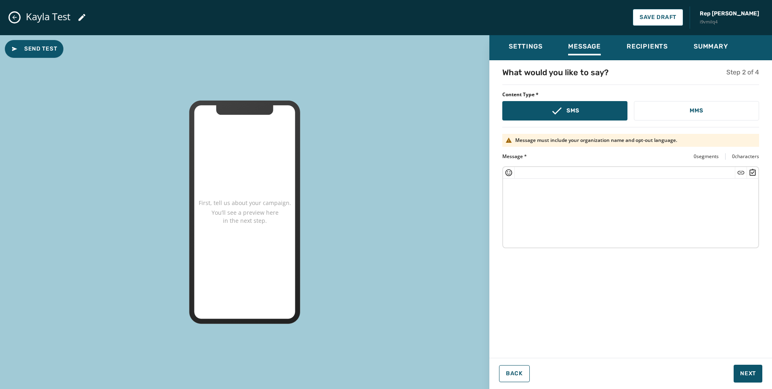
click at [616, 221] on textarea at bounding box center [630, 212] width 255 height 66
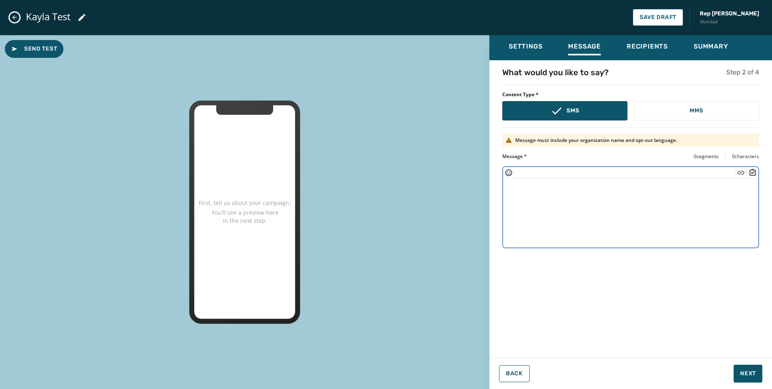
paste textarea "**********"
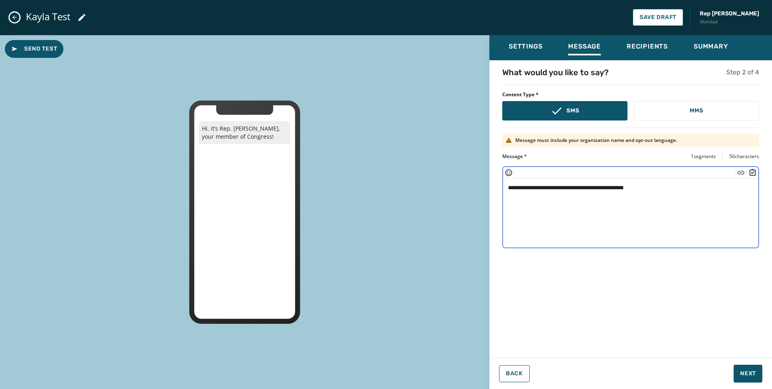
drag, startPoint x: 525, startPoint y: 186, endPoint x: 581, endPoint y: 185, distance: 55.3
click at [581, 185] on textarea "**********" at bounding box center [630, 212] width 255 height 66
click at [578, 193] on textarea "**********" at bounding box center [630, 212] width 255 height 66
drag, startPoint x: 539, startPoint y: 187, endPoint x: 583, endPoint y: 185, distance: 44.1
click at [583, 185] on textarea "**********" at bounding box center [630, 212] width 255 height 66
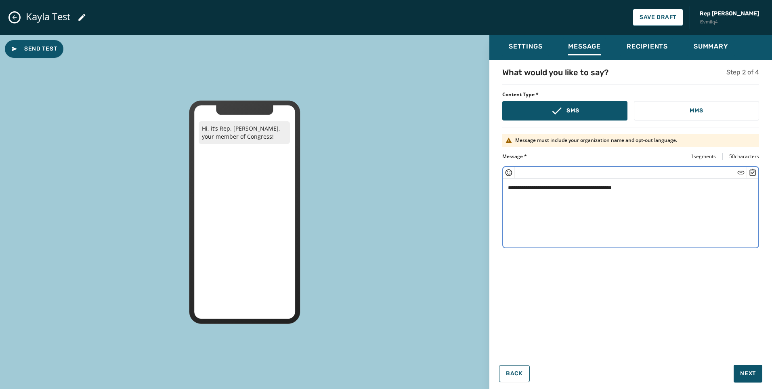
click at [659, 189] on textarea "**********" at bounding box center [630, 212] width 255 height 66
type textarea "**********"
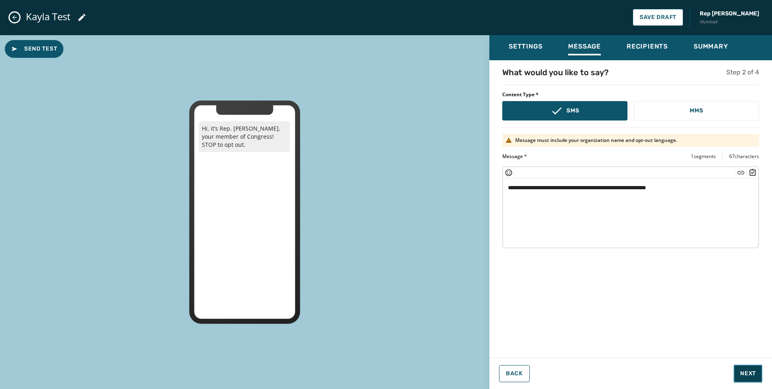
click at [747, 367] on button "Next" at bounding box center [748, 373] width 29 height 18
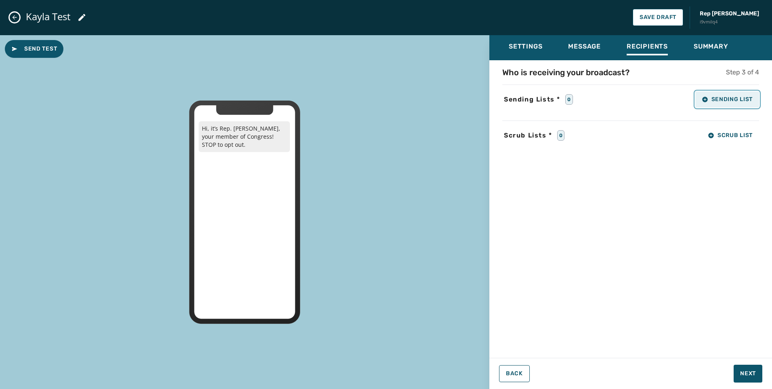
click at [733, 91] on button "Sending List" at bounding box center [728, 99] width 64 height 16
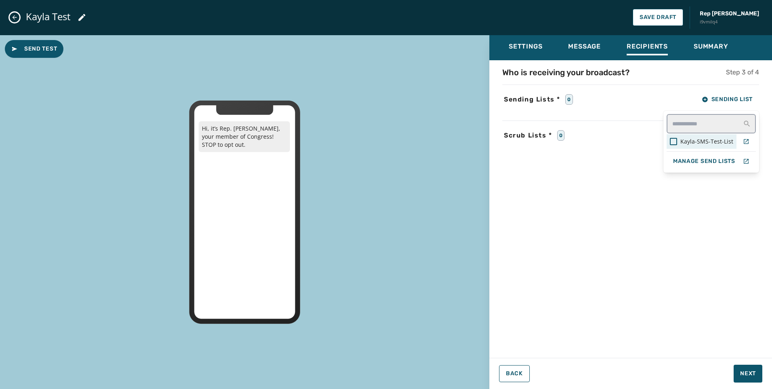
click at [704, 144] on span "Kayla-SMS-Test-List" at bounding box center [707, 141] width 53 height 8
click at [752, 369] on div "Settings Message Recipients Summary Who is receiving your broadcast? Step 3 of …" at bounding box center [631, 208] width 283 height 347
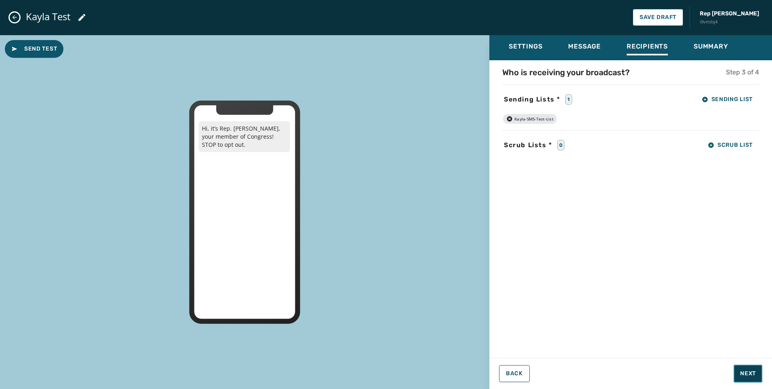
click at [744, 377] on button "Next" at bounding box center [748, 373] width 29 height 18
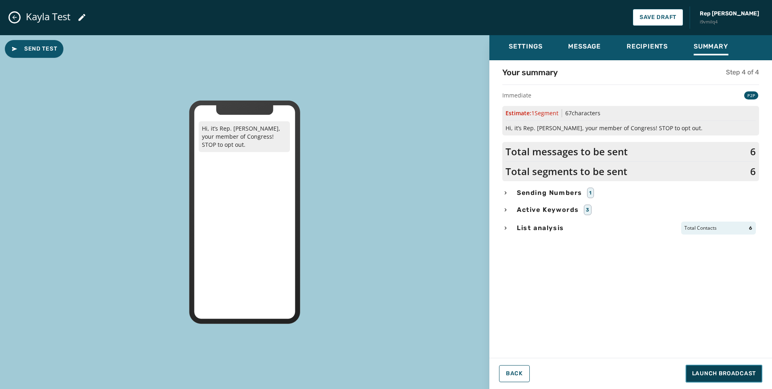
click at [742, 366] on button "Launch Broadcast" at bounding box center [724, 373] width 77 height 18
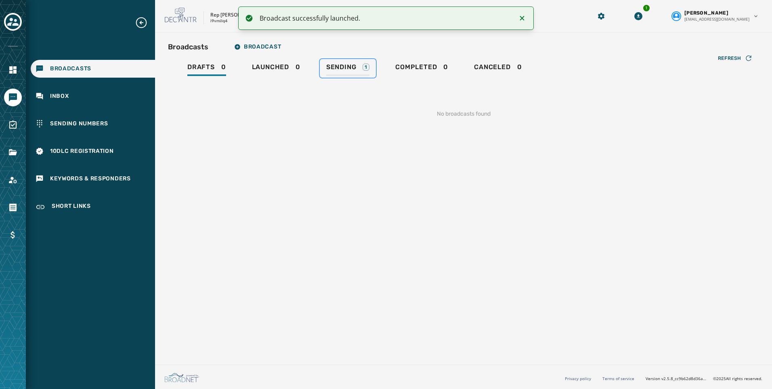
click at [346, 70] on span "Sending" at bounding box center [341, 67] width 30 height 8
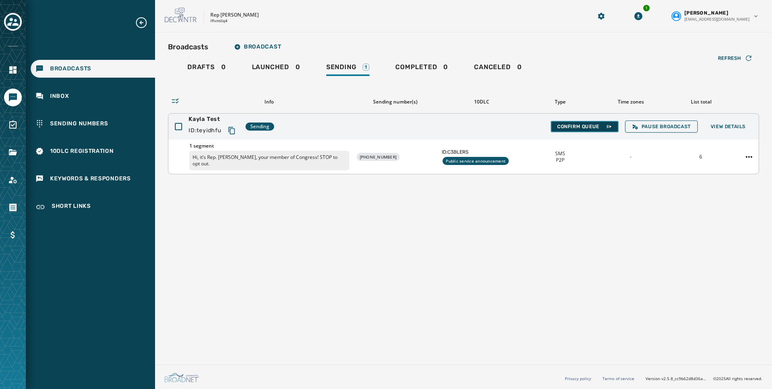
click at [579, 130] on button "Confirm Queue" at bounding box center [585, 126] width 68 height 11
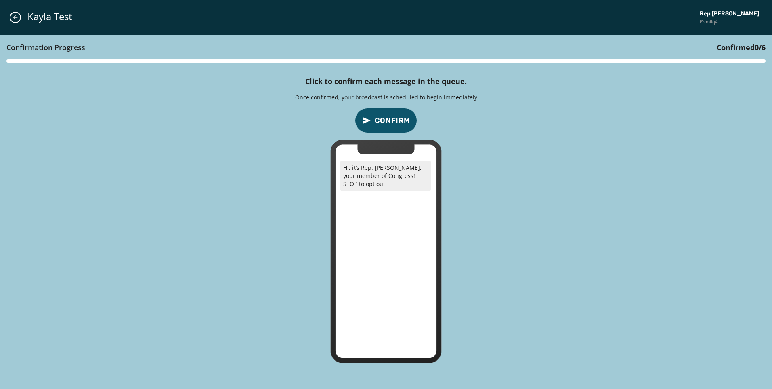
click at [389, 117] on span "Confirm" at bounding box center [393, 120] width 36 height 11
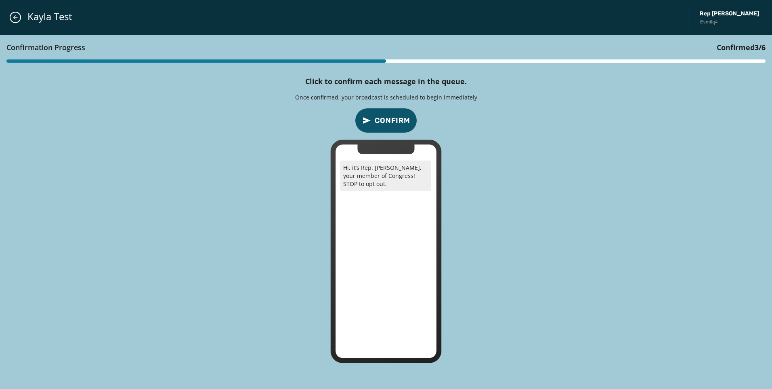
click at [389, 117] on span "Confirm" at bounding box center [393, 120] width 36 height 11
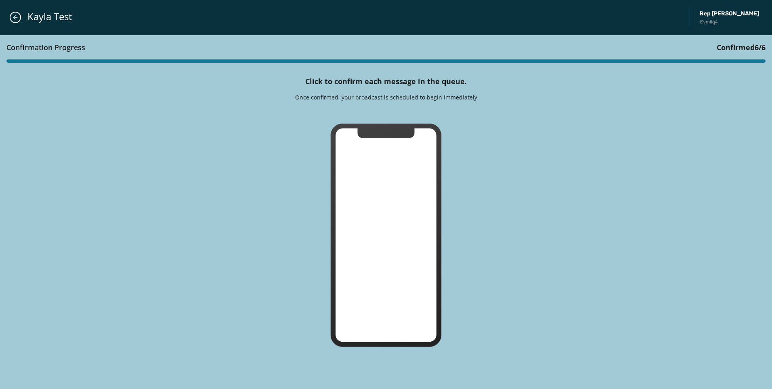
click at [389, 117] on div "Confirmation Progress Confirmed 6 / 6 Click to confirm each message in the queu…" at bounding box center [386, 212] width 772 height 354
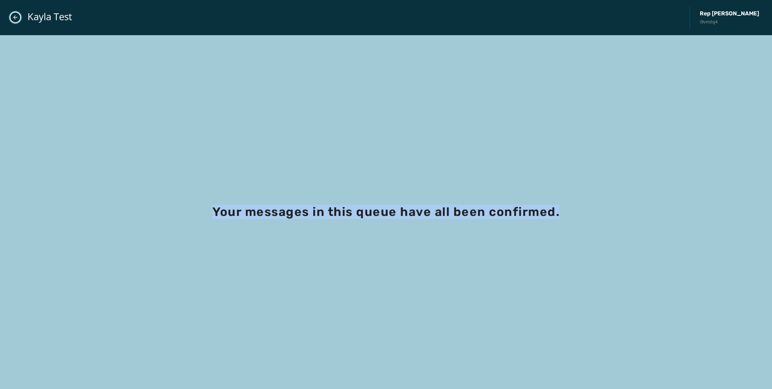
click at [13, 14] on button "Close admin drawer" at bounding box center [15, 17] width 11 height 11
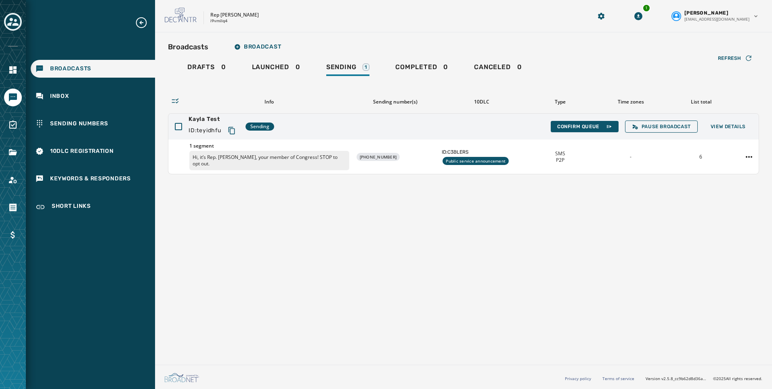
click at [4, 19] on button "Toggle account select drawer" at bounding box center [13, 22] width 18 height 18
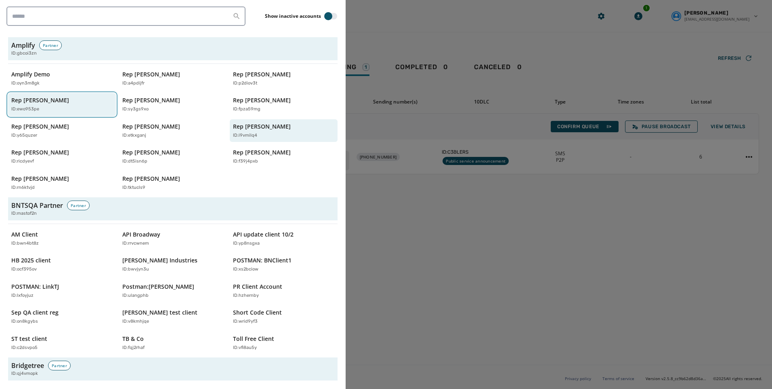
click at [31, 104] on p "Rep [PERSON_NAME]" at bounding box center [40, 100] width 58 height 8
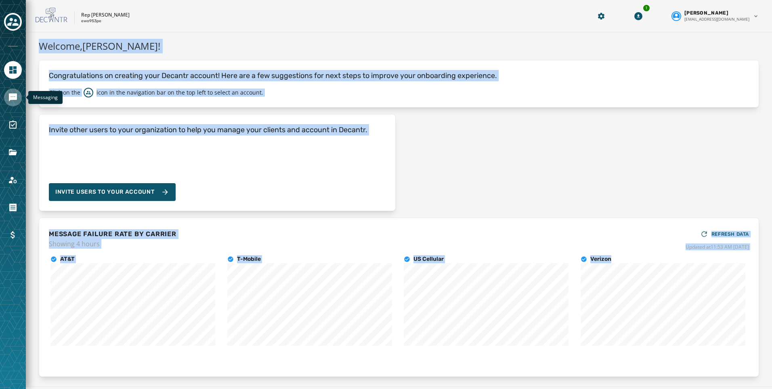
click at [15, 95] on icon "Navigate to Messaging" at bounding box center [13, 97] width 8 height 8
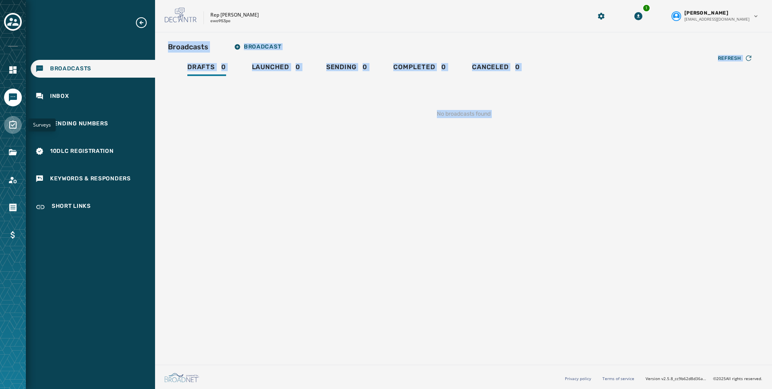
click at [14, 121] on icon "Navigate to Surveys" at bounding box center [13, 125] width 10 height 10
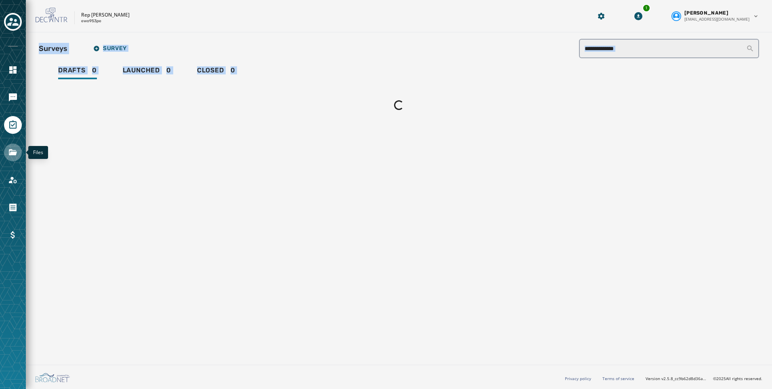
click at [13, 159] on link "Navigate to Files" at bounding box center [13, 152] width 18 height 18
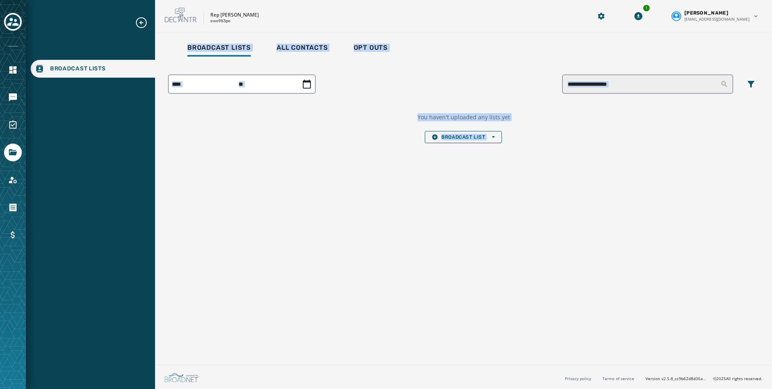
click at [390, 200] on div "Broadcast Lists All Contacts Opt Outs You haven't uploaded any lists yet Broadc…" at bounding box center [463, 196] width 617 height 329
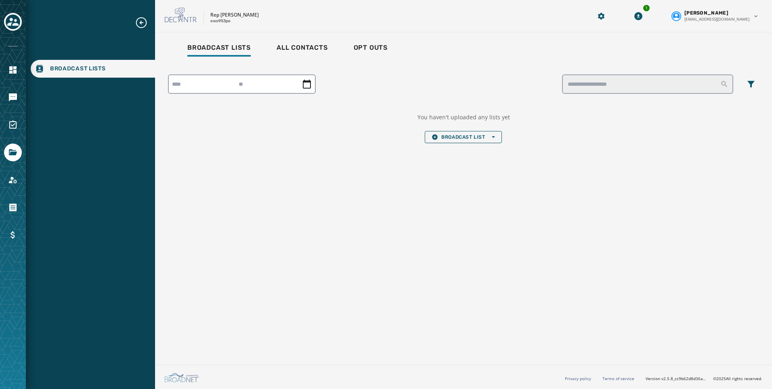
click at [445, 130] on div "You haven't uploaded any lists yet Broadcast List Open options" at bounding box center [464, 128] width 92 height 30
click at [452, 141] on button "Broadcast List Open options" at bounding box center [463, 137] width 77 height 12
click at [453, 152] on span "Upload List" at bounding box center [463, 149] width 63 height 6
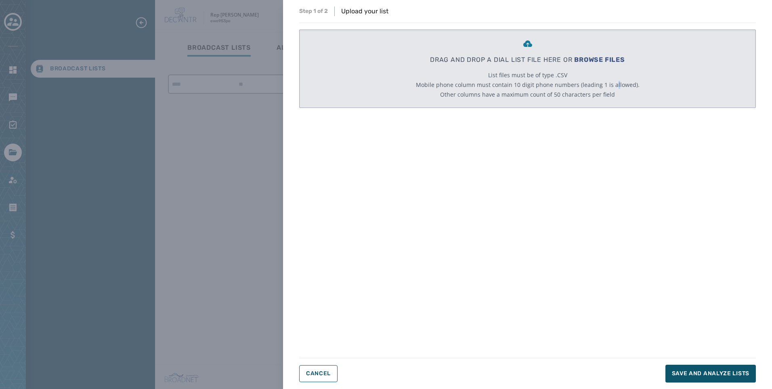
click at [613, 67] on div "DRAG AND DROP A DIAL LIST FILE HERE OR BROWSE FILES List files must be of type …" at bounding box center [528, 69] width 224 height 78
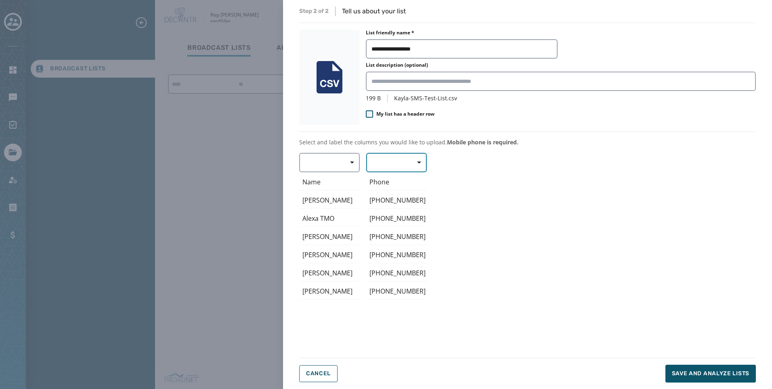
click at [399, 164] on button "button" at bounding box center [396, 162] width 61 height 19
click at [404, 180] on span "Mobile Phone" at bounding box center [394, 181] width 37 height 8
click at [356, 164] on span "button" at bounding box center [349, 162] width 19 height 16
drag, startPoint x: 340, startPoint y: 181, endPoint x: 331, endPoint y: 202, distance: 22.4
click at [331, 202] on div "Mobile Phone Home Phone First Name Last Name E-mail" at bounding box center [327, 210] width 57 height 73
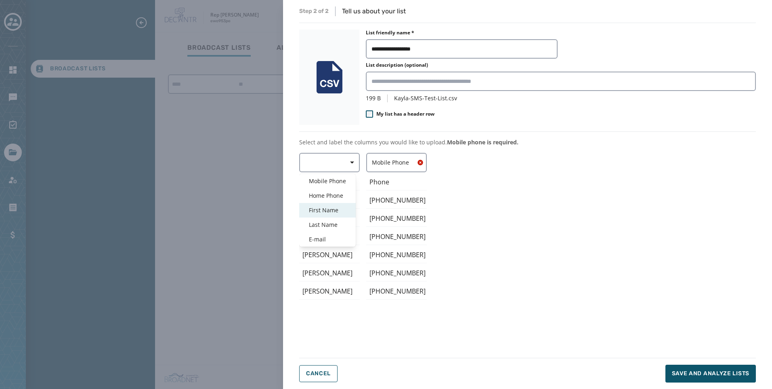
click at [331, 206] on div "First Name" at bounding box center [327, 210] width 57 height 15
click at [723, 374] on span "Save and analyze lists" at bounding box center [711, 373] width 78 height 8
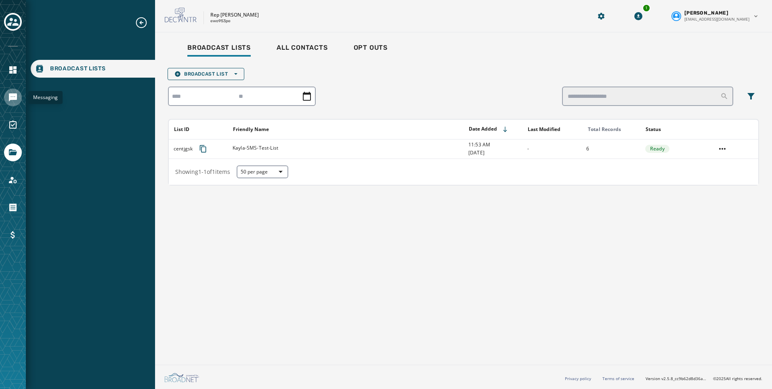
click at [4, 99] on link "Navigate to Messaging" at bounding box center [13, 97] width 18 height 18
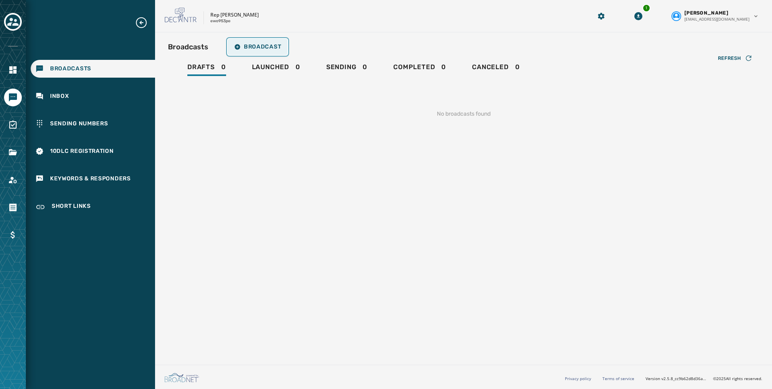
click at [265, 44] on span "Broadcast" at bounding box center [257, 47] width 47 height 6
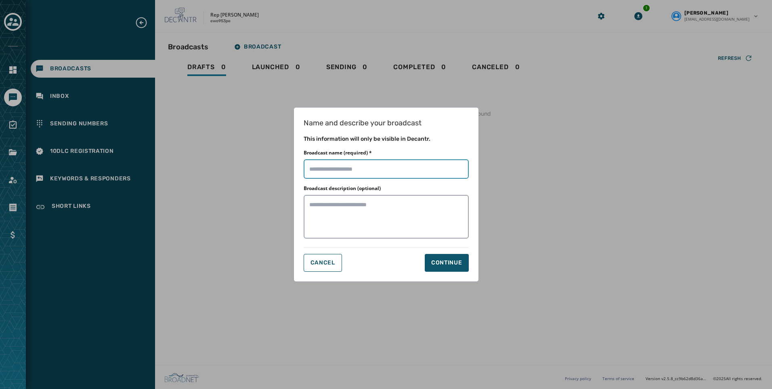
drag, startPoint x: 342, startPoint y: 175, endPoint x: 340, endPoint y: 163, distance: 12.2
click at [340, 163] on input "Broadcast name (required) *" at bounding box center [386, 168] width 165 height 19
type input "**********"
click at [433, 257] on button "Continue" at bounding box center [447, 263] width 44 height 18
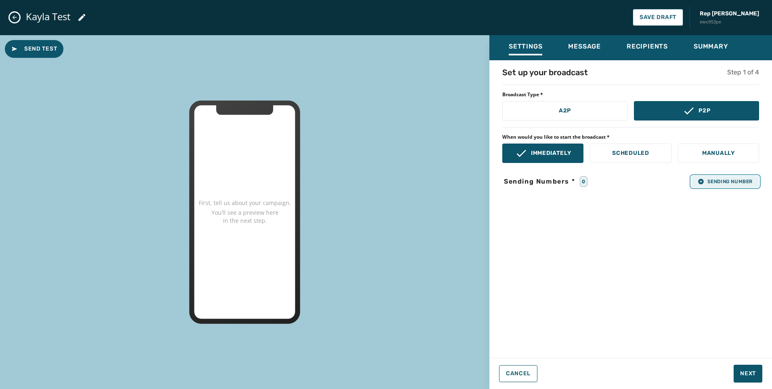
click at [740, 183] on span "Sending Number" at bounding box center [725, 181] width 55 height 6
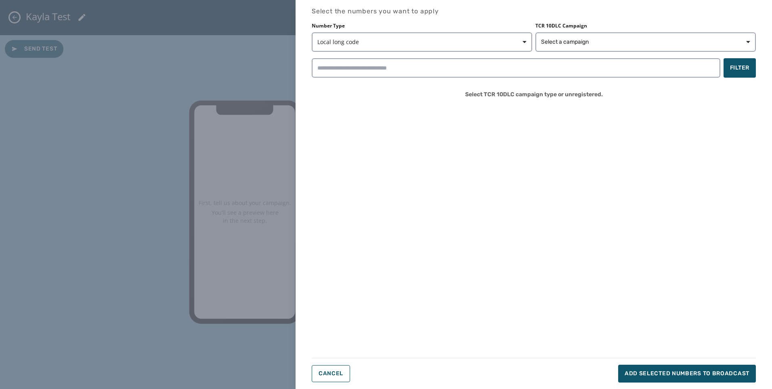
click at [558, 52] on div "Number Type Local long code TCR 10DLC Campaign Select a campaign Filter Select …" at bounding box center [534, 64] width 444 height 82
click at [556, 42] on span "Select a campaign" at bounding box center [565, 42] width 48 height 8
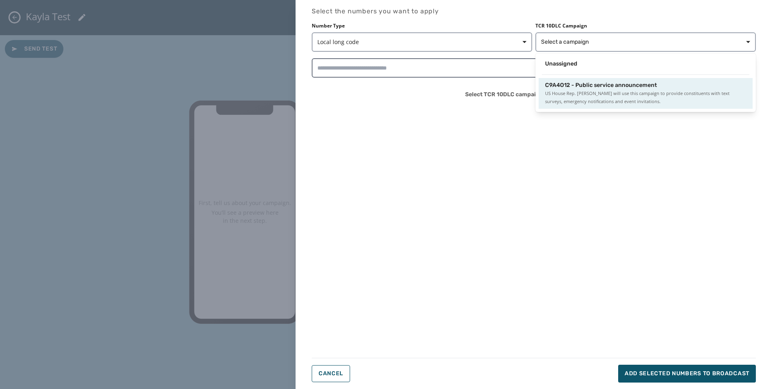
drag, startPoint x: 565, startPoint y: 86, endPoint x: 479, endPoint y: 74, distance: 87.3
click at [566, 86] on span "C9A4O12 - Public service announcement" at bounding box center [601, 85] width 112 height 8
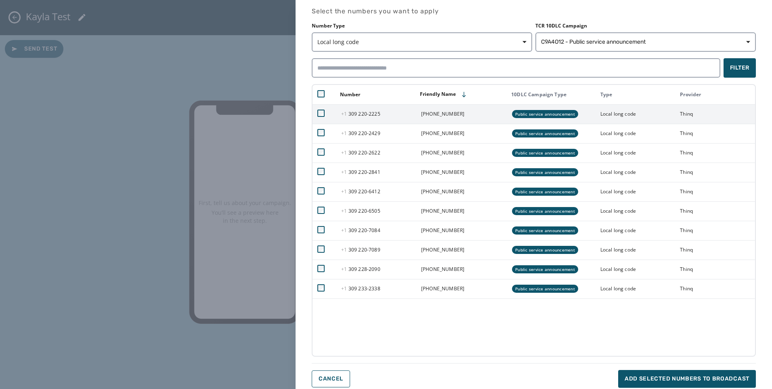
click at [317, 114] on td at bounding box center [325, 113] width 24 height 19
click at [322, 117] on td at bounding box center [325, 113] width 24 height 19
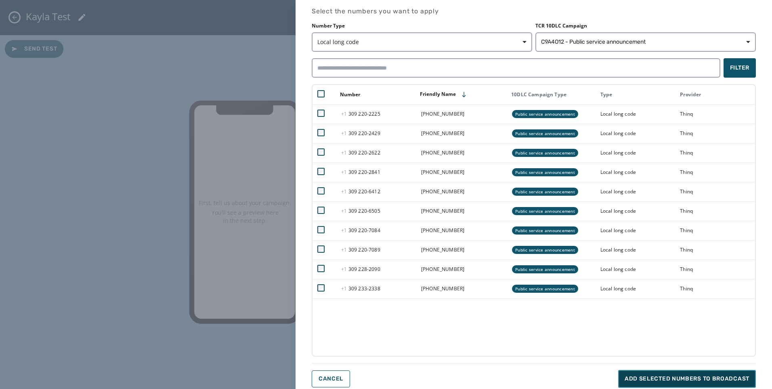
click at [689, 378] on span "Add selected numbers to broadcast" at bounding box center [687, 378] width 125 height 8
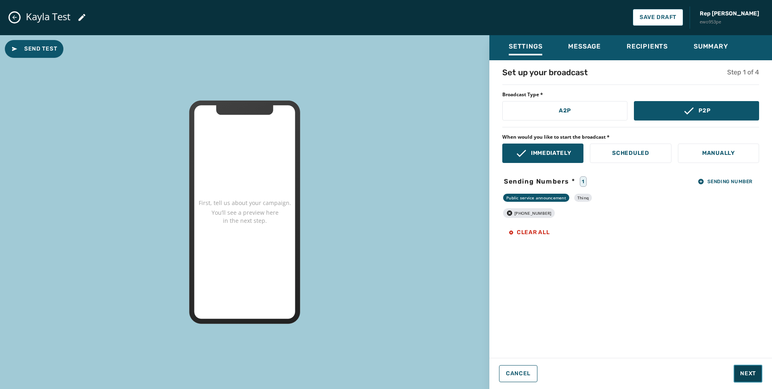
click at [746, 367] on button "Next" at bounding box center [748, 373] width 29 height 18
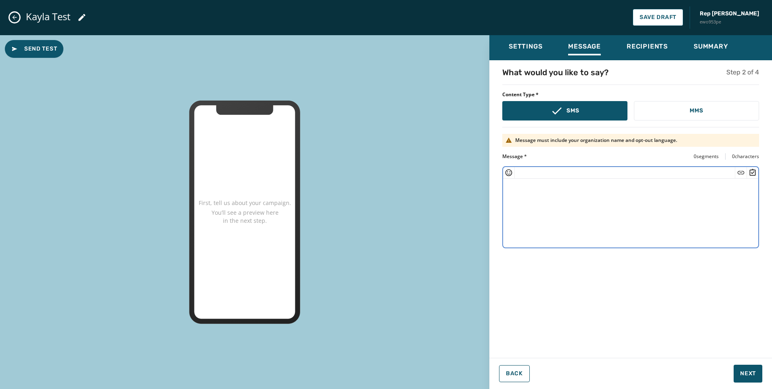
paste textarea "**********"
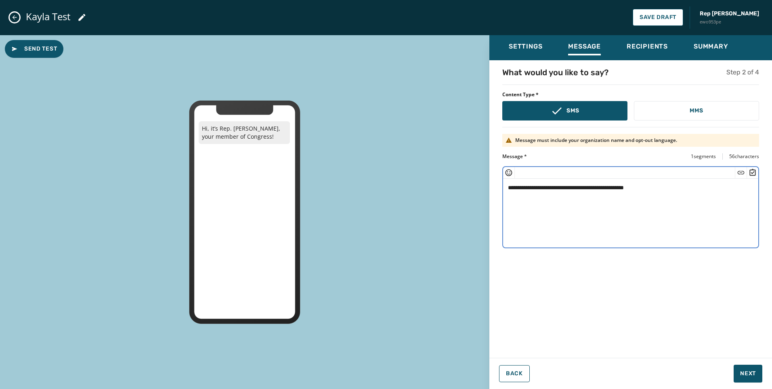
drag, startPoint x: 526, startPoint y: 186, endPoint x: 570, endPoint y: 185, distance: 43.7
click at [570, 185] on textarea "**********" at bounding box center [630, 212] width 255 height 66
drag, startPoint x: 566, startPoint y: 186, endPoint x: 543, endPoint y: 189, distance: 23.6
click at [566, 187] on textarea "**********" at bounding box center [630, 212] width 255 height 66
click at [541, 188] on textarea "**********" at bounding box center [630, 212] width 255 height 66
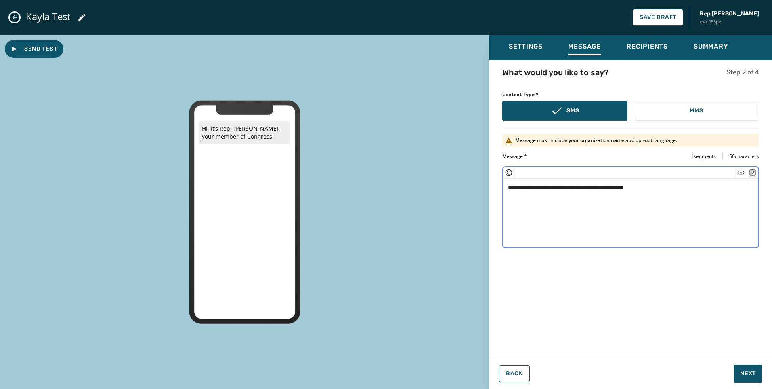
click at [538, 187] on textarea "**********" at bounding box center [630, 212] width 255 height 66
drag, startPoint x: 539, startPoint y: 188, endPoint x: 581, endPoint y: 186, distance: 42.5
click at [581, 186] on textarea "**********" at bounding box center [630, 212] width 255 height 66
click at [660, 191] on textarea "**********" at bounding box center [630, 212] width 255 height 66
type textarea "**********"
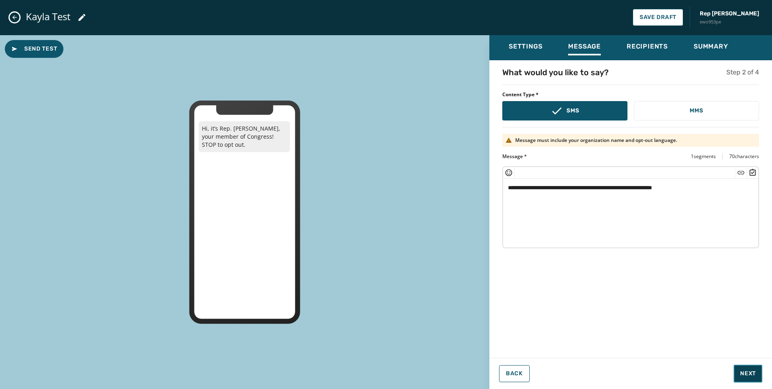
click at [744, 367] on button "Next" at bounding box center [748, 373] width 29 height 18
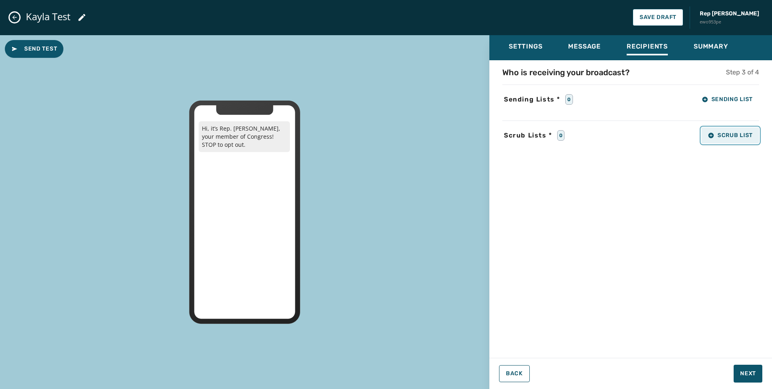
click at [729, 134] on span "Scrub List" at bounding box center [730, 135] width 45 height 6
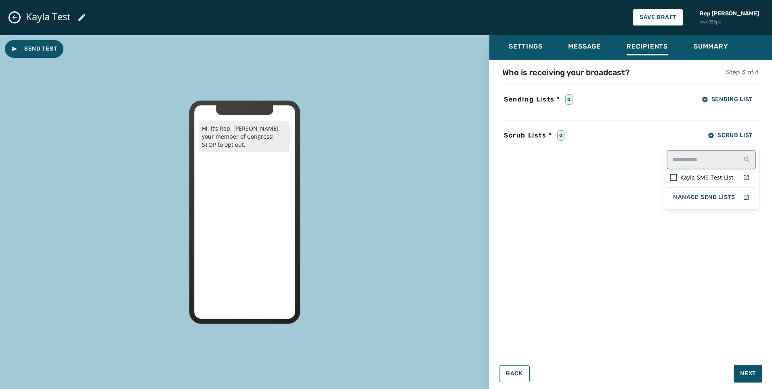
click at [723, 90] on div "Who is receiving your broadcast? Step 3 of 4 Sending Lists * 0 Sending List Scr…" at bounding box center [631, 206] width 283 height 279
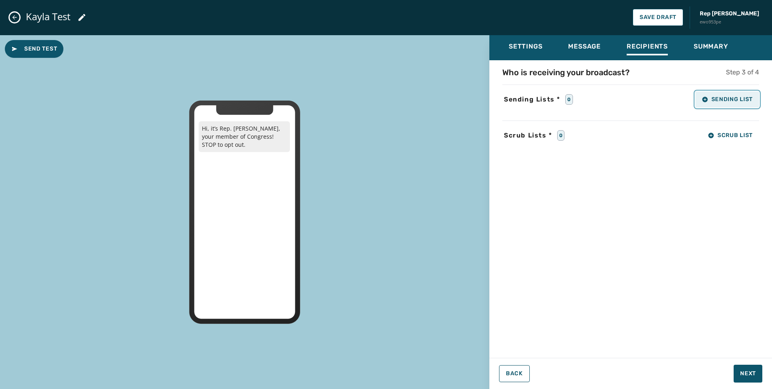
click at [724, 96] on span "Sending List" at bounding box center [727, 99] width 51 height 6
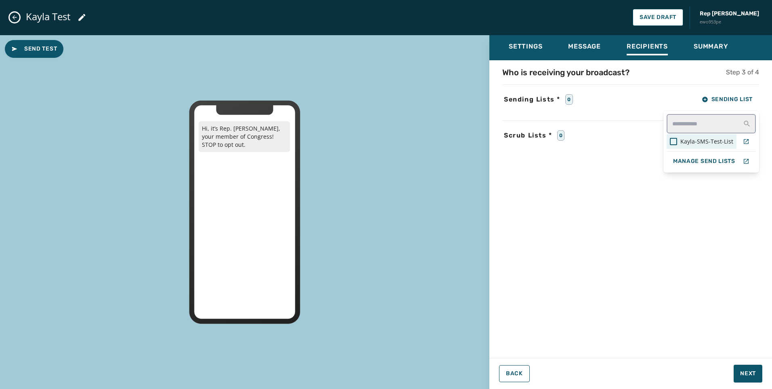
click at [698, 136] on div "Kayla-SMS-Test-List" at bounding box center [702, 141] width 70 height 15
click at [689, 198] on div "Who is receiving your broadcast? Step 3 of 4 Sending Lists * 1 Sending List Kay…" at bounding box center [631, 206] width 283 height 279
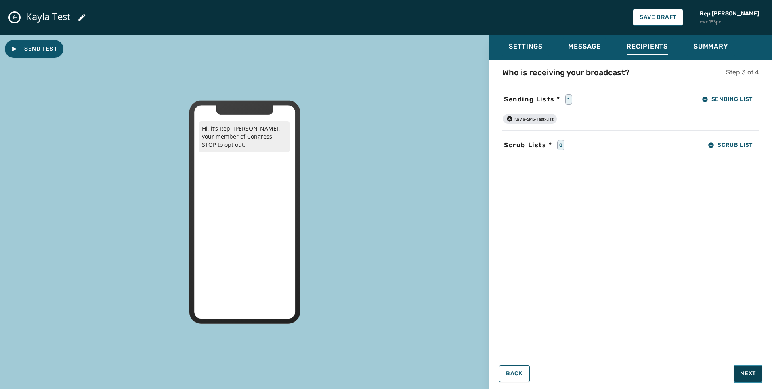
click at [754, 372] on span "Next" at bounding box center [748, 373] width 16 height 8
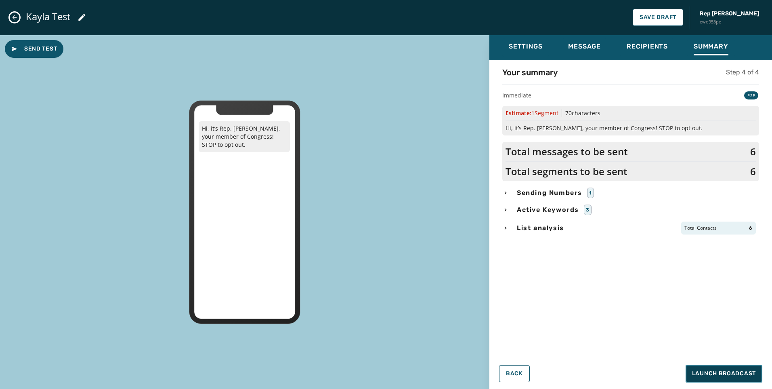
click at [754, 369] on span "Launch Broadcast" at bounding box center [724, 373] width 64 height 8
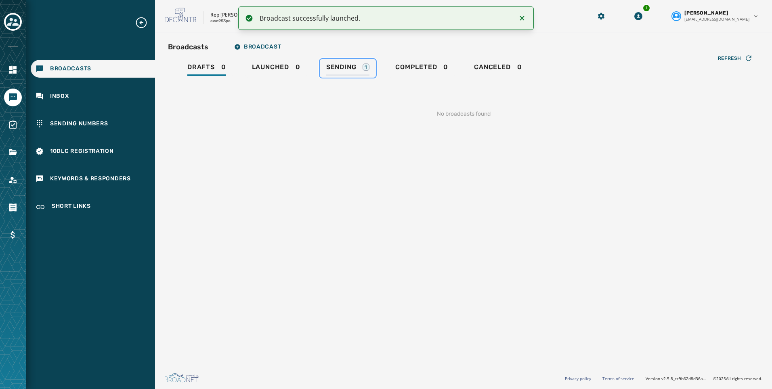
click at [347, 66] on span "Sending" at bounding box center [341, 67] width 30 height 8
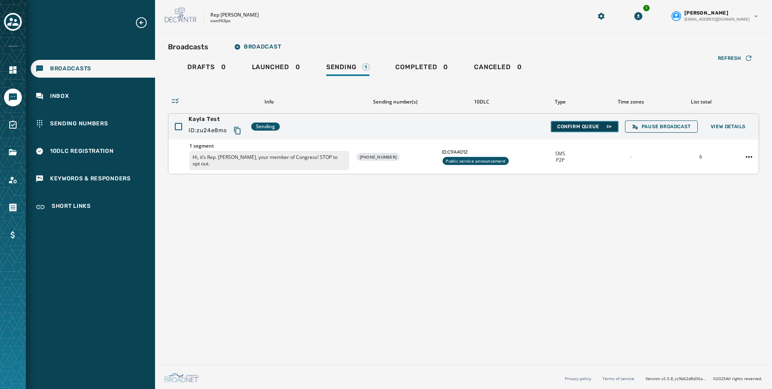
click at [590, 127] on span "Confirm Queue" at bounding box center [584, 126] width 55 height 6
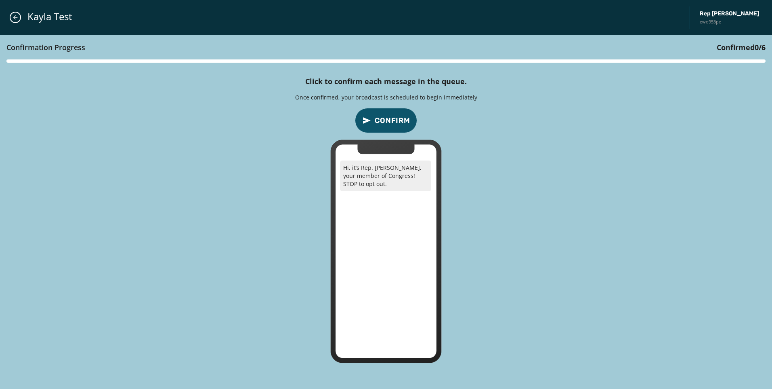
click at [383, 125] on span "Confirm" at bounding box center [393, 120] width 36 height 11
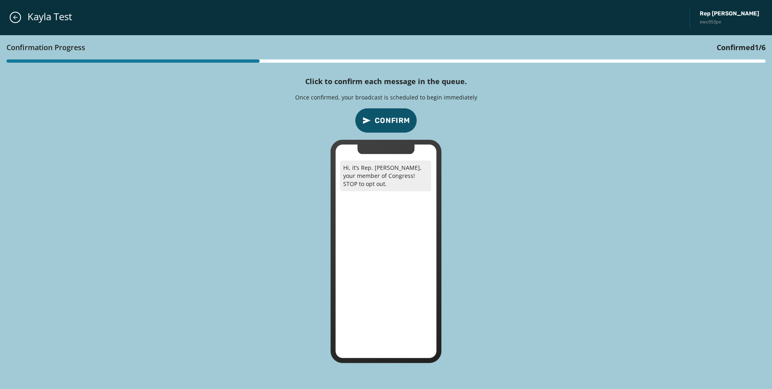
click at [383, 125] on span "Confirm" at bounding box center [393, 120] width 36 height 11
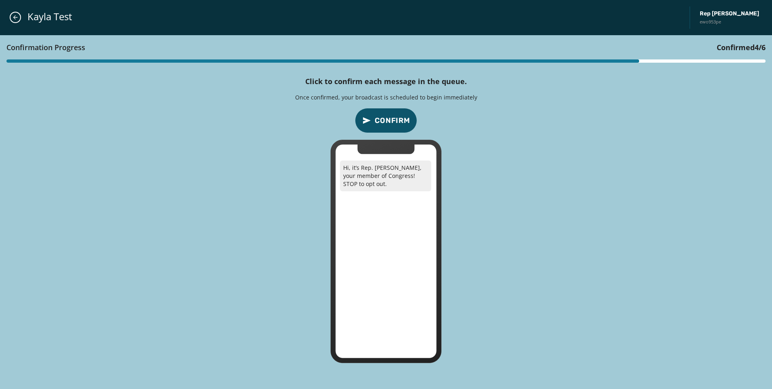
click at [383, 125] on span "Confirm" at bounding box center [393, 120] width 36 height 11
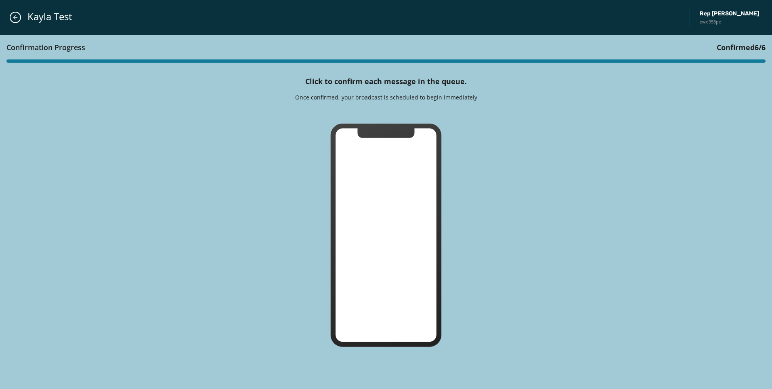
click at [383, 125] on icon at bounding box center [386, 235] width 111 height 223
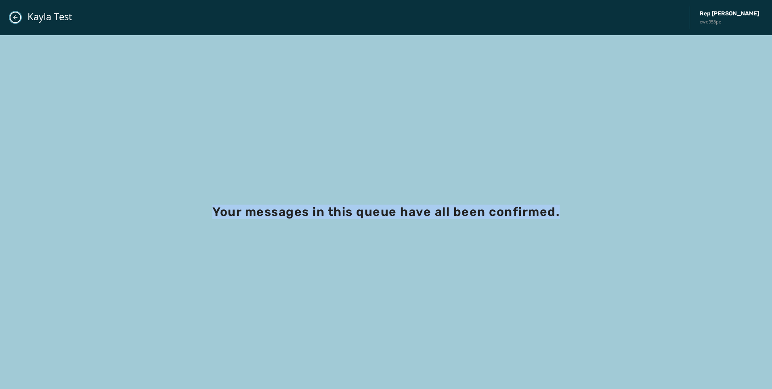
click at [15, 15] on icon "Close admin drawer" at bounding box center [15, 17] width 4 height 4
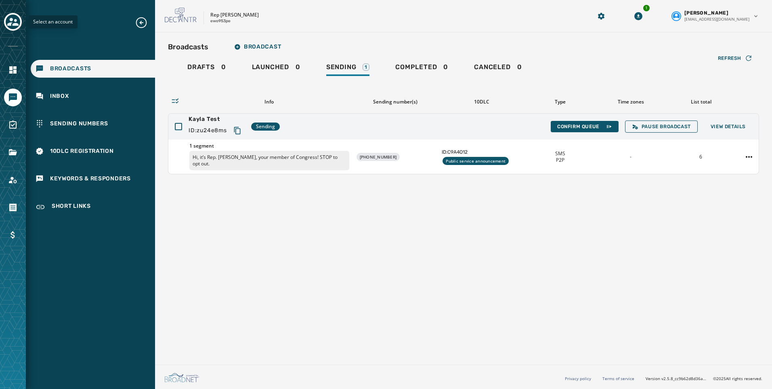
click at [13, 17] on icon "Toggle account select drawer" at bounding box center [12, 21] width 11 height 11
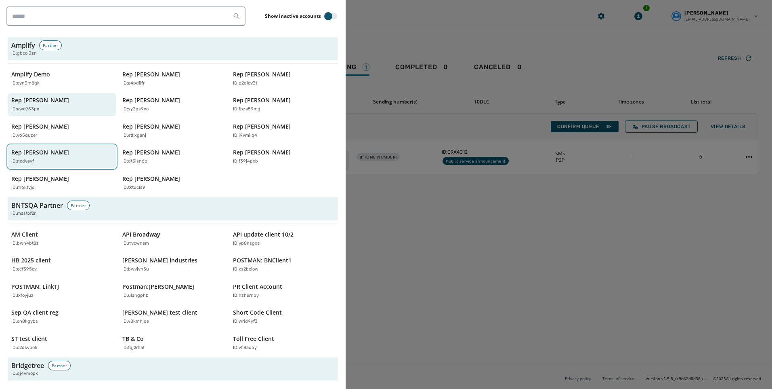
click at [63, 161] on div "ID: ricdyevf" at bounding box center [57, 161] width 93 height 7
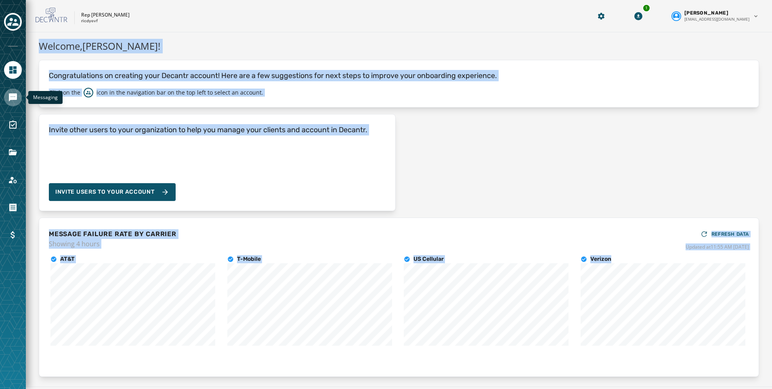
click at [11, 98] on icon "Navigate to Messaging" at bounding box center [13, 97] width 8 height 8
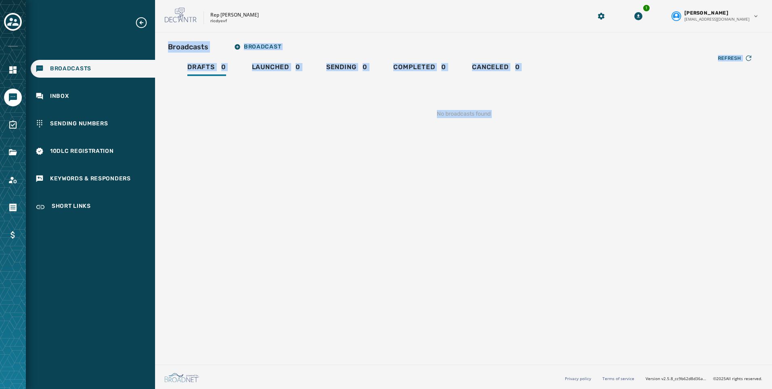
click at [247, 156] on div "Broadcasts Broadcast Drafts 0 Launched 0 Sending 0 Completed 0 Canceled 0 Refre…" at bounding box center [463, 196] width 617 height 329
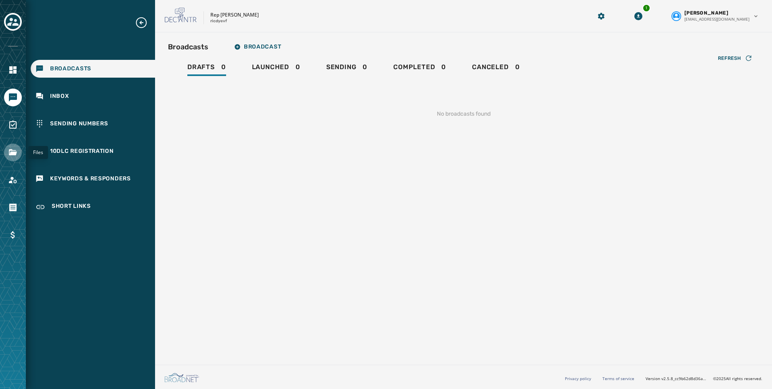
click at [14, 147] on link "Navigate to Files" at bounding box center [13, 152] width 18 height 18
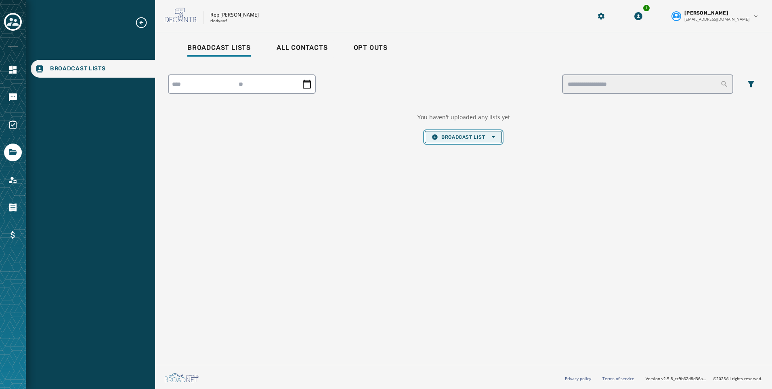
click at [484, 136] on span "Broadcast List Open options" at bounding box center [463, 137] width 63 height 6
click at [475, 151] on span "Upload List" at bounding box center [463, 149] width 63 height 6
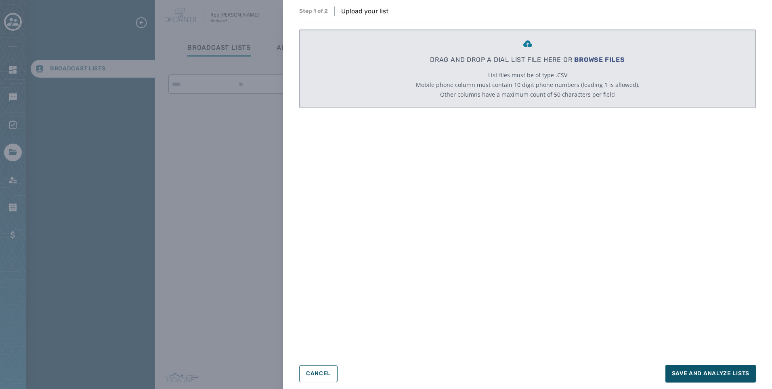
click at [593, 57] on span "BROWSE FILES" at bounding box center [599, 60] width 51 height 8
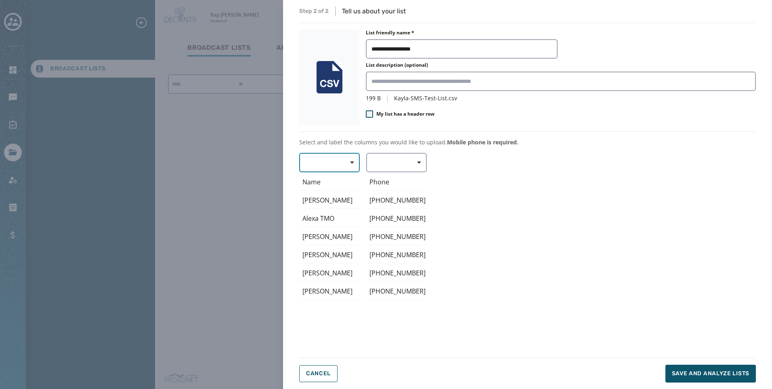
click at [328, 171] on button "button" at bounding box center [329, 162] width 61 height 19
click at [332, 181] on span "Mobile Phone" at bounding box center [327, 181] width 37 height 8
click at [319, 166] on button "Mobile Phone" at bounding box center [329, 162] width 61 height 19
click at [331, 209] on span "First Name" at bounding box center [328, 210] width 38 height 8
click at [397, 166] on button "button" at bounding box center [396, 162] width 61 height 19
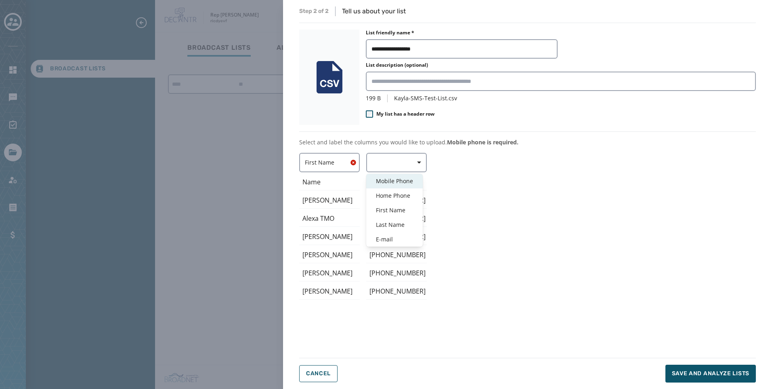
click at [401, 175] on div "Mobile Phone" at bounding box center [394, 181] width 57 height 15
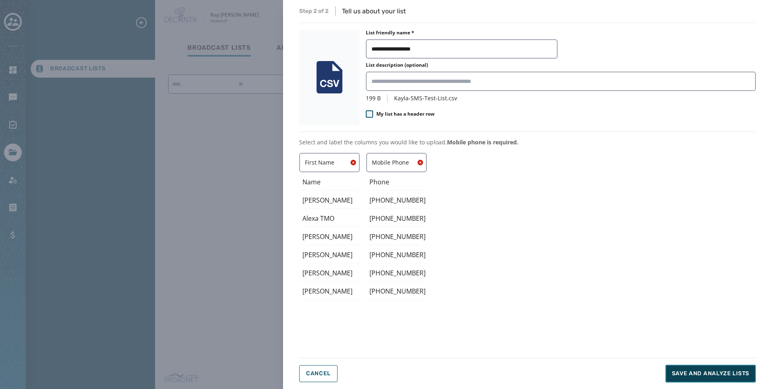
click at [694, 367] on button "Save and analyze lists" at bounding box center [711, 373] width 90 height 18
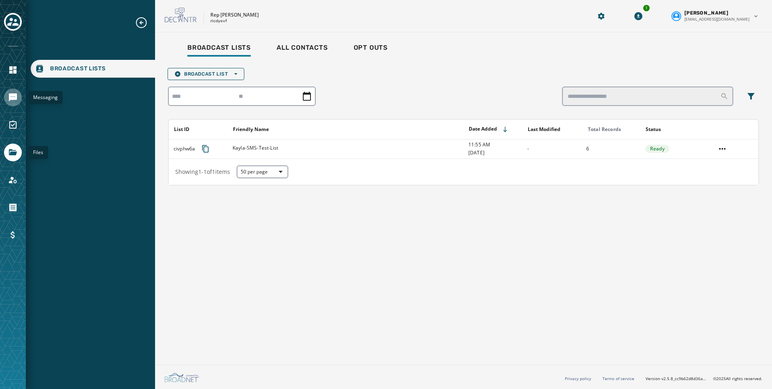
click at [12, 101] on icon "Navigate to Messaging" at bounding box center [13, 97] width 10 height 10
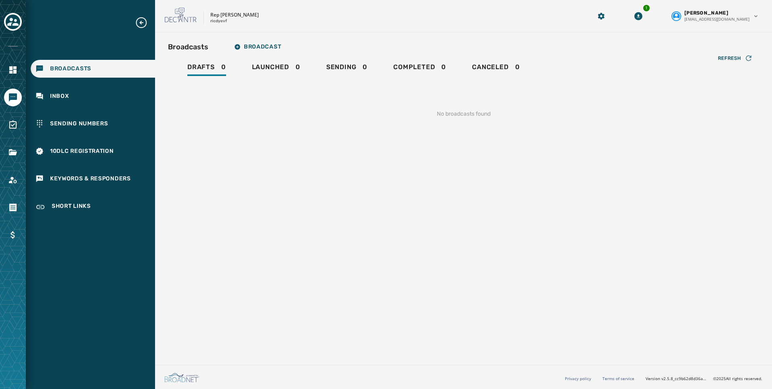
click at [270, 35] on div "Broadcasts Broadcast Drafts 0 Launched 0 Sending 0 Completed 0 Canceled 0 Refre…" at bounding box center [463, 196] width 617 height 329
click at [271, 41] on button "Broadcast" at bounding box center [258, 47] width 60 height 16
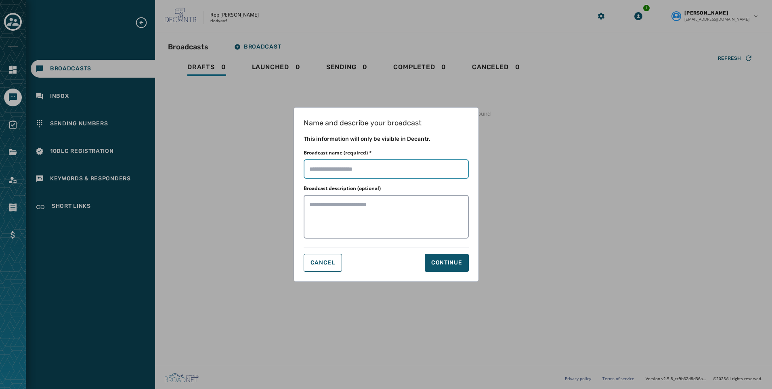
click at [391, 169] on input "Broadcast name (required) *" at bounding box center [386, 168] width 165 height 19
type input "**********"
click at [446, 264] on div "Continue" at bounding box center [446, 262] width 31 height 8
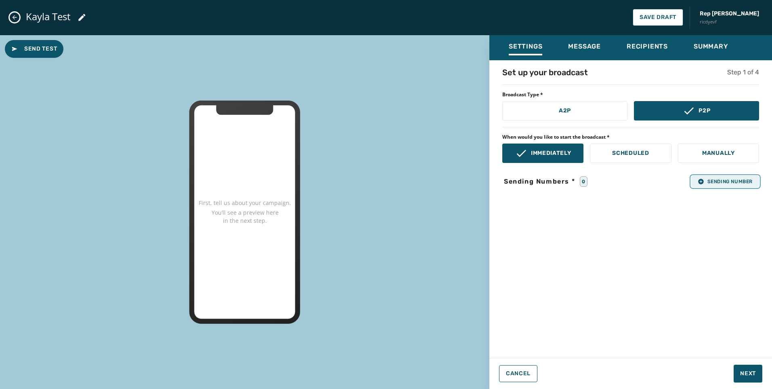
click at [706, 176] on button "Sending Number" at bounding box center [725, 181] width 68 height 11
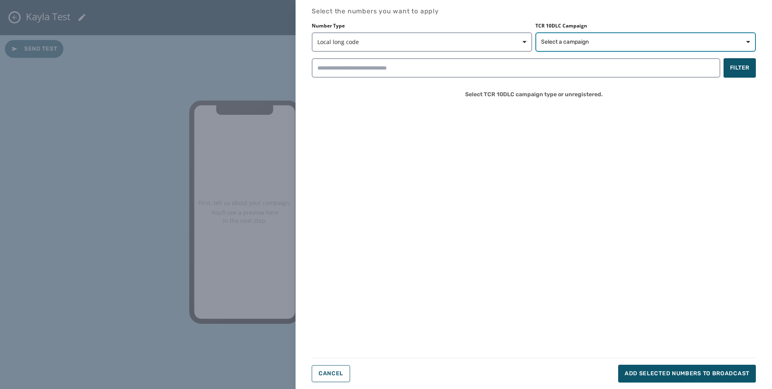
click at [569, 43] on span "Select a campaign" at bounding box center [565, 42] width 48 height 8
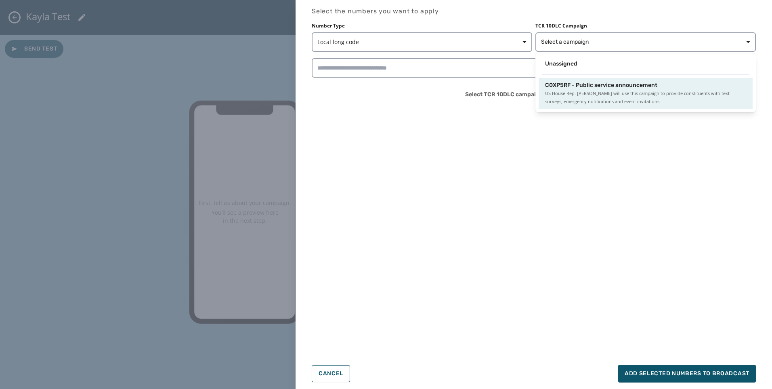
click at [569, 84] on span "C0XP5RF - Public service announcement" at bounding box center [601, 85] width 112 height 8
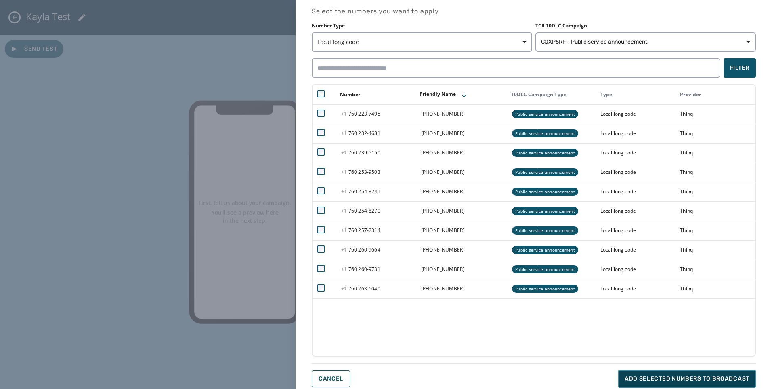
click at [674, 375] on span "Add selected numbers to broadcast" at bounding box center [687, 378] width 125 height 8
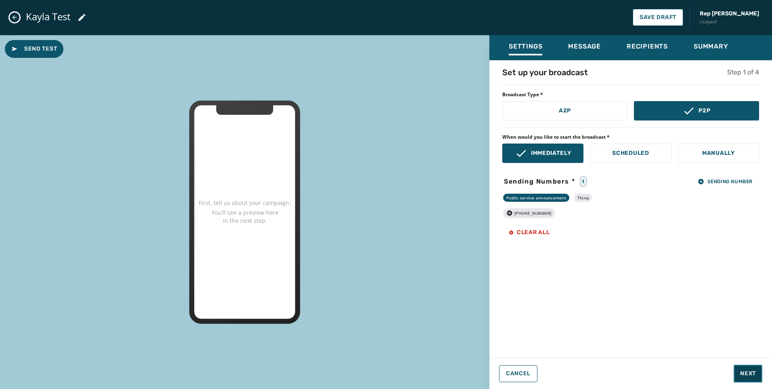
click at [748, 370] on span "Next" at bounding box center [748, 373] width 16 height 8
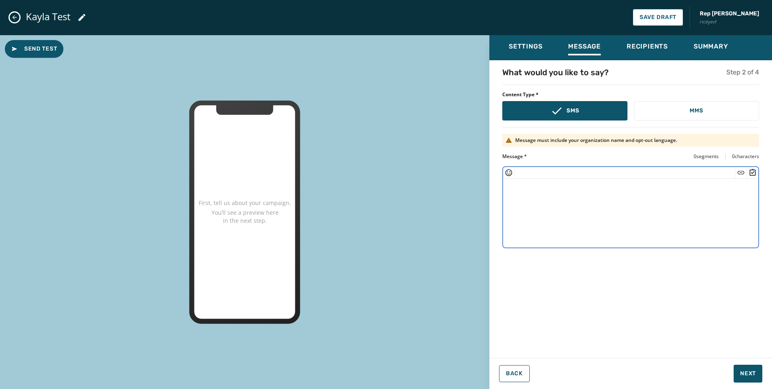
drag, startPoint x: 539, startPoint y: 208, endPoint x: 531, endPoint y: 205, distance: 8.8
click at [531, 205] on textarea at bounding box center [630, 212] width 255 height 66
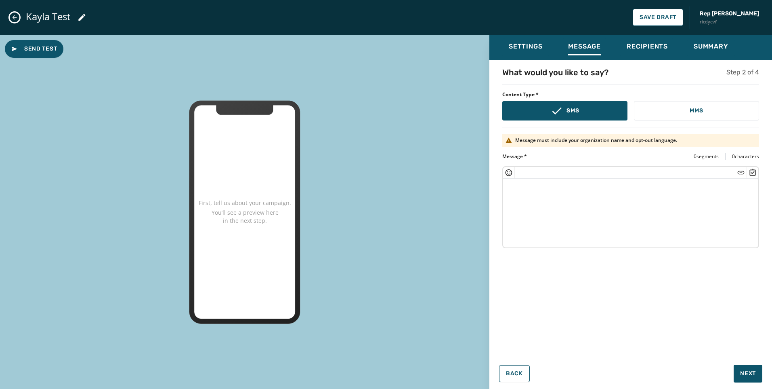
click at [548, 186] on textarea at bounding box center [630, 212] width 255 height 66
paste textarea "**********"
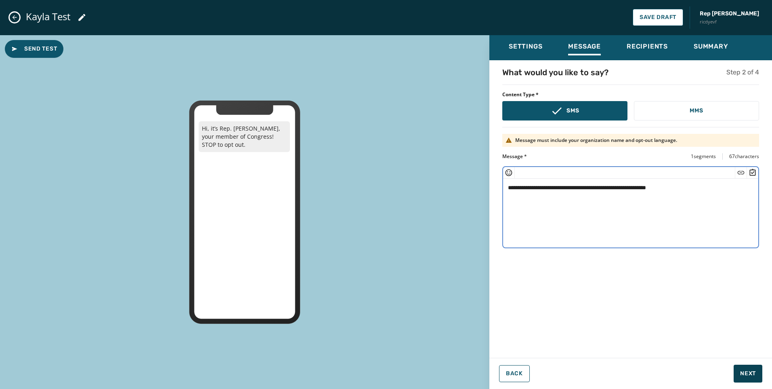
type textarea "**********"
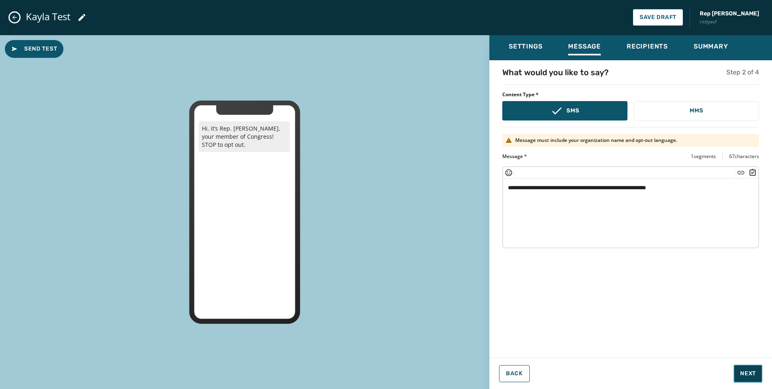
click at [753, 373] on span "Next" at bounding box center [748, 373] width 16 height 8
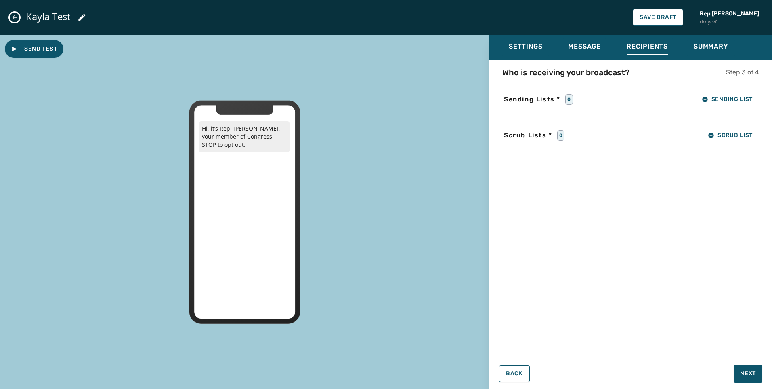
click at [721, 88] on div "Who is receiving your broadcast? Step 3 of 4 Sending Lists * 0 Sending List Scr…" at bounding box center [631, 206] width 283 height 279
click at [729, 97] on span "Sending List" at bounding box center [727, 99] width 51 height 6
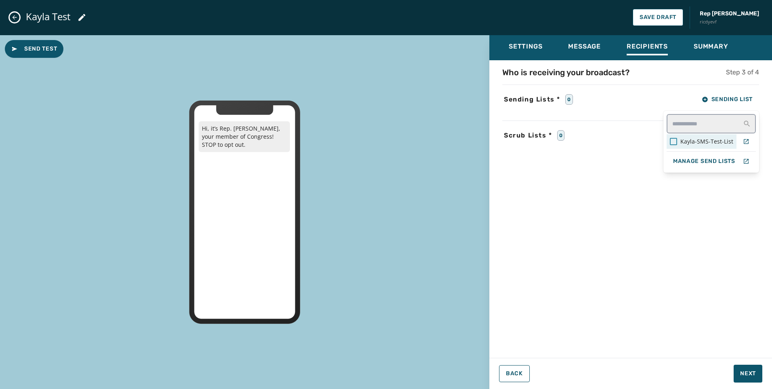
click at [677, 143] on div at bounding box center [673, 141] width 7 height 7
click at [712, 256] on div "Who is receiving your broadcast? Step 3 of 4 Sending Lists * 1 Sending List Kay…" at bounding box center [631, 206] width 283 height 279
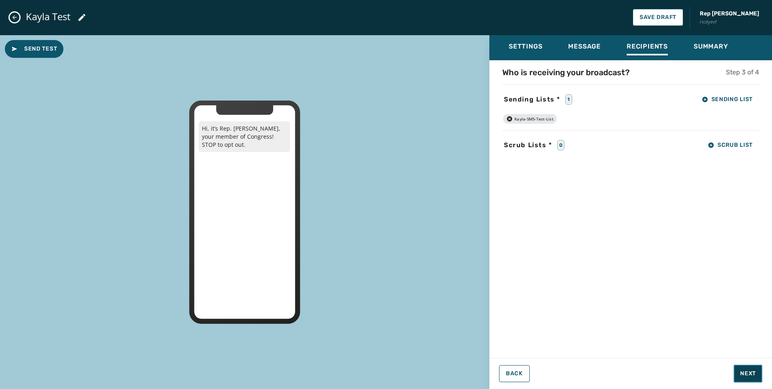
click at [750, 375] on span "Next" at bounding box center [748, 373] width 16 height 8
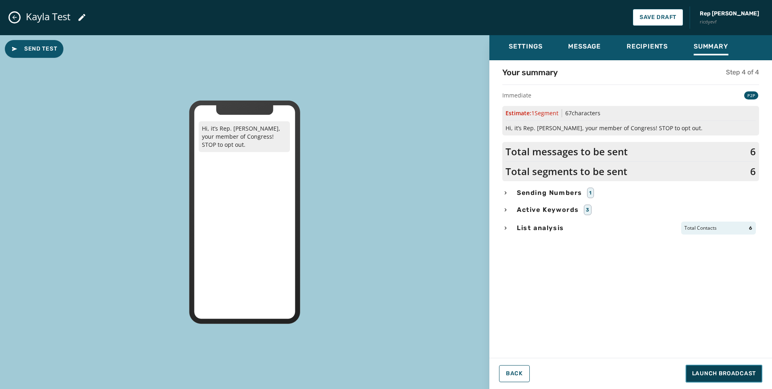
click at [725, 373] on span "Launch Broadcast" at bounding box center [724, 373] width 64 height 8
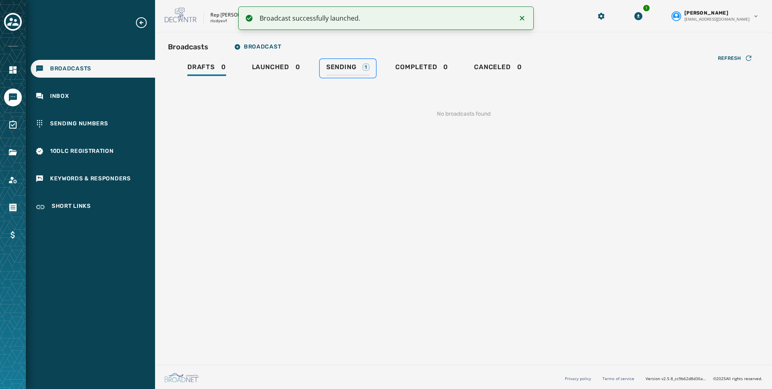
click at [338, 70] on span "Sending" at bounding box center [341, 67] width 30 height 8
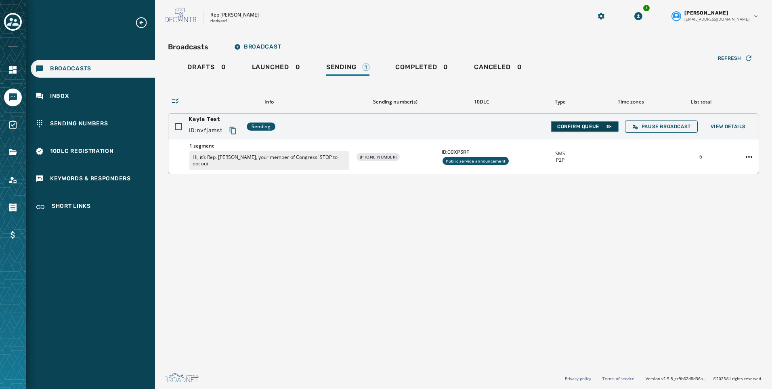
click at [575, 126] on span "Confirm Queue" at bounding box center [584, 126] width 55 height 6
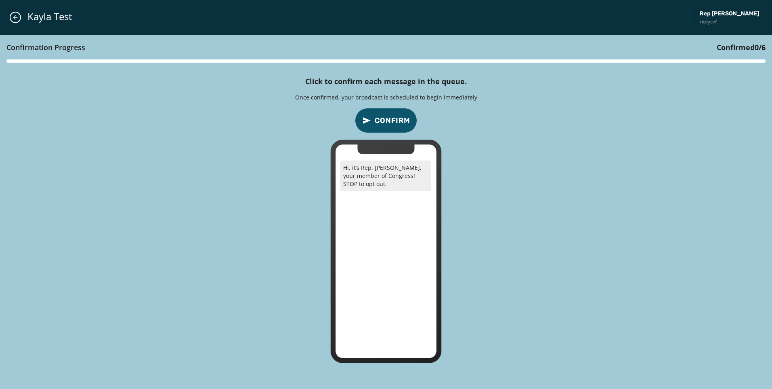
click at [396, 134] on div "Confirmation Progress Confirmed 0 / 6 Click to confirm each message in the queu…" at bounding box center [386, 212] width 772 height 354
click at [391, 120] on span "Confirm" at bounding box center [393, 120] width 36 height 11
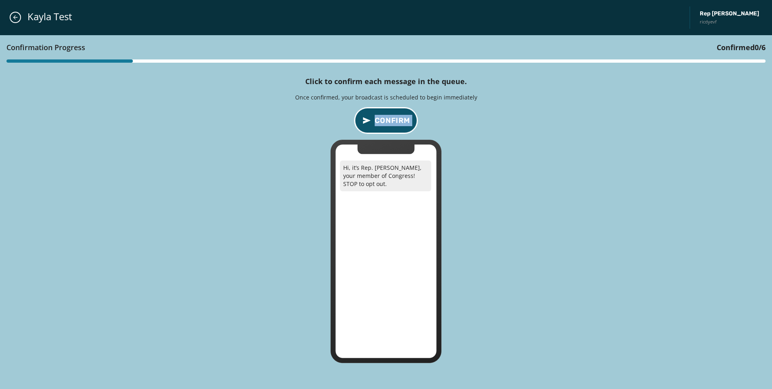
click at [391, 120] on span "Confirm" at bounding box center [393, 120] width 36 height 11
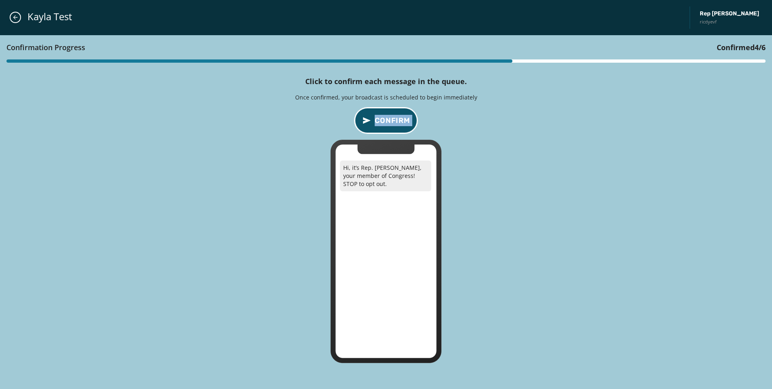
click at [391, 120] on span "Confirm" at bounding box center [393, 120] width 36 height 11
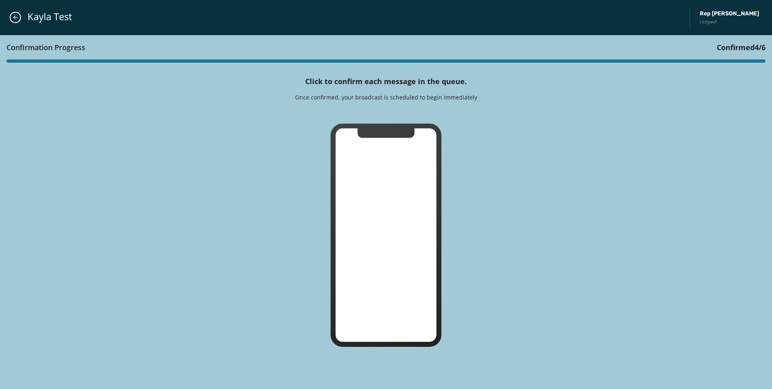
click at [391, 120] on div "Confirmation Progress Confirmed 4 / 6 Click to confirm each message in the queu…" at bounding box center [386, 212] width 772 height 354
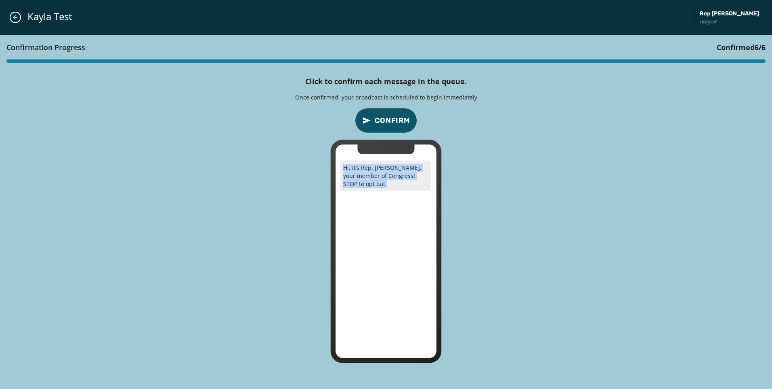
click at [391, 120] on span "Confirm" at bounding box center [393, 120] width 36 height 11
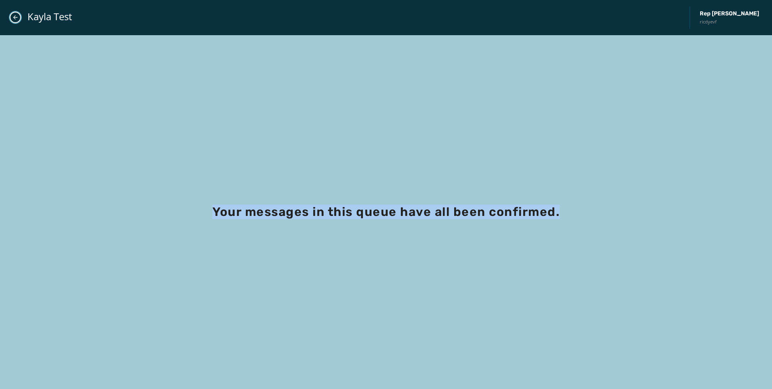
click at [13, 17] on icon "Close admin drawer" at bounding box center [15, 17] width 6 height 6
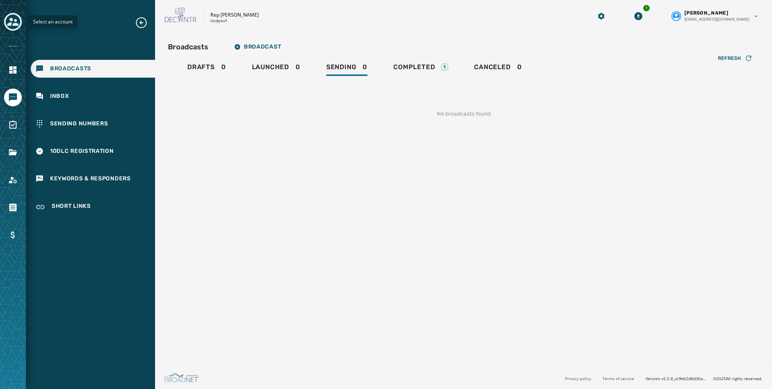
click at [19, 15] on button "Toggle account select drawer" at bounding box center [13, 22] width 18 height 18
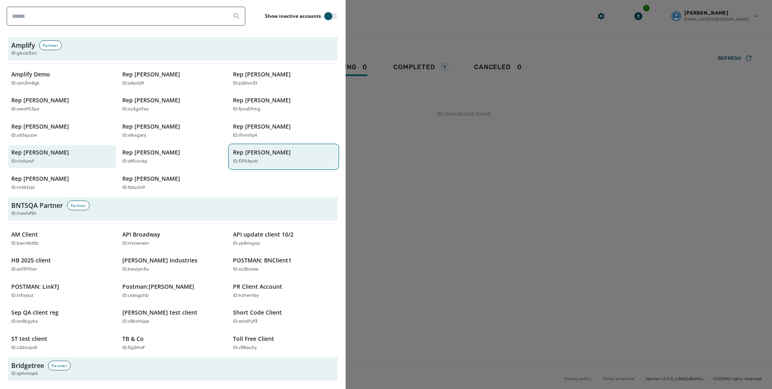
click at [243, 159] on p "ID: f39j4pxb" at bounding box center [245, 161] width 25 height 7
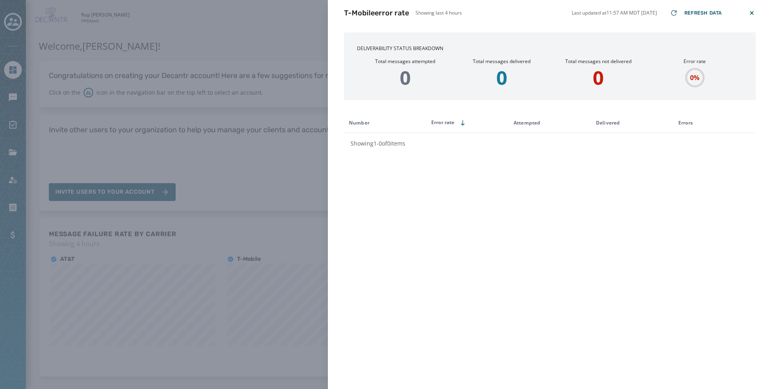
click at [284, 35] on div "T-Mobile error rate Showing last 4 hours Last updated at 11:57 AM MDT 8/26/2025…" at bounding box center [386, 194] width 772 height 389
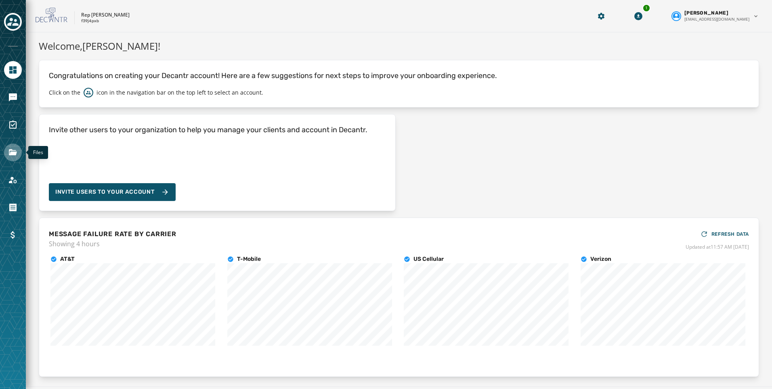
click at [13, 147] on link "Navigate to Files" at bounding box center [13, 152] width 18 height 18
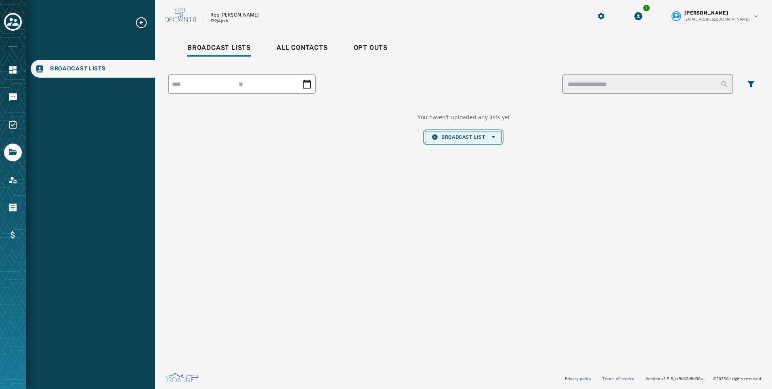
click at [450, 139] on span "Broadcast List Open options" at bounding box center [463, 137] width 63 height 6
click at [456, 149] on span "Upload List" at bounding box center [463, 149] width 63 height 6
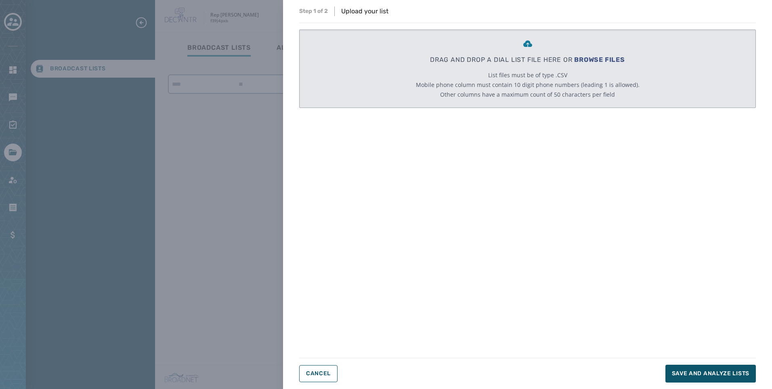
click at [602, 60] on span "BROWSE FILES" at bounding box center [599, 60] width 51 height 8
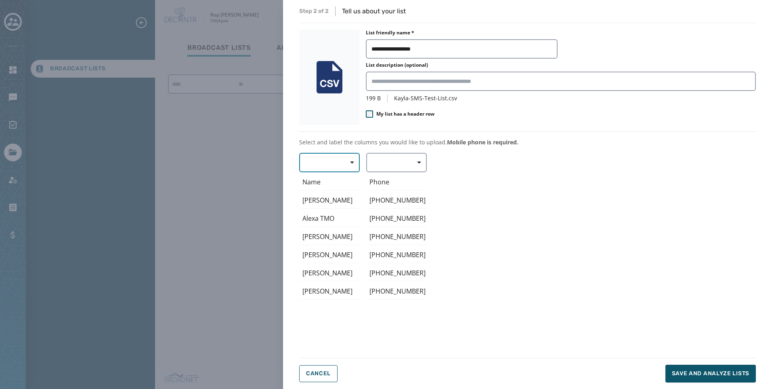
click at [315, 167] on button "button" at bounding box center [329, 162] width 61 height 19
click at [341, 204] on div "First Name" at bounding box center [327, 210] width 57 height 15
click at [395, 166] on button "button" at bounding box center [396, 162] width 61 height 19
click at [398, 187] on div "Mobile Phone" at bounding box center [394, 181] width 57 height 15
click at [719, 367] on button "Save and analyze lists" at bounding box center [711, 373] width 90 height 18
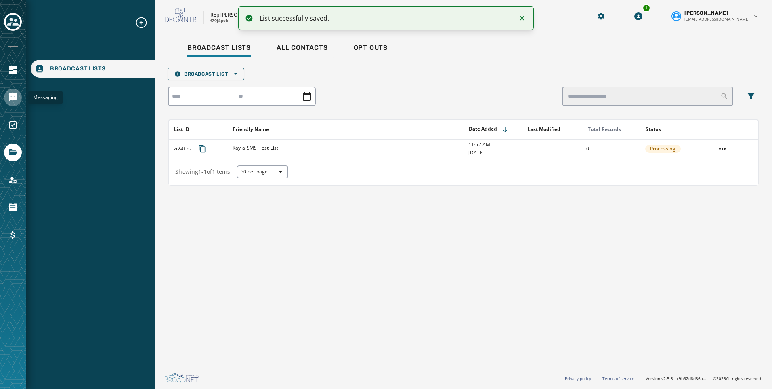
click at [17, 92] on link "Navigate to Messaging" at bounding box center [13, 97] width 18 height 18
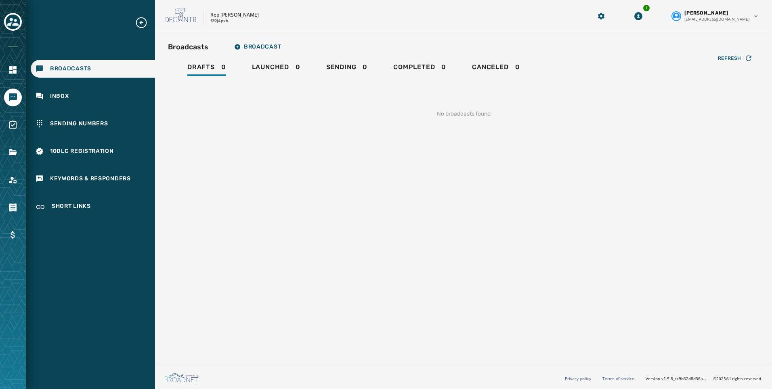
drag, startPoint x: 287, startPoint y: 56, endPoint x: 267, endPoint y: 47, distance: 22.1
click at [286, 55] on div "Broadcasts Broadcast Drafts 0 Launched 0 Sending 0 Completed 0 Canceled 0 Refre…" at bounding box center [463, 85] width 591 height 92
click at [267, 47] on span "Broadcast" at bounding box center [257, 47] width 47 height 6
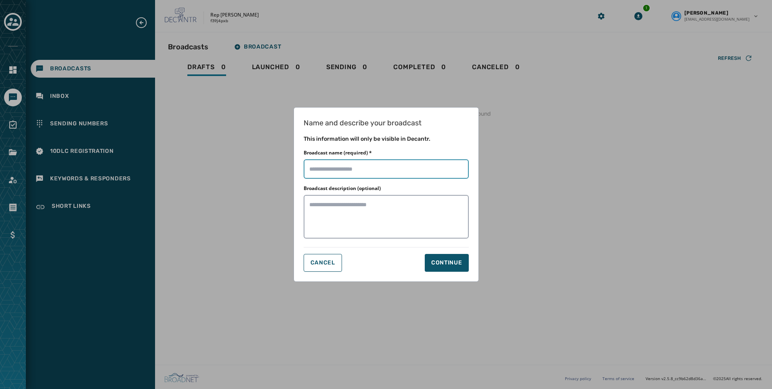
click at [430, 166] on input "Broadcast name (required) *" at bounding box center [386, 168] width 165 height 19
type input "**********"
click at [455, 272] on div "Name and describe your broadcast This information will only be visible in Decan…" at bounding box center [386, 194] width 185 height 174
click at [453, 266] on div "Continue" at bounding box center [446, 262] width 31 height 8
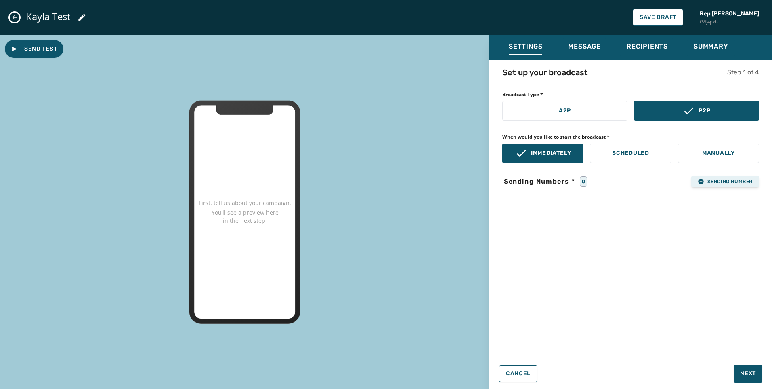
drag, startPoint x: 724, startPoint y: 172, endPoint x: 728, endPoint y: 178, distance: 6.6
click at [728, 178] on div "Set up your broadcast Step 1 of 4 Broadcast Type * A2P P2P When would you like …" at bounding box center [631, 206] width 283 height 279
click at [728, 178] on span "Sending Number" at bounding box center [725, 181] width 55 height 6
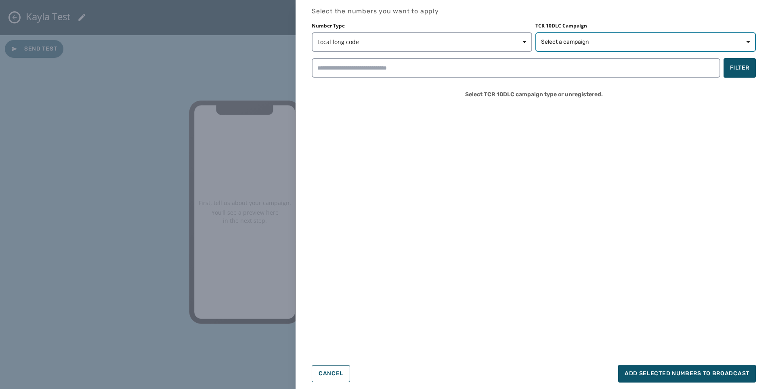
click at [613, 47] on button "Select a campaign" at bounding box center [646, 41] width 221 height 19
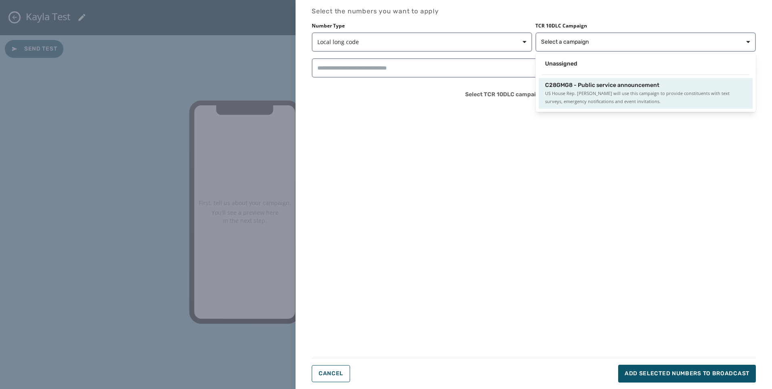
click at [608, 87] on span "C28GMG8 - Public service announcement" at bounding box center [602, 85] width 114 height 8
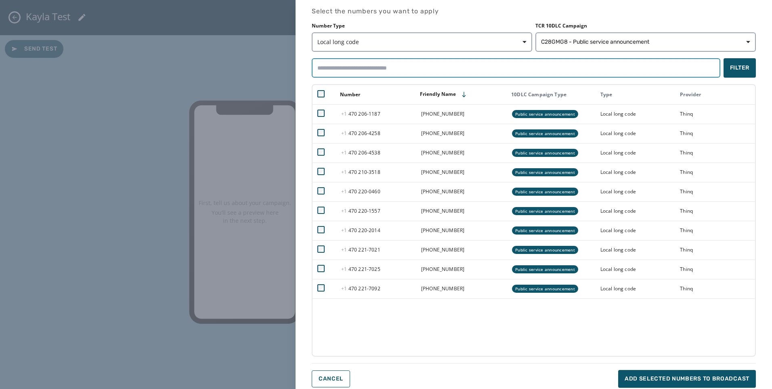
click at [390, 64] on input "search" at bounding box center [516, 67] width 409 height 19
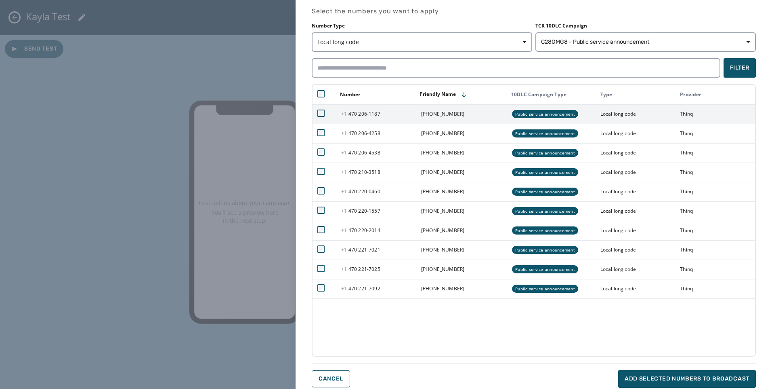
click at [319, 108] on td at bounding box center [325, 113] width 24 height 19
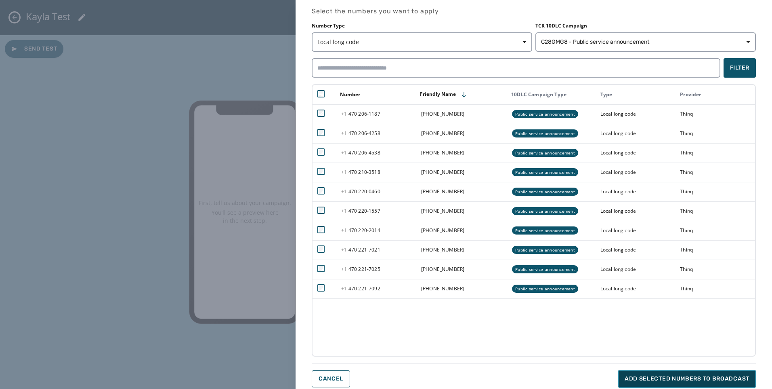
click at [650, 372] on button "Add selected numbers to broadcast" at bounding box center [687, 379] width 138 height 18
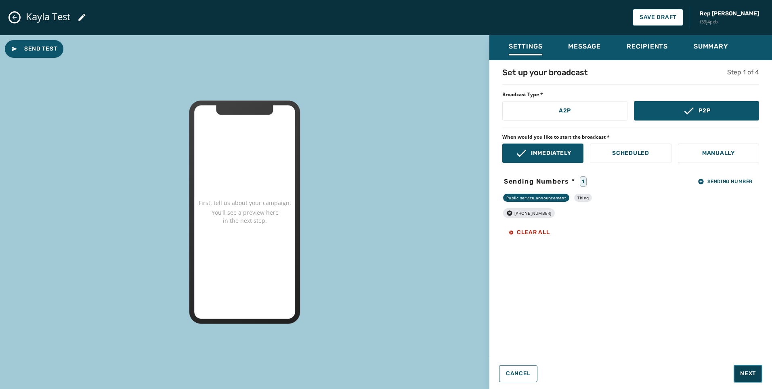
click at [757, 370] on button "Next" at bounding box center [748, 373] width 29 height 18
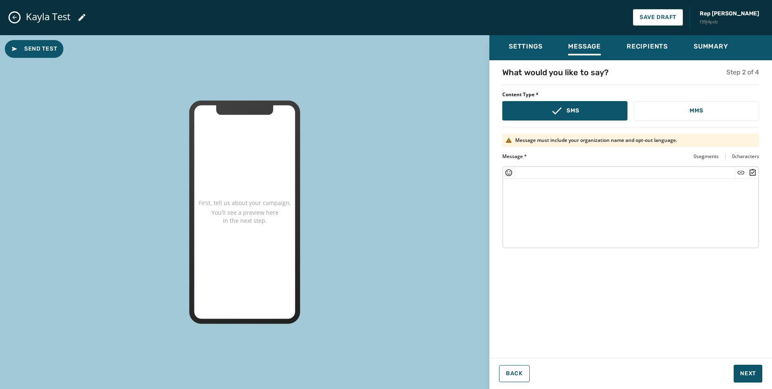
click at [559, 212] on textarea at bounding box center [630, 212] width 255 height 66
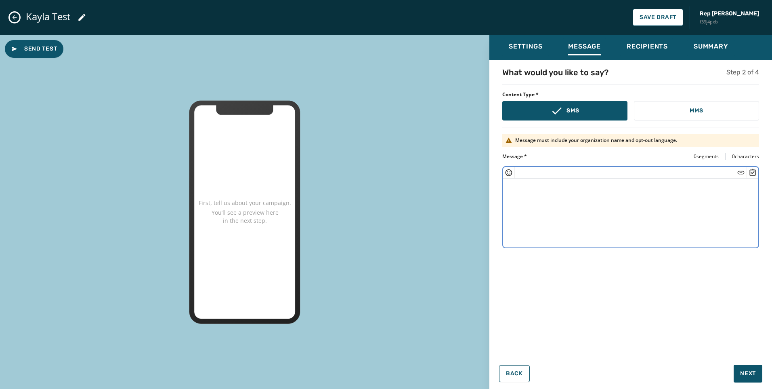
paste textarea "**********"
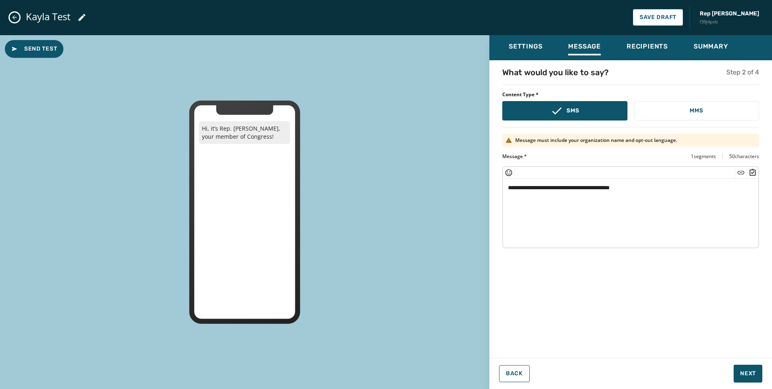
click at [610, 218] on textarea "**********" at bounding box center [630, 212] width 255 height 66
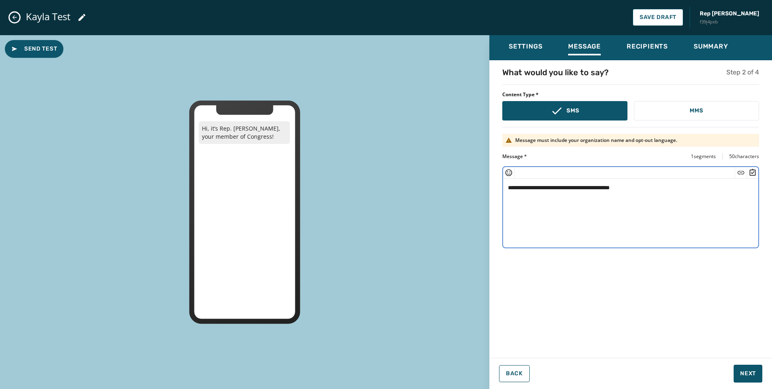
drag, startPoint x: 538, startPoint y: 187, endPoint x: 565, endPoint y: 187, distance: 27.1
click at [565, 187] on textarea "**********" at bounding box center [630, 212] width 255 height 66
click at [698, 189] on textarea "**********" at bounding box center [630, 212] width 255 height 66
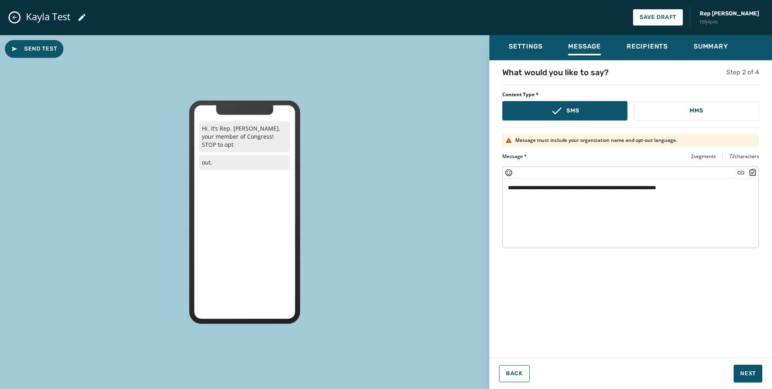
click at [651, 213] on textarea "**********" at bounding box center [630, 212] width 255 height 66
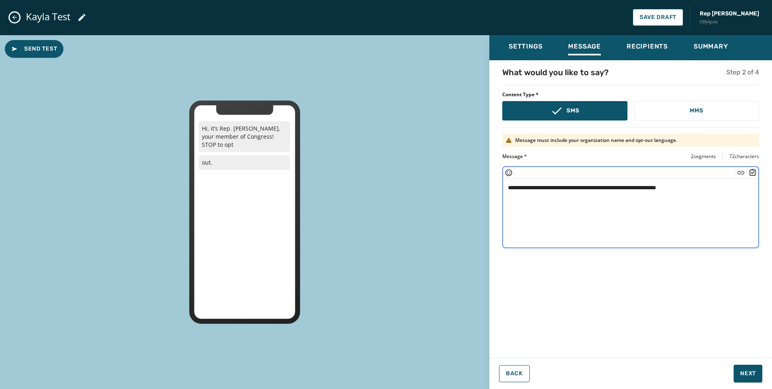
click at [521, 188] on textarea "**********" at bounding box center [630, 212] width 255 height 66
click at [588, 225] on textarea "**********" at bounding box center [630, 212] width 255 height 66
click at [729, 186] on textarea "**********" at bounding box center [630, 212] width 255 height 66
type textarea "**********"
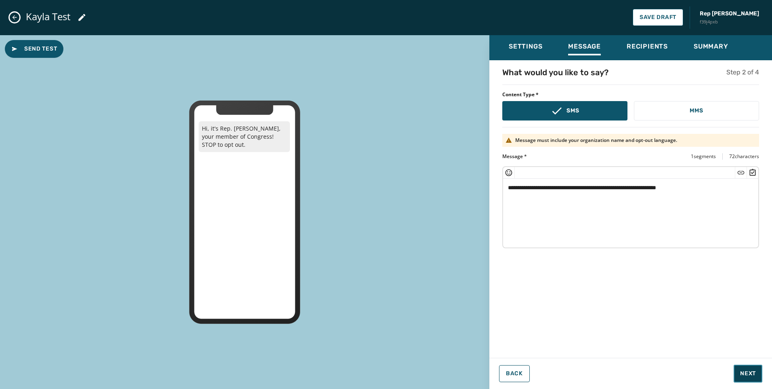
click at [748, 368] on button "Next" at bounding box center [748, 373] width 29 height 18
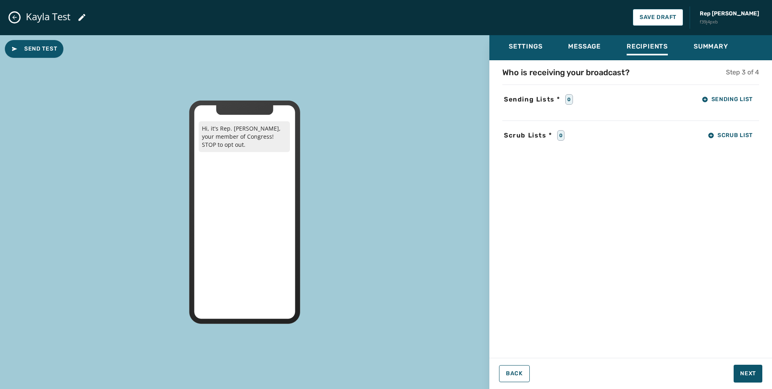
click at [741, 109] on div "Who is receiving your broadcast? Step 3 of 4 Sending Lists * 0 Sending List Scr…" at bounding box center [631, 206] width 283 height 279
click at [738, 105] on button "Sending List" at bounding box center [728, 99] width 64 height 16
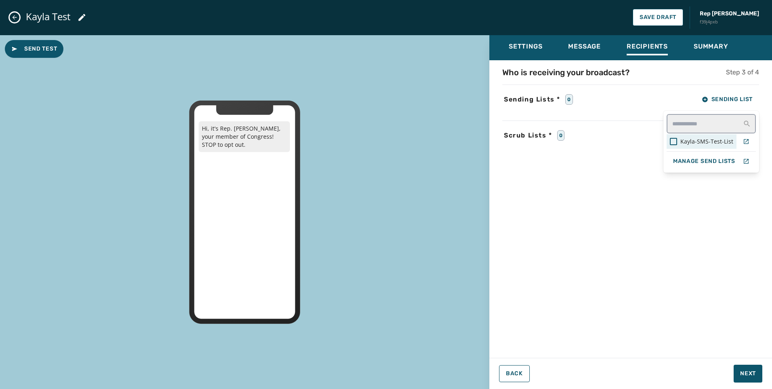
click at [727, 145] on div "Kayla-SMS-Test-List" at bounding box center [702, 141] width 70 height 15
click at [754, 370] on div "Settings Message Recipients Summary Who is receiving your broadcast? Step 3 of …" at bounding box center [631, 208] width 283 height 347
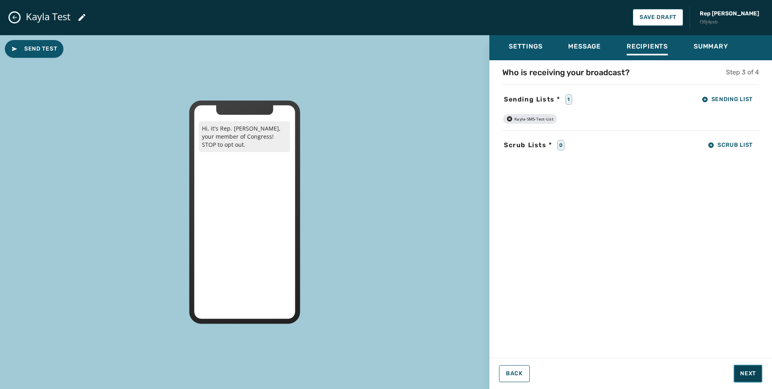
click at [752, 368] on button "Next" at bounding box center [748, 373] width 29 height 18
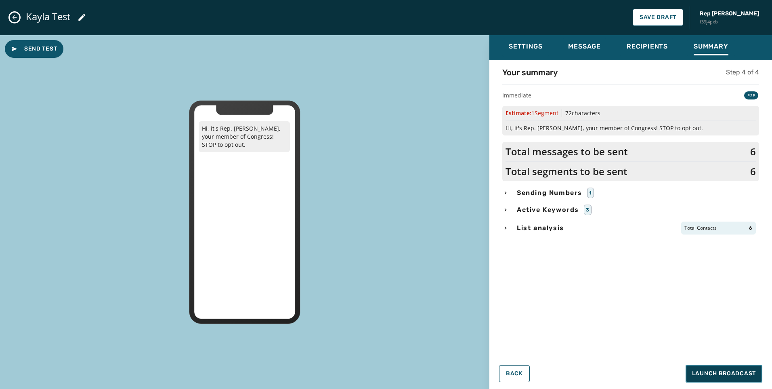
click at [734, 375] on span "Launch Broadcast" at bounding box center [724, 373] width 64 height 8
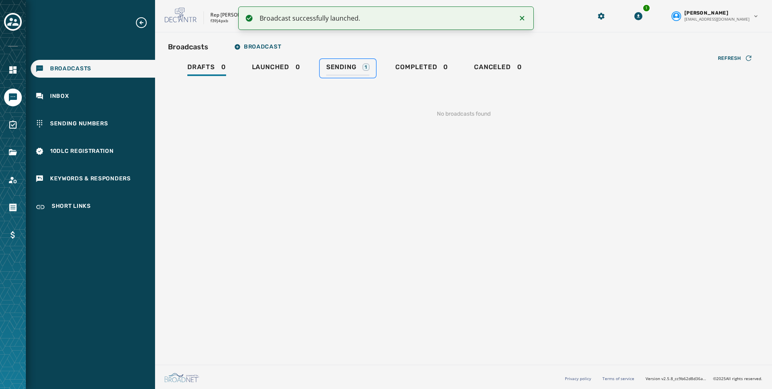
click at [353, 67] on span "Sending" at bounding box center [341, 67] width 30 height 8
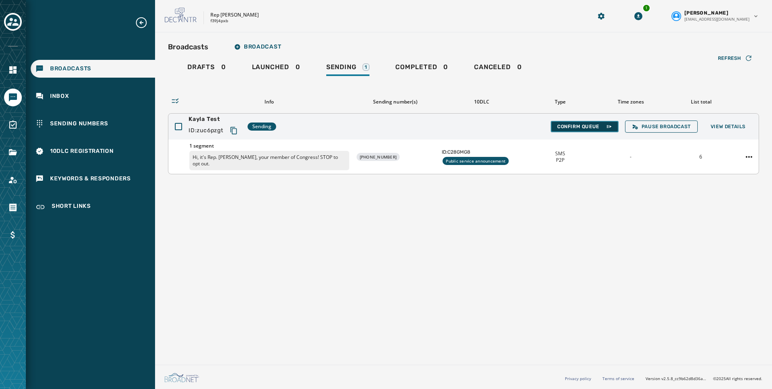
click at [601, 122] on button "Confirm Queue" at bounding box center [585, 126] width 68 height 11
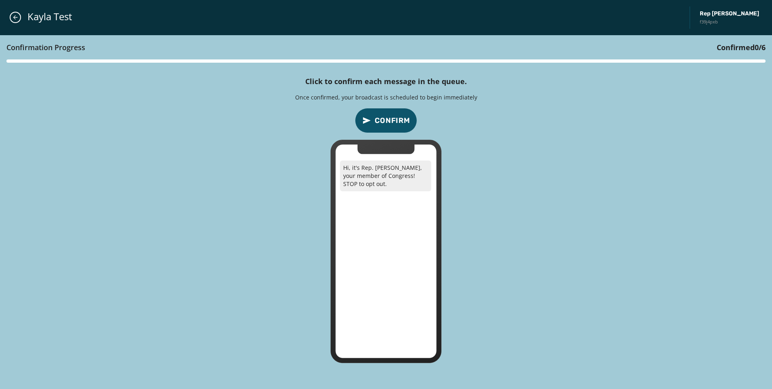
click at [382, 117] on span "Confirm" at bounding box center [393, 120] width 36 height 11
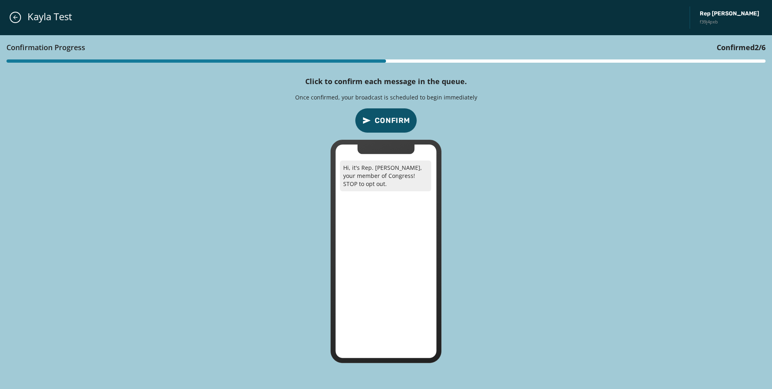
click at [382, 117] on span "Confirm" at bounding box center [393, 120] width 36 height 11
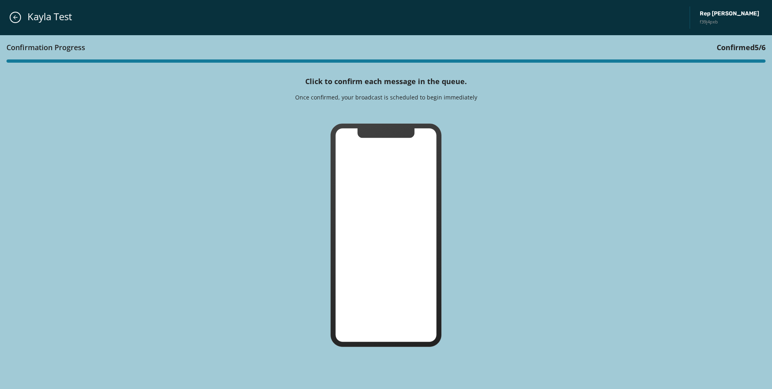
click at [382, 117] on div "Confirmation Progress Confirmed 5 / 6 Click to confirm each message in the queu…" at bounding box center [386, 212] width 772 height 354
click at [382, 117] on div "Confirmation Progress Confirmed 6 / 6 Click to confirm each message in the queu…" at bounding box center [386, 212] width 772 height 354
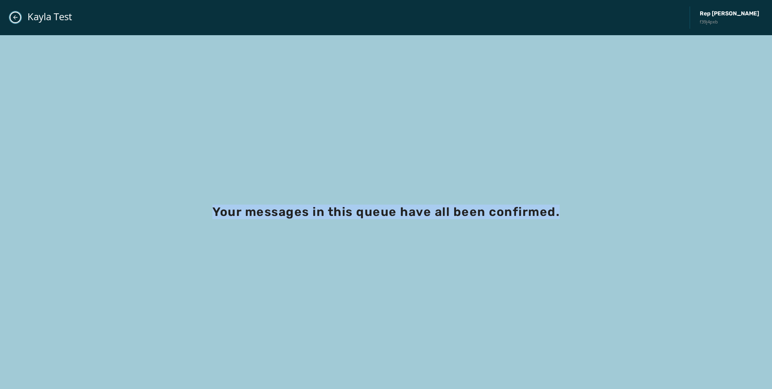
click at [18, 15] on icon "Close admin drawer" at bounding box center [15, 17] width 6 height 6
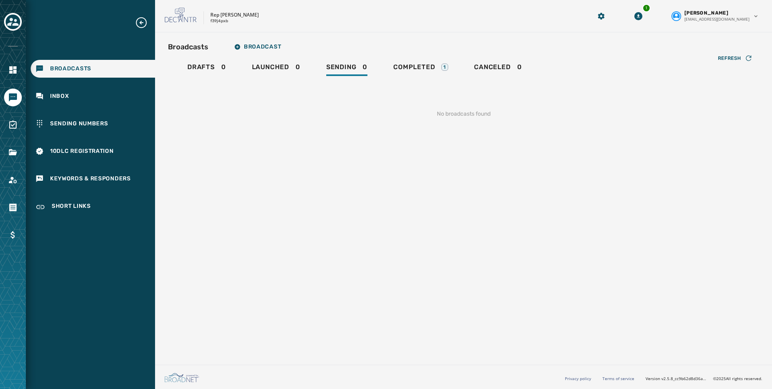
click at [24, 18] on div at bounding box center [13, 194] width 26 height 389
click at [19, 21] on div "Toggle account select drawer" at bounding box center [13, 22] width 15 height 15
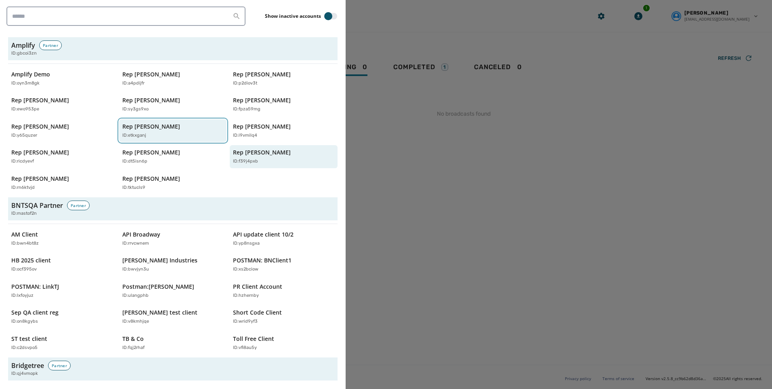
click at [122, 133] on p "ID: etkxganj" at bounding box center [134, 135] width 24 height 7
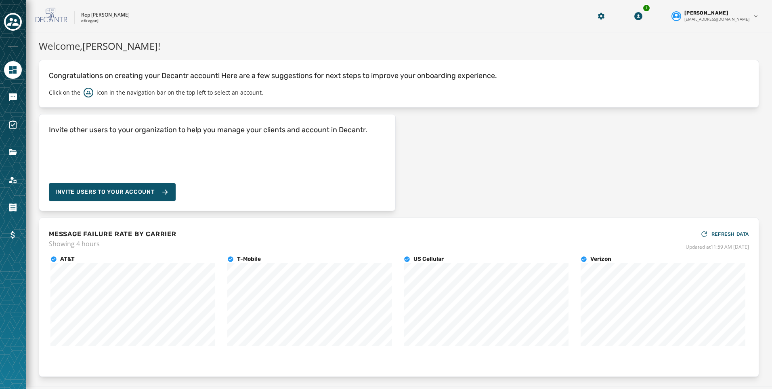
click at [4, 181] on div at bounding box center [13, 194] width 26 height 389
click at [11, 181] on icon "Navigate to Account" at bounding box center [13, 180] width 8 height 7
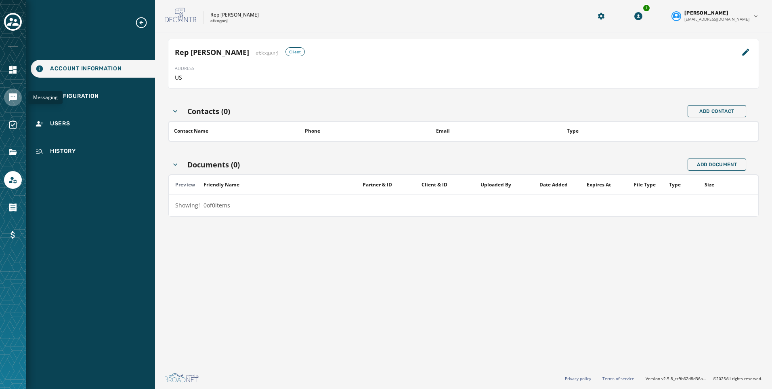
click at [14, 92] on icon "Navigate to Messaging" at bounding box center [13, 97] width 10 height 10
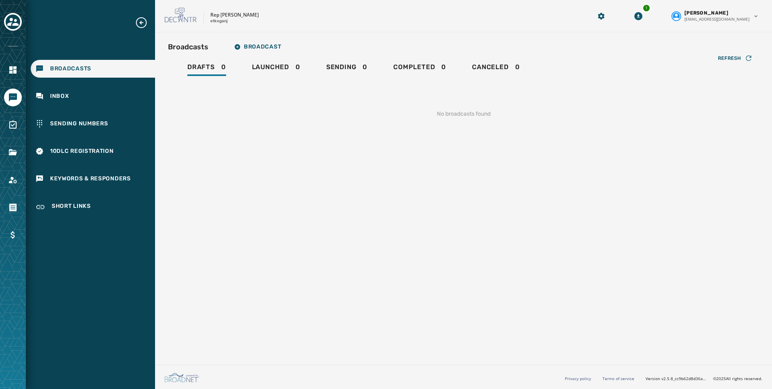
click at [19, 144] on div at bounding box center [13, 152] width 18 height 18
click at [17, 148] on icon "Navigate to Files" at bounding box center [13, 152] width 10 height 10
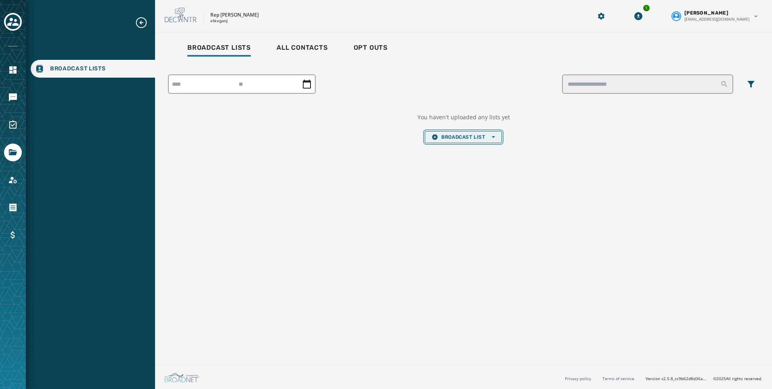
click at [472, 141] on button "Broadcast List Open options" at bounding box center [463, 137] width 77 height 12
click at [472, 152] on span "Upload List" at bounding box center [463, 149] width 63 height 6
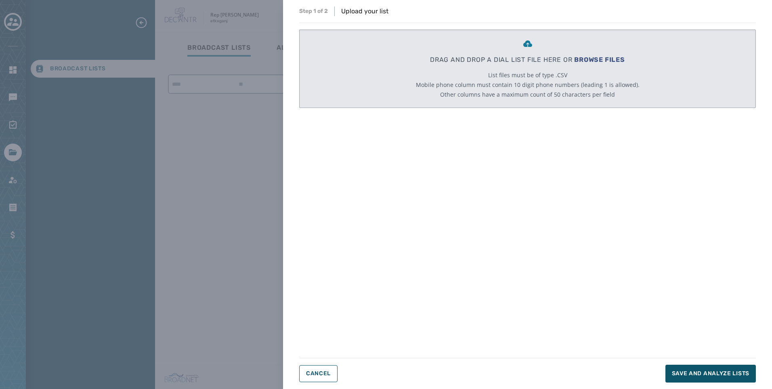
click at [601, 53] on div "DRAG AND DROP A DIAL LIST FILE HERE OR BROWSE FILES List files must be of type …" at bounding box center [528, 69] width 224 height 78
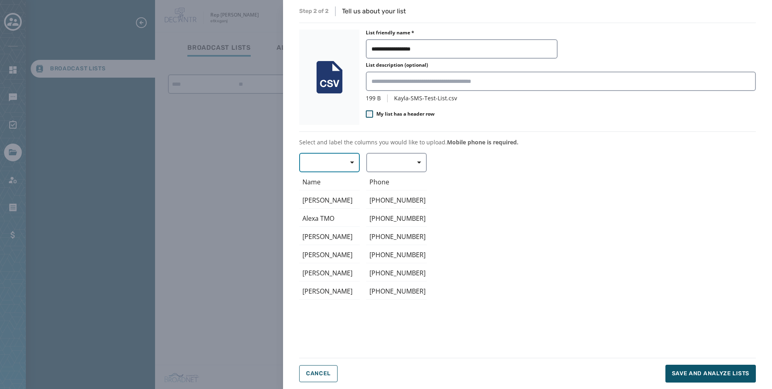
click at [318, 162] on button "button" at bounding box center [329, 162] width 61 height 19
click at [323, 211] on span "First Name" at bounding box center [327, 210] width 37 height 8
click at [407, 160] on span "button" at bounding box center [416, 162] width 19 height 16
click at [401, 181] on span "Mobile Phone" at bounding box center [394, 181] width 37 height 8
click at [722, 376] on span "Save and analyze lists" at bounding box center [711, 373] width 78 height 8
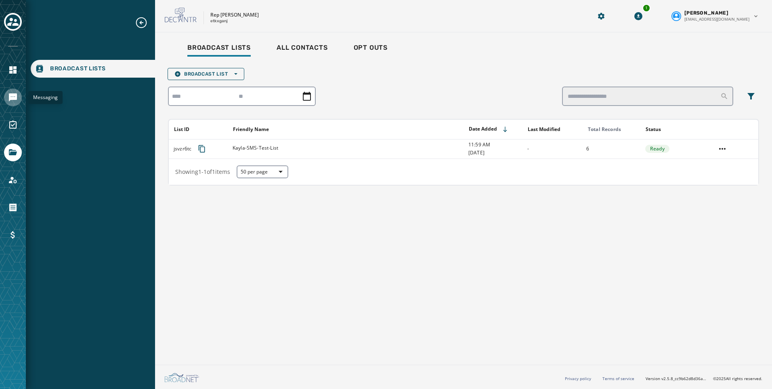
click at [7, 97] on link "Navigate to Messaging" at bounding box center [13, 97] width 18 height 18
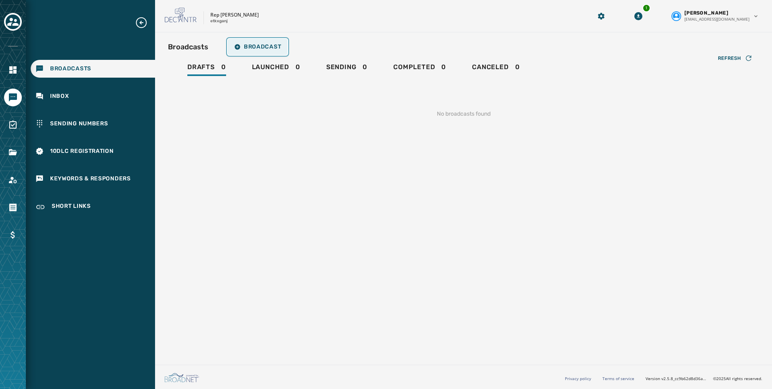
click at [261, 48] on span "Broadcast" at bounding box center [257, 47] width 47 height 6
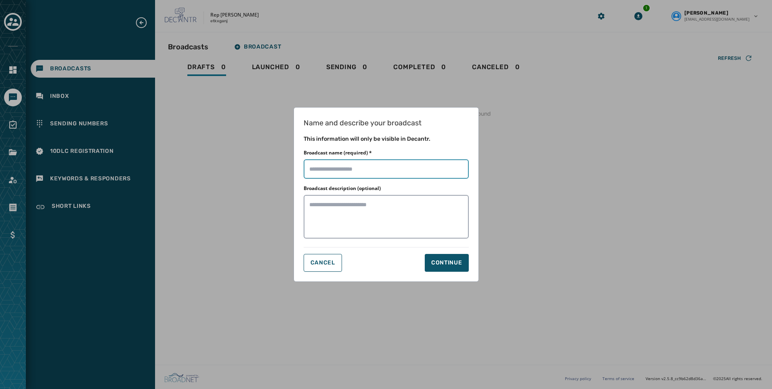
click at [366, 169] on input "Broadcast name (required) *" at bounding box center [386, 168] width 165 height 19
type input "**********"
click at [454, 257] on button "Continue" at bounding box center [447, 263] width 44 height 18
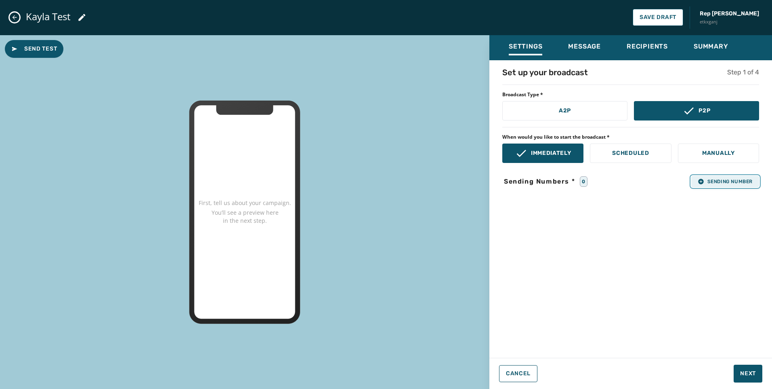
click at [740, 182] on span "Sending Number" at bounding box center [725, 181] width 55 height 6
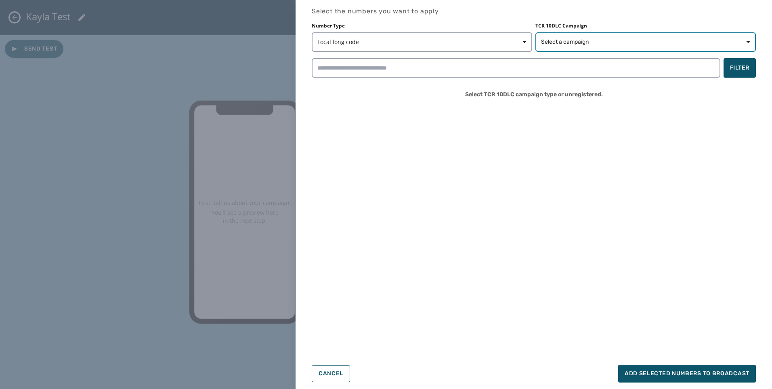
click at [614, 37] on button "Select a campaign" at bounding box center [646, 41] width 221 height 19
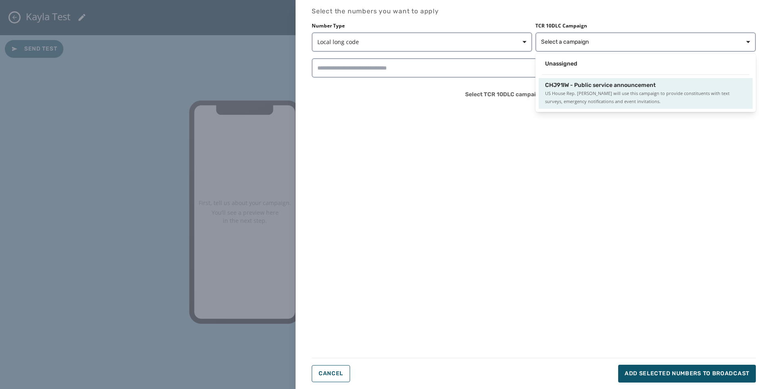
click at [602, 81] on span "CHJ91IW - Public service announcement" at bounding box center [600, 85] width 111 height 8
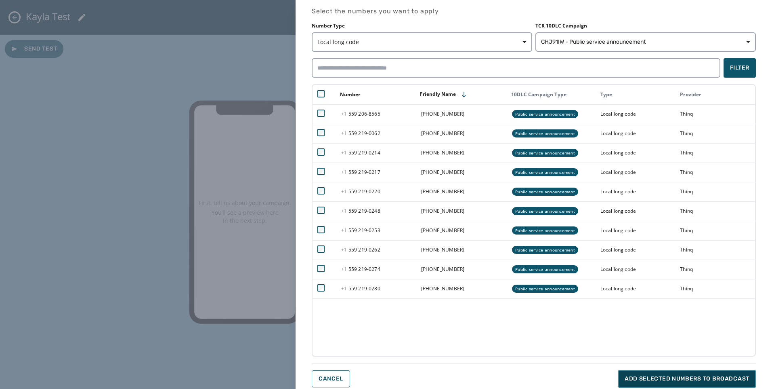
click at [723, 381] on span "Add selected numbers to broadcast" at bounding box center [687, 378] width 125 height 8
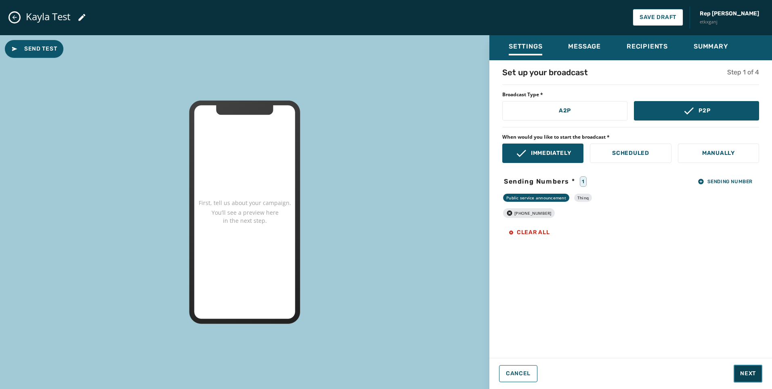
click at [754, 368] on button "Next" at bounding box center [748, 373] width 29 height 18
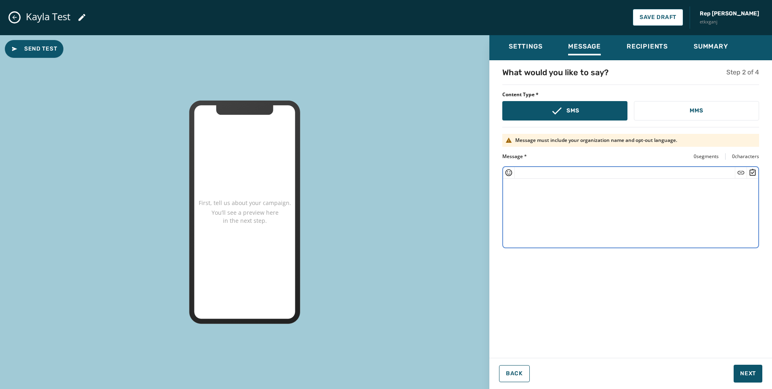
click at [560, 213] on textarea at bounding box center [630, 212] width 255 height 66
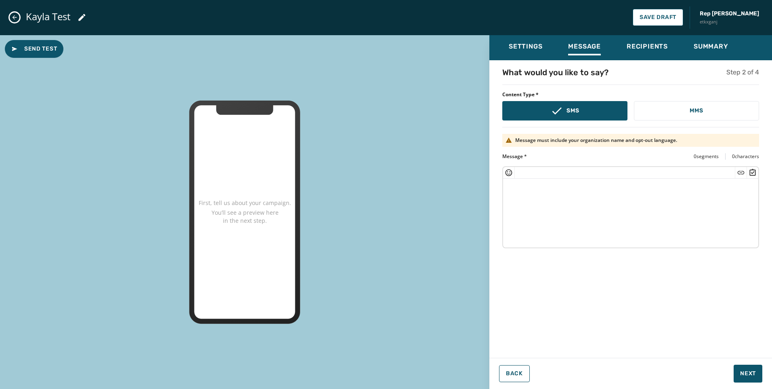
click at [605, 197] on textarea at bounding box center [630, 212] width 255 height 66
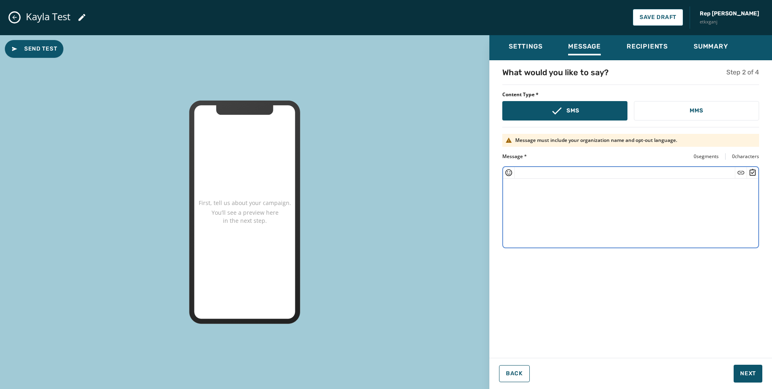
paste textarea "**********"
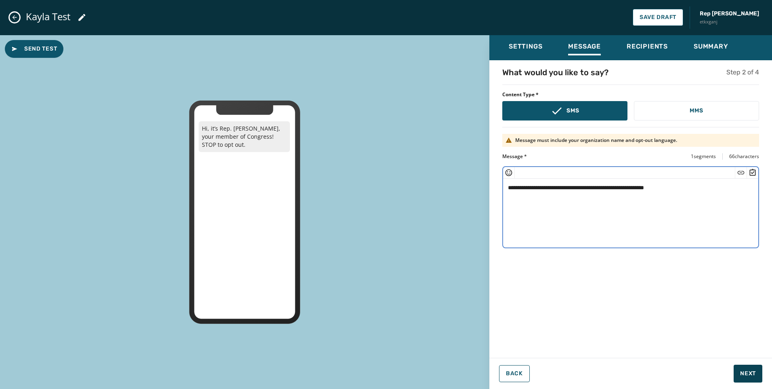
type textarea "**********"
click at [752, 373] on span "Next" at bounding box center [748, 373] width 16 height 8
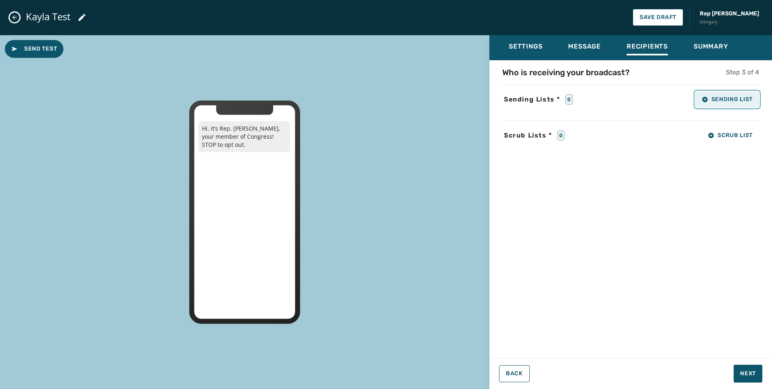
click at [740, 103] on button "Sending List" at bounding box center [728, 99] width 64 height 16
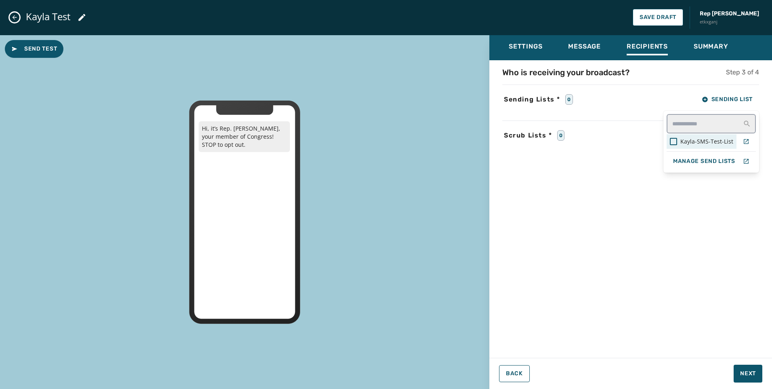
click at [723, 144] on span "Kayla-SMS-Test-List" at bounding box center [707, 141] width 53 height 8
click at [751, 374] on div "Settings Message Recipients Summary Who is receiving your broadcast? Step 3 of …" at bounding box center [631, 208] width 283 height 347
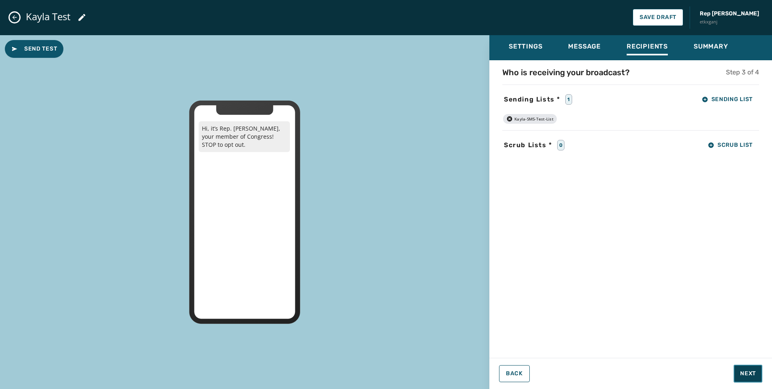
click at [741, 373] on span "Next" at bounding box center [748, 373] width 16 height 8
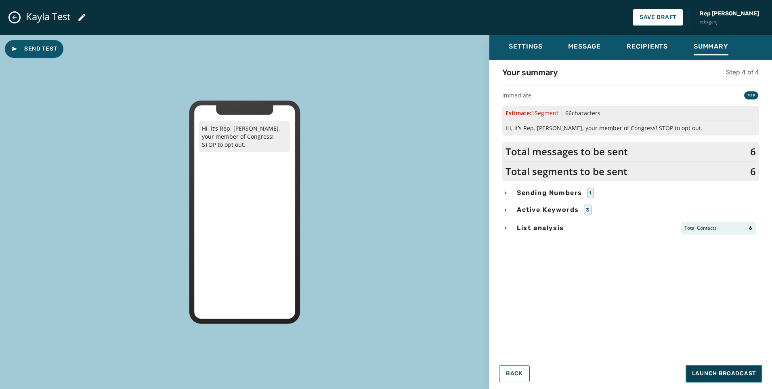
click at [733, 375] on span "Launch Broadcast" at bounding box center [724, 373] width 64 height 8
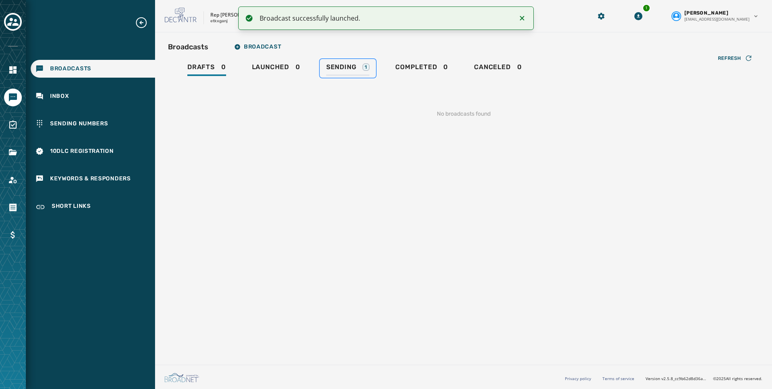
click at [363, 73] on div "Sending 1" at bounding box center [347, 69] width 43 height 13
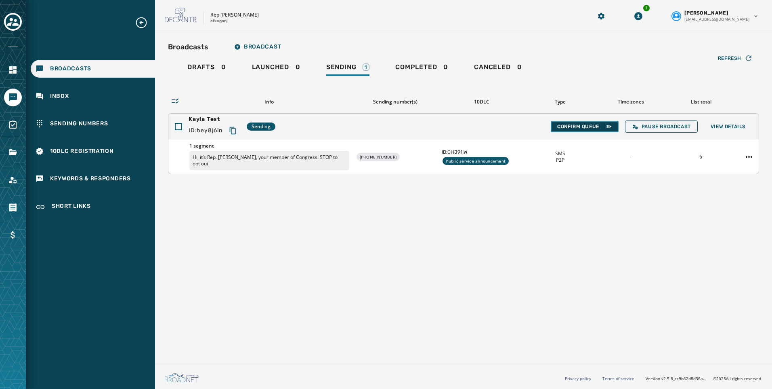
click at [602, 125] on span "Confirm Queue" at bounding box center [584, 126] width 55 height 6
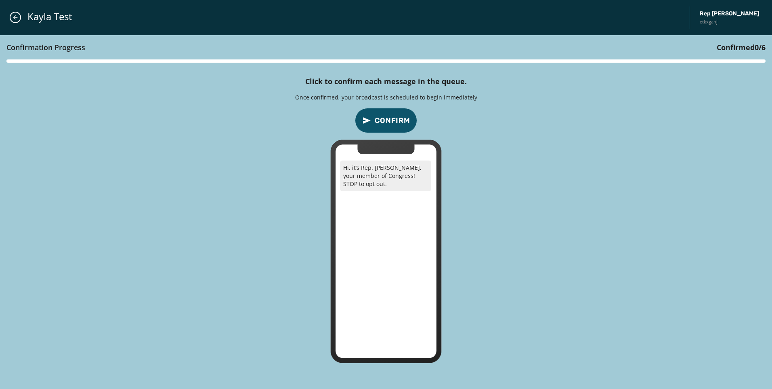
click at [378, 128] on button "Confirm" at bounding box center [386, 120] width 62 height 25
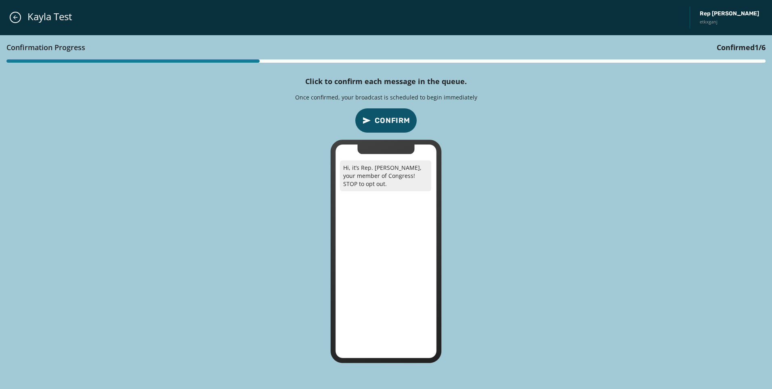
click at [378, 128] on button "Confirm" at bounding box center [386, 120] width 62 height 25
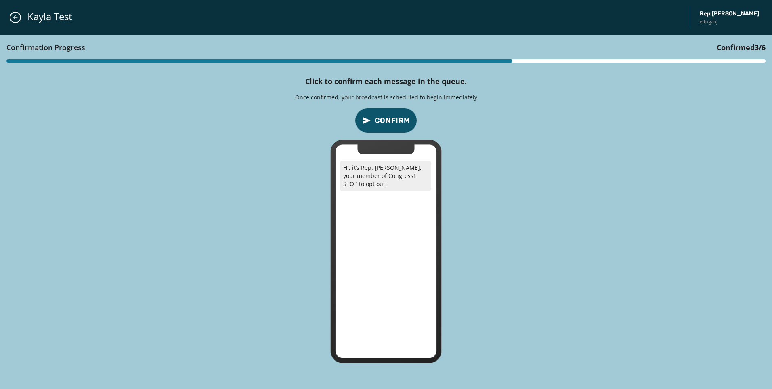
click at [378, 128] on button "Confirm" at bounding box center [386, 120] width 62 height 25
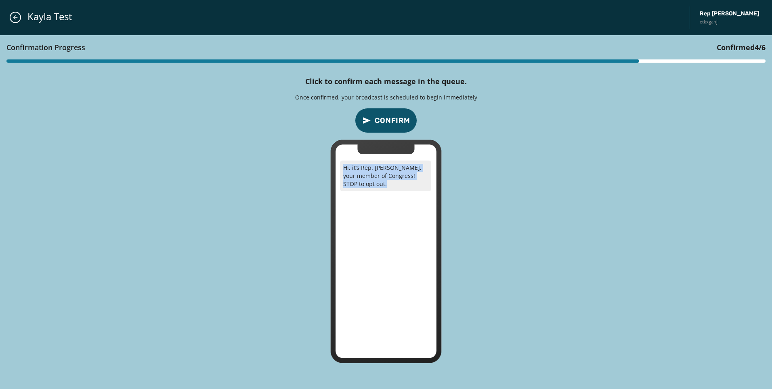
click at [378, 139] on icon at bounding box center [386, 250] width 111 height 223
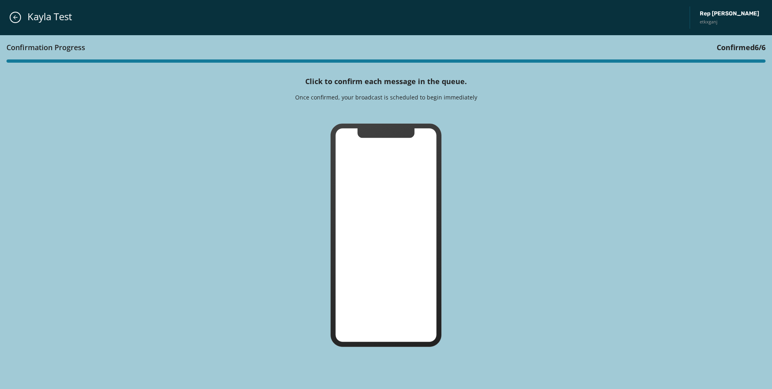
click at [378, 128] on icon at bounding box center [386, 235] width 111 height 223
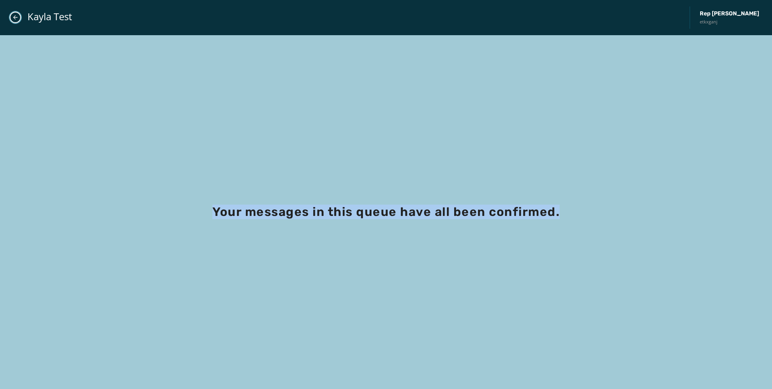
click at [17, 22] on button "Close admin drawer" at bounding box center [15, 17] width 11 height 11
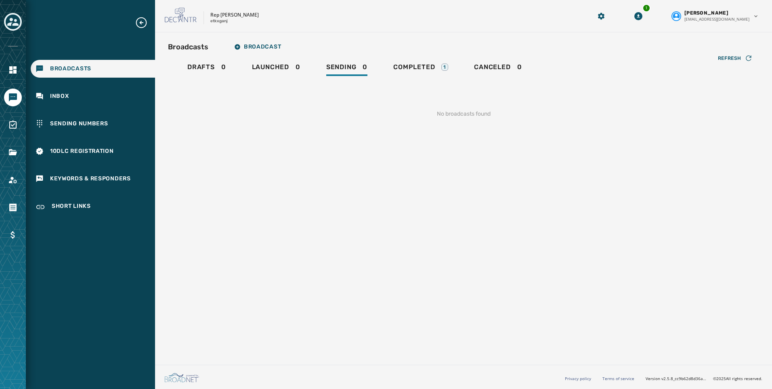
click at [10, 24] on icon "Toggle account select drawer" at bounding box center [12, 22] width 11 height 8
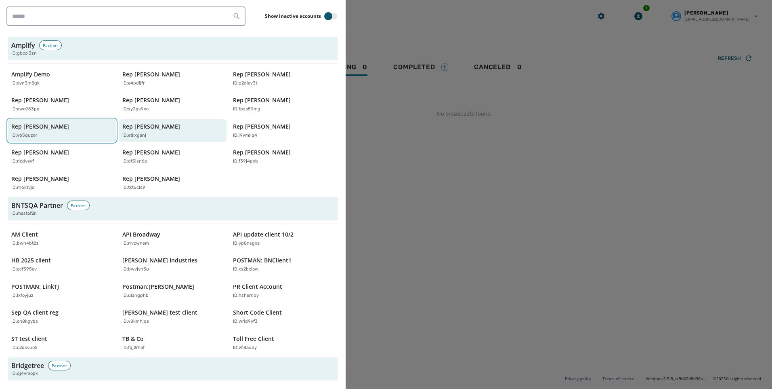
click at [46, 133] on div "ID: y65quzer" at bounding box center [57, 135] width 93 height 7
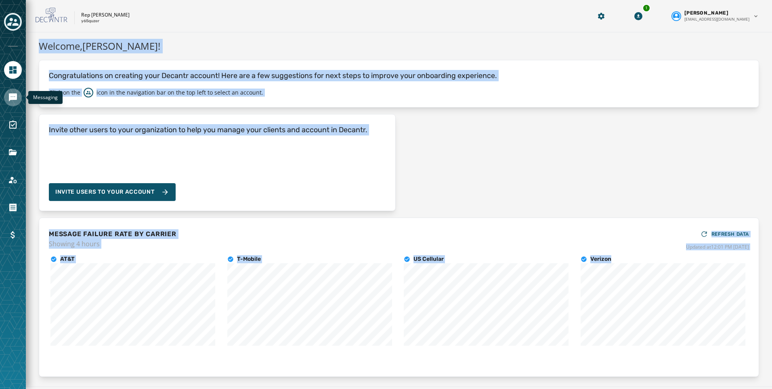
click at [11, 94] on icon "Navigate to Messaging" at bounding box center [13, 97] width 8 height 8
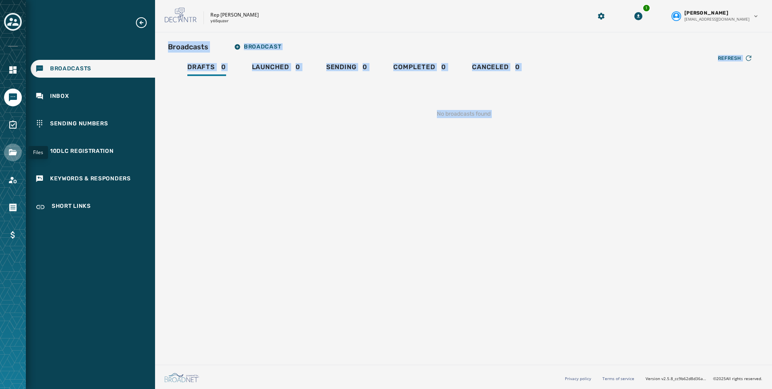
click at [8, 152] on link "Navigate to Files" at bounding box center [13, 152] width 18 height 18
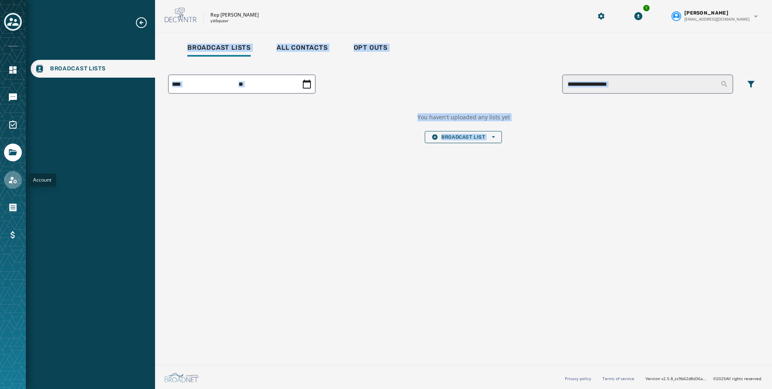
click at [19, 174] on link "Navigate to Account" at bounding box center [13, 180] width 18 height 18
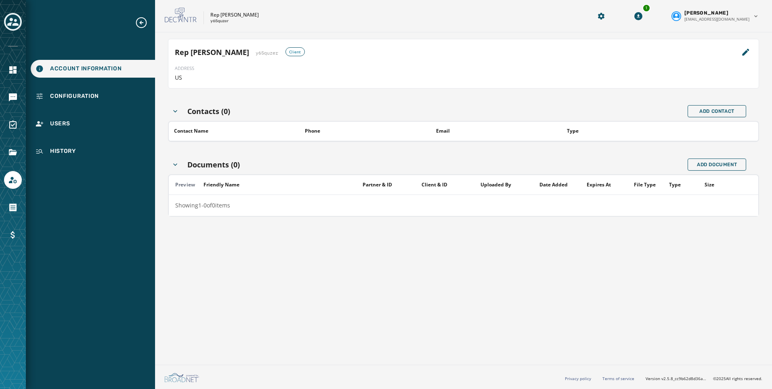
click at [19, 134] on div at bounding box center [13, 194] width 26 height 389
click at [17, 129] on icon "Navigate to Surveys" at bounding box center [13, 125] width 10 height 10
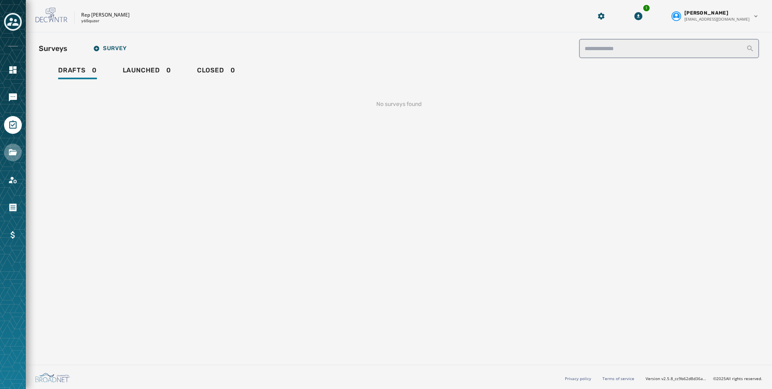
click at [16, 154] on icon "Navigate to Files" at bounding box center [13, 152] width 8 height 6
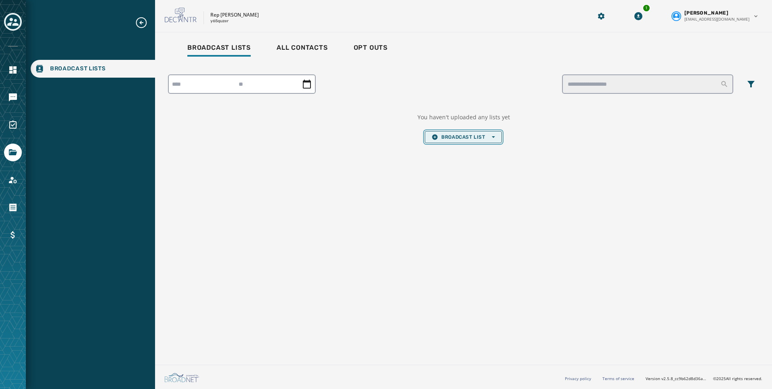
click at [462, 137] on span "Broadcast List Open options" at bounding box center [463, 137] width 63 height 6
click at [461, 152] on span "Upload List" at bounding box center [463, 149] width 63 height 6
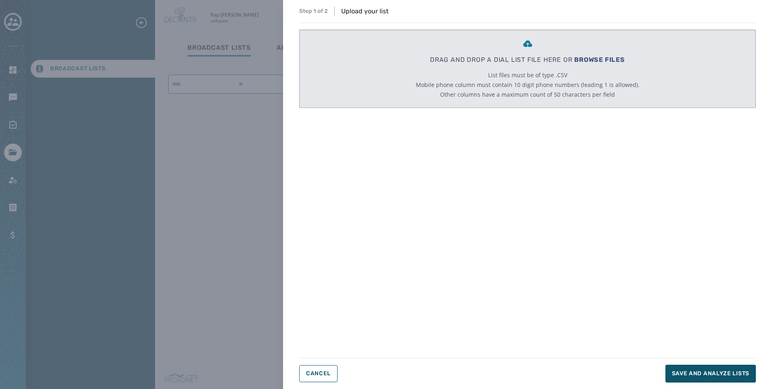
click at [588, 63] on span "BROWSE FILES" at bounding box center [599, 60] width 51 height 8
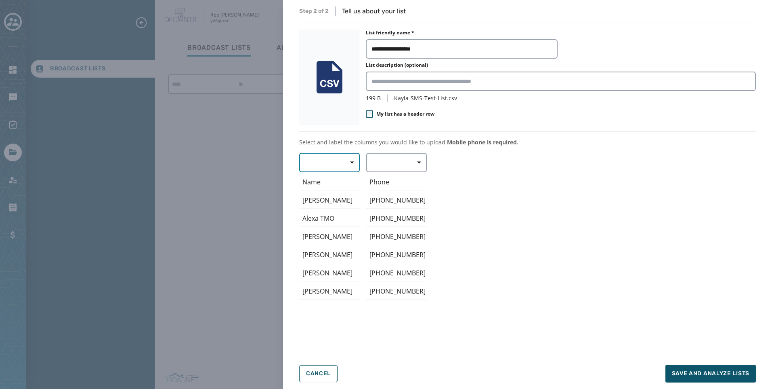
click at [317, 167] on button "button" at bounding box center [329, 162] width 61 height 19
click at [321, 208] on span "First Name" at bounding box center [327, 210] width 37 height 8
click at [393, 166] on button "button" at bounding box center [396, 162] width 61 height 19
click at [400, 182] on span "Mobile Phone" at bounding box center [394, 181] width 37 height 8
click at [707, 374] on span "Save and analyze lists" at bounding box center [711, 373] width 78 height 8
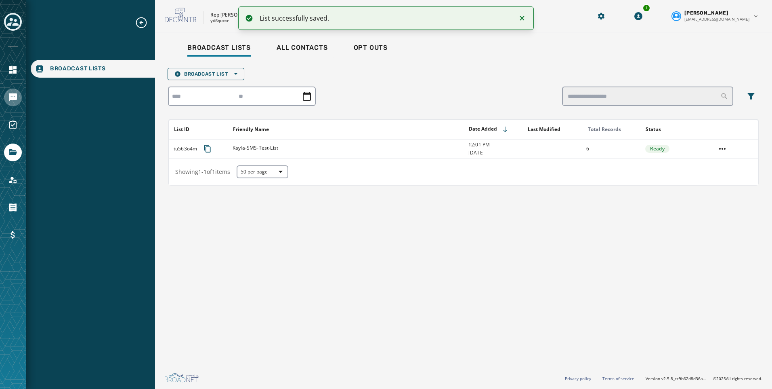
click at [21, 99] on link "Navigate to Messaging" at bounding box center [13, 97] width 18 height 18
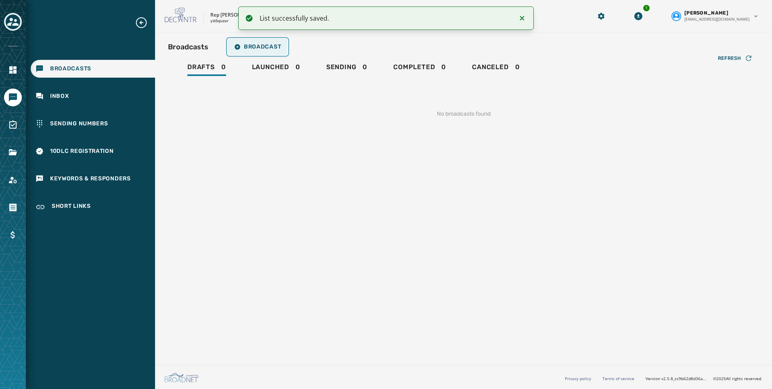
click at [247, 48] on span "Broadcast" at bounding box center [257, 47] width 47 height 6
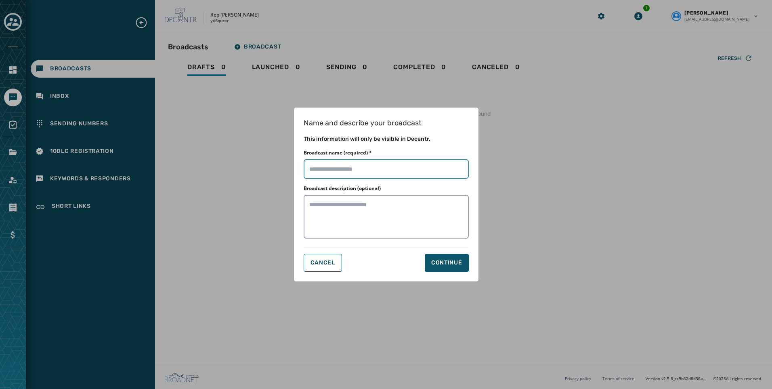
click at [376, 176] on input "Broadcast name (required) *" at bounding box center [386, 168] width 165 height 19
type input "**********"
click at [451, 254] on button "Continue" at bounding box center [447, 263] width 44 height 18
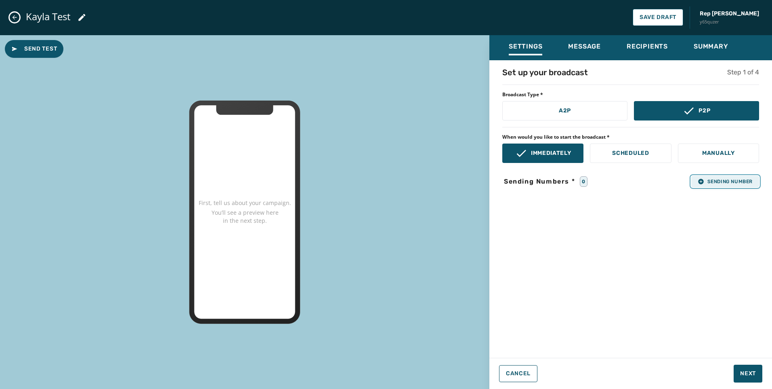
click at [740, 180] on span "Sending Number" at bounding box center [725, 181] width 55 height 6
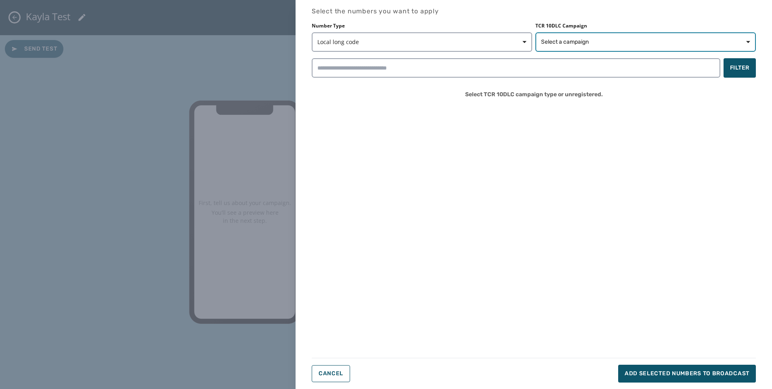
click at [597, 49] on button "Select a campaign" at bounding box center [646, 41] width 221 height 19
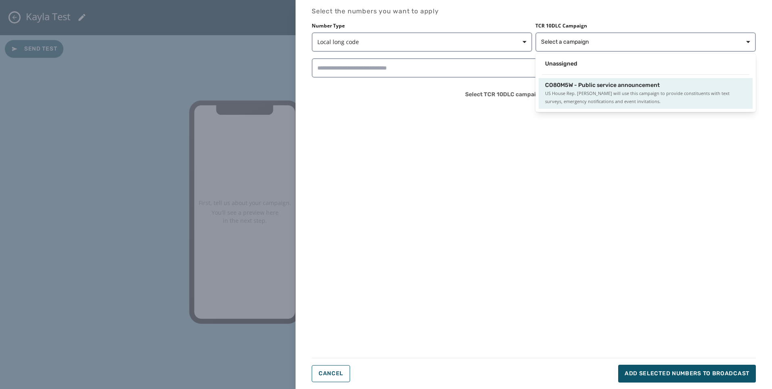
click at [589, 80] on div "CO80M5W - Public service announcement US House Rep. Jen Kiggans will use this c…" at bounding box center [646, 93] width 214 height 31
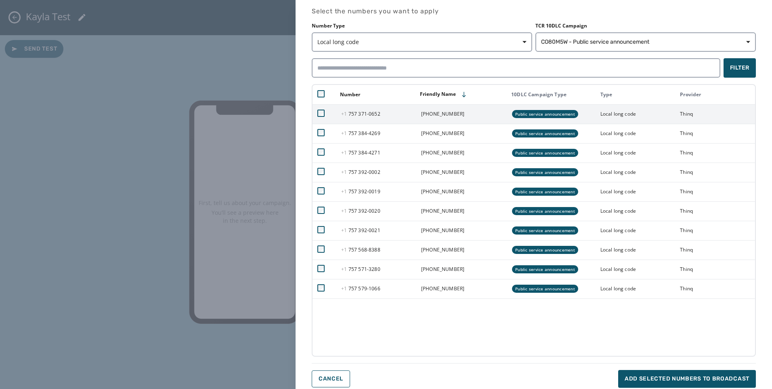
click at [317, 116] on td at bounding box center [325, 113] width 24 height 19
click at [317, 113] on td at bounding box center [325, 113] width 24 height 19
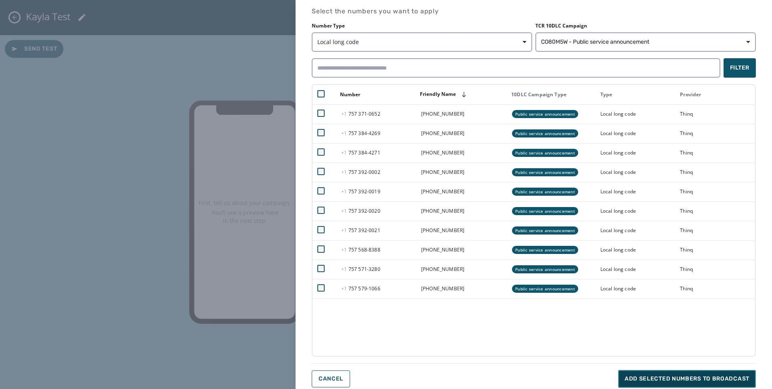
click at [703, 380] on span "Add selected numbers to broadcast" at bounding box center [687, 378] width 125 height 8
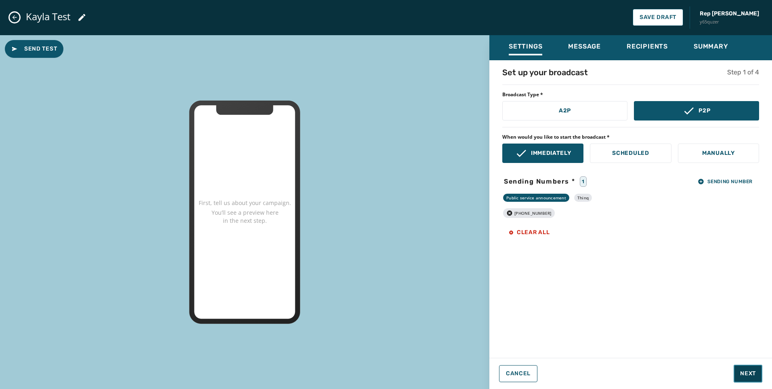
click at [746, 375] on span "Next" at bounding box center [748, 373] width 16 height 8
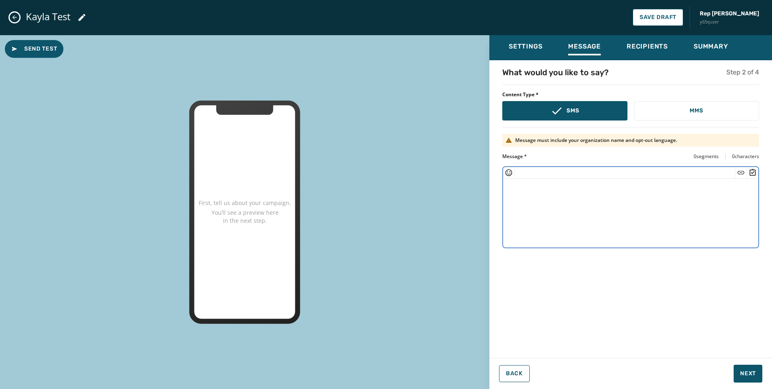
click at [568, 227] on textarea at bounding box center [630, 212] width 255 height 66
paste textarea "**********"
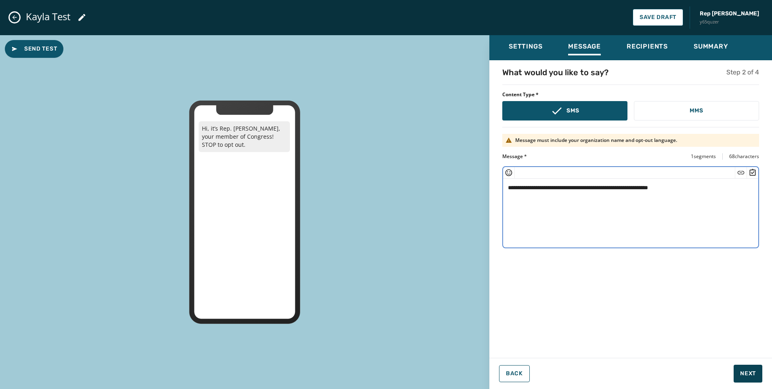
type textarea "**********"
click at [745, 372] on span "Next" at bounding box center [748, 373] width 16 height 8
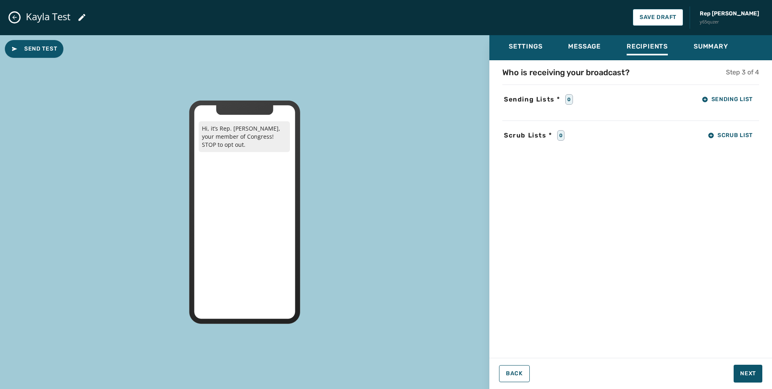
click at [732, 111] on div "Who is receiving your broadcast? Step 3 of 4 Sending Lists * 0 Sending List Scr…" at bounding box center [631, 206] width 283 height 279
click at [729, 104] on button "Sending List" at bounding box center [728, 99] width 64 height 16
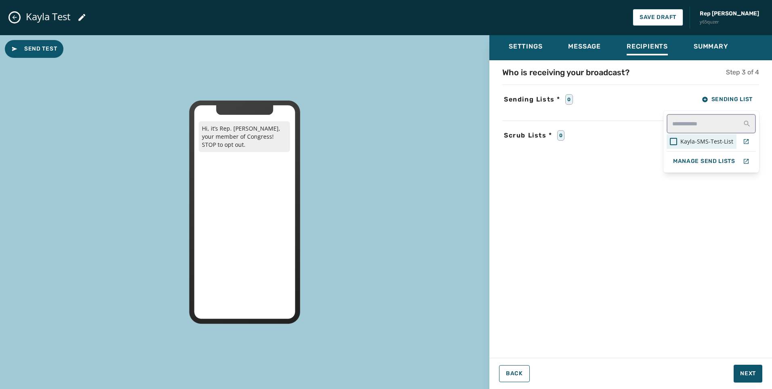
click at [707, 140] on span "Kayla-SMS-Test-List" at bounding box center [707, 141] width 53 height 8
click at [747, 303] on div "Who is receiving your broadcast? Step 3 of 4 Sending Lists * 1 Sending List Kay…" at bounding box center [631, 206] width 283 height 279
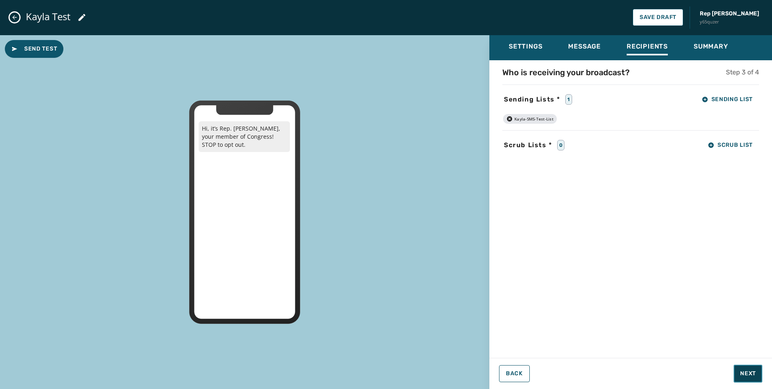
click at [753, 381] on button "Next" at bounding box center [748, 373] width 29 height 18
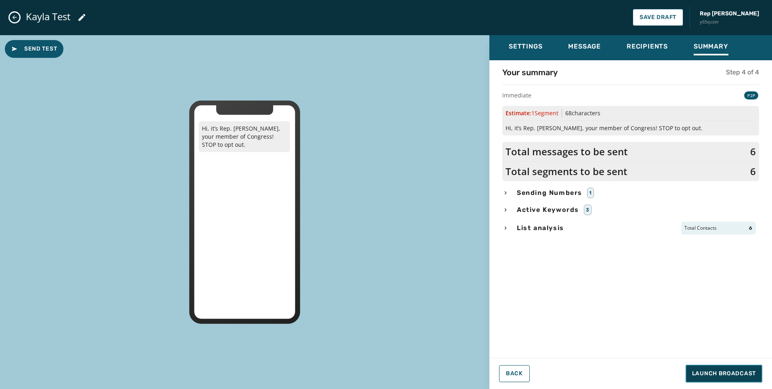
click at [742, 371] on span "Launch Broadcast" at bounding box center [724, 373] width 64 height 8
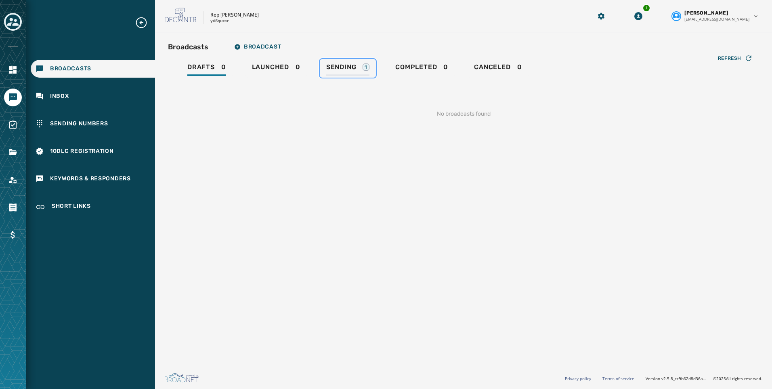
click at [338, 69] on span "Sending" at bounding box center [341, 67] width 30 height 8
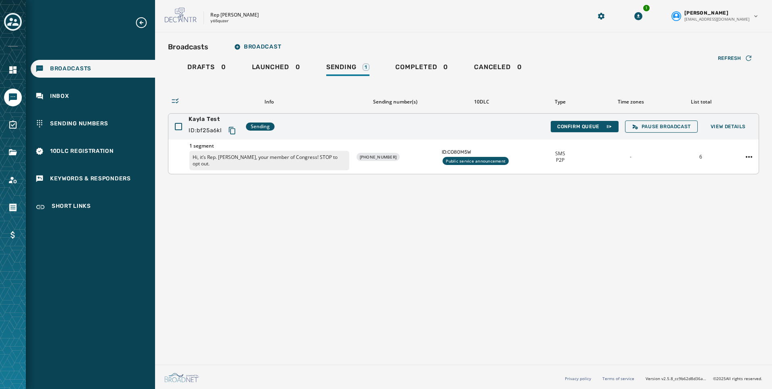
click at [560, 132] on div "Kayla Test ID: bf25a6kl Sending Confirm Queue Pause Broadcast View Details" at bounding box center [463, 126] width 591 height 26
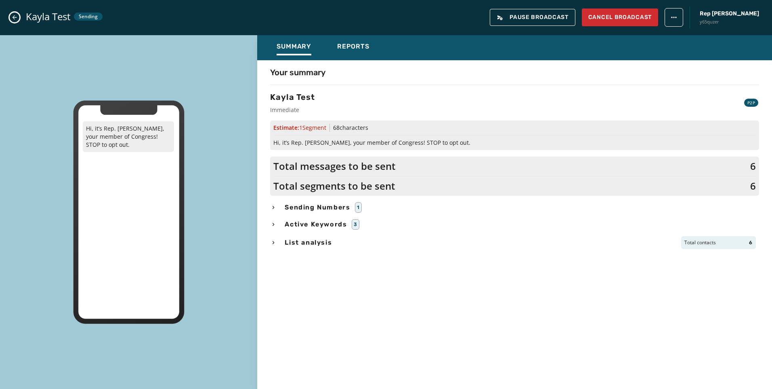
click at [20, 20] on div "Kayla Test Sending Pause Broadcast Cancel Broadcast Rep Jen Kiggans y65quzer" at bounding box center [386, 17] width 772 height 35
click at [16, 18] on icon "Close admin drawer" at bounding box center [14, 17] width 6 height 6
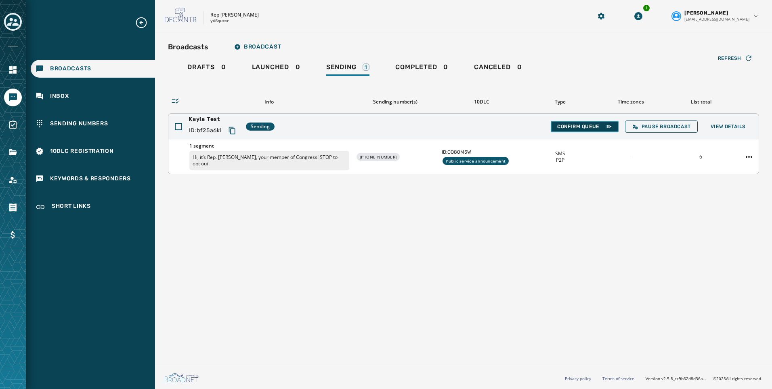
click at [570, 124] on span "Confirm Queue" at bounding box center [584, 126] width 55 height 6
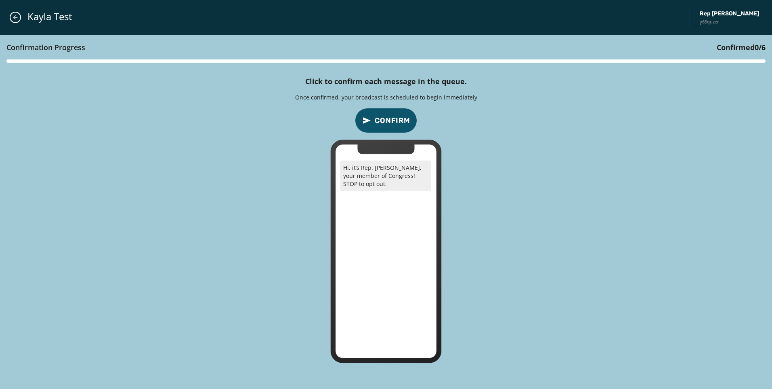
click at [397, 123] on span "Confirm" at bounding box center [393, 120] width 36 height 11
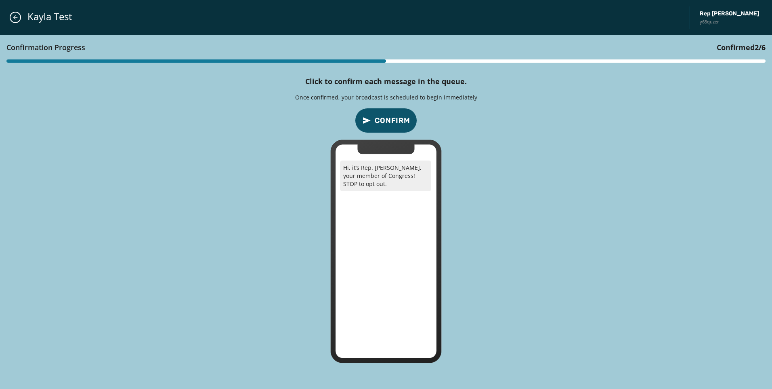
click at [397, 123] on span "Confirm" at bounding box center [393, 120] width 36 height 11
click at [397, 122] on span "Confirm" at bounding box center [393, 120] width 36 height 11
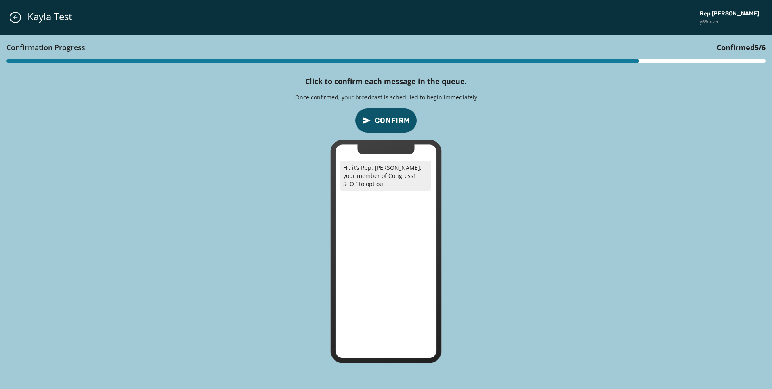
click at [397, 122] on span "Confirm" at bounding box center [393, 120] width 36 height 11
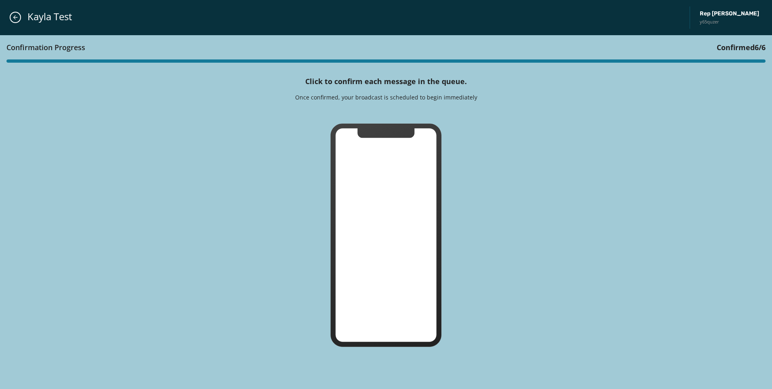
click at [397, 122] on div "Confirmation Progress Confirmed 6 / 6 Click to confirm each message in the queu…" at bounding box center [386, 212] width 772 height 354
click at [15, 17] on icon "Close admin drawer" at bounding box center [15, 17] width 6 height 6
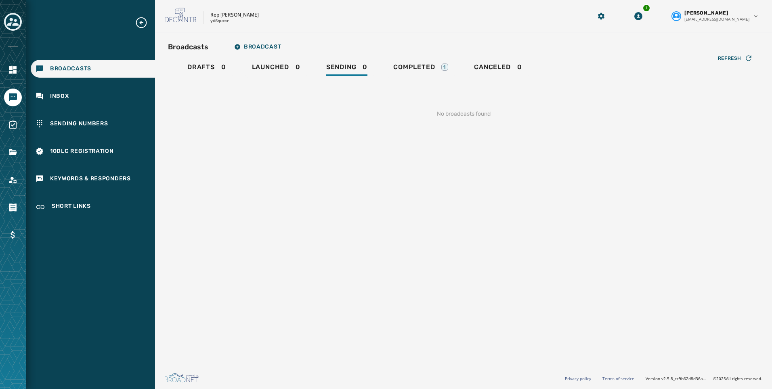
click at [2, 17] on div at bounding box center [13, 194] width 26 height 389
click at [15, 23] on icon "Toggle account select drawer" at bounding box center [12, 21] width 11 height 11
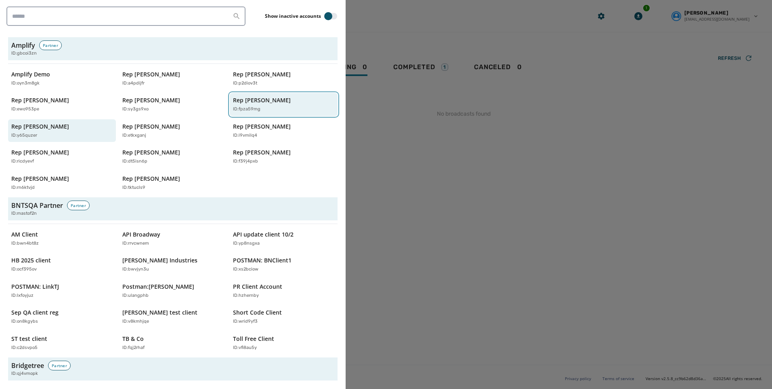
click at [251, 105] on div "Rep [PERSON_NAME] ID: fpza59mg" at bounding box center [279, 104] width 93 height 17
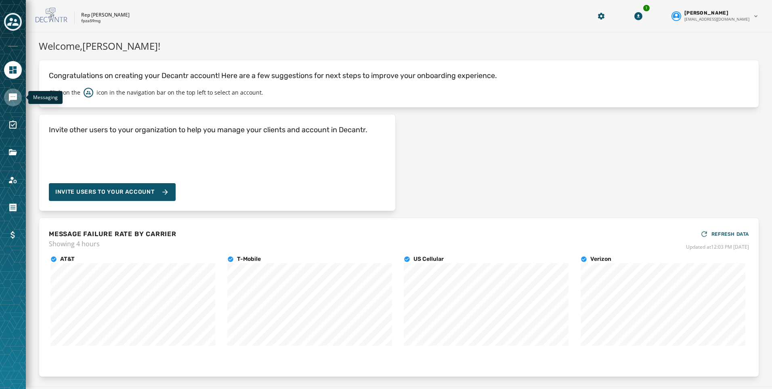
click at [18, 92] on link "Navigate to Messaging" at bounding box center [13, 97] width 18 height 18
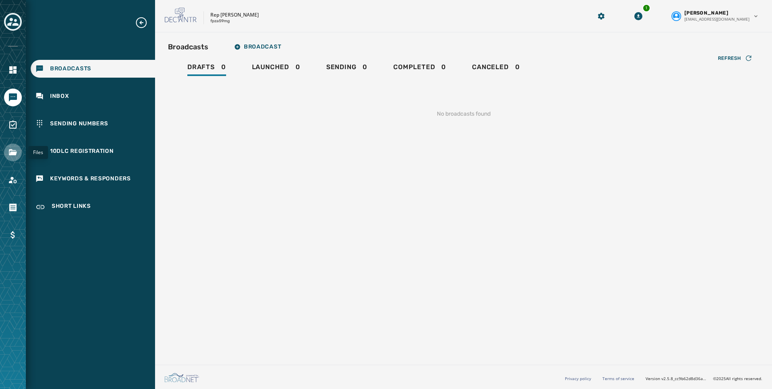
click at [13, 147] on link "Navigate to Files" at bounding box center [13, 152] width 18 height 18
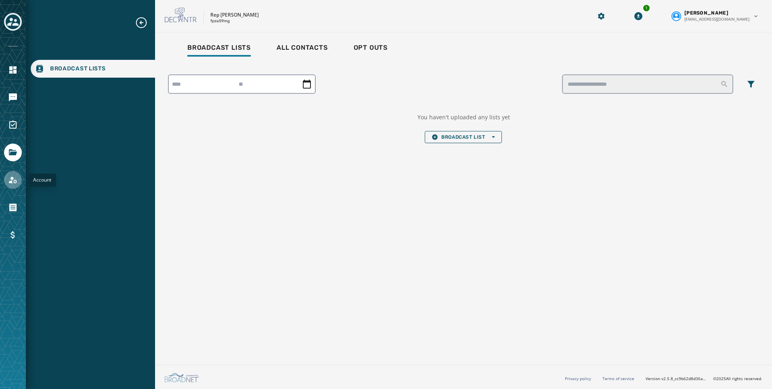
click at [10, 177] on icon "Navigate to Account" at bounding box center [13, 180] width 10 height 10
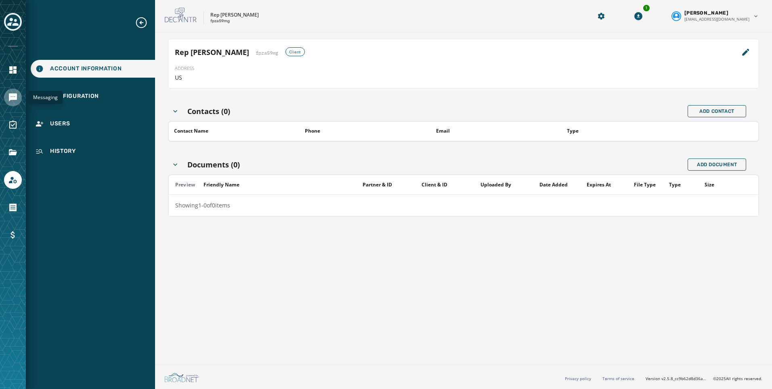
click at [12, 97] on icon "Navigate to Messaging" at bounding box center [13, 97] width 8 height 8
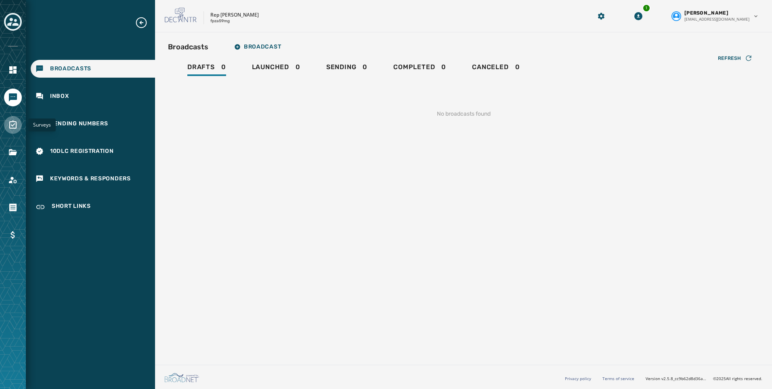
click at [14, 120] on icon "Navigate to Surveys" at bounding box center [13, 125] width 10 height 10
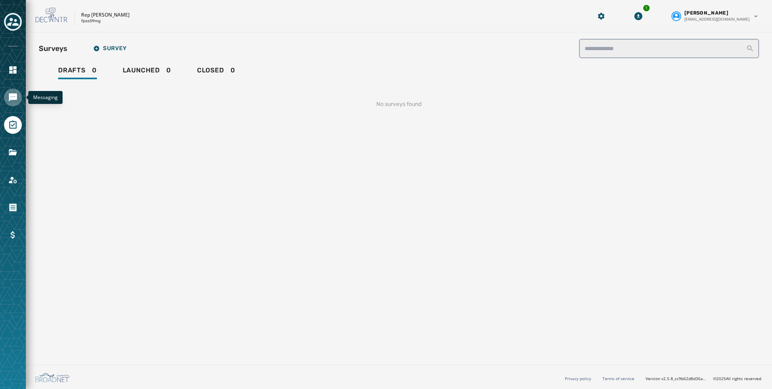
click at [6, 101] on link "Navigate to Messaging" at bounding box center [13, 97] width 18 height 18
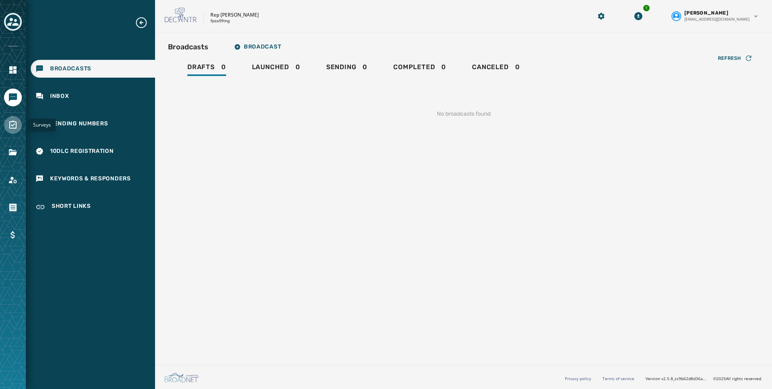
click at [16, 124] on icon "Navigate to Surveys" at bounding box center [12, 124] width 7 height 8
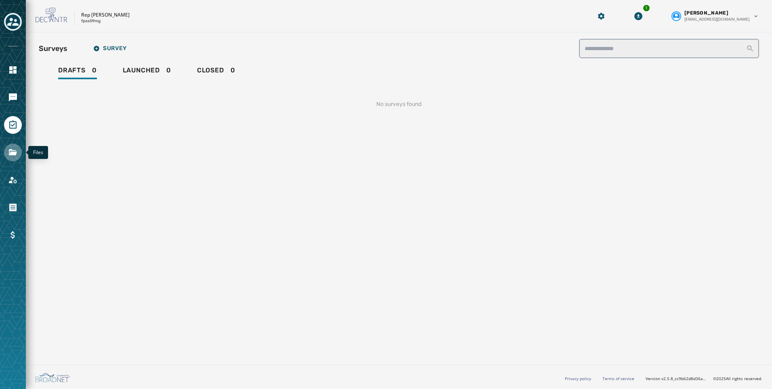
click at [15, 152] on icon "Navigate to Files" at bounding box center [13, 152] width 8 height 6
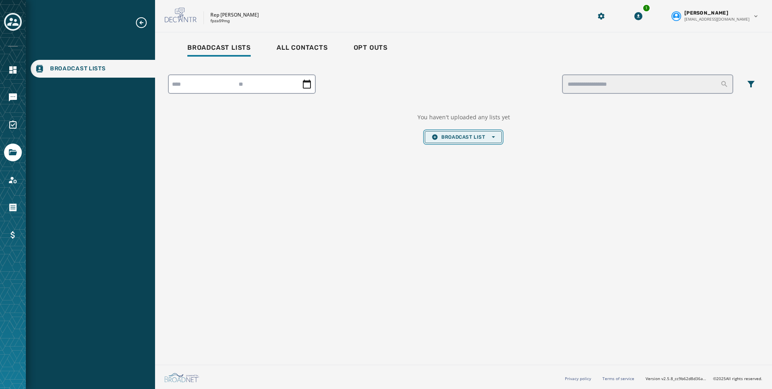
click at [452, 140] on button "Broadcast List Open options" at bounding box center [463, 137] width 77 height 12
click at [450, 152] on span "Upload List" at bounding box center [463, 149] width 63 height 6
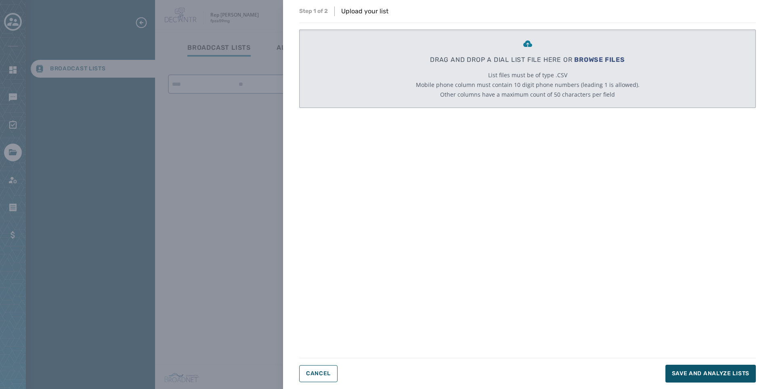
click at [604, 58] on span "BROWSE FILES" at bounding box center [599, 60] width 51 height 8
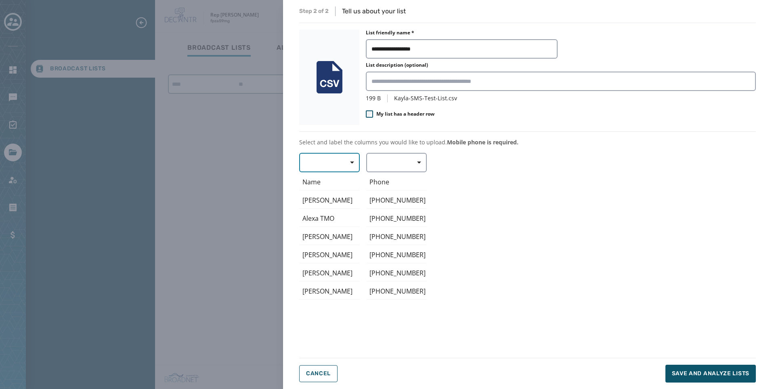
click at [317, 166] on button "button" at bounding box center [329, 162] width 61 height 19
drag, startPoint x: 324, startPoint y: 208, endPoint x: 377, endPoint y: 178, distance: 61.5
click at [324, 209] on span "First Name" at bounding box center [327, 210] width 37 height 8
click at [384, 162] on button "button" at bounding box center [396, 162] width 61 height 19
click at [397, 181] on span "Mobile Phone" at bounding box center [394, 181] width 37 height 8
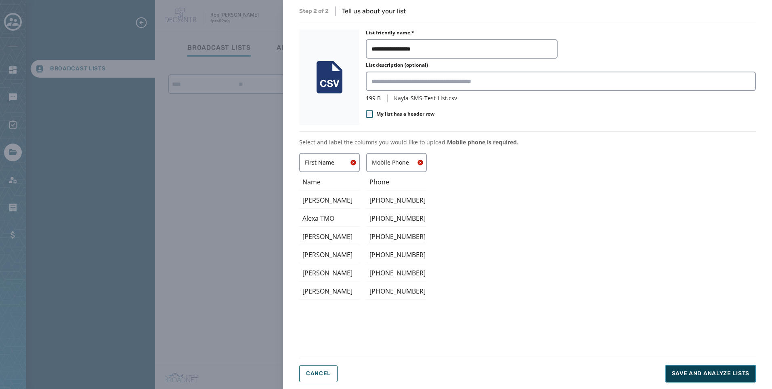
click at [712, 375] on span "Save and analyze lists" at bounding box center [711, 373] width 78 height 8
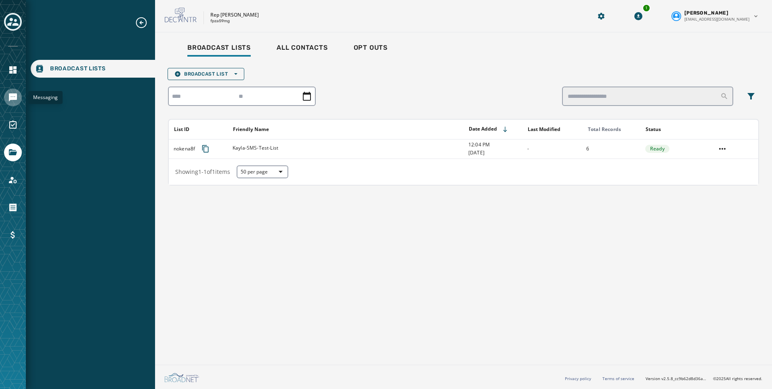
click at [18, 94] on link "Navigate to Messaging" at bounding box center [13, 97] width 18 height 18
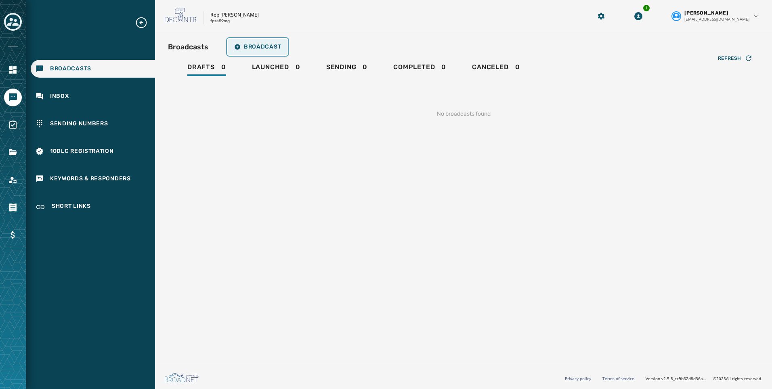
click at [237, 49] on icon "button" at bounding box center [237, 46] width 5 height 5
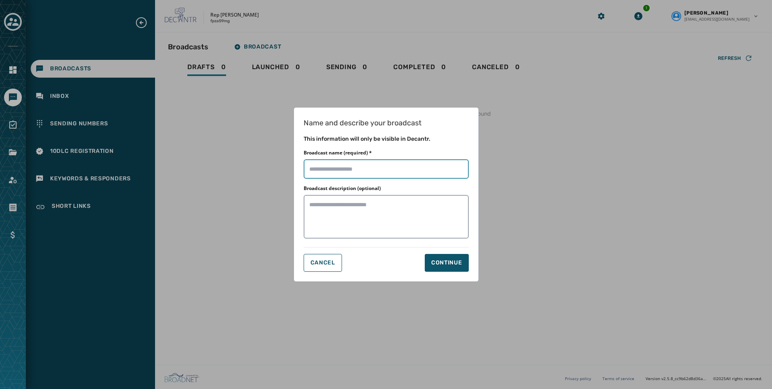
click at [357, 178] on input "Broadcast name (required) *" at bounding box center [386, 168] width 165 height 19
type input "**********"
click at [446, 265] on div "Continue" at bounding box center [446, 262] width 31 height 8
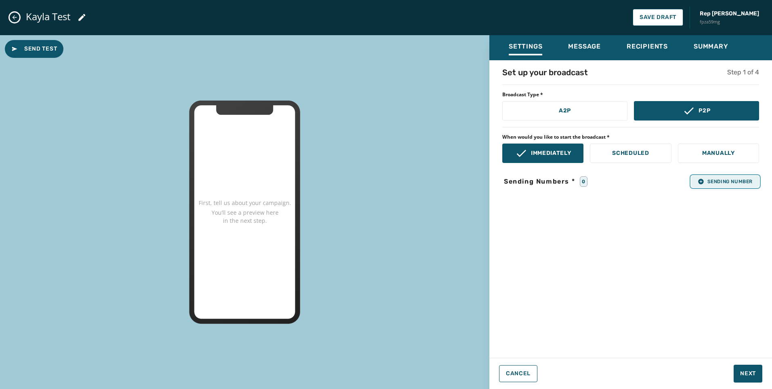
click at [725, 186] on button "Sending Number" at bounding box center [725, 181] width 68 height 11
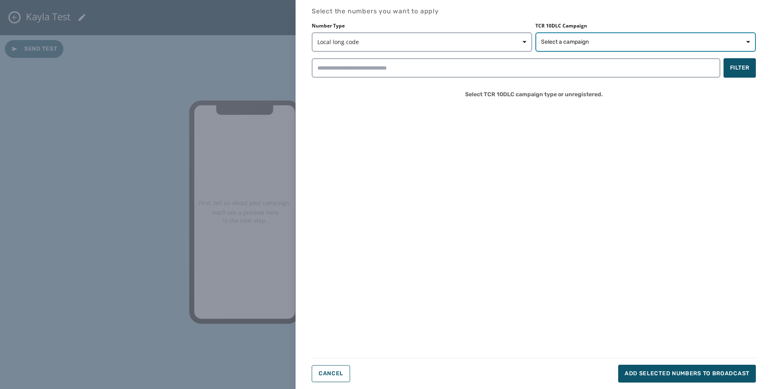
click at [563, 45] on span "Select a campaign" at bounding box center [565, 42] width 48 height 8
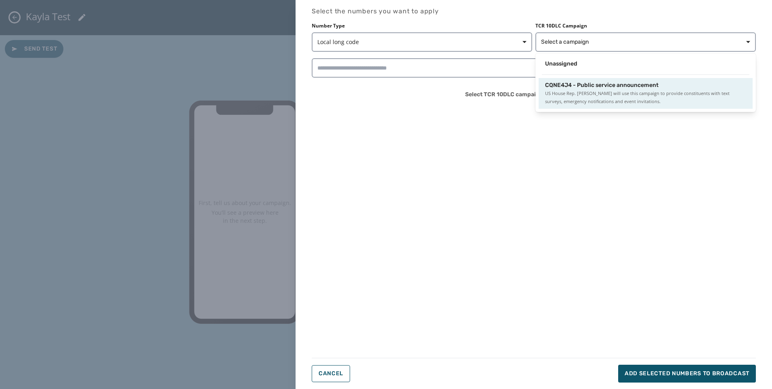
click at [570, 80] on div "CQNE4J4 - Public service announcement US House Rep. Hank Johnson will use this …" at bounding box center [646, 93] width 214 height 31
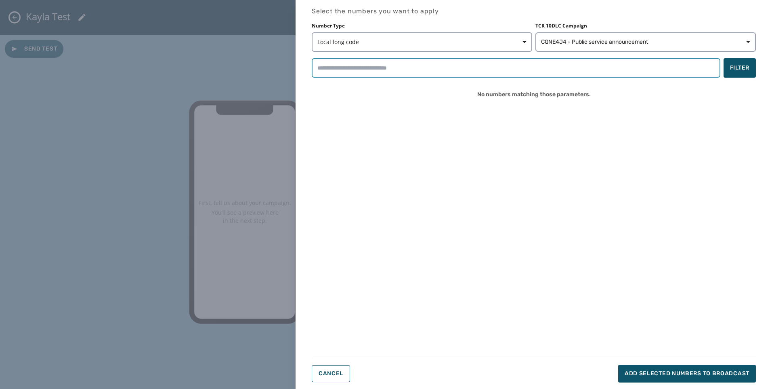
click at [426, 74] on input "search" at bounding box center [516, 67] width 409 height 19
click at [578, 156] on div "Select the numbers you want to apply Number Type Local long code TCR 10DLC Camp…" at bounding box center [534, 194] width 444 height 376
click at [595, 35] on button "CQNE4J4 - Public service announcement" at bounding box center [646, 41] width 221 height 19
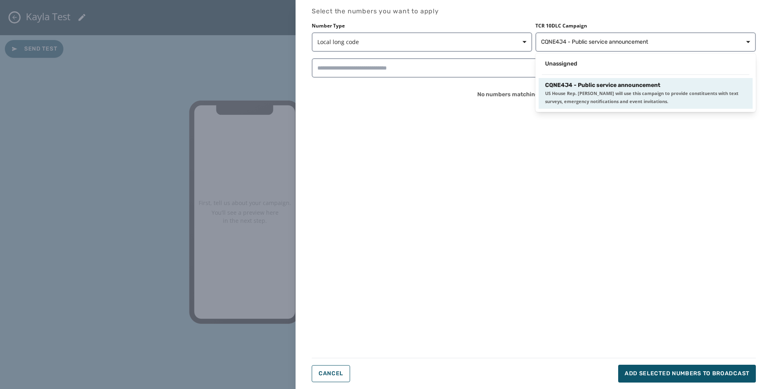
click at [591, 86] on span "CQNE4J4 - Public service announcement" at bounding box center [603, 85] width 116 height 8
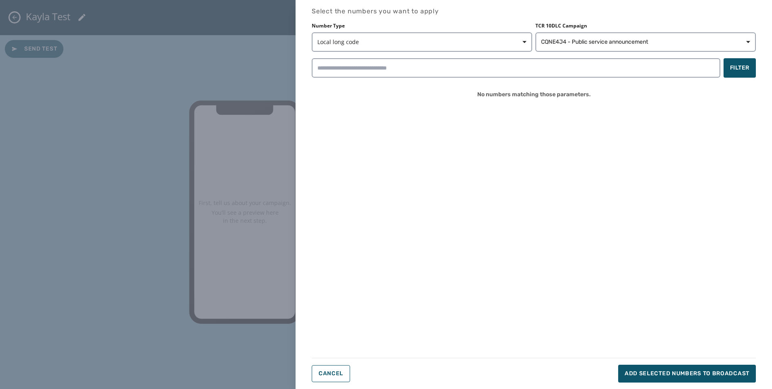
click at [368, 81] on div "Number Type Local long code TCR 10DLC Campaign CQNE4J4 - Public service announc…" at bounding box center [534, 64] width 444 height 82
click at [340, 374] on span "Cancel" at bounding box center [331, 373] width 25 height 6
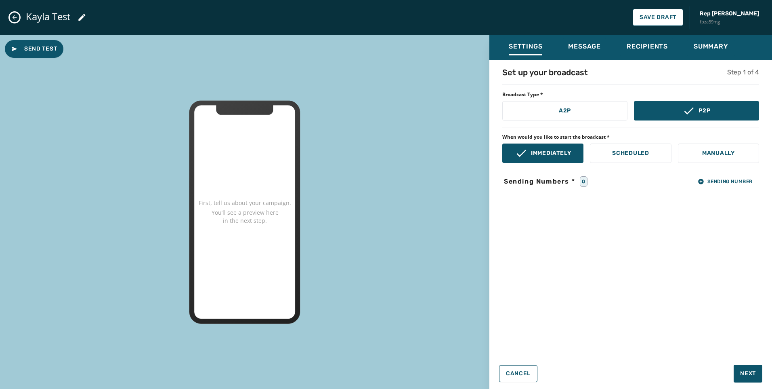
click at [17, 11] on div "Kayla Test Save Draft Rep Hank Johnson fpza59mg" at bounding box center [386, 17] width 772 height 35
click at [19, 16] on button "Close admin drawer" at bounding box center [15, 18] width 10 height 10
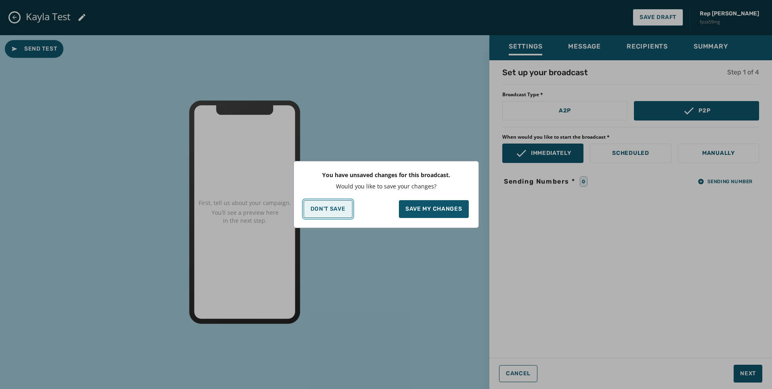
click at [339, 210] on p "Don't Save" at bounding box center [328, 209] width 35 height 6
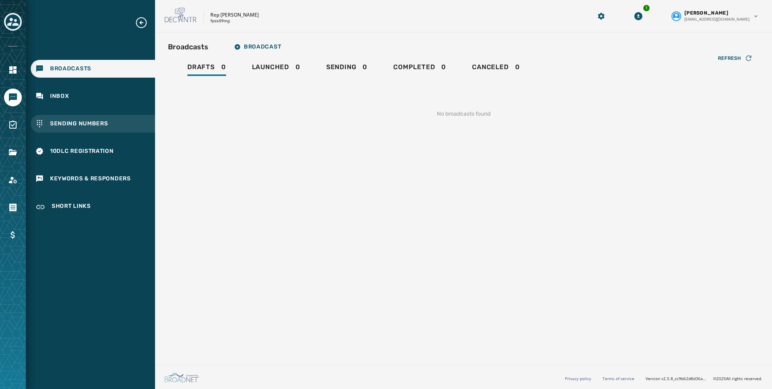
click at [61, 120] on span "Sending Numbers" at bounding box center [79, 124] width 58 height 8
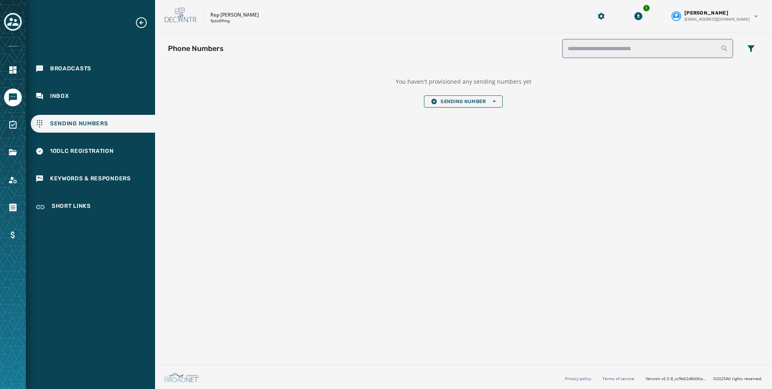
click at [24, 146] on div at bounding box center [13, 194] width 26 height 389
click at [18, 151] on link "Navigate to Files" at bounding box center [13, 152] width 18 height 18
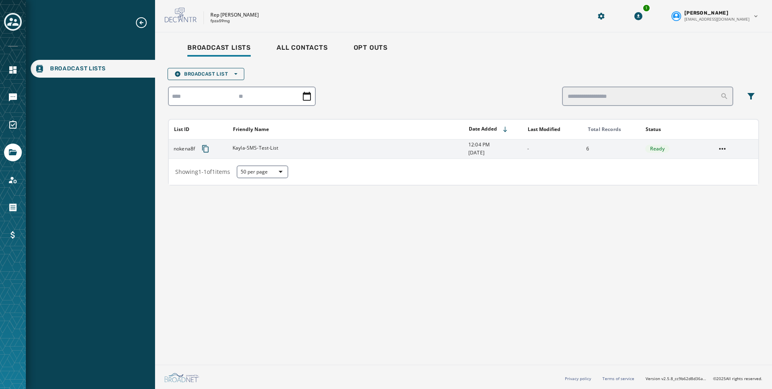
click at [731, 151] on td at bounding box center [734, 148] width 47 height 19
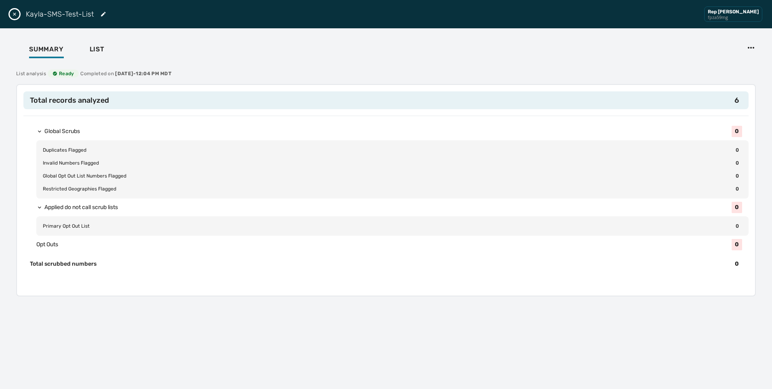
click at [16, 16] on icon "Close drawer" at bounding box center [14, 14] width 6 height 6
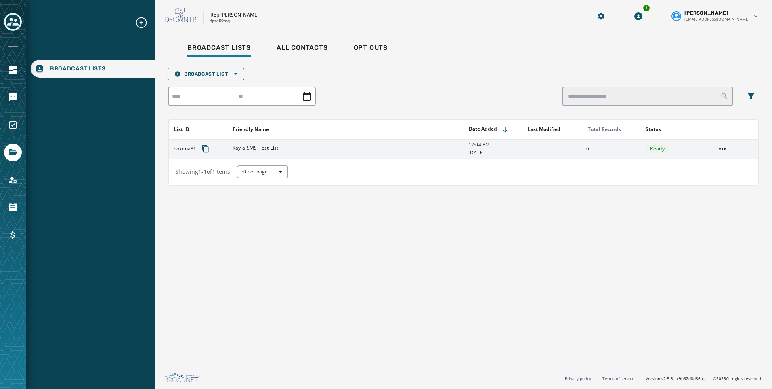
click at [715, 150] on td at bounding box center [734, 148] width 47 height 19
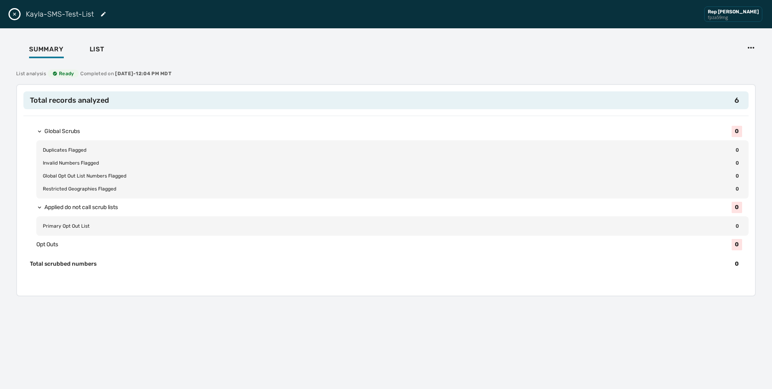
click at [10, 12] on button "Close drawer" at bounding box center [15, 14] width 10 height 10
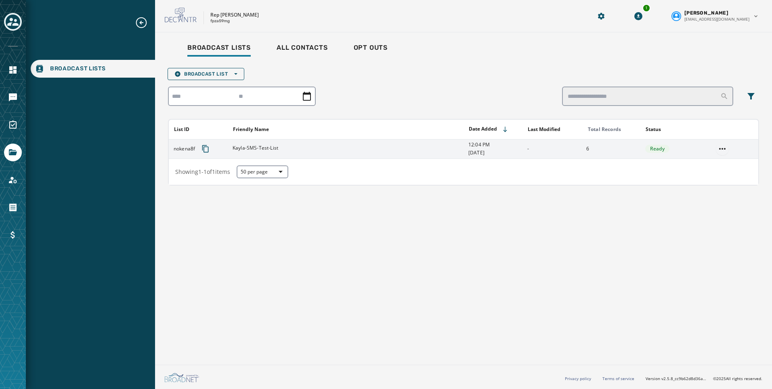
click at [718, 149] on html "Broadcast Lists Skip To Main Content Rep Hank Johnson fpza59mg 1 Kayla Lloyd kl…" at bounding box center [386, 194] width 772 height 389
click at [721, 176] on div "Delete list" at bounding box center [723, 177] width 36 height 13
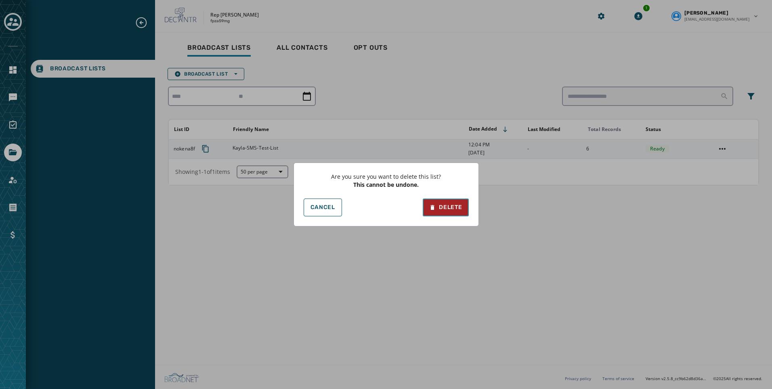
click at [445, 210] on div "Delete" at bounding box center [445, 207] width 33 height 8
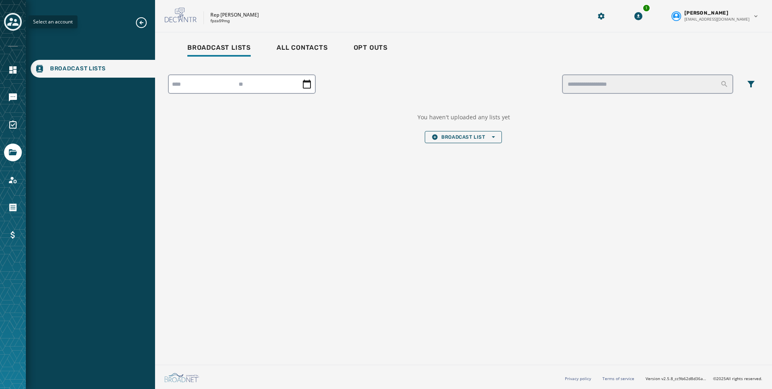
click at [4, 24] on button "Toggle account select drawer" at bounding box center [13, 22] width 18 height 18
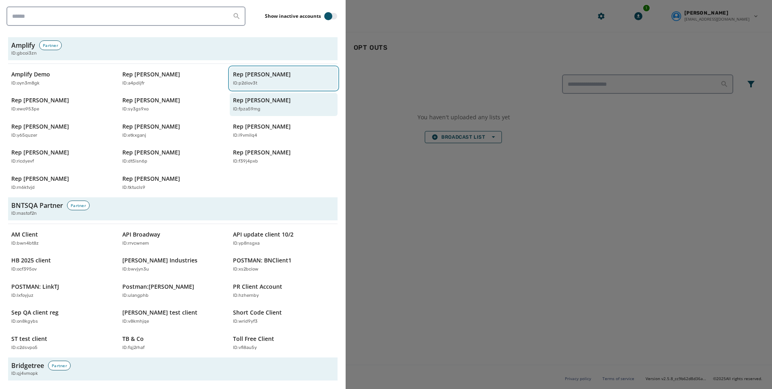
click at [267, 81] on div "ID: p2diov3t" at bounding box center [279, 83] width 93 height 7
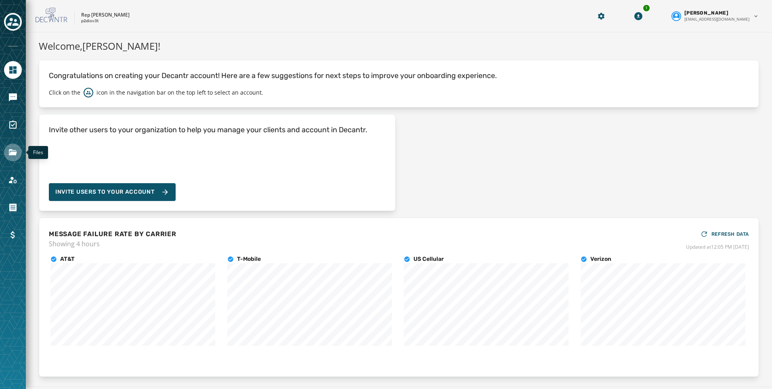
click at [13, 154] on icon "Navigate to Files" at bounding box center [13, 152] width 8 height 6
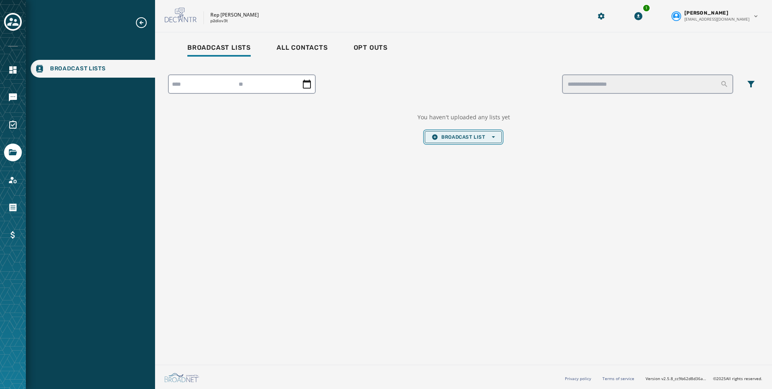
click at [468, 142] on button "Broadcast List Open options" at bounding box center [463, 137] width 77 height 12
click at [467, 151] on span "Upload List" at bounding box center [463, 149] width 63 height 6
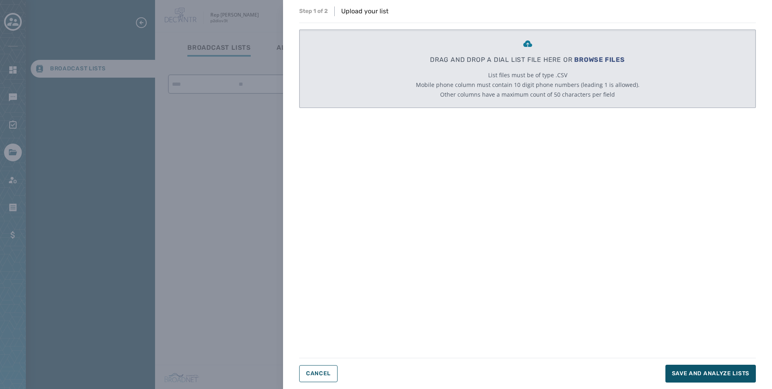
click at [609, 63] on span "BROWSE FILES" at bounding box center [599, 60] width 51 height 8
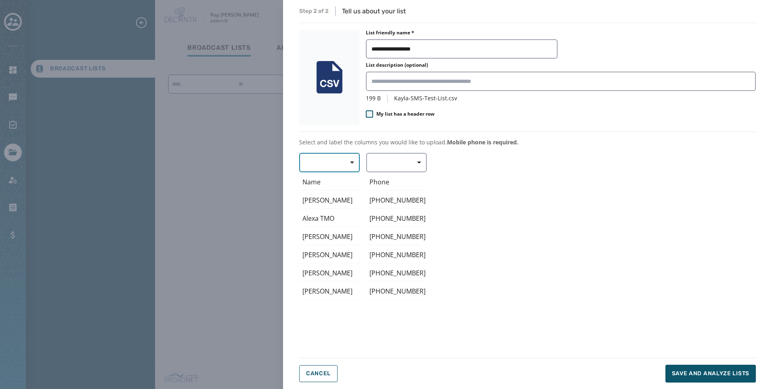
click at [323, 168] on button "button" at bounding box center [329, 162] width 61 height 19
click at [333, 180] on span "Mobile Phone" at bounding box center [327, 181] width 37 height 8
click at [391, 163] on button "button" at bounding box center [396, 162] width 61 height 19
click at [343, 160] on div "Mobile Phone Name Alexa Levandowski Alexa TMO Bridget Corea Jeff Christy Justin…" at bounding box center [527, 250] width 457 height 195
click at [342, 161] on span "Mobile Phone" at bounding box center [329, 162] width 49 height 8
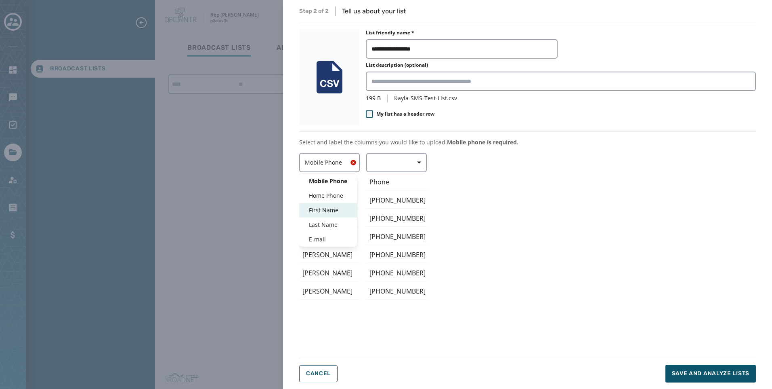
click at [339, 210] on span "First Name" at bounding box center [328, 210] width 38 height 8
click at [401, 168] on button "button" at bounding box center [396, 162] width 61 height 19
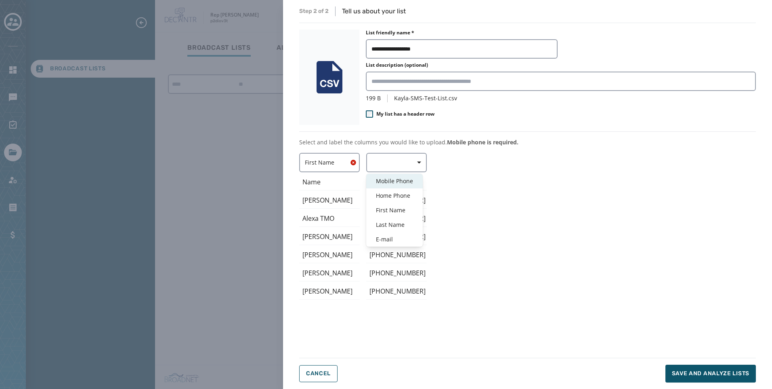
click at [395, 184] on span "Mobile Phone" at bounding box center [394, 181] width 37 height 8
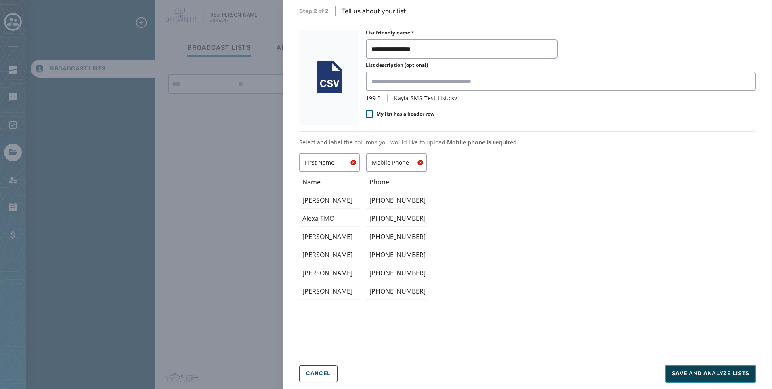
click at [705, 374] on span "Save and analyze lists" at bounding box center [711, 373] width 78 height 8
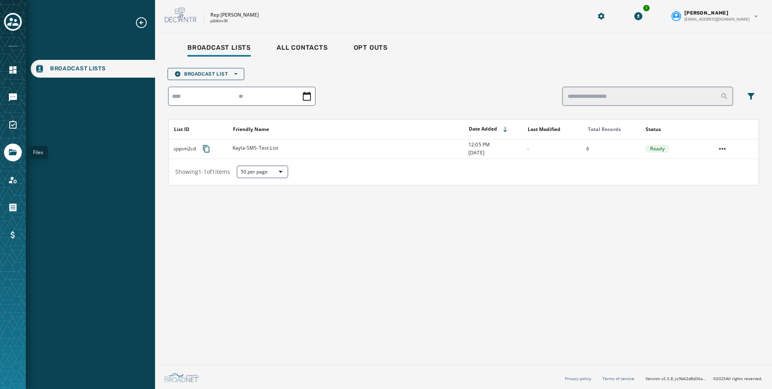
click at [2, 98] on div "Files" at bounding box center [13, 194] width 26 height 389
click at [13, 97] on icon "Navigate to Messaging" at bounding box center [13, 97] width 8 height 8
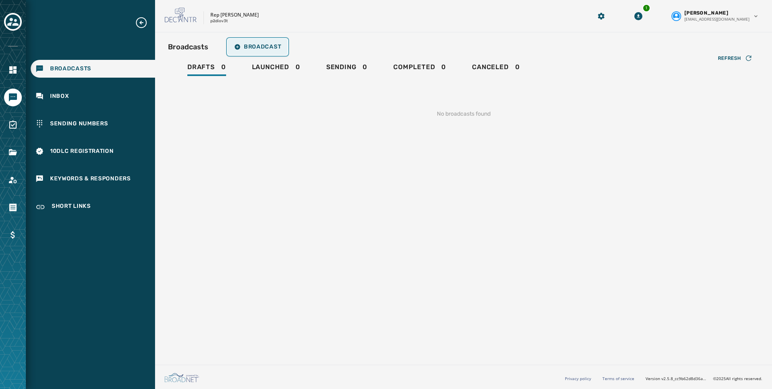
click at [256, 44] on span "Broadcast" at bounding box center [257, 47] width 47 height 6
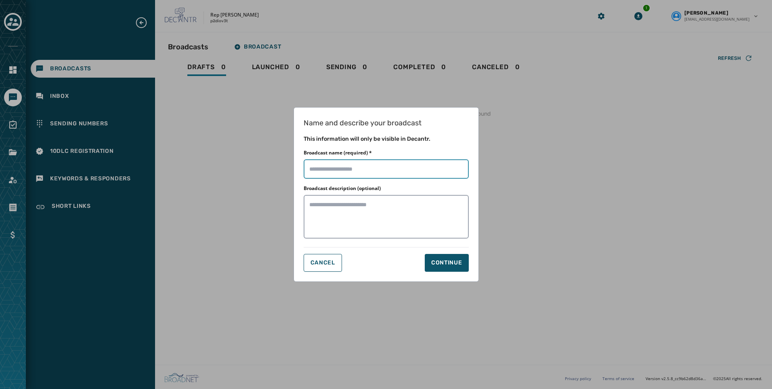
click at [369, 166] on input "Broadcast name (required) *" at bounding box center [386, 168] width 165 height 19
type input "**********"
click at [460, 264] on div "Continue" at bounding box center [446, 262] width 31 height 8
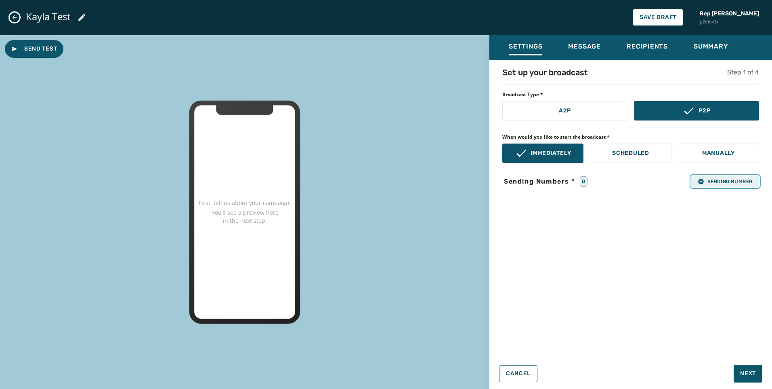
click at [715, 177] on button "Sending Number" at bounding box center [725, 181] width 68 height 11
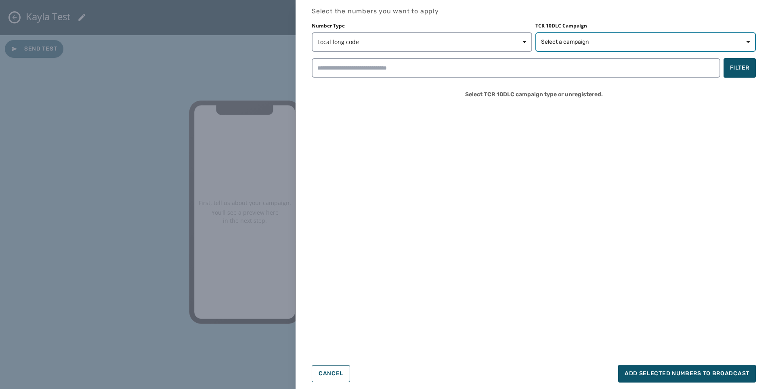
click at [612, 37] on button "Select a campaign" at bounding box center [646, 41] width 221 height 19
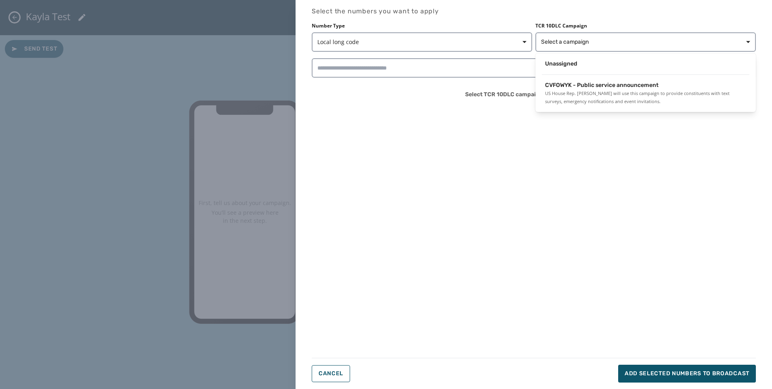
click at [580, 78] on div "Unassigned CVFOWYK - Public service announcement US House Rep. Blake Moore will…" at bounding box center [646, 82] width 221 height 59
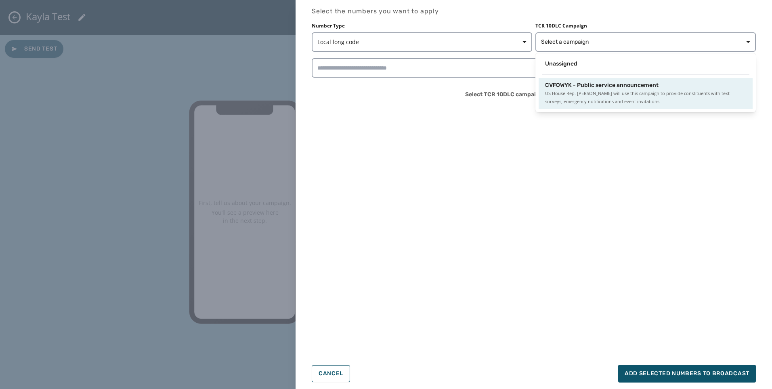
click at [590, 92] on span "US House Rep. Blake Moore will use this campaign to provide constituents with t…" at bounding box center [645, 97] width 201 height 16
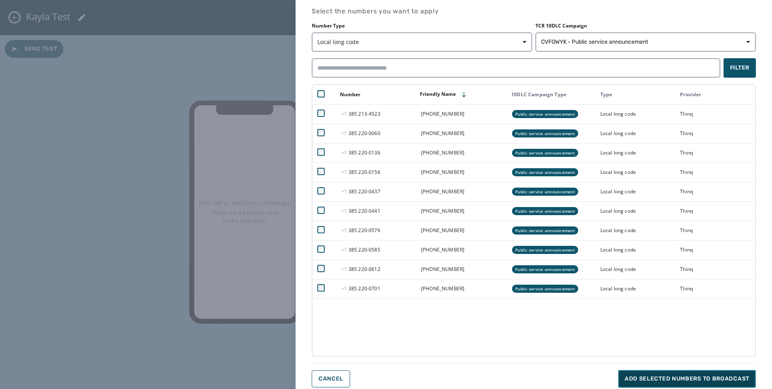
click at [696, 376] on span "Add selected numbers to broadcast" at bounding box center [687, 378] width 125 height 8
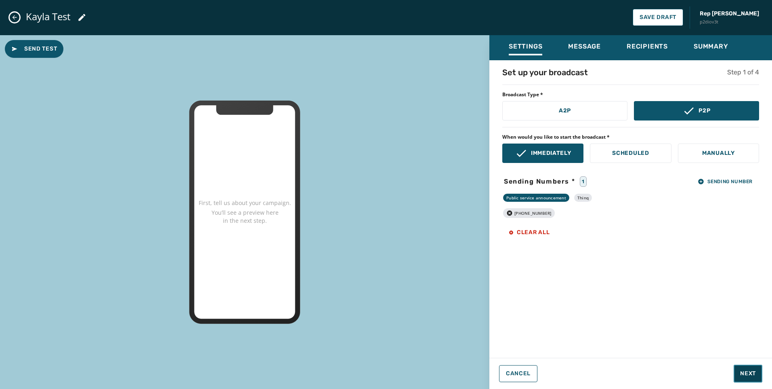
click at [758, 368] on button "Next" at bounding box center [748, 373] width 29 height 18
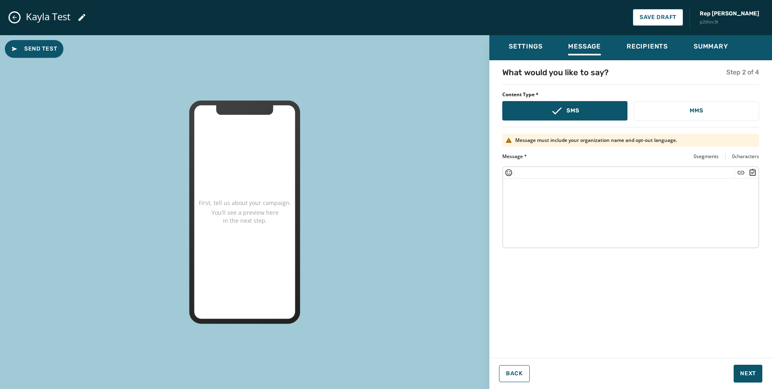
click at [540, 227] on textarea at bounding box center [630, 212] width 255 height 66
paste textarea "**********"
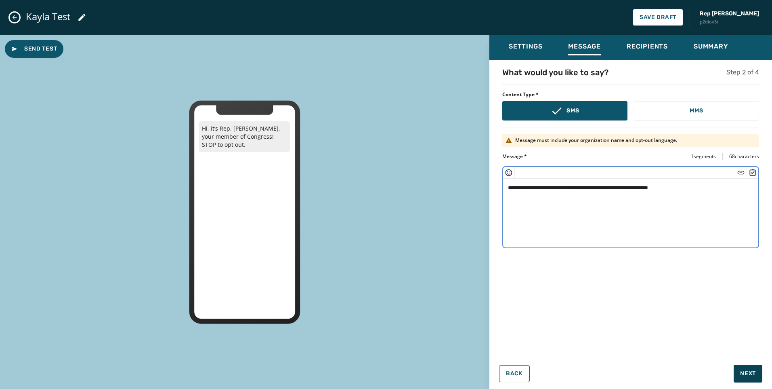
type textarea "**********"
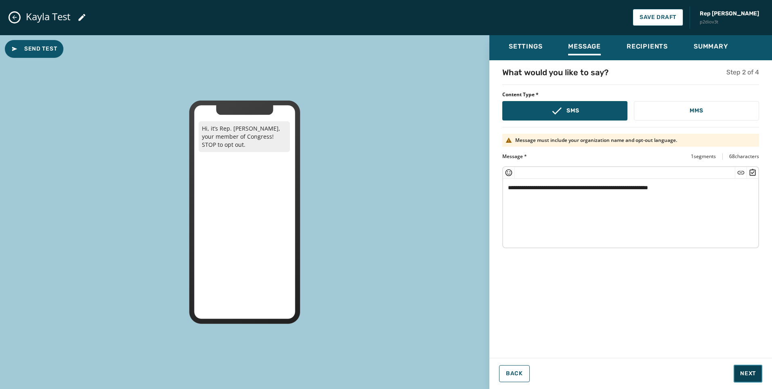
click at [742, 367] on button "Next" at bounding box center [748, 373] width 29 height 18
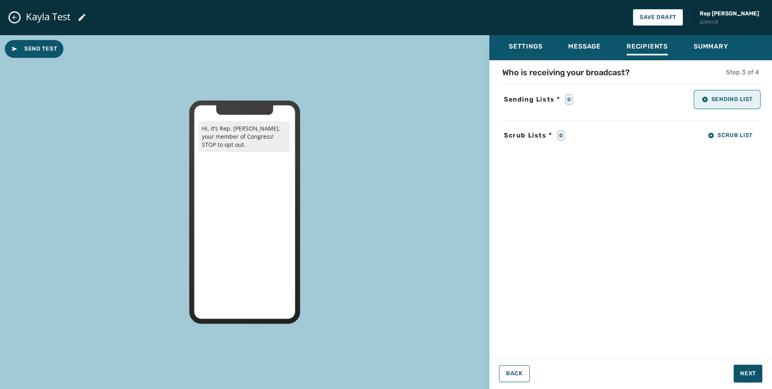
click at [743, 103] on button "Sending List" at bounding box center [728, 99] width 64 height 16
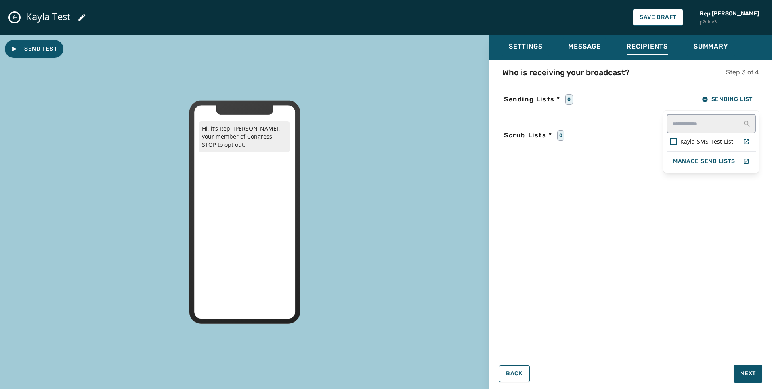
click at [712, 149] on div "Kayla-SMS-Test-List" at bounding box center [711, 141] width 89 height 16
click at [709, 140] on span "Kayla-SMS-Test-List" at bounding box center [707, 141] width 53 height 8
drag, startPoint x: 739, startPoint y: 264, endPoint x: 747, endPoint y: 277, distance: 15.6
click at [739, 264] on div "Who is receiving your broadcast? Step 3 of 4 Sending Lists * 1 Sending List Kay…" at bounding box center [631, 206] width 283 height 279
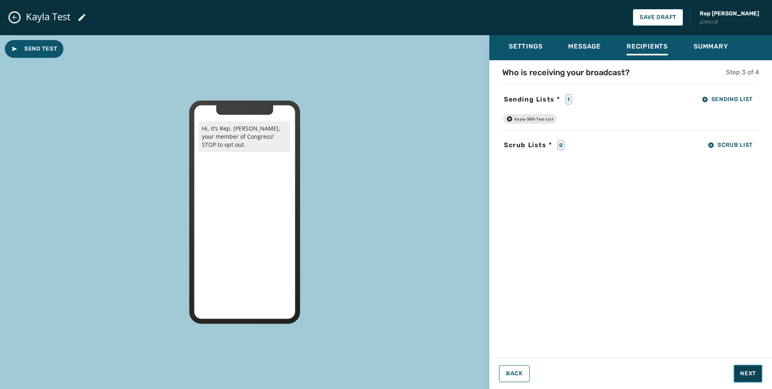
click at [755, 379] on button "Next" at bounding box center [748, 373] width 29 height 18
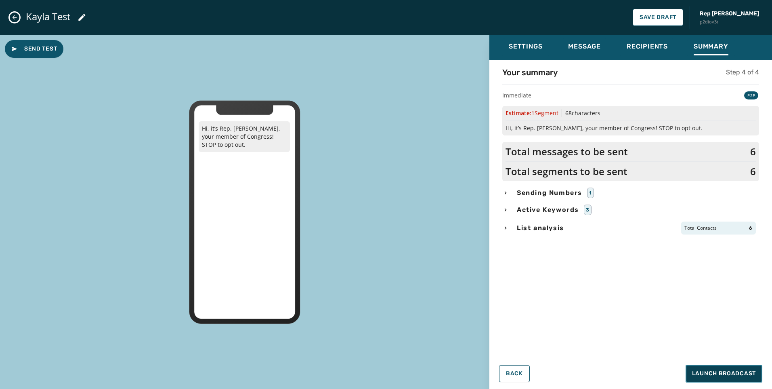
click at [712, 367] on button "Launch Broadcast" at bounding box center [724, 373] width 77 height 18
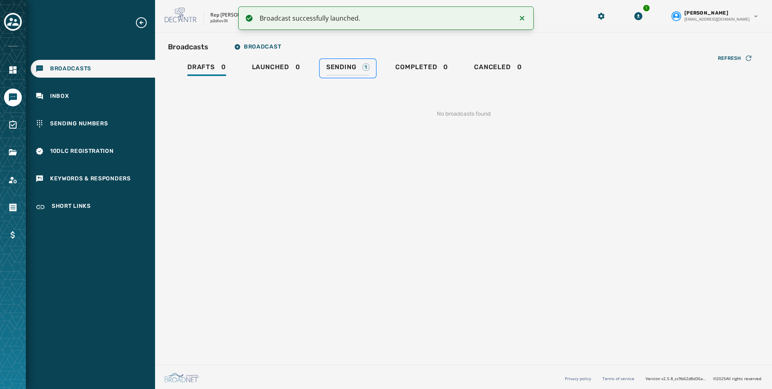
click at [349, 71] on div "Sending 1" at bounding box center [347, 69] width 43 height 13
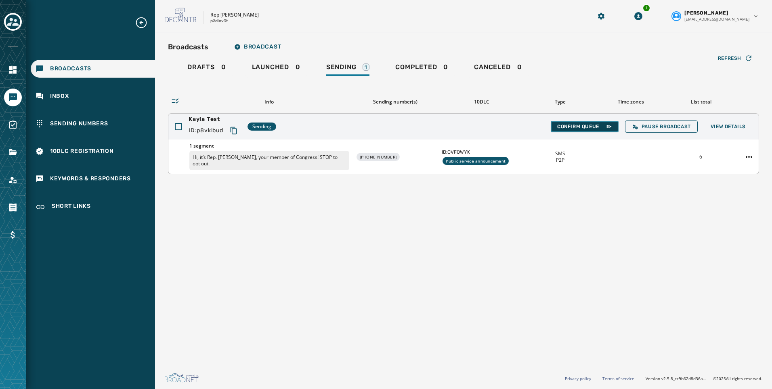
click at [563, 127] on span "Confirm Queue" at bounding box center [584, 126] width 55 height 6
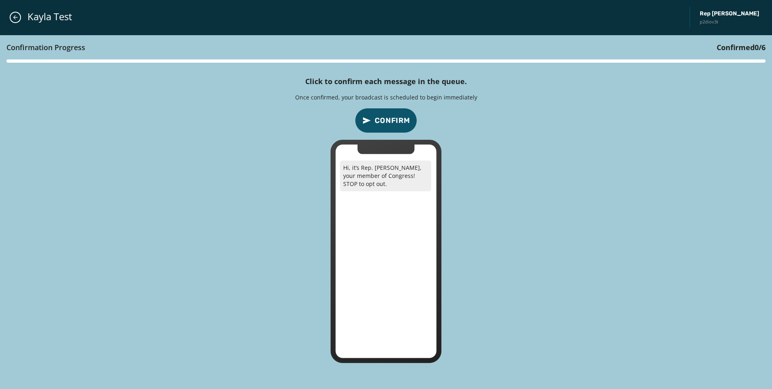
click at [379, 115] on span "Confirm" at bounding box center [393, 120] width 36 height 11
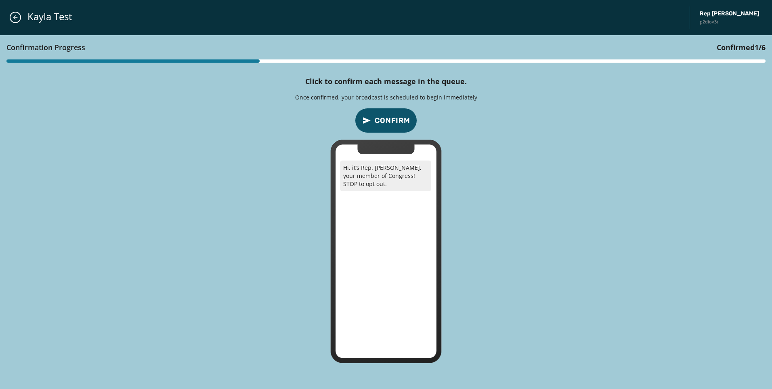
click at [379, 115] on span "Confirm" at bounding box center [393, 120] width 36 height 11
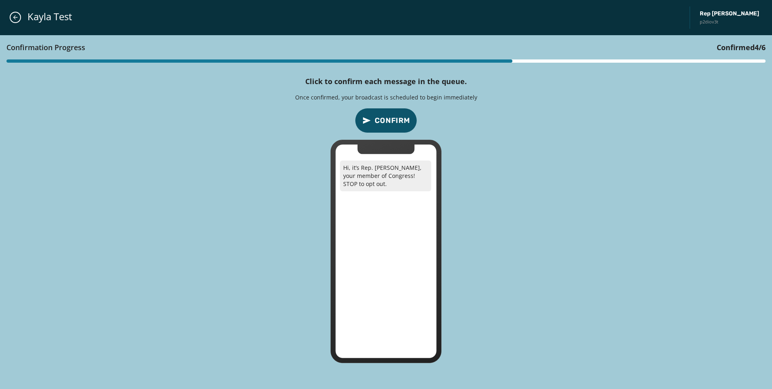
click at [379, 115] on span "Confirm" at bounding box center [393, 120] width 36 height 11
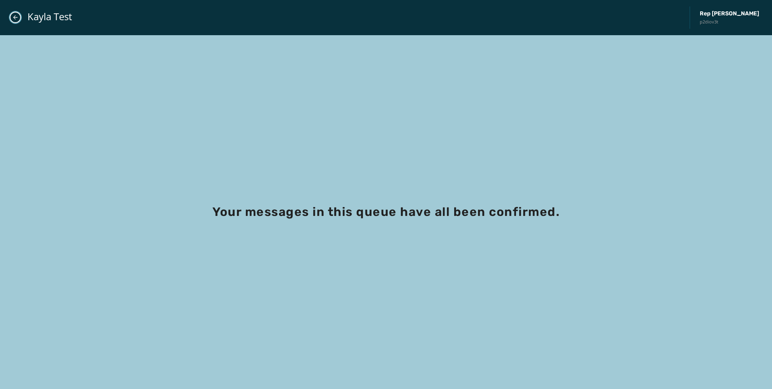
click at [13, 18] on icon "Close admin drawer" at bounding box center [15, 17] width 6 height 6
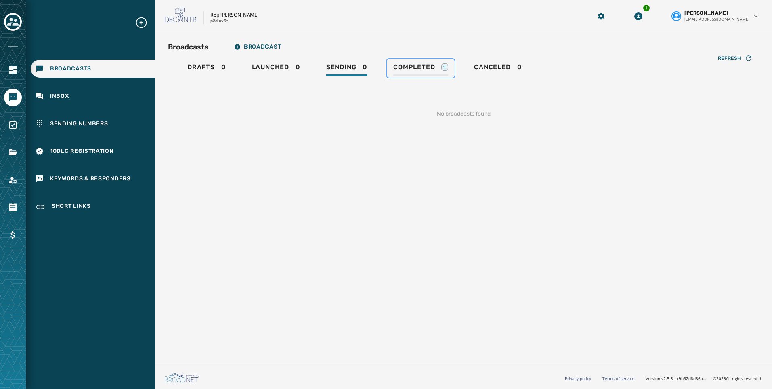
click at [412, 68] on span "Completed" at bounding box center [414, 67] width 42 height 8
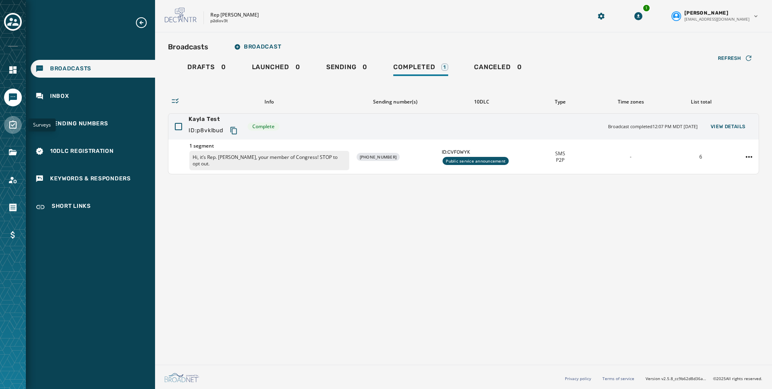
click at [11, 127] on icon "Navigate to Surveys" at bounding box center [13, 125] width 10 height 10
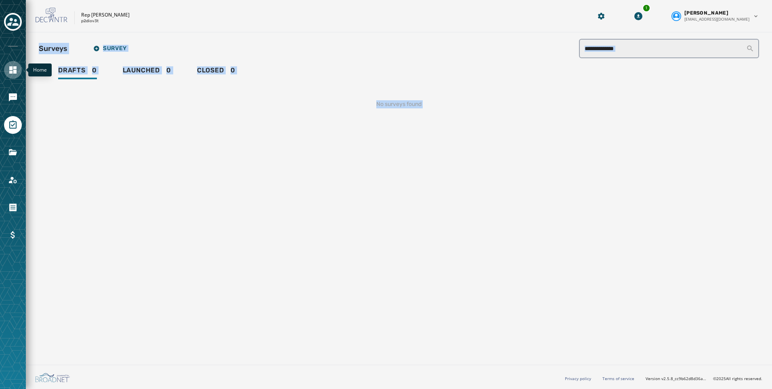
click at [9, 78] on link "Navigate to Home" at bounding box center [13, 70] width 18 height 18
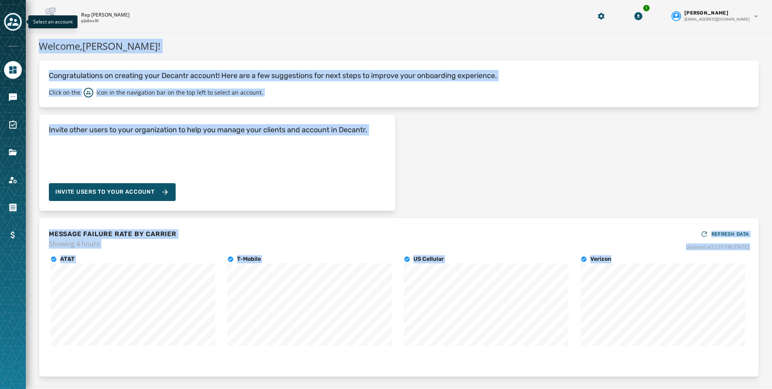
click at [17, 28] on button "Toggle account select drawer" at bounding box center [13, 22] width 18 height 18
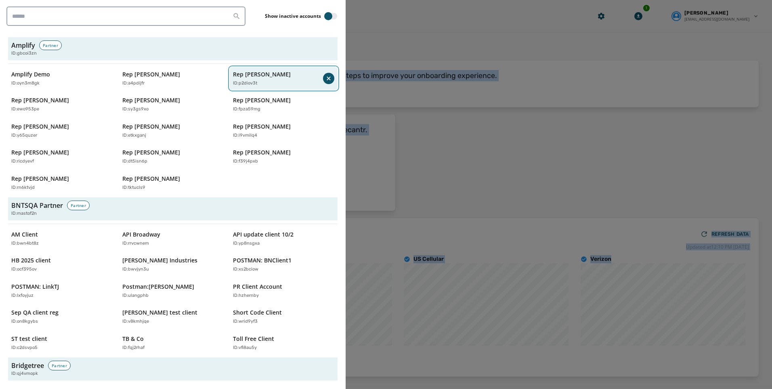
click at [266, 69] on button "Rep Blake Moore ID: p2diov3t" at bounding box center [284, 78] width 108 height 23
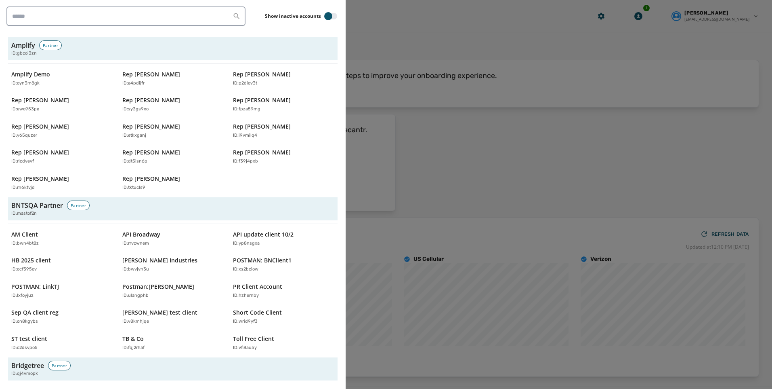
click at [491, 144] on div at bounding box center [386, 194] width 772 height 389
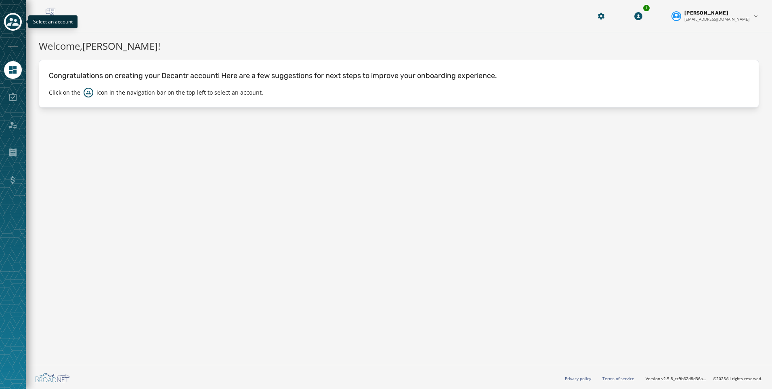
click at [10, 16] on div "Toggle account select drawer" at bounding box center [13, 22] width 15 height 15
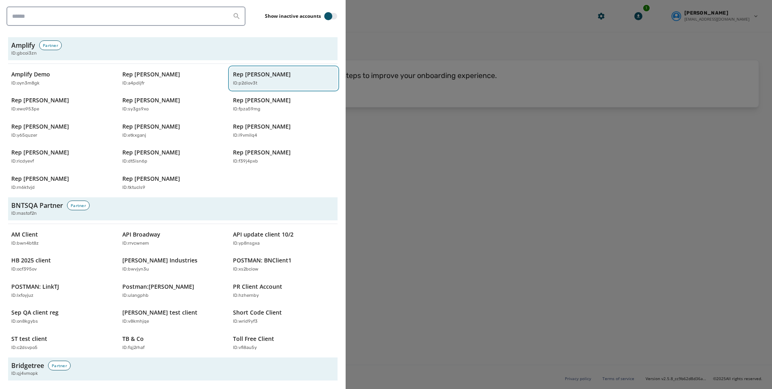
click at [267, 85] on div "ID: p2diov3t" at bounding box center [279, 83] width 93 height 7
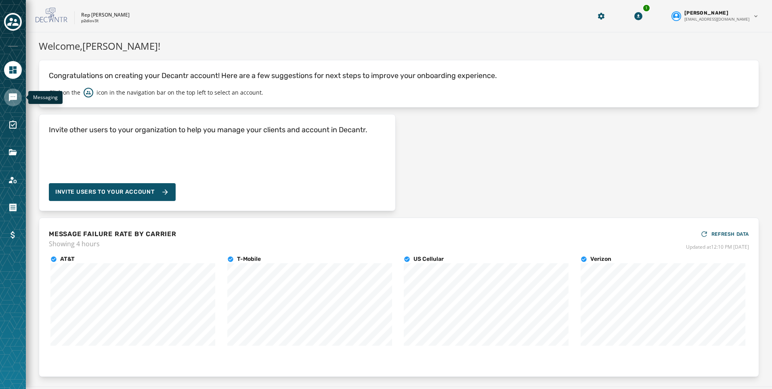
click at [8, 97] on icon "Navigate to Messaging" at bounding box center [13, 97] width 10 height 10
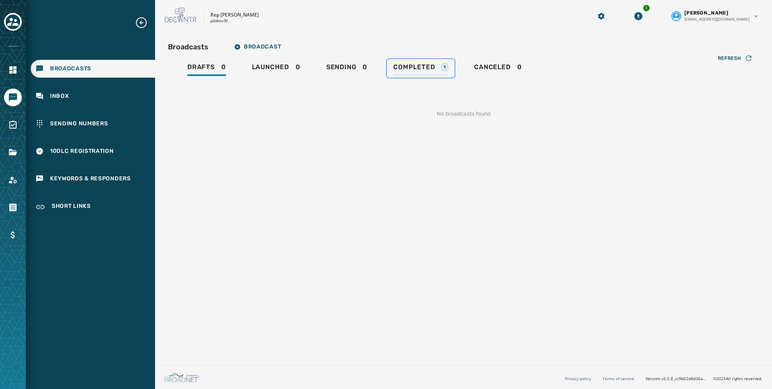
click at [409, 77] on link "Completed 1" at bounding box center [421, 68] width 68 height 19
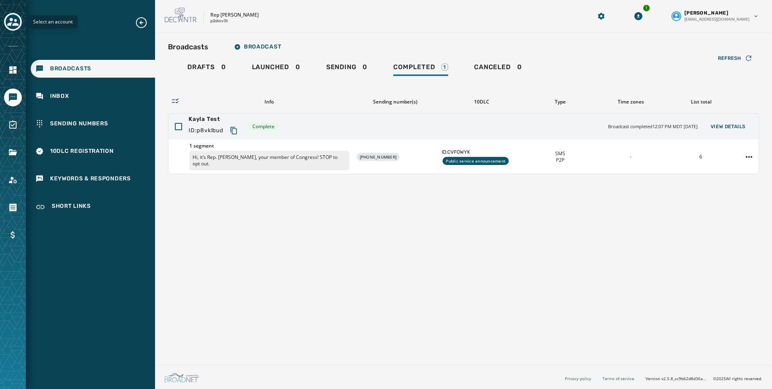
click at [10, 18] on icon "Toggle account select drawer" at bounding box center [12, 21] width 11 height 11
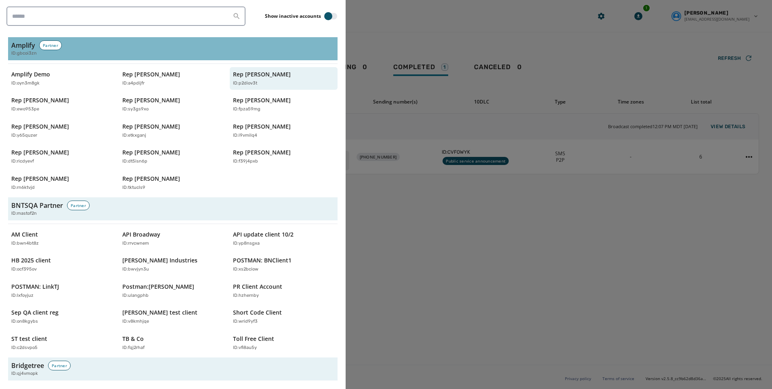
click at [24, 54] on span "ID: gbcoi3zn" at bounding box center [23, 53] width 25 height 7
